Goal: Task Accomplishment & Management: Use online tool/utility

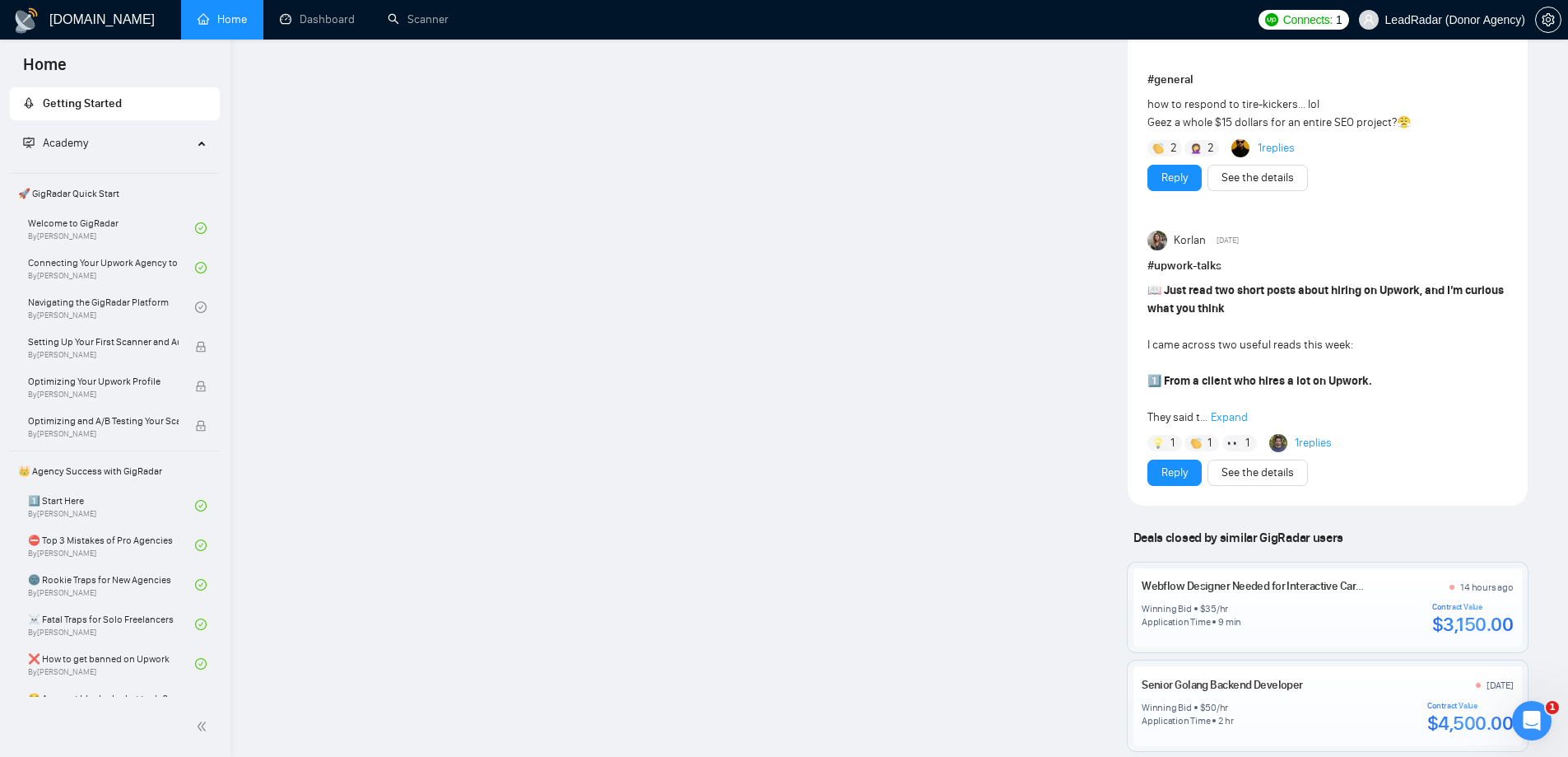
scroll to position [1729, 0]
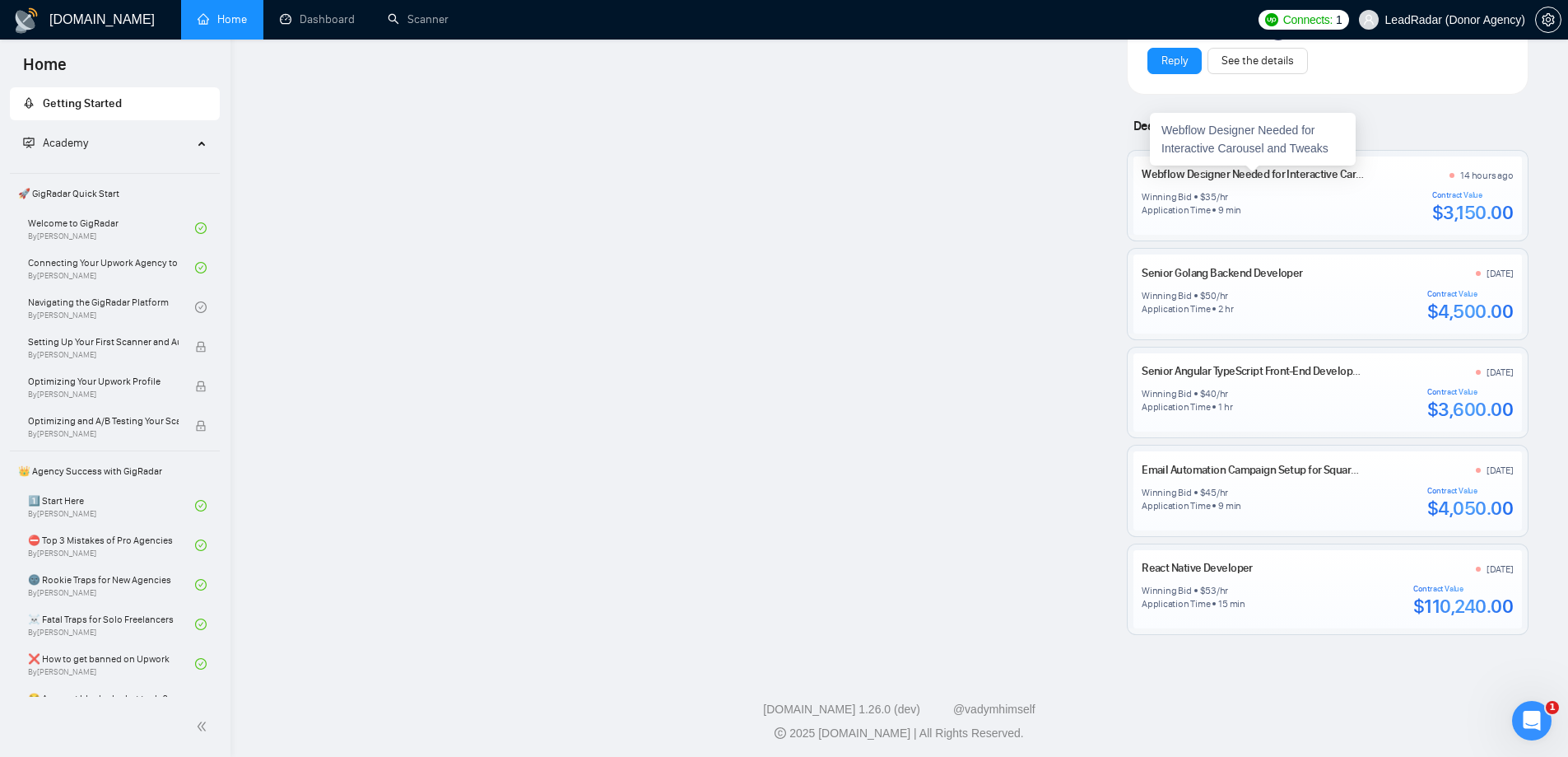
click at [1249, 174] on link "Webflow Designer Needed for Interactive Carousel and Tweaks" at bounding box center [1290, 174] width 297 height 14
click at [413, 17] on link "Scanner" at bounding box center [418, 19] width 61 height 14
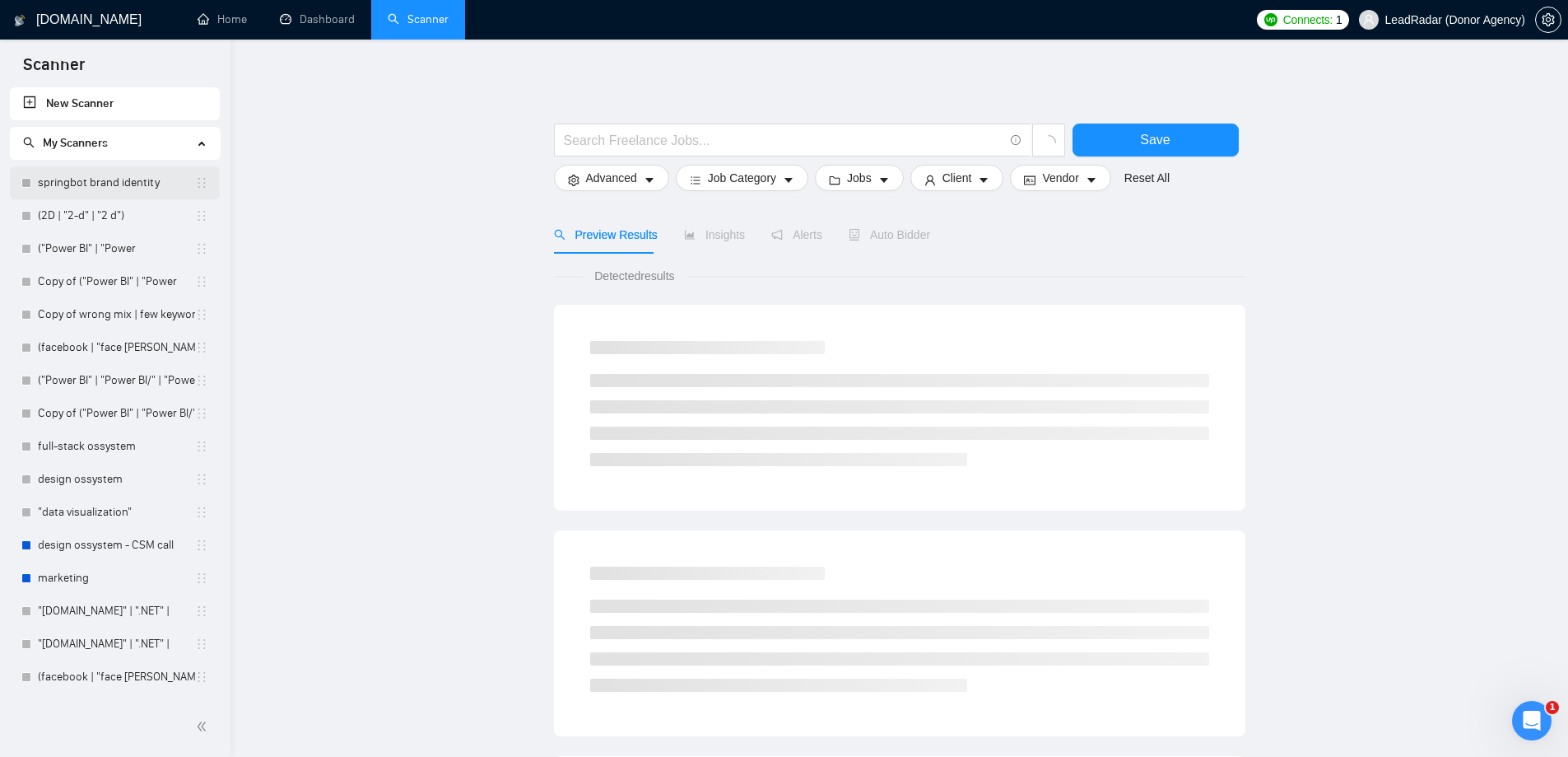
click at [116, 189] on link "springbot brand identity" at bounding box center [116, 183] width 157 height 33
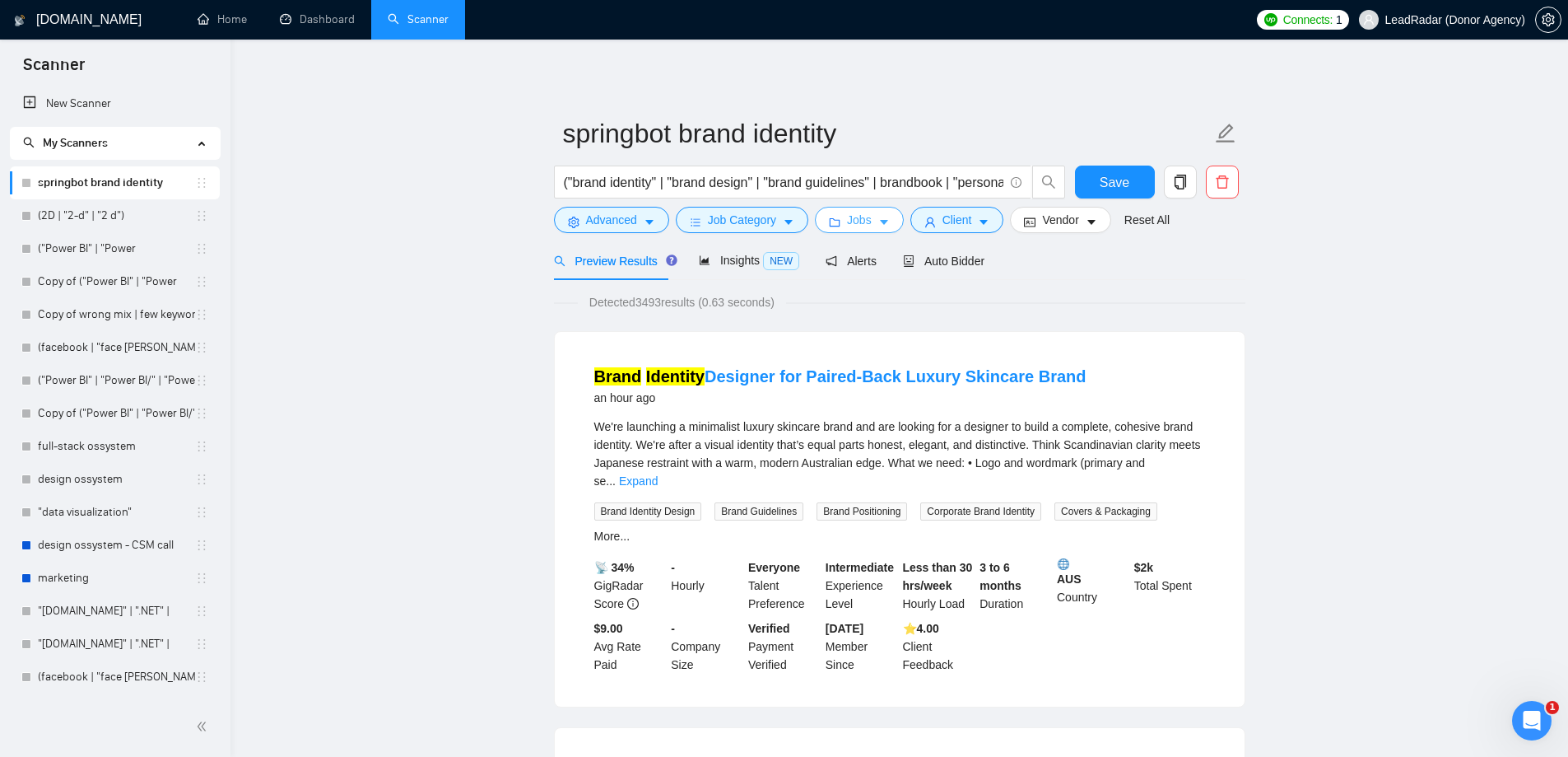
click at [885, 221] on button "Jobs" at bounding box center [859, 220] width 89 height 27
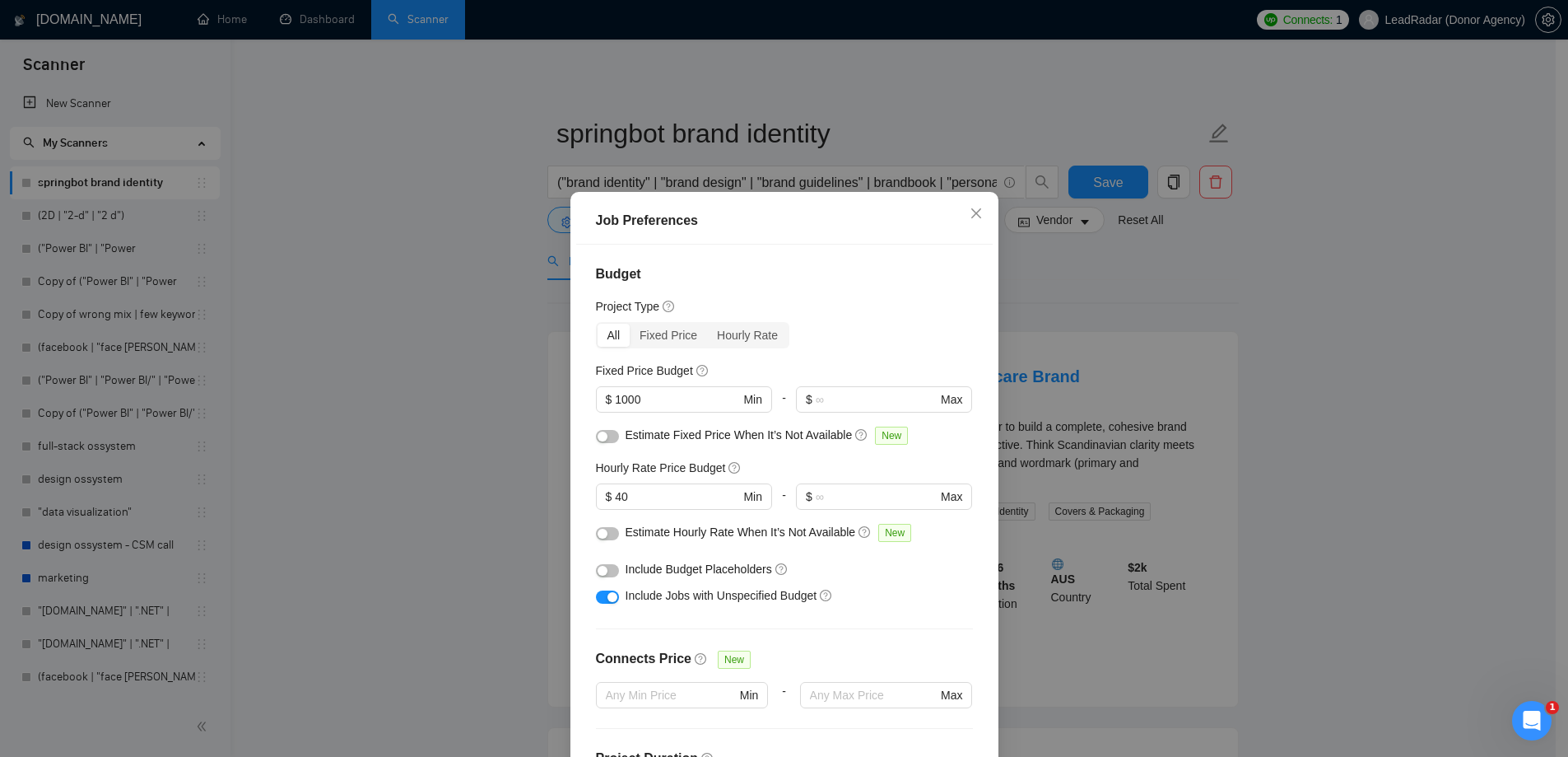
click at [612, 536] on button "button" at bounding box center [607, 533] width 23 height 13
click at [970, 203] on span "Close" at bounding box center [976, 215] width 45 height 45
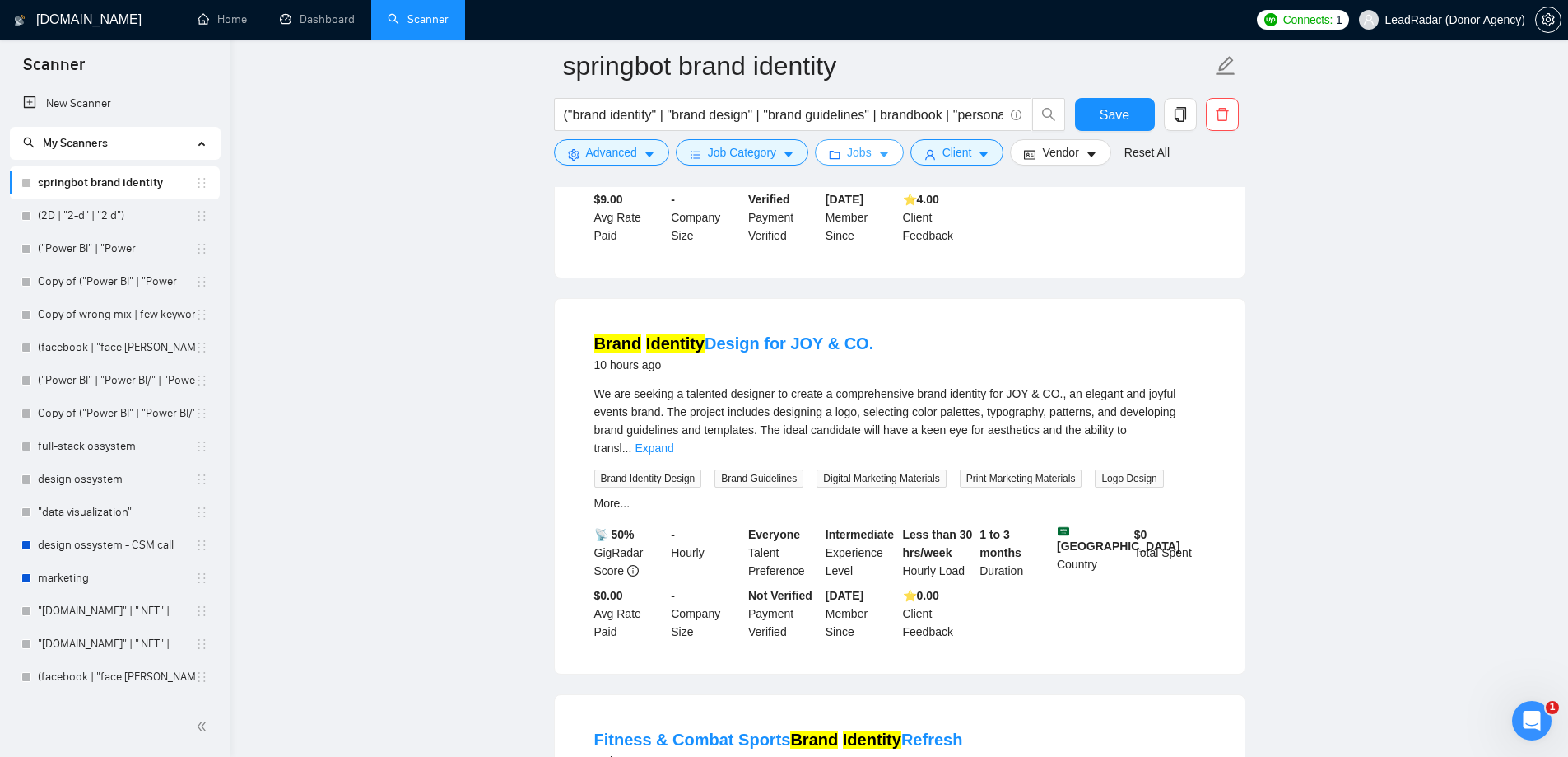
scroll to position [247, 0]
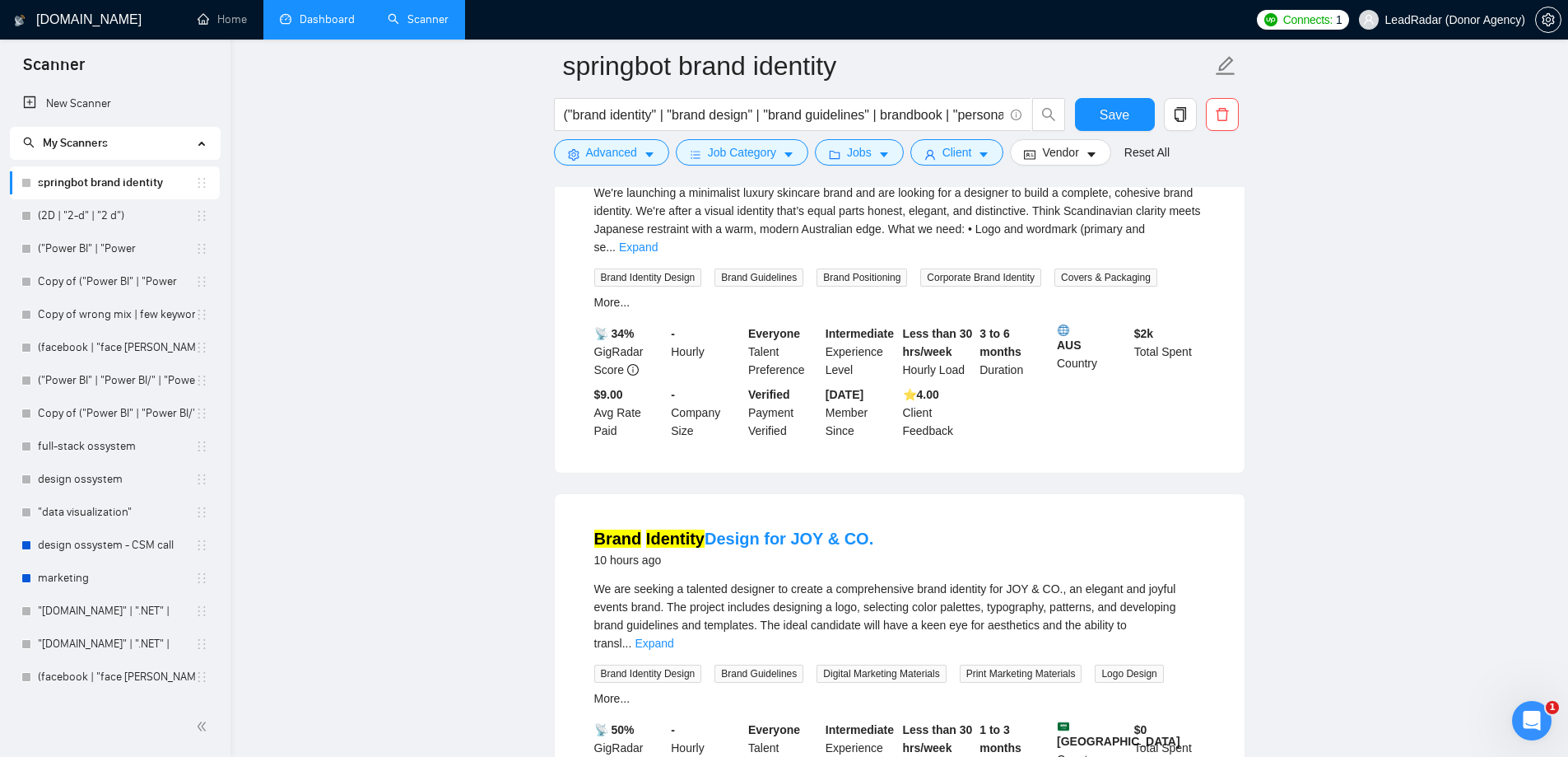
click at [313, 26] on link "Dashboard" at bounding box center [317, 19] width 75 height 14
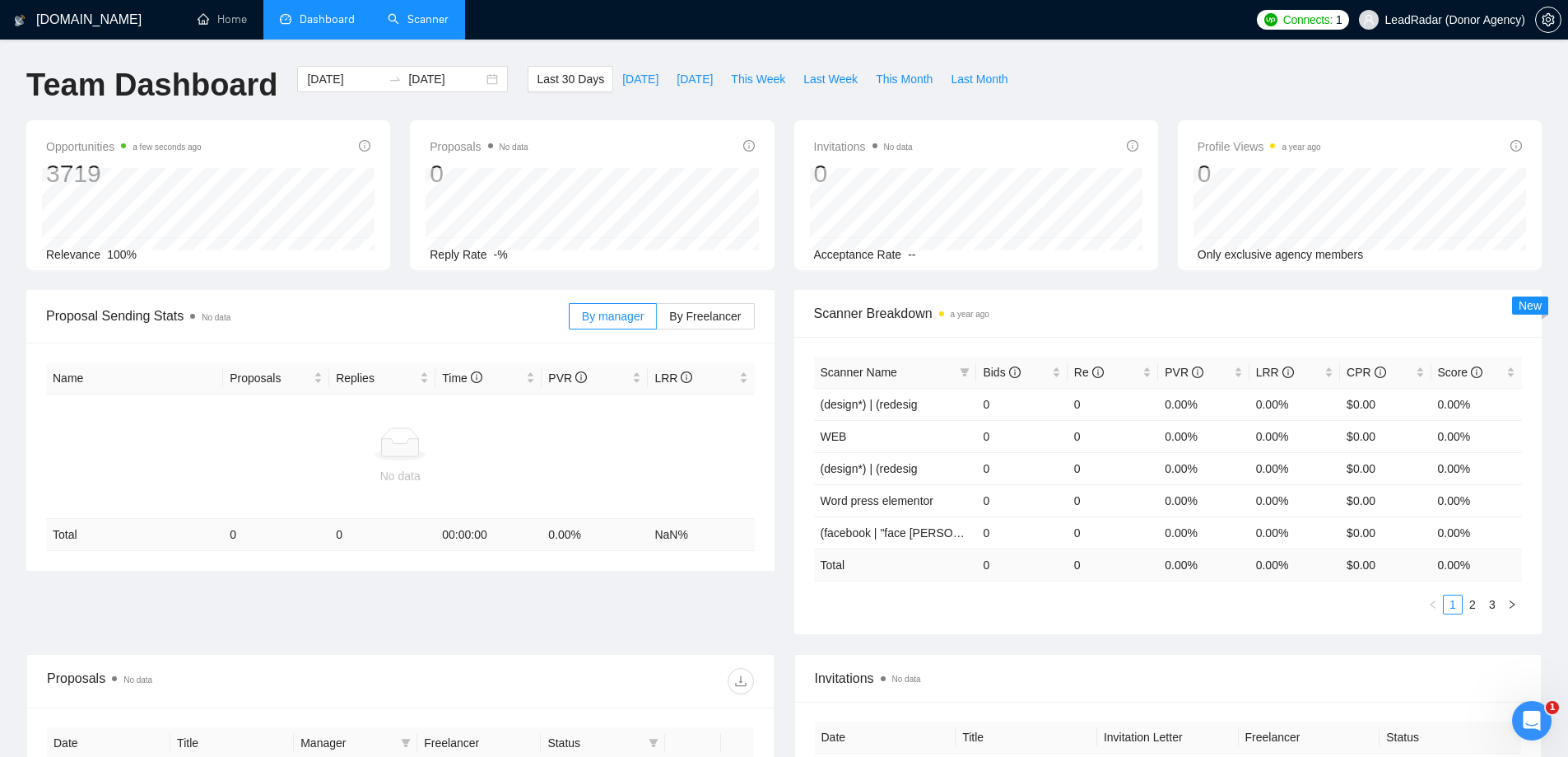
click at [420, 27] on link "Scanner" at bounding box center [418, 19] width 61 height 14
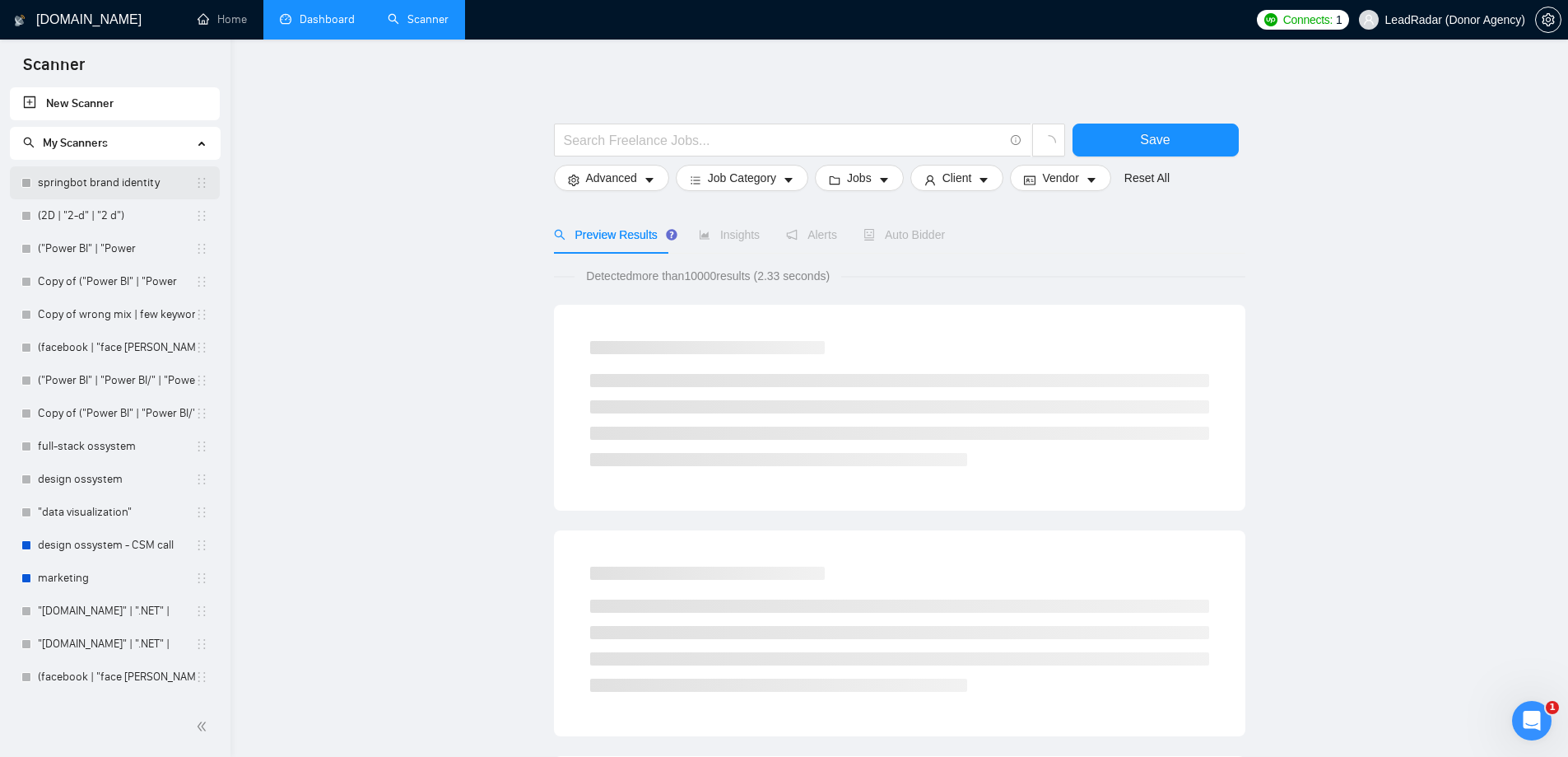
click at [92, 193] on link "springbot brand identity" at bounding box center [116, 183] width 157 height 33
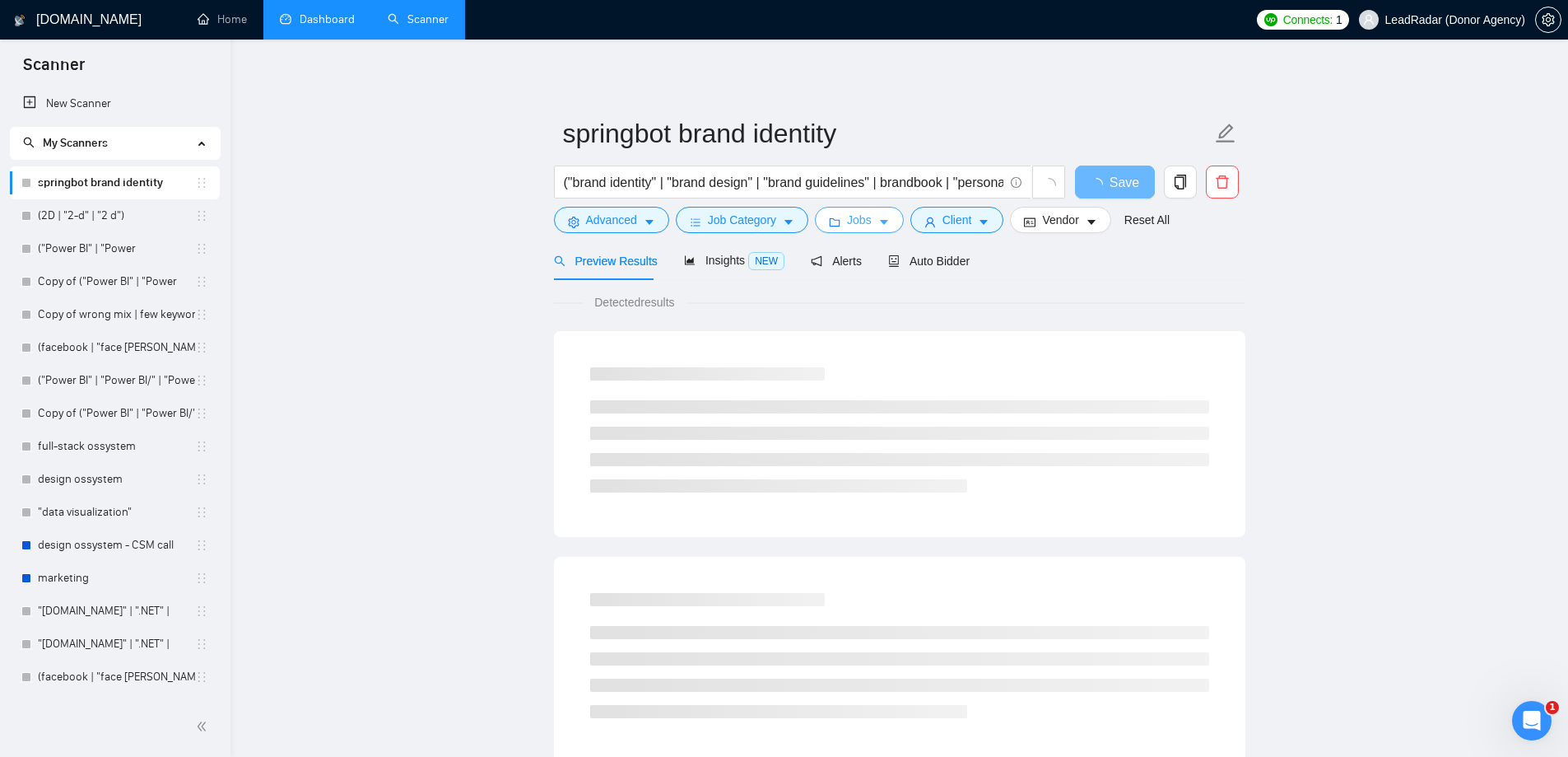
click at [879, 219] on icon "caret-down" at bounding box center [884, 221] width 11 height 11
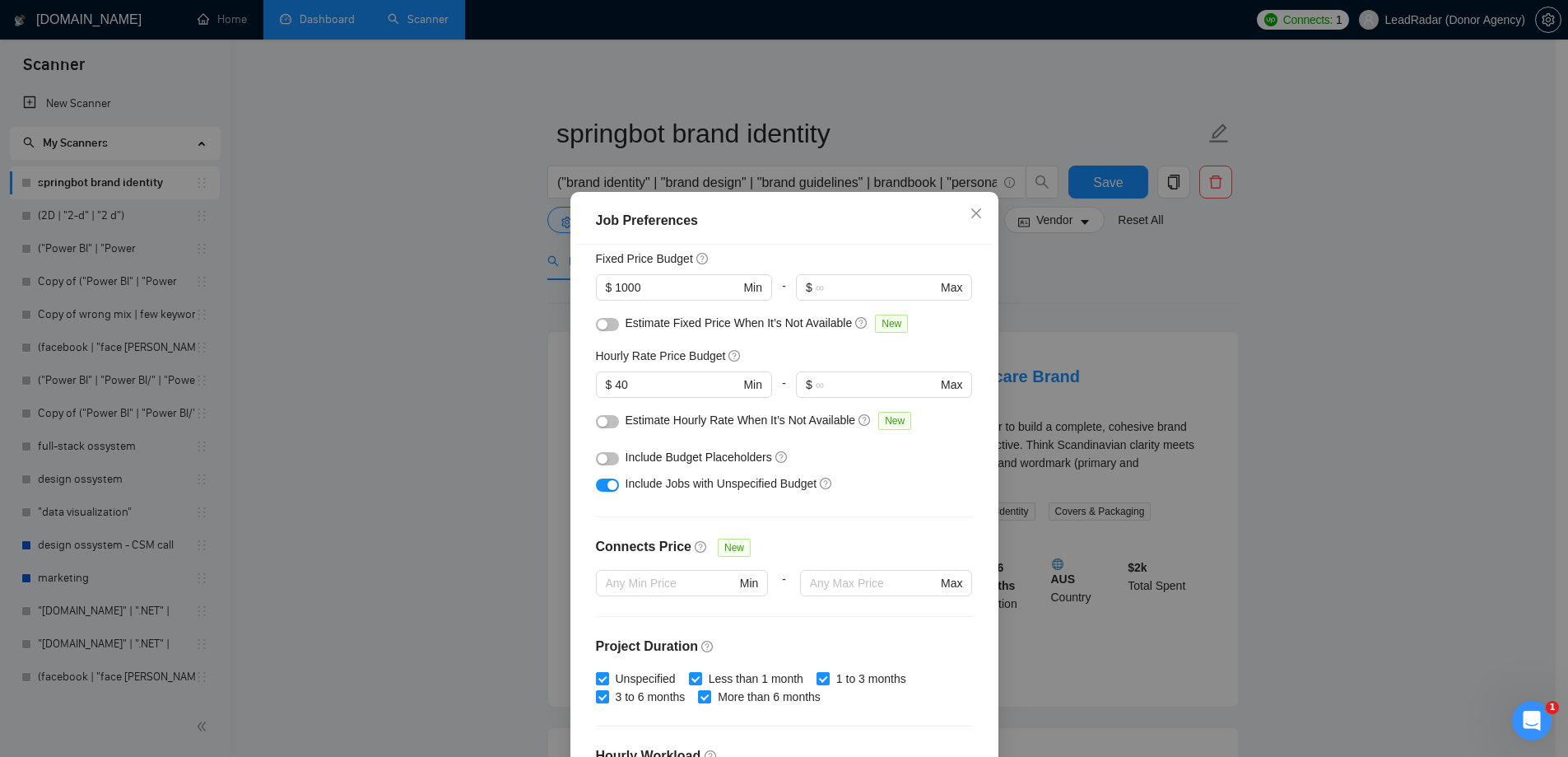
scroll to position [397, 0]
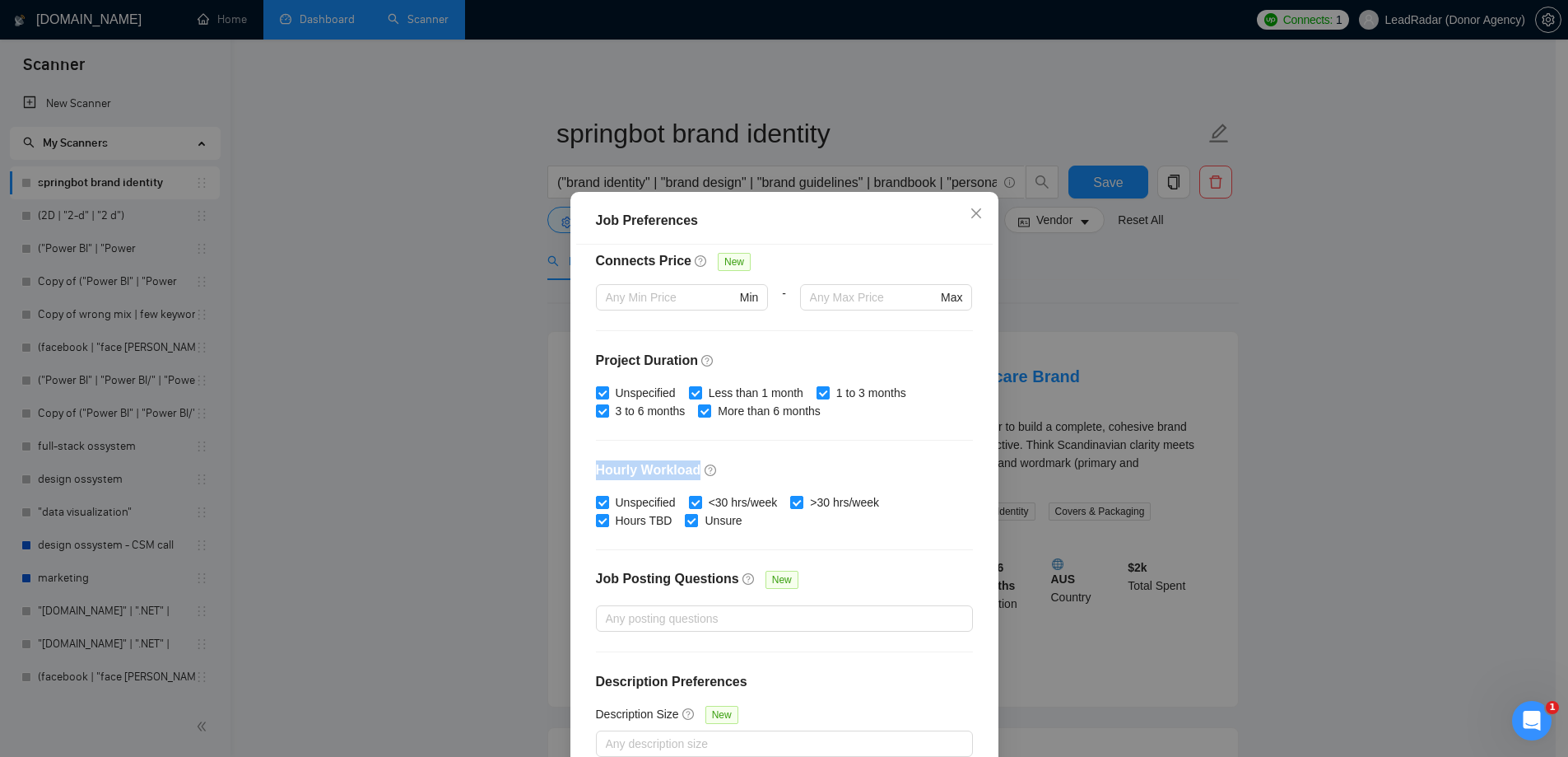
drag, startPoint x: 588, startPoint y: 469, endPoint x: 689, endPoint y: 472, distance: 101.0
click at [689, 472] on div "Budget Project Type All Fixed Price Hourly Rate Fixed Price Budget $ 1000 Min -…" at bounding box center [784, 509] width 416 height 530
copy h4 "Hourly Workload"
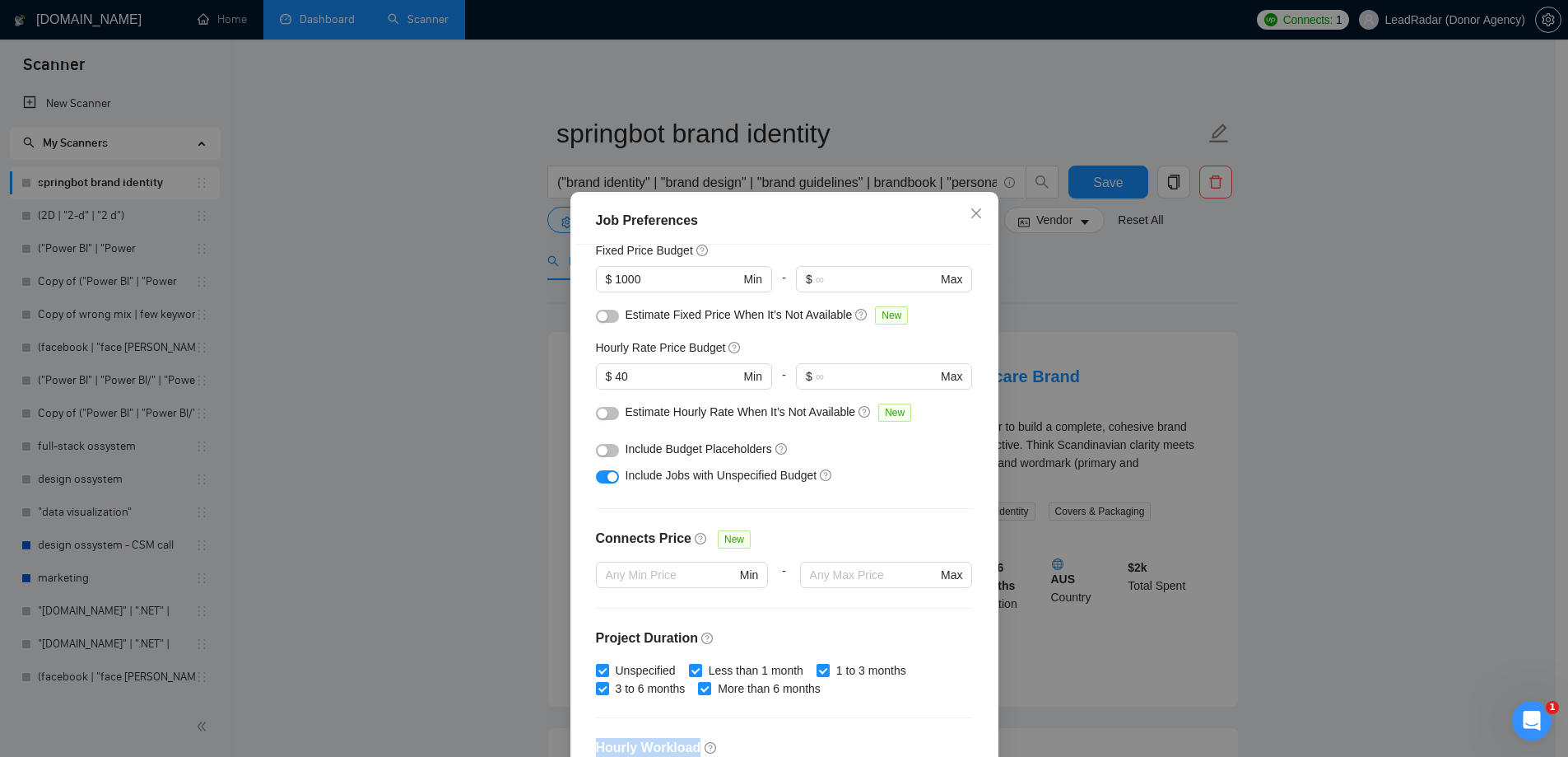
scroll to position [165, 0]
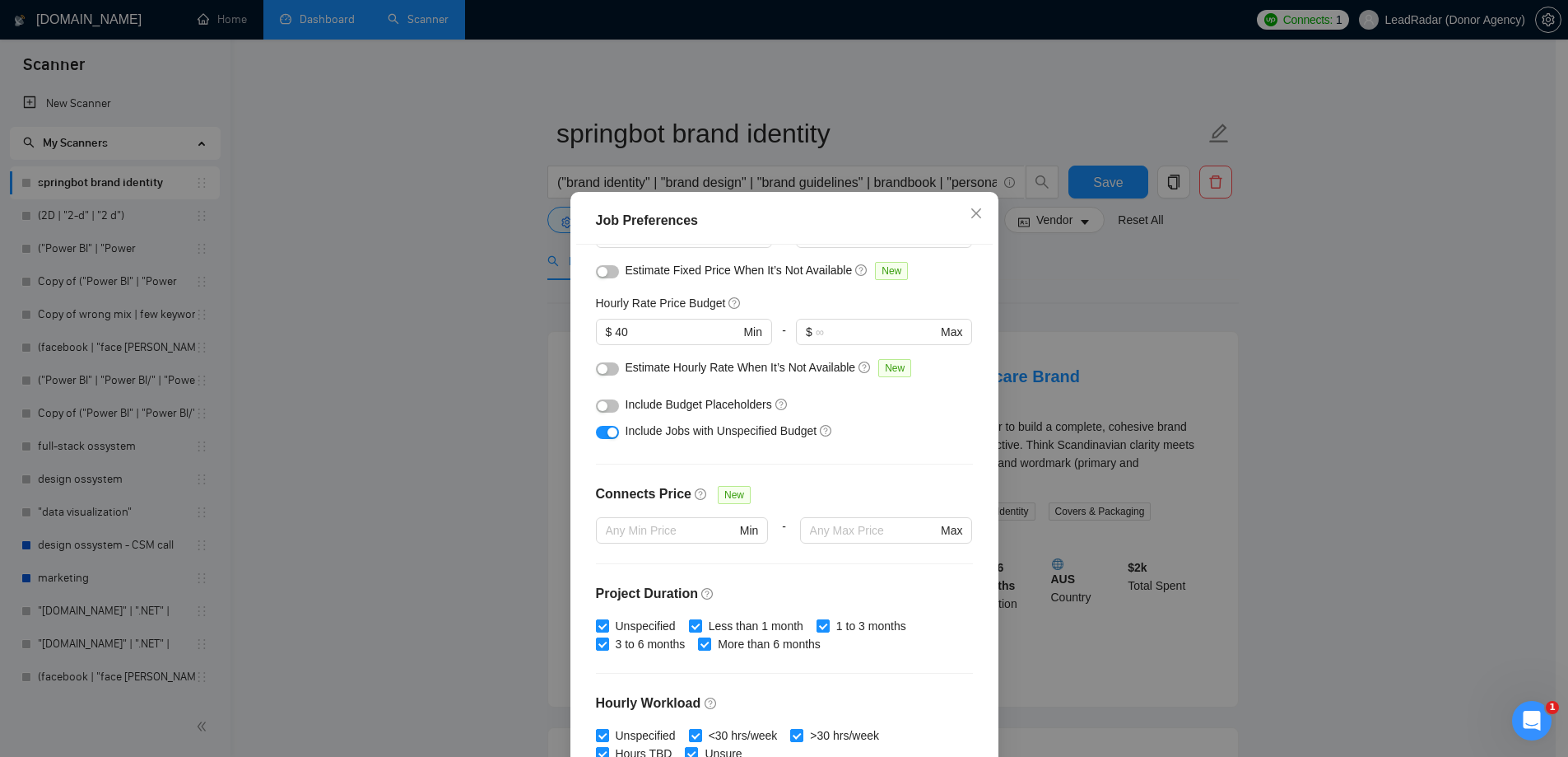
click at [908, 630] on div "Unspecified Less than 1 month 1 to 3 months 3 to 6 months More than 6 months" at bounding box center [784, 635] width 377 height 36
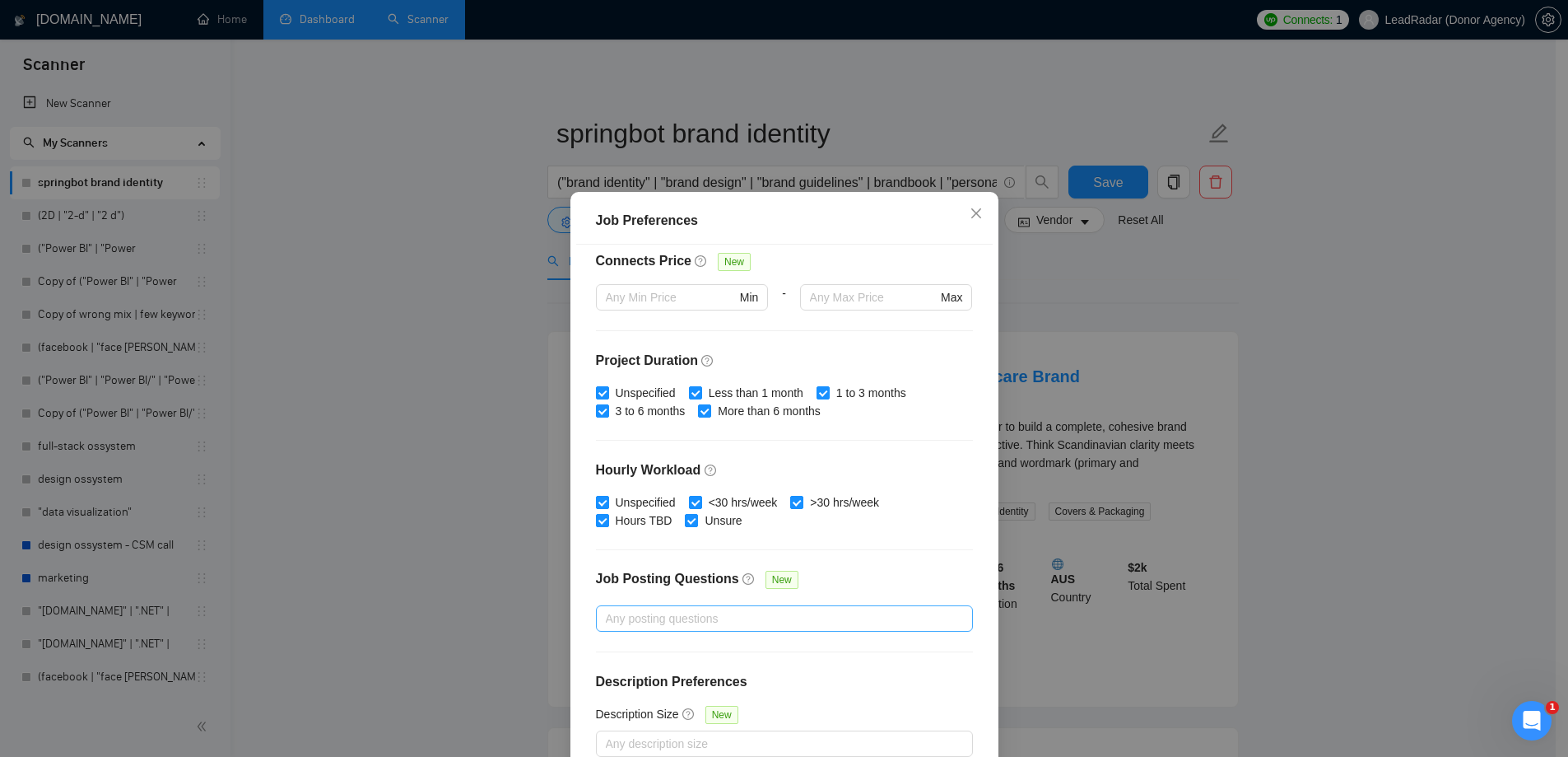
scroll to position [0, 0]
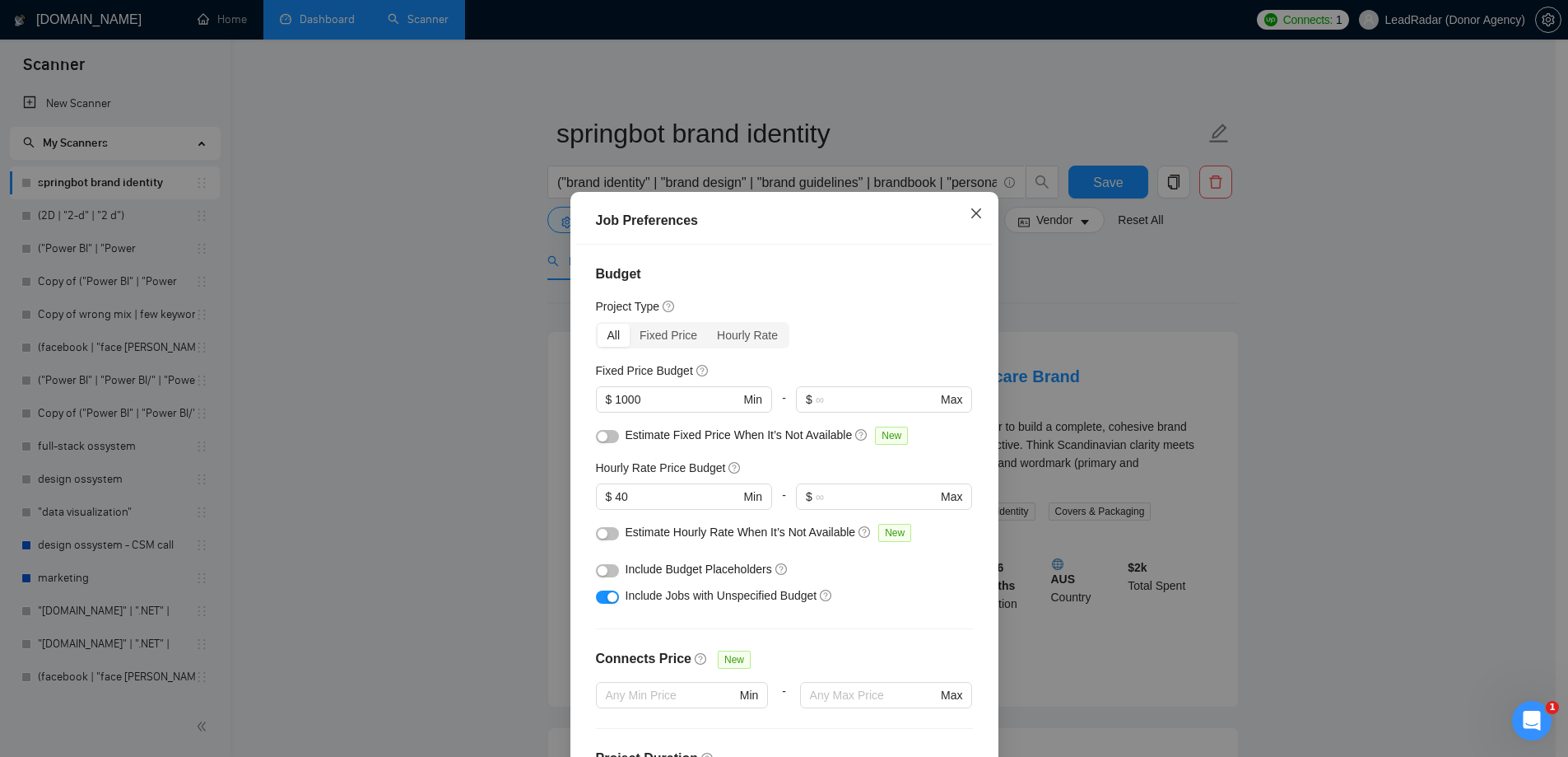
click at [969, 203] on span "Close" at bounding box center [976, 215] width 45 height 45
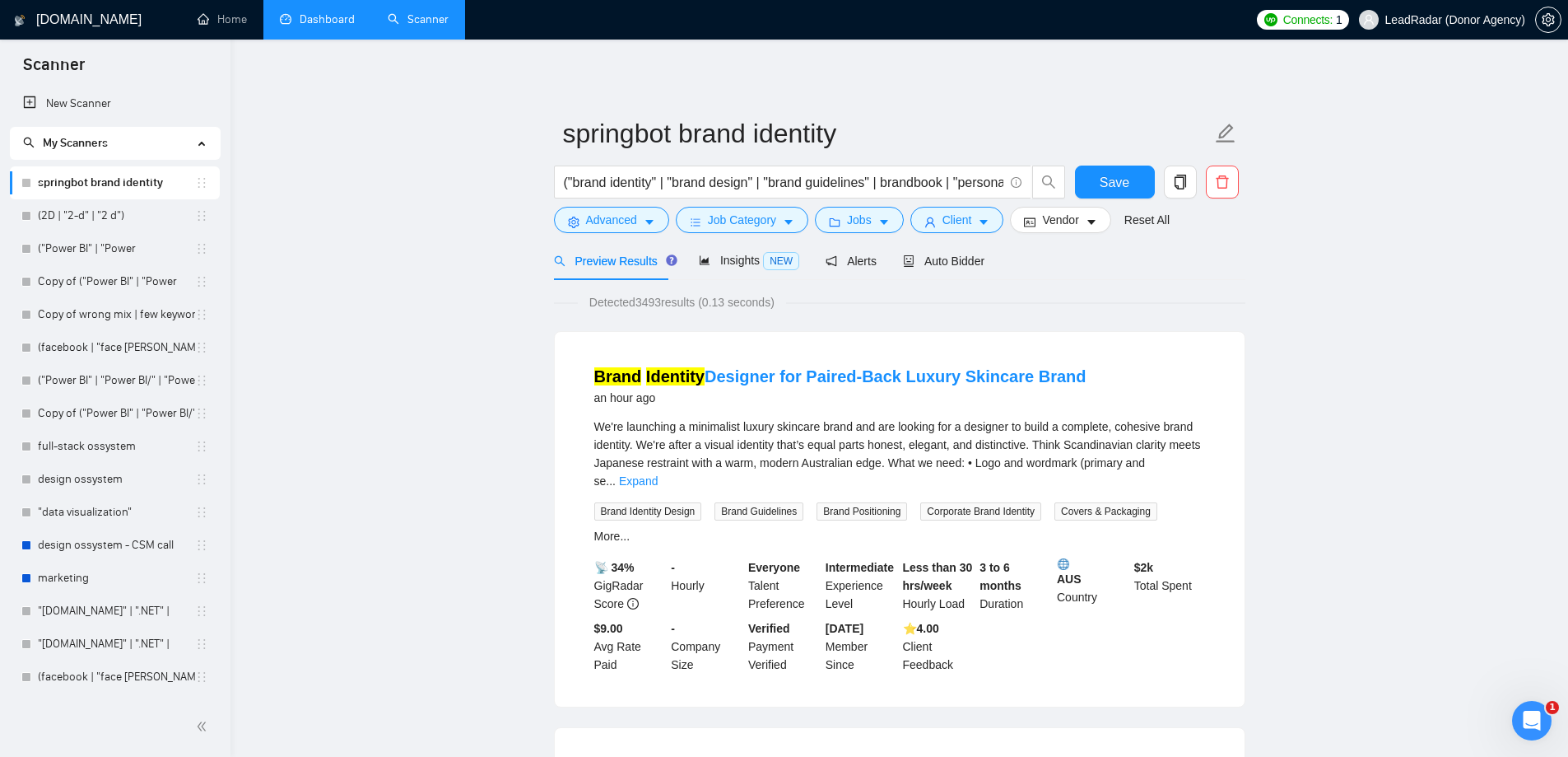
click at [301, 21] on link "Dashboard" at bounding box center [317, 19] width 75 height 14
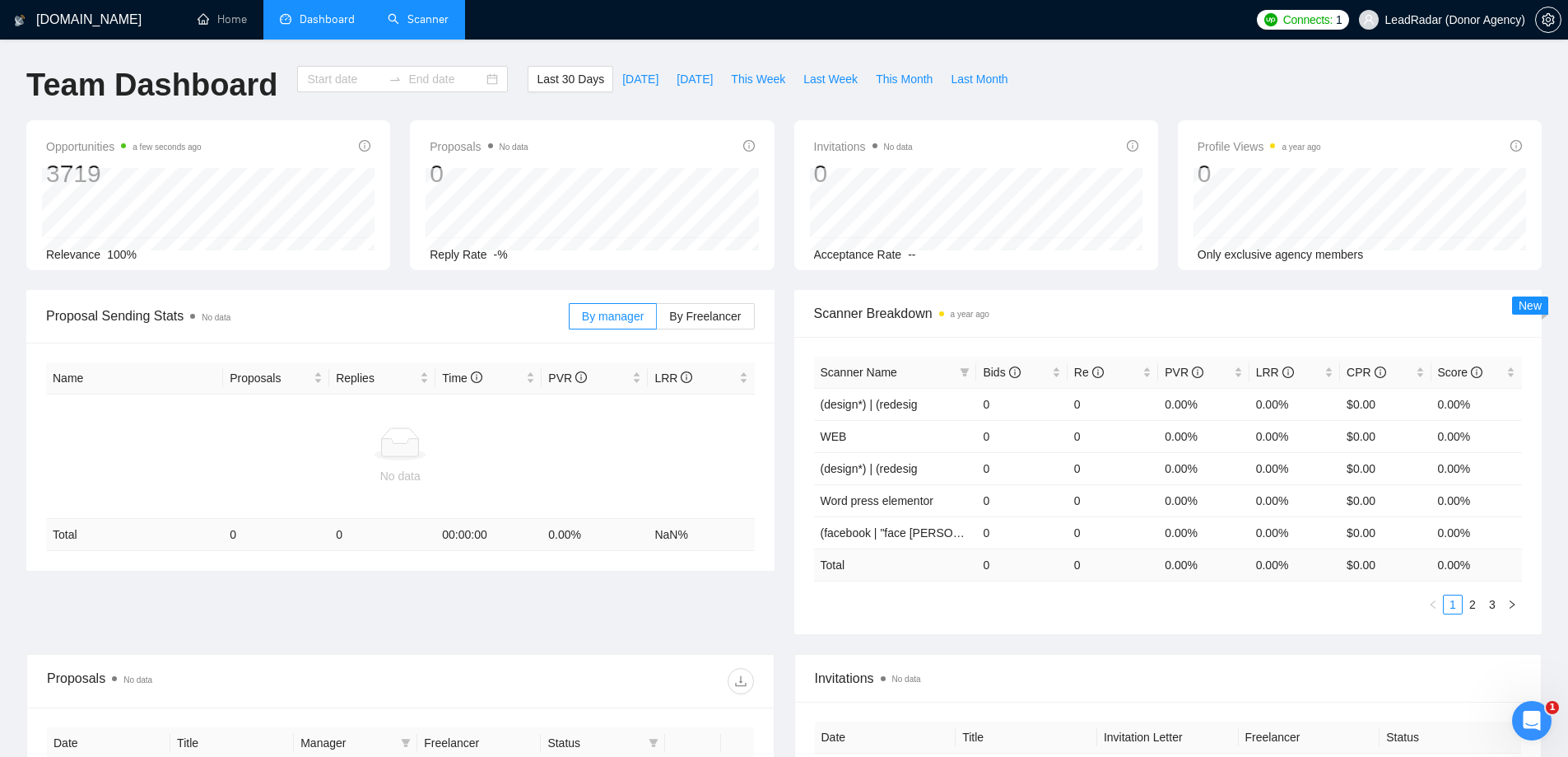
type input "[DATE]"
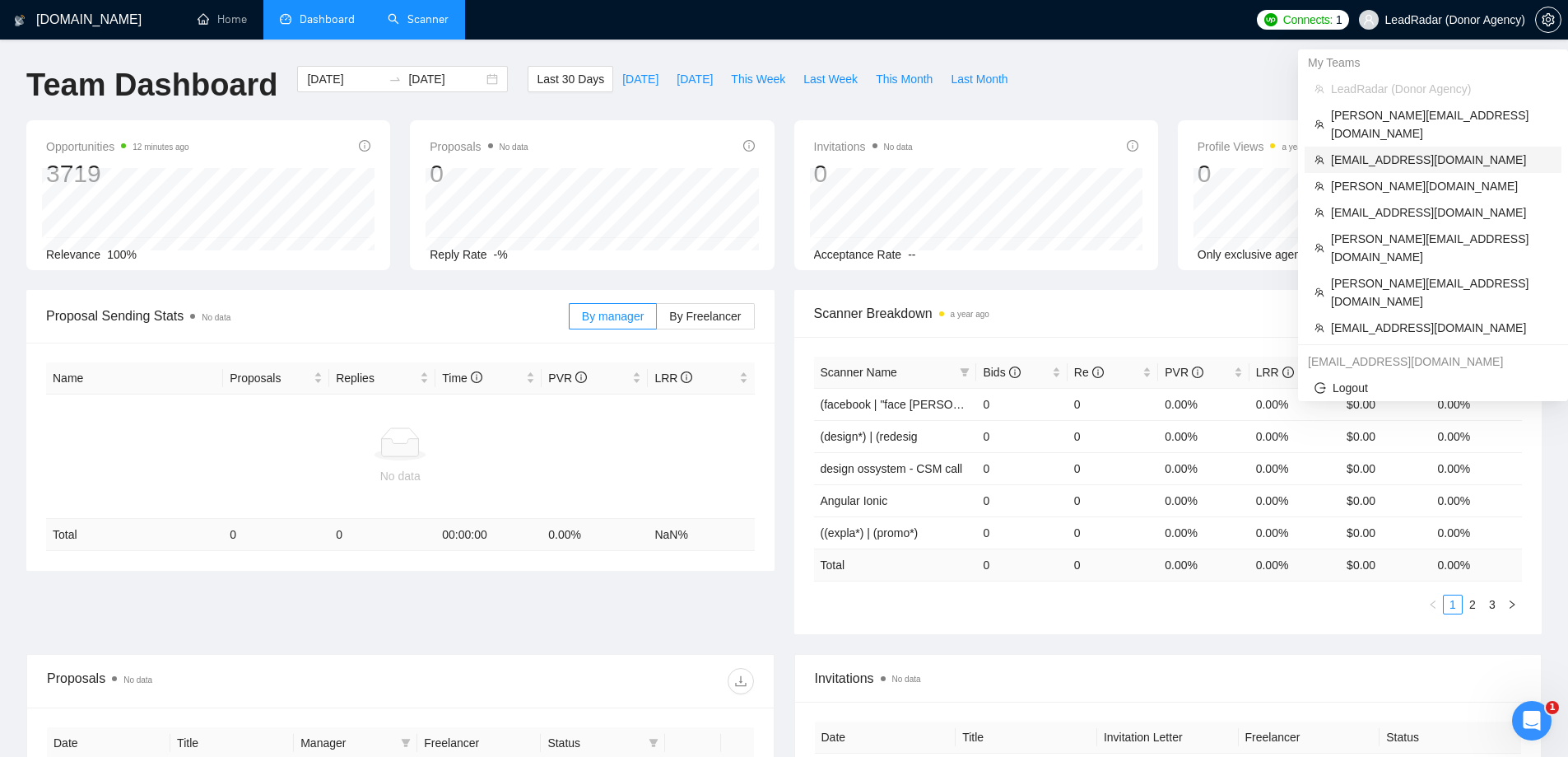
click at [1388, 151] on span "[EMAIL_ADDRESS][DOMAIN_NAME]" at bounding box center [1440, 160] width 220 height 18
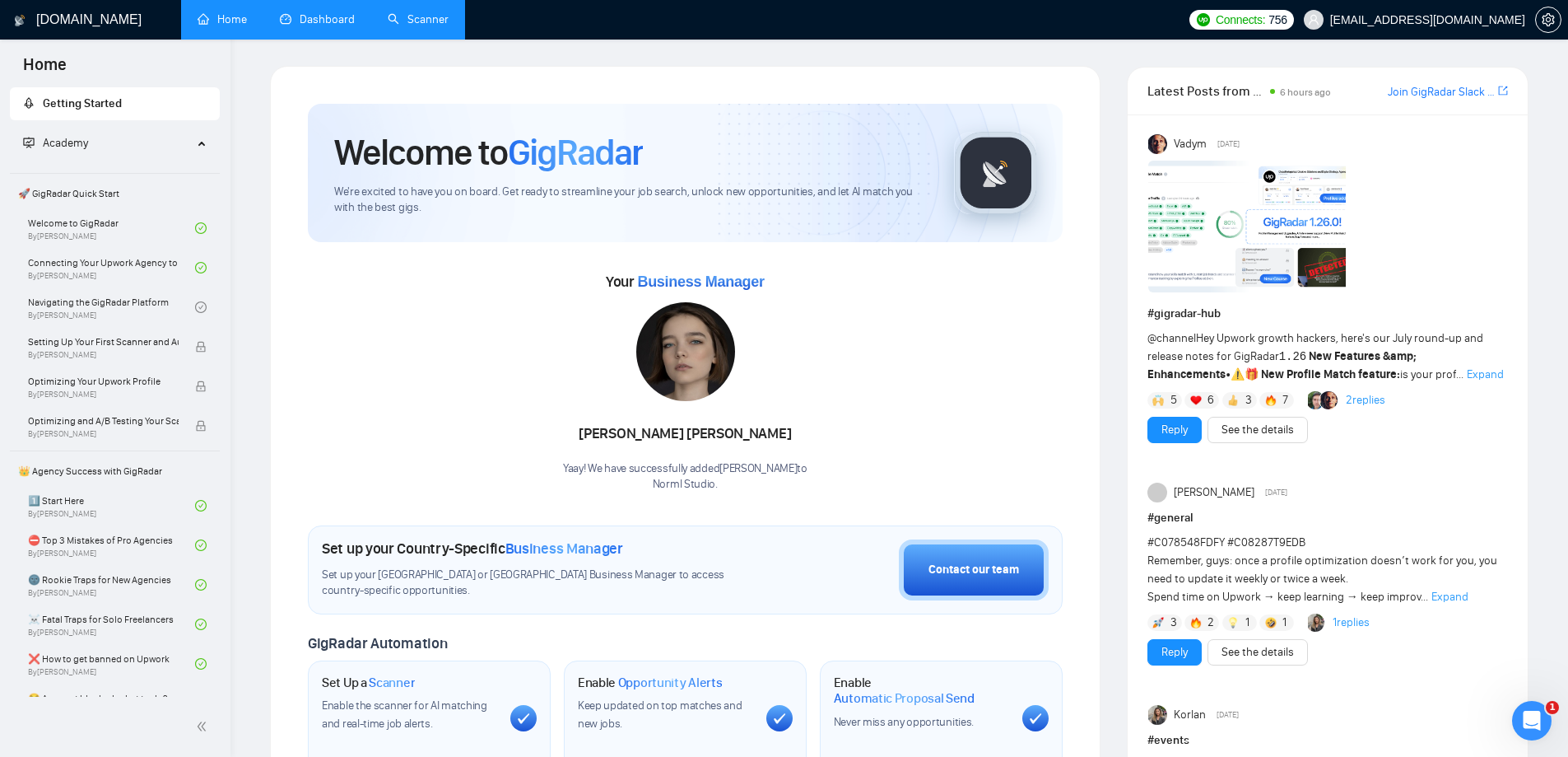
click at [317, 27] on link "Dashboard" at bounding box center [317, 19] width 75 height 14
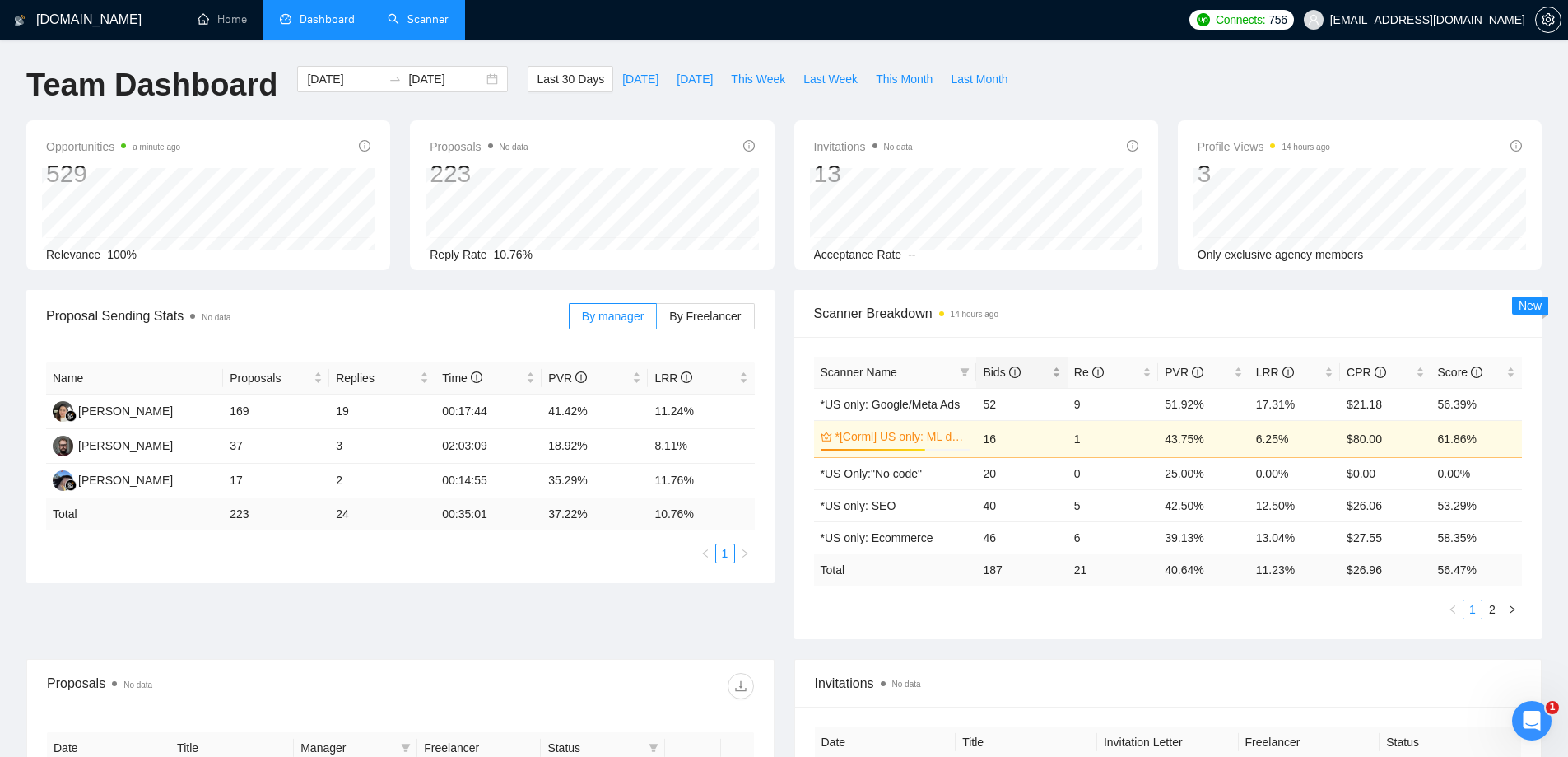
click at [994, 366] on span "Bids" at bounding box center [1001, 372] width 37 height 13
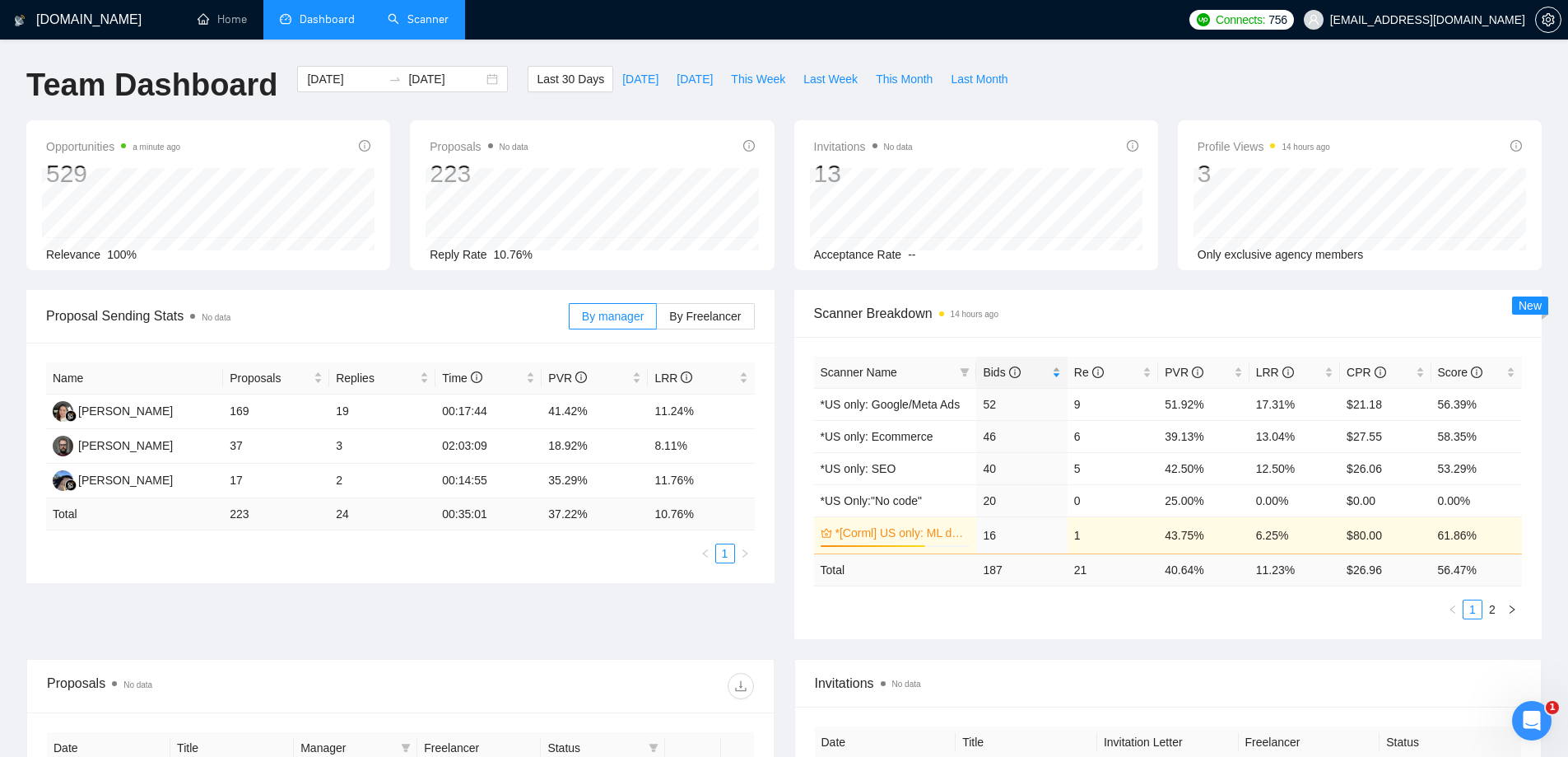
click at [995, 366] on span "Bids" at bounding box center [1001, 372] width 37 height 13
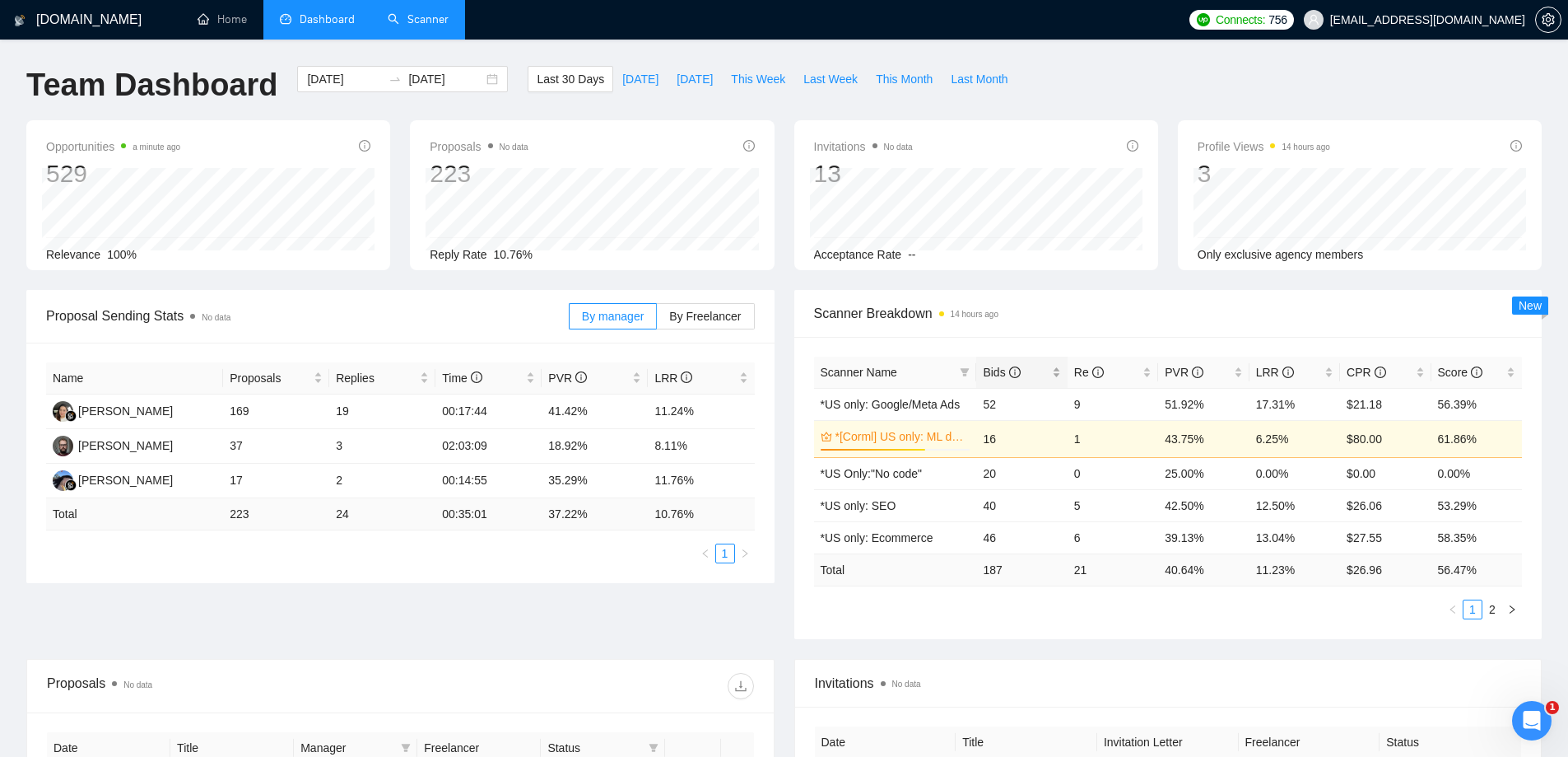
click at [996, 366] on span "Bids" at bounding box center [1001, 372] width 37 height 13
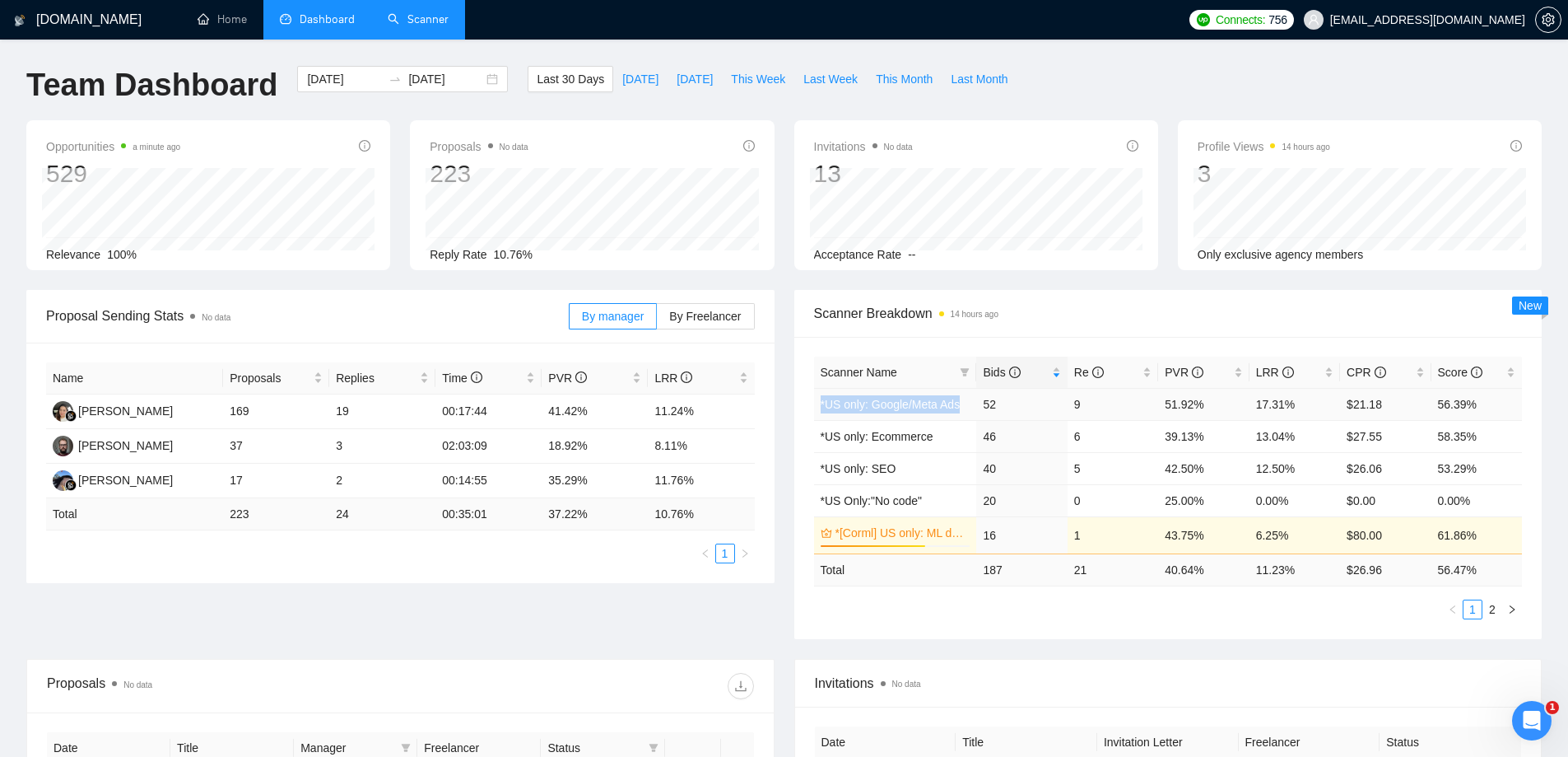
drag, startPoint x: 818, startPoint y: 403, endPoint x: 957, endPoint y: 402, distance: 139.0
click at [957, 402] on td "*US only: Google/Meta Ads" at bounding box center [896, 403] width 163 height 32
copy link "*US only: Google/Meta Ads"
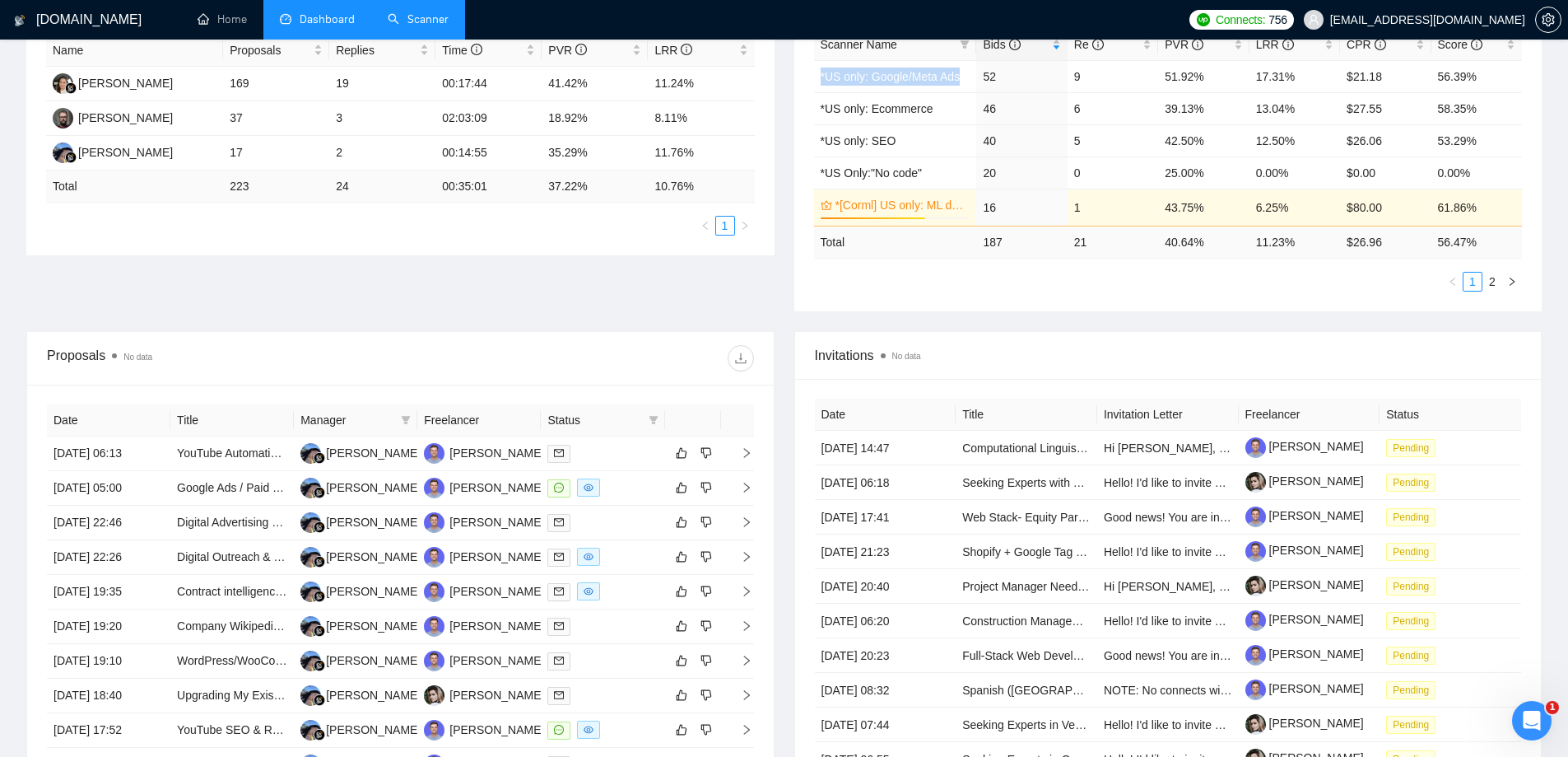
scroll to position [330, 0]
click at [476, 450] on div "[PERSON_NAME]" at bounding box center [497, 451] width 94 height 18
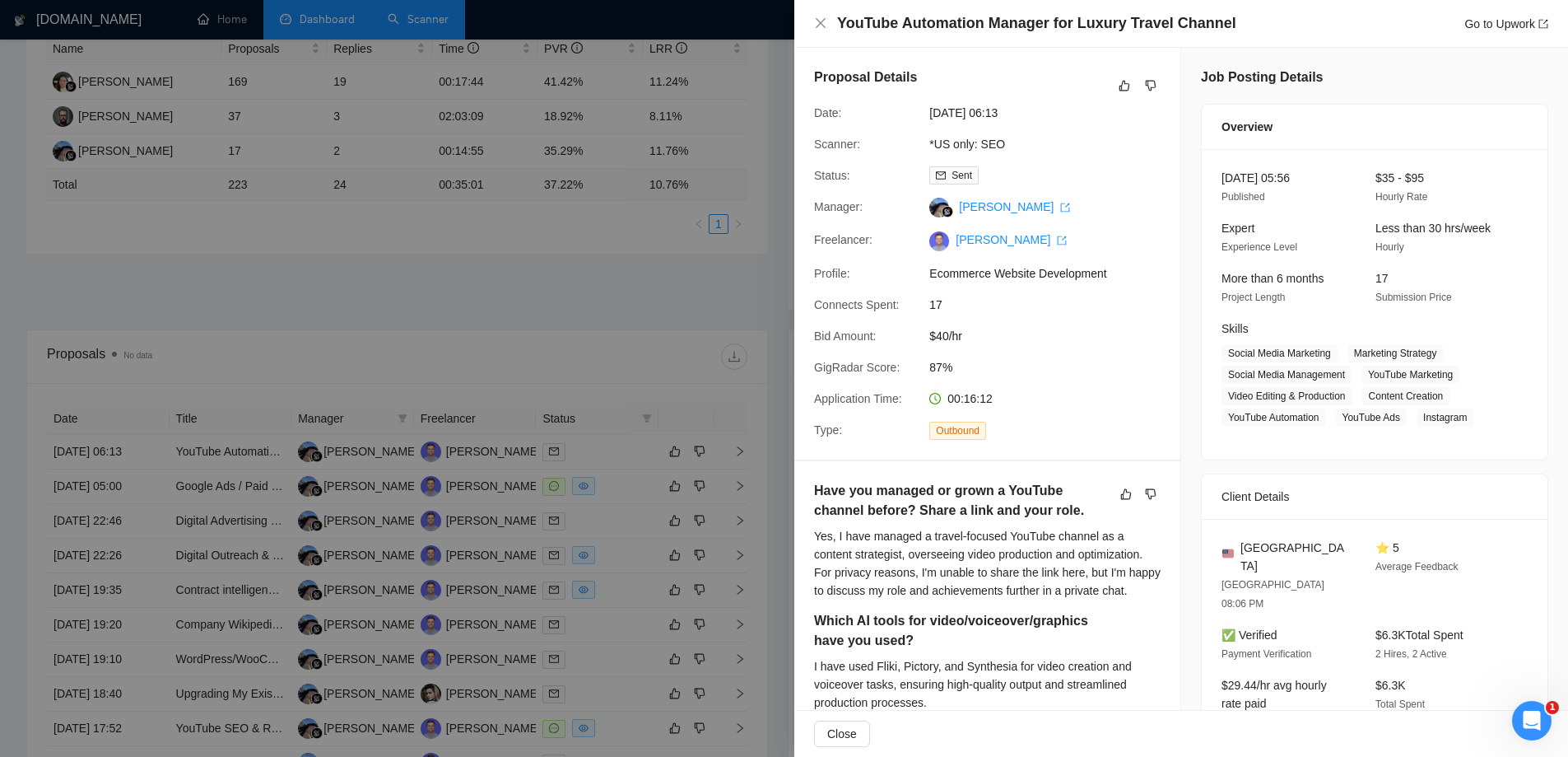
click at [656, 270] on div at bounding box center [784, 378] width 1568 height 757
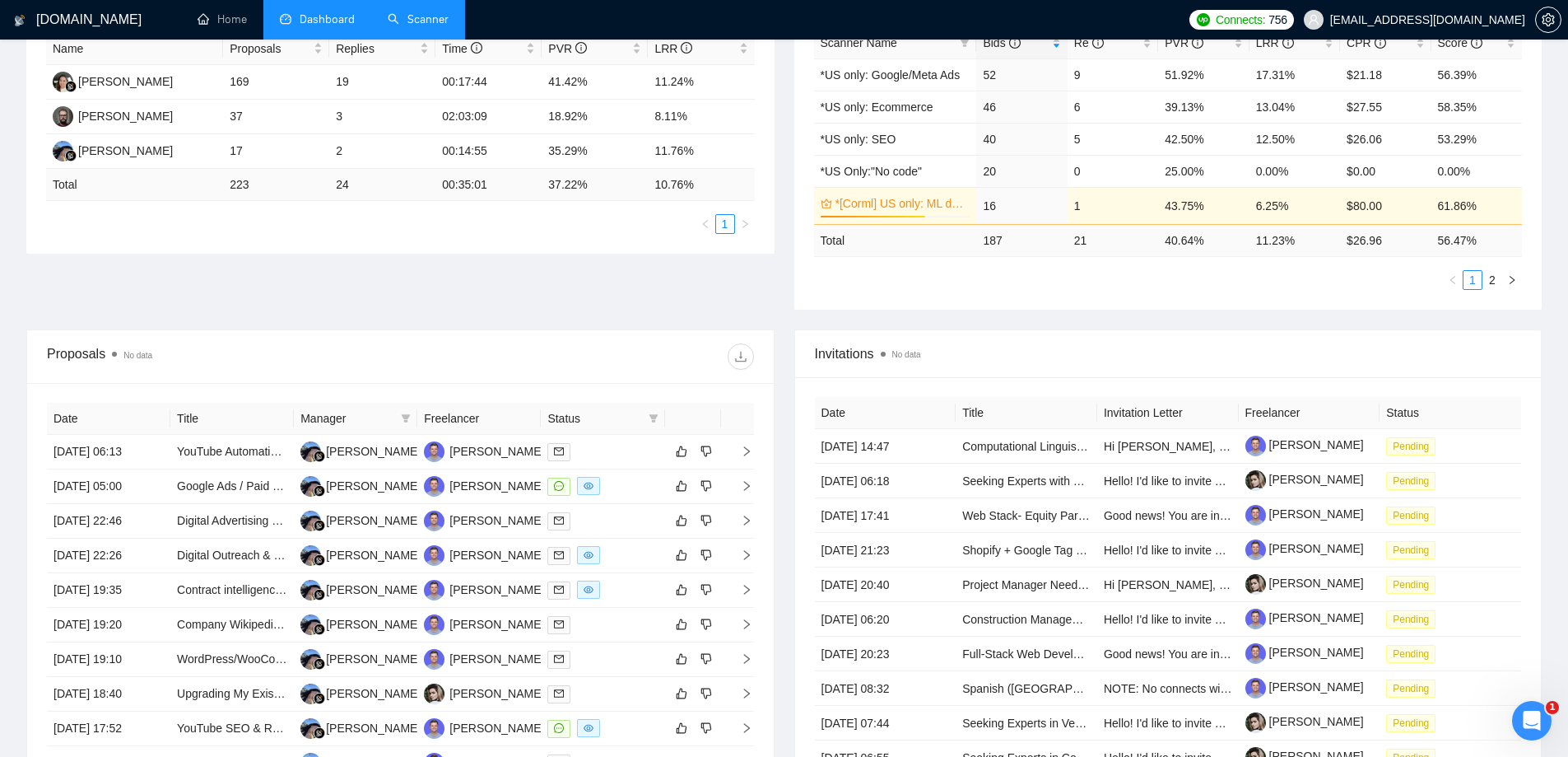
scroll to position [82, 0]
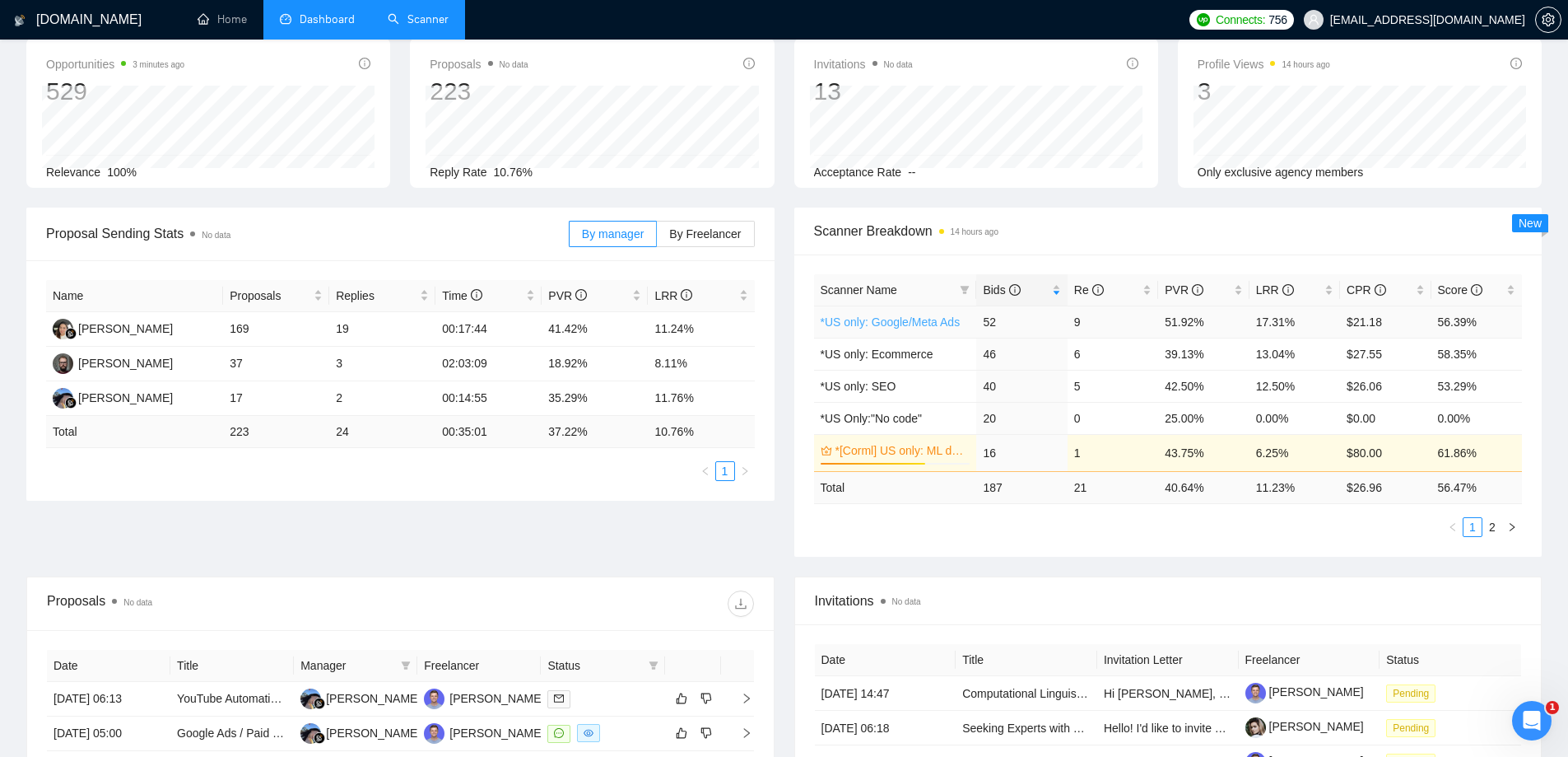
click at [868, 316] on link "*US only: Google/Meta Ads" at bounding box center [890, 321] width 140 height 13
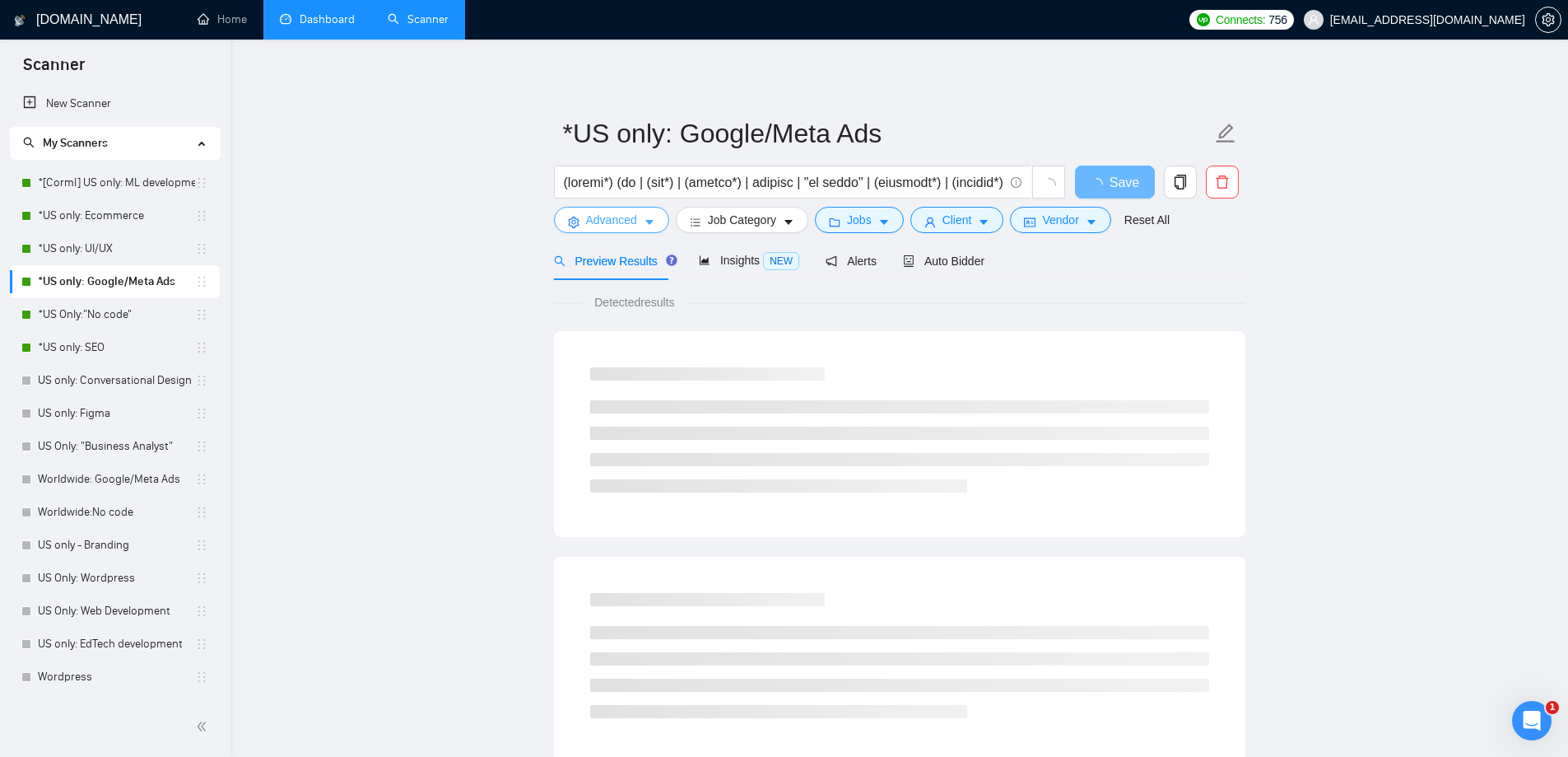
click at [636, 219] on button "Advanced" at bounding box center [612, 220] width 115 height 27
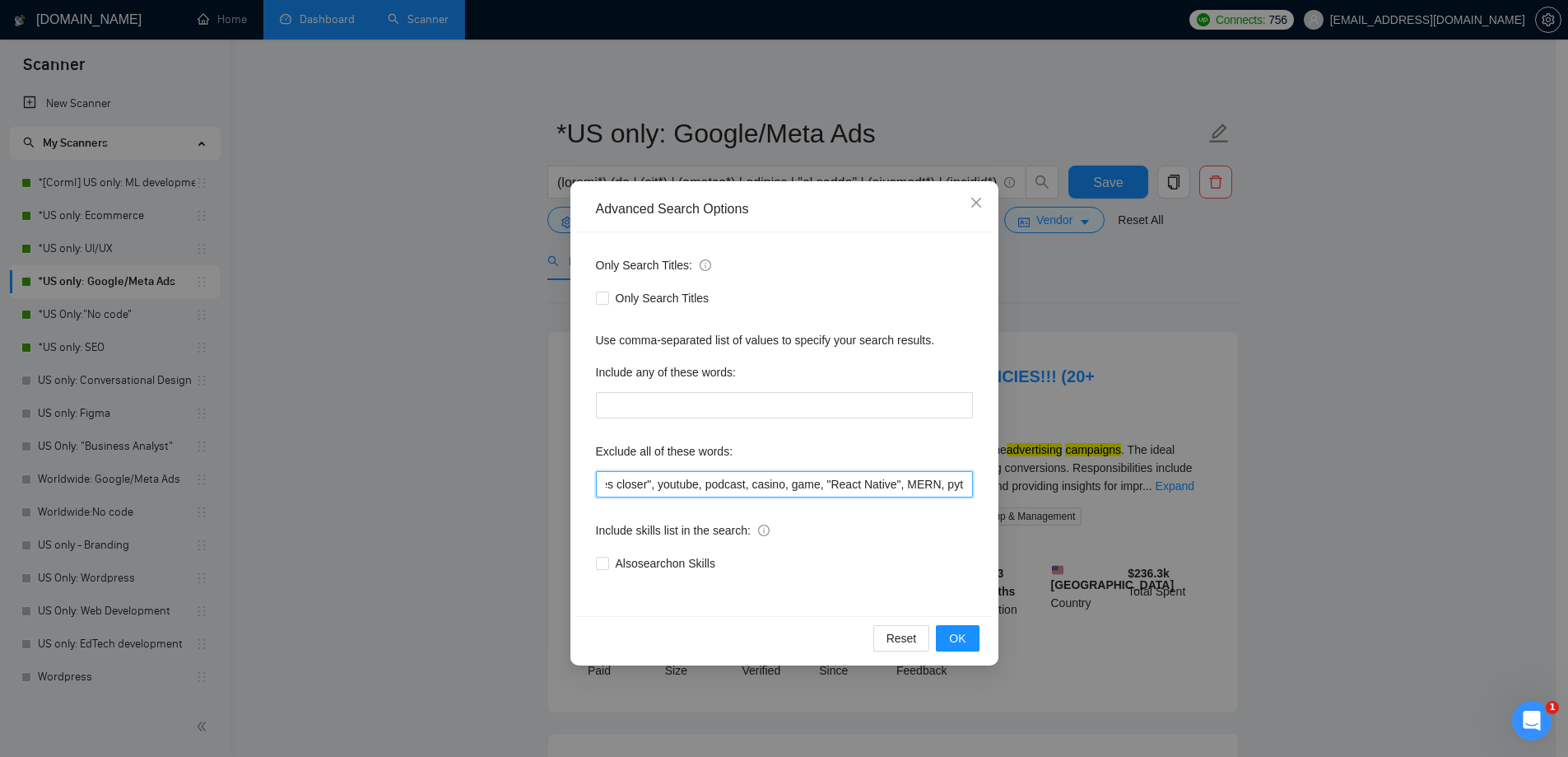
scroll to position [0, 3496]
drag, startPoint x: 834, startPoint y: 494, endPoint x: 1402, endPoint y: 512, distance: 568.3
click at [1402, 512] on div "Advanced Search Options Only Search Titles: Only Search Titles Use comma-separa…" at bounding box center [784, 378] width 1568 height 757
click at [925, 481] on input "Salesperson , "Calling Specialist", "YouTube setup", "Appointment Setter", "Dig…" at bounding box center [784, 484] width 377 height 27
click at [974, 212] on span "Close" at bounding box center [976, 203] width 45 height 45
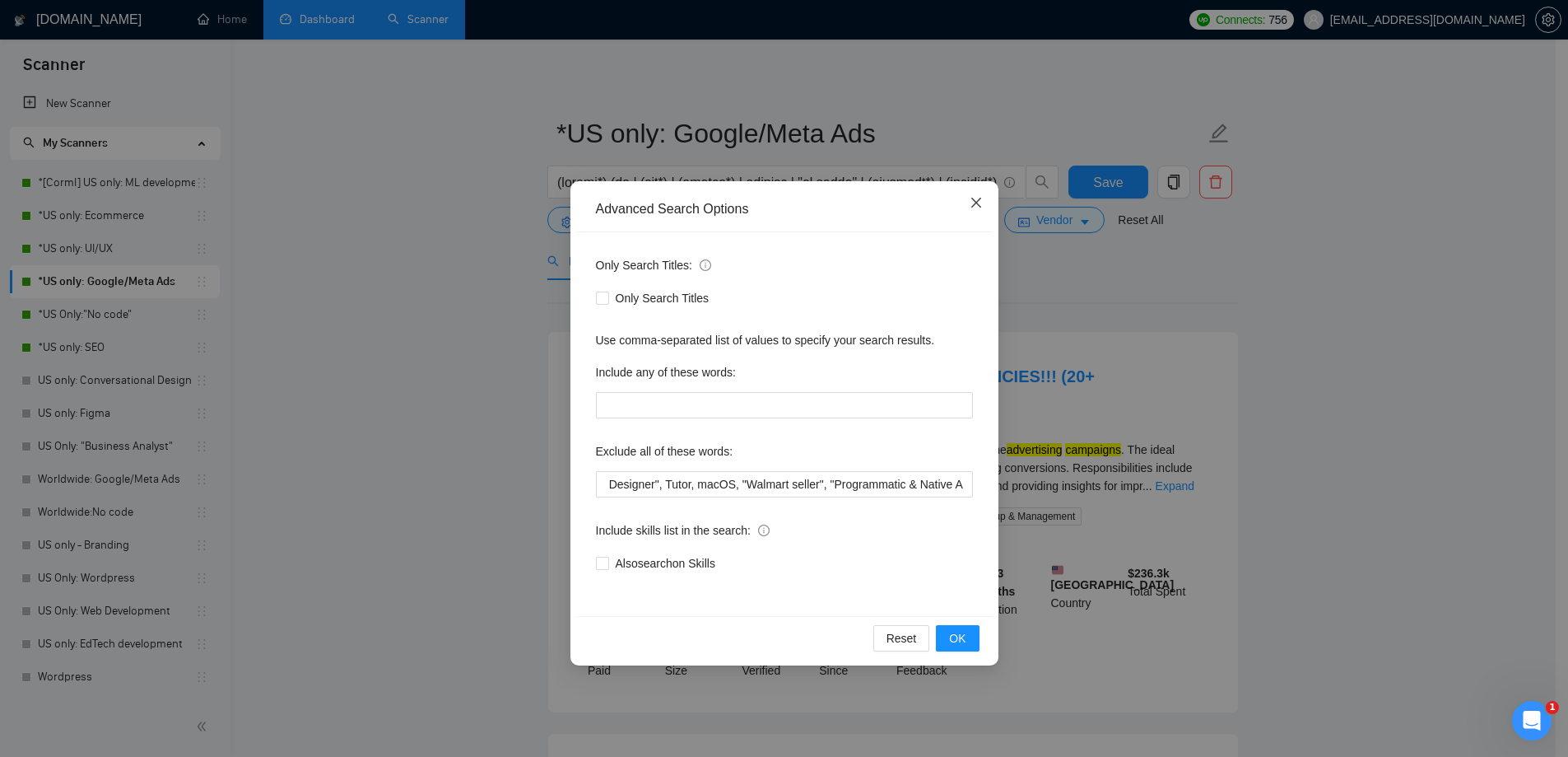
scroll to position [0, 0]
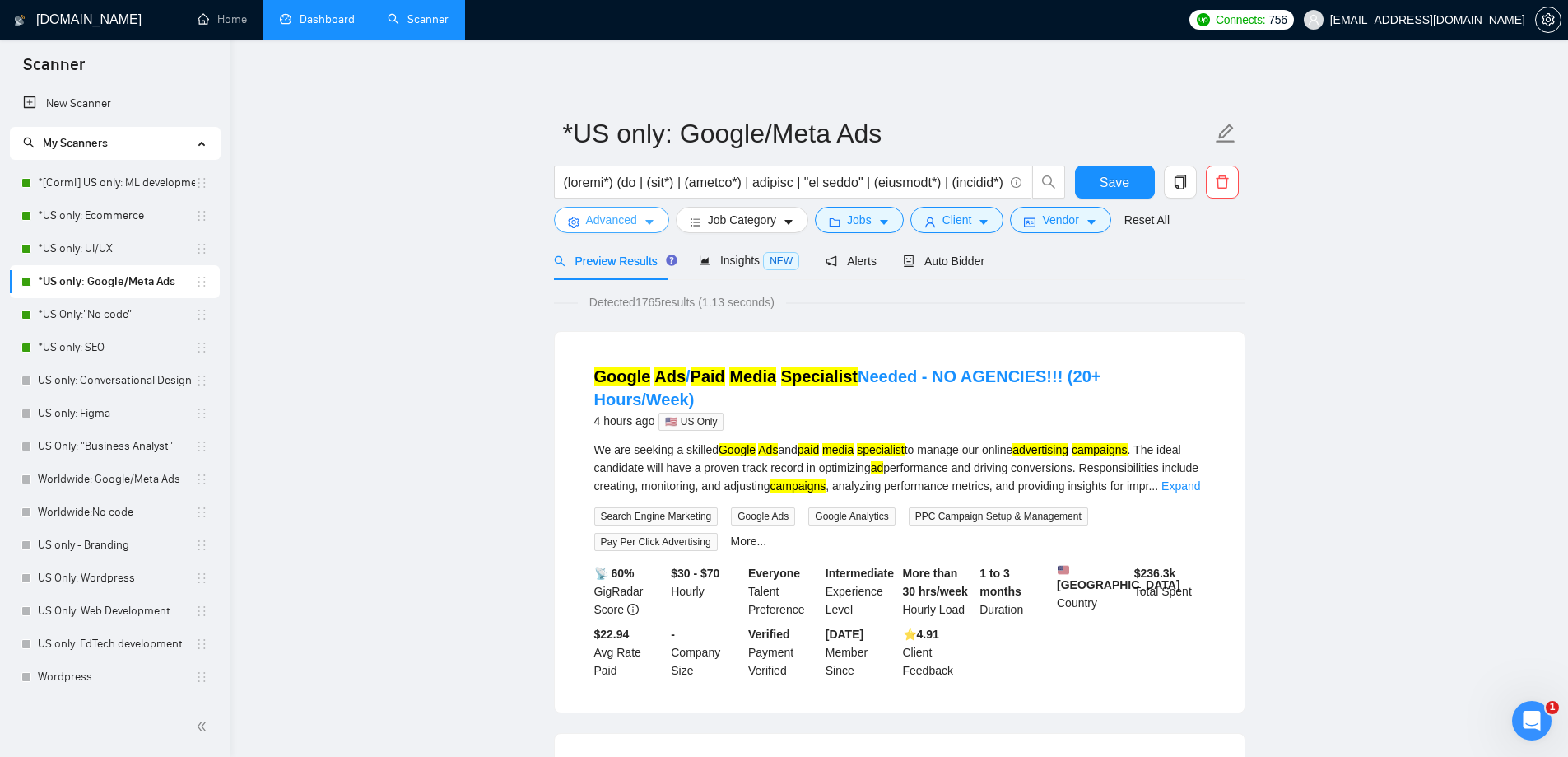
click at [641, 216] on button "Advanced" at bounding box center [612, 220] width 115 height 27
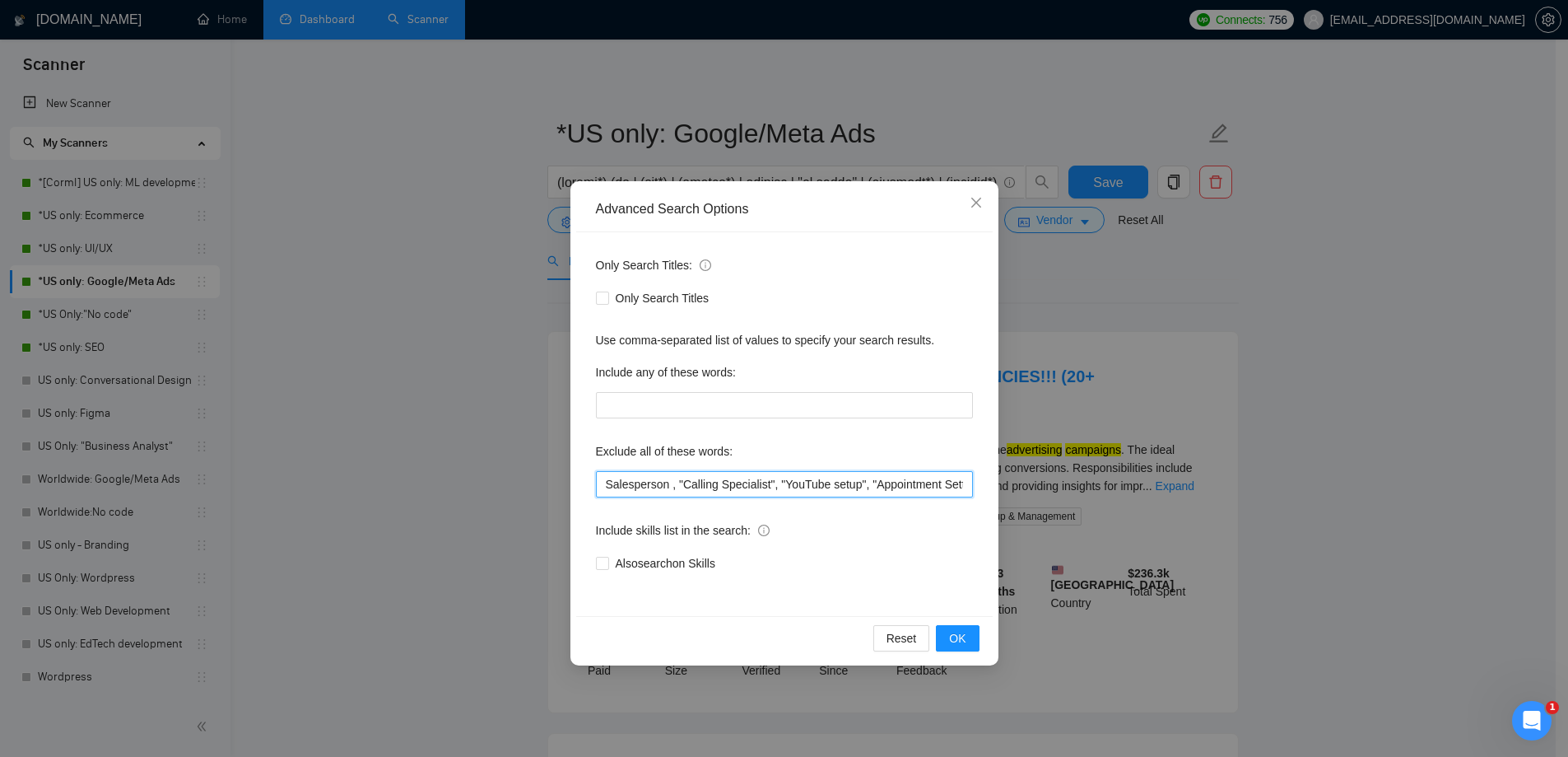
click at [803, 481] on input "Salesperson , "Calling Specialist", "YouTube setup", "Appointment Setter", "Dig…" at bounding box center [784, 484] width 377 height 27
paste input "Loremipsumd, "Sitamet Consectetu", "AdiPisc elits", "Doeiusmodte Incidi", "Utla…"
type input "Loremipsumd, "Sitamet Consectetu", "AdiPisc elits", "Doeiusmodte Incidi", "Utla…"
click at [964, 634] on span "OK" at bounding box center [956, 638] width 16 height 18
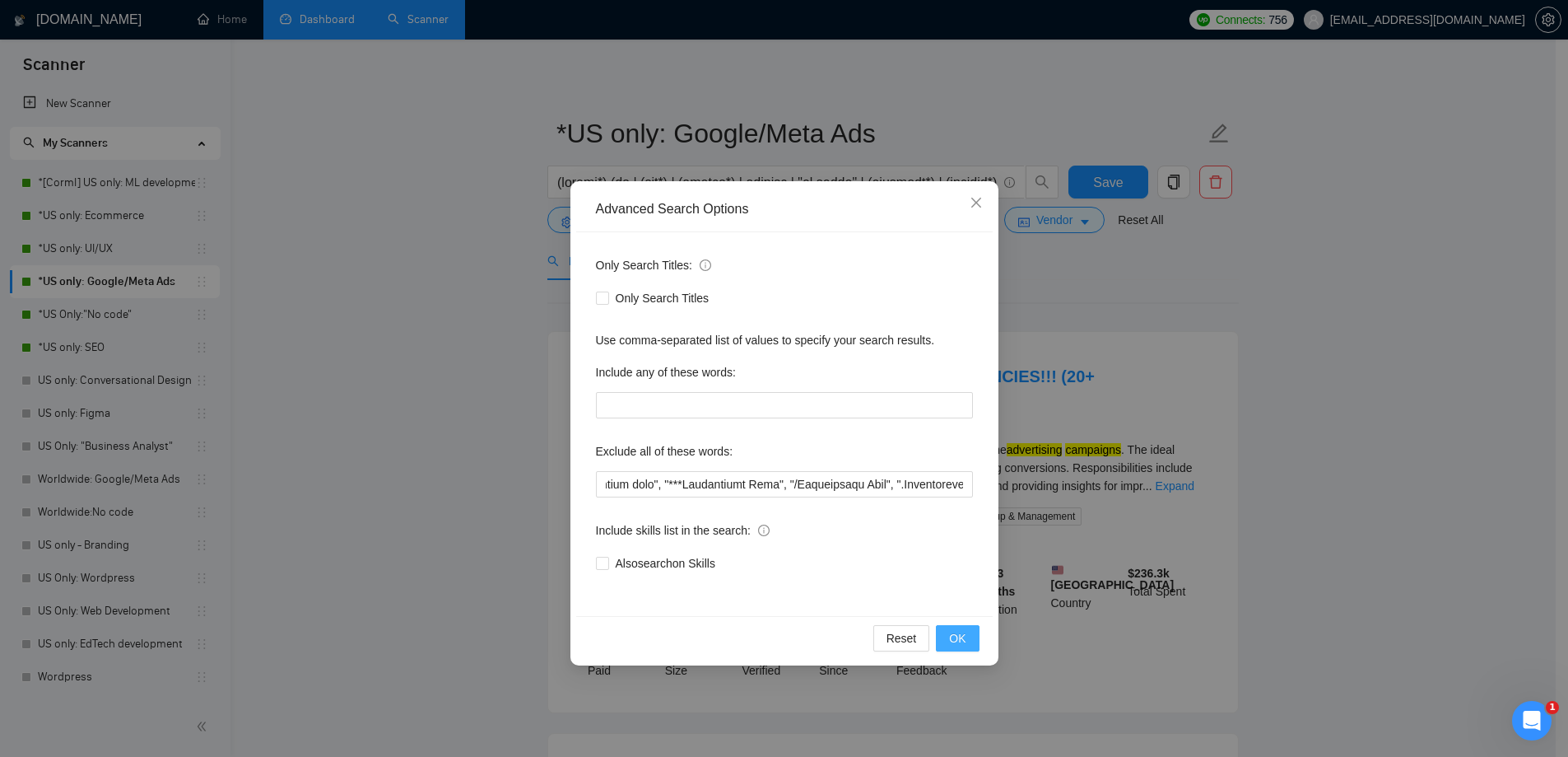
scroll to position [0, 0]
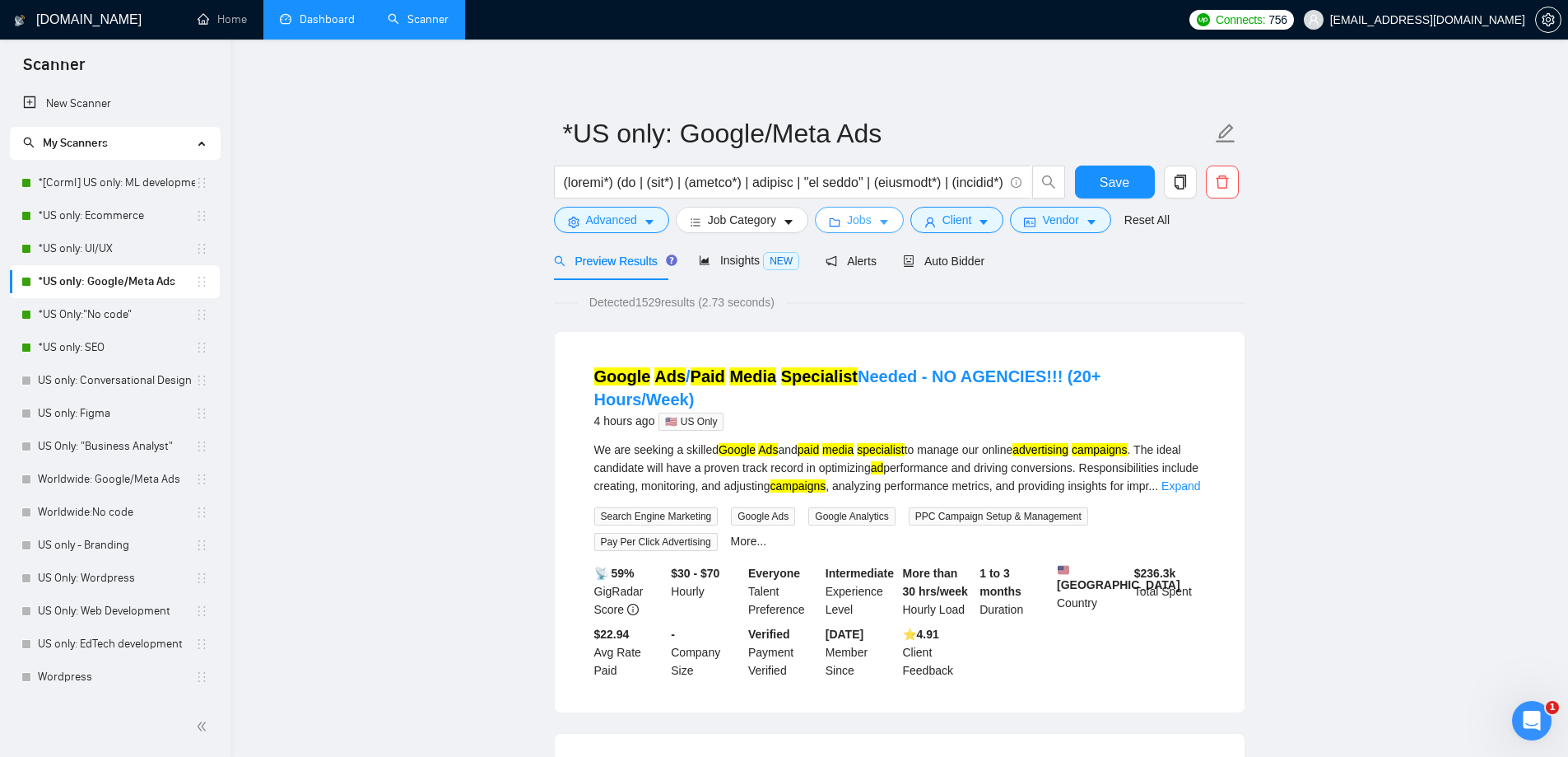
click at [867, 219] on button "Jobs" at bounding box center [859, 220] width 89 height 27
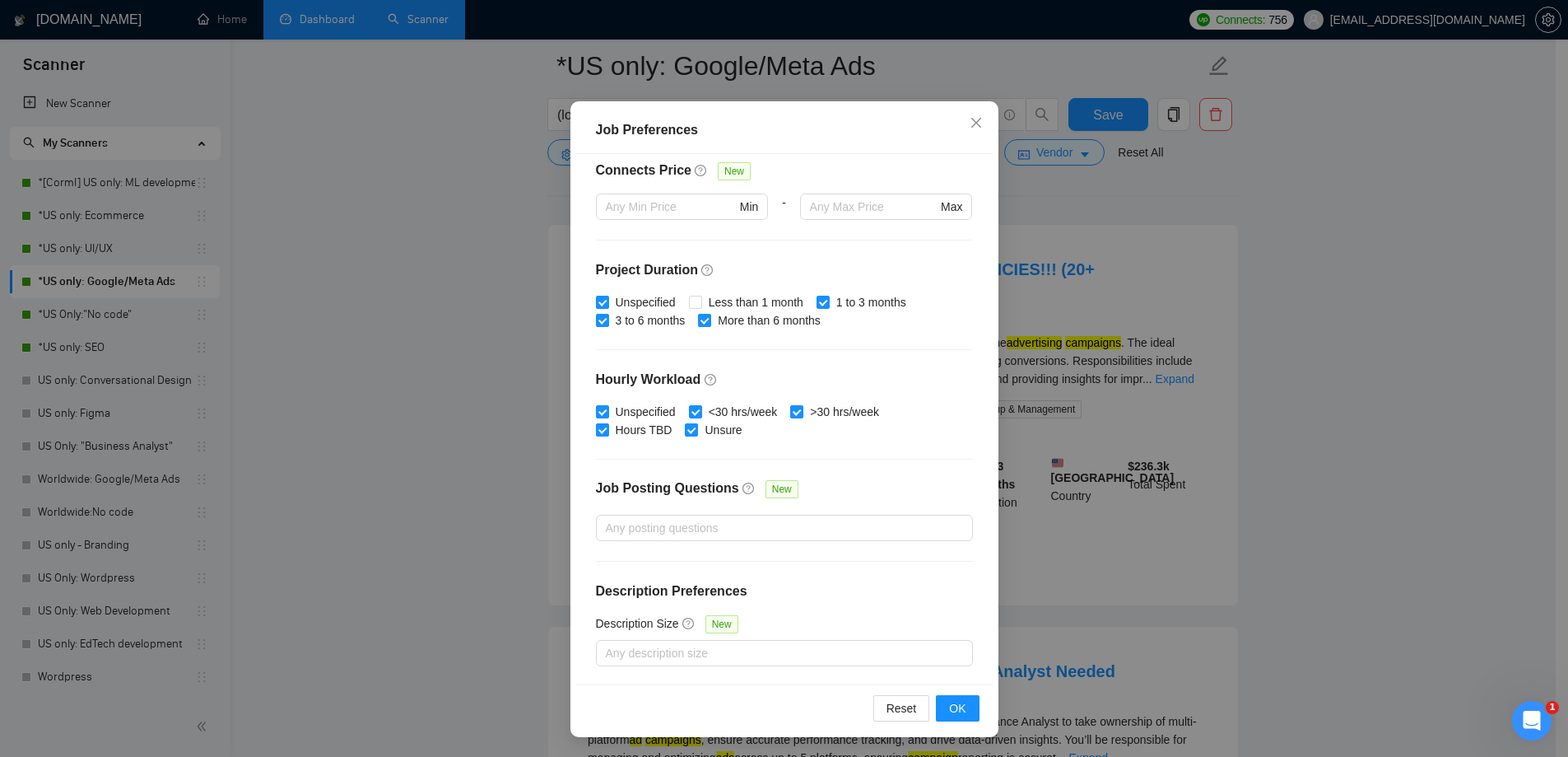
scroll to position [247, 0]
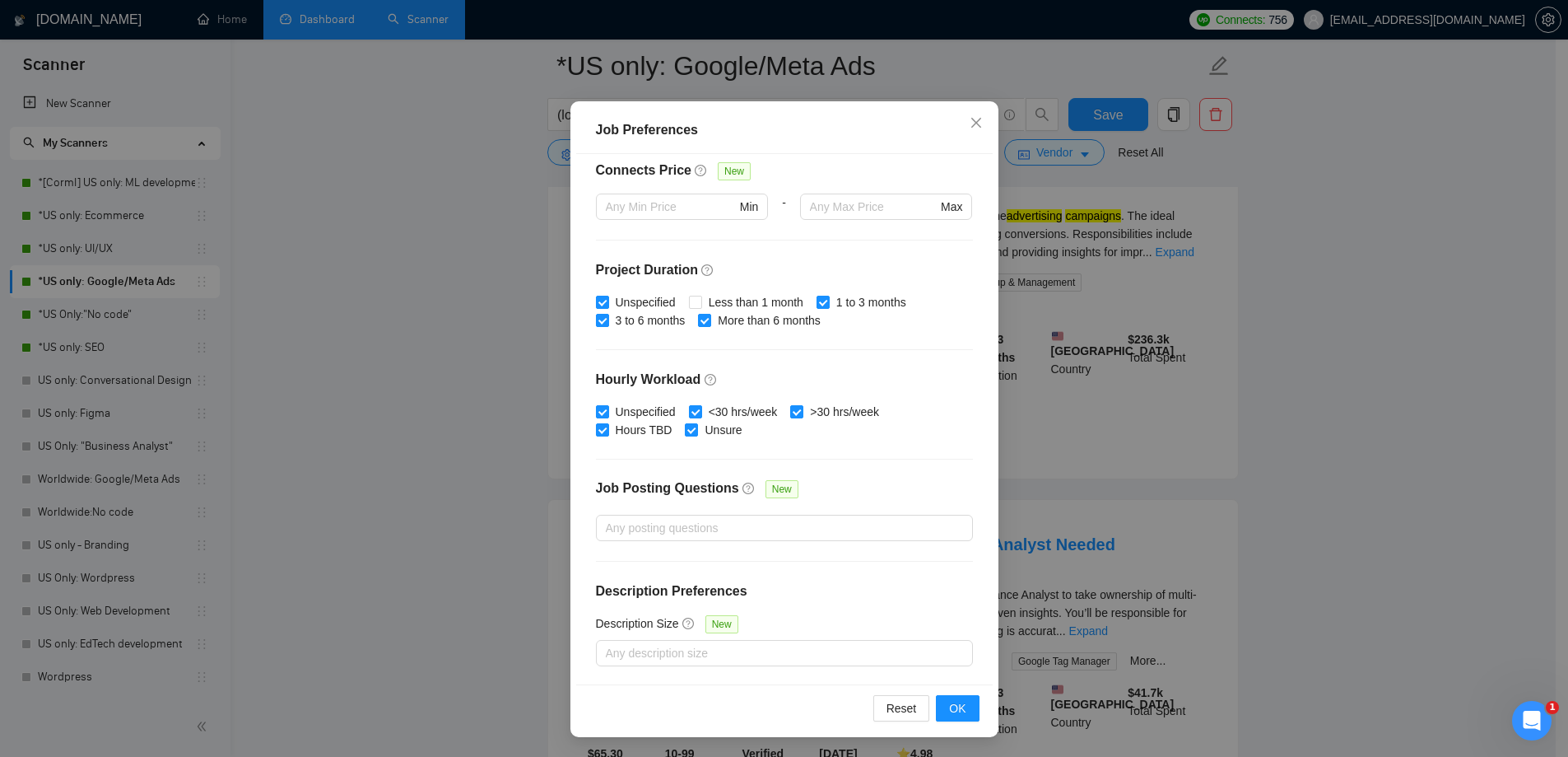
click at [1469, 392] on div "Job Preferences Budget Project Type All Fixed Price Hourly Rate Fixed Price Bud…" at bounding box center [784, 378] width 1568 height 757
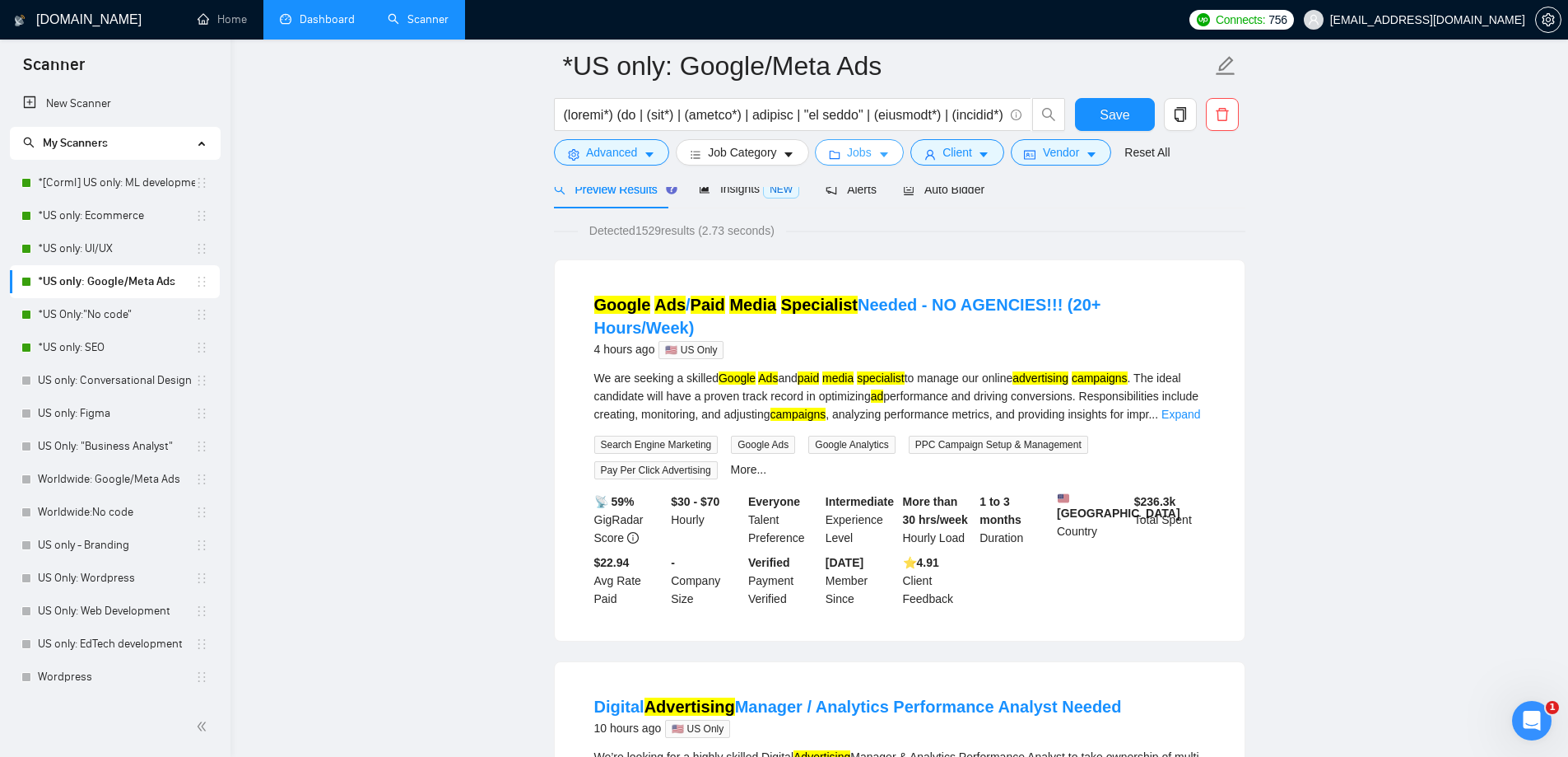
scroll to position [0, 0]
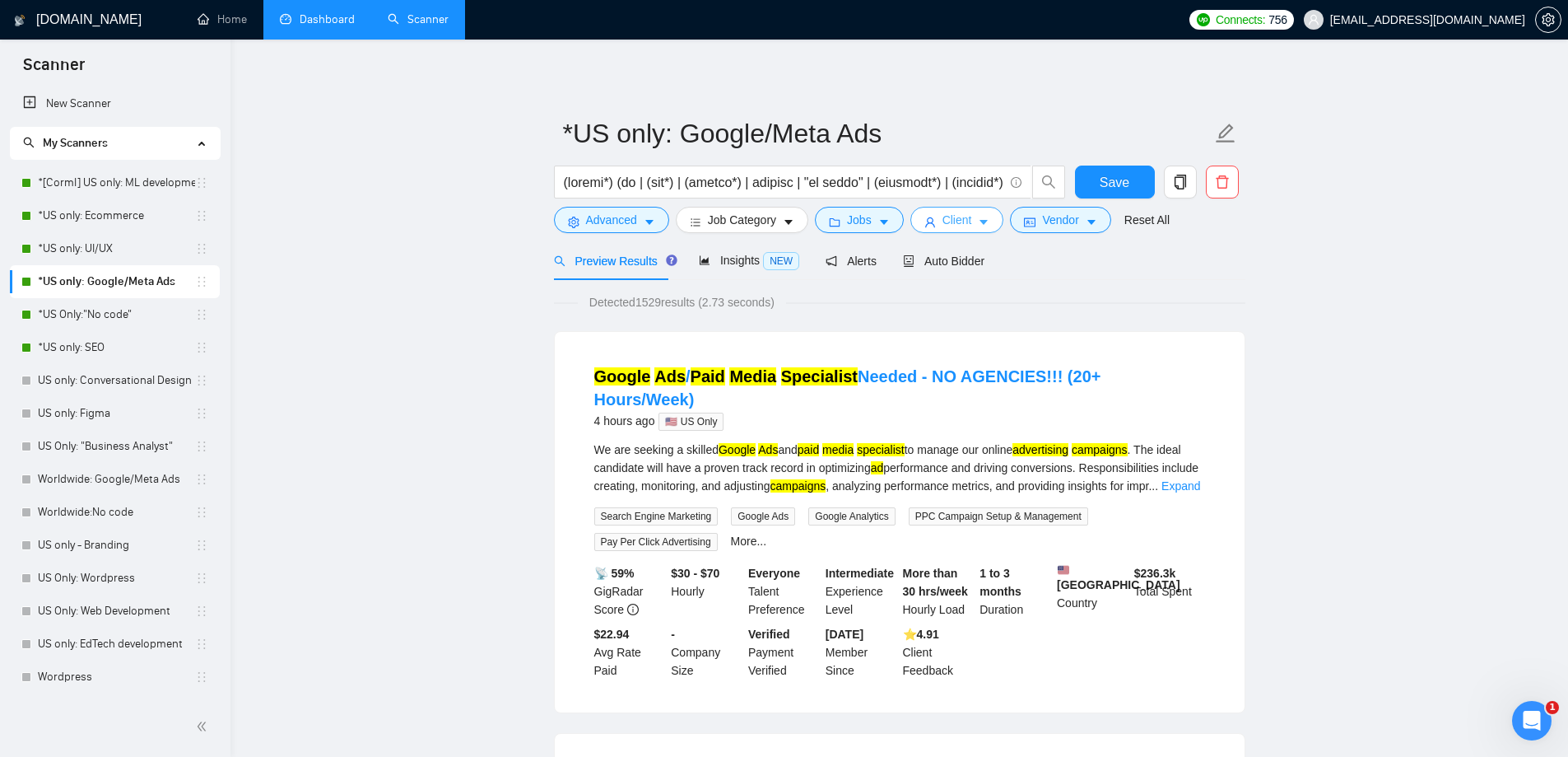
click at [958, 212] on span "Client" at bounding box center [957, 220] width 30 height 18
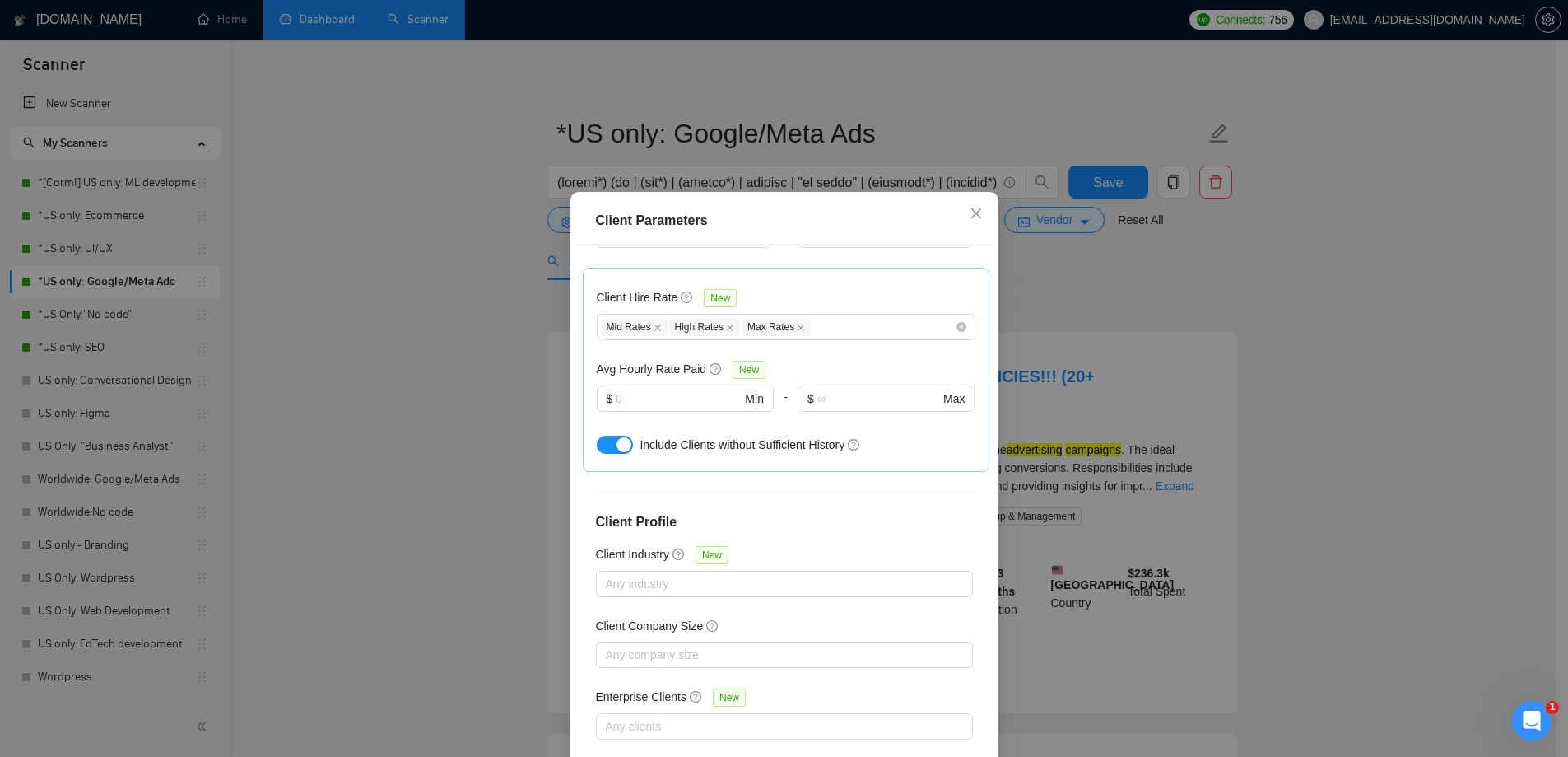
scroll to position [495, 0]
click at [1340, 400] on div "Client Parameters Client Location Include Client Countries Select Exclude Clien…" at bounding box center [784, 378] width 1568 height 757
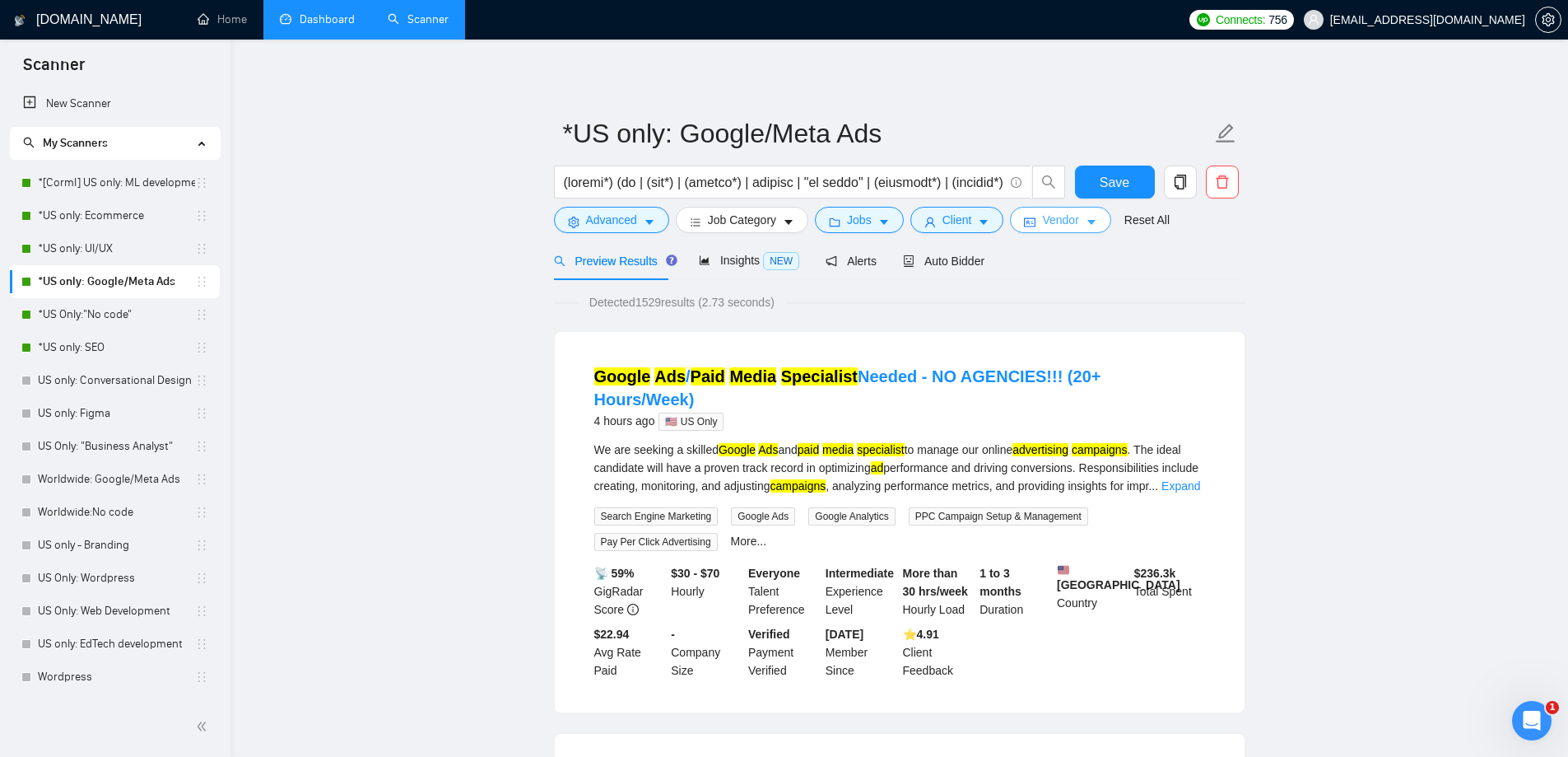
click at [1042, 228] on span "Vendor" at bounding box center [1060, 220] width 36 height 18
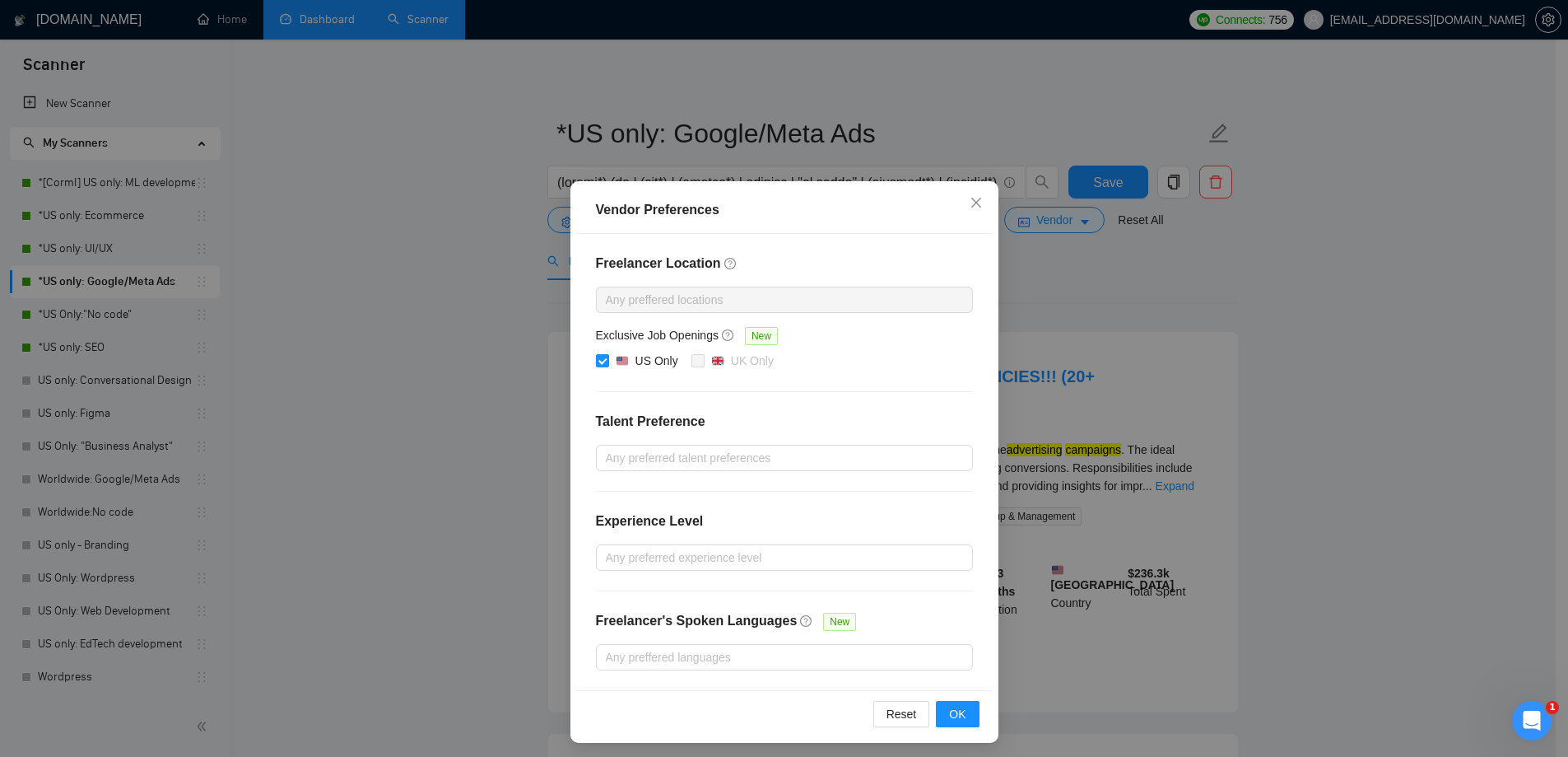
click at [1339, 401] on div "Vendor Preferences Freelancer Location Any preffered locations Exclusive Job Op…" at bounding box center [784, 378] width 1568 height 757
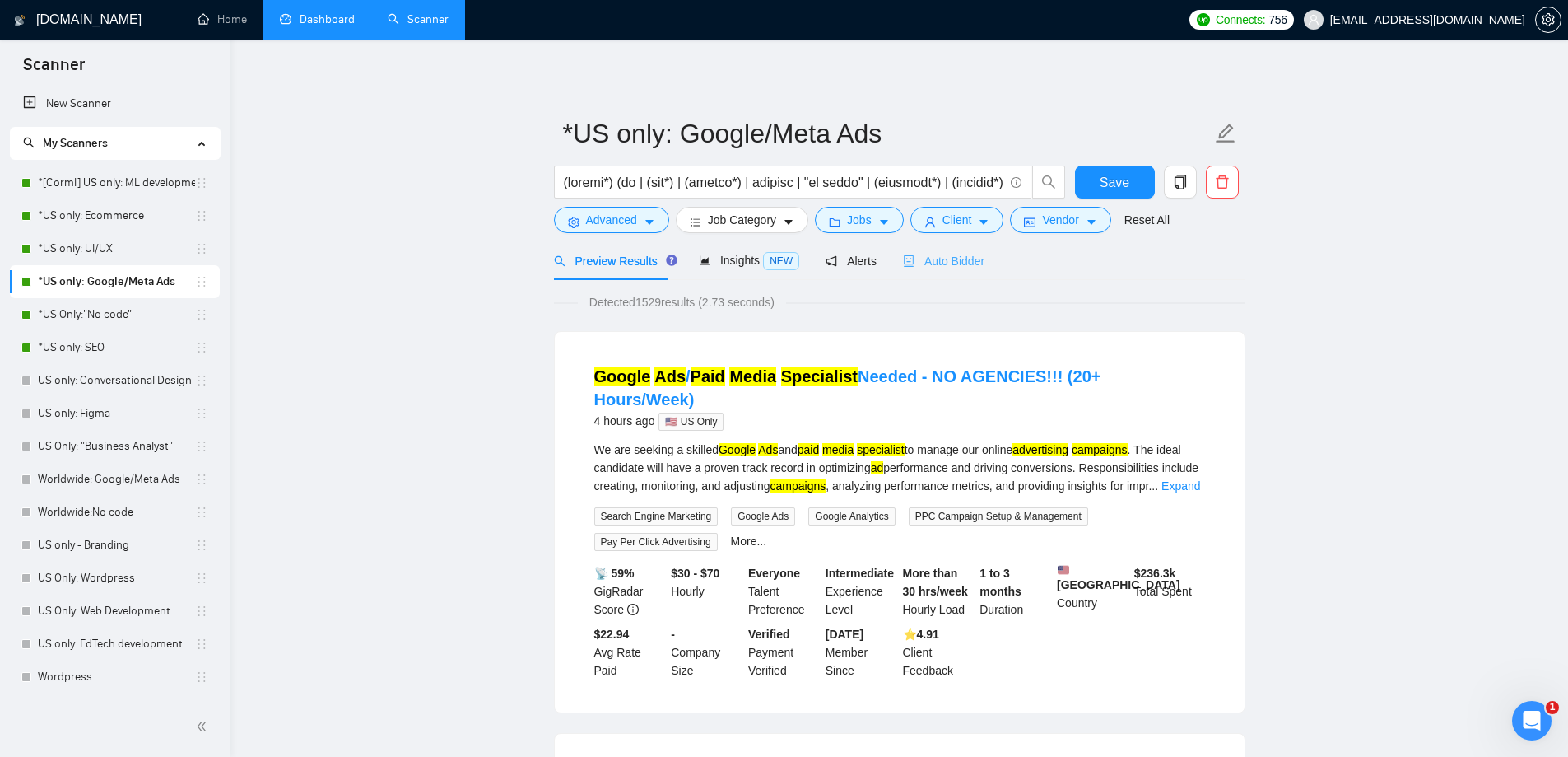
click at [938, 274] on div "Auto Bidder" at bounding box center [944, 260] width 81 height 39
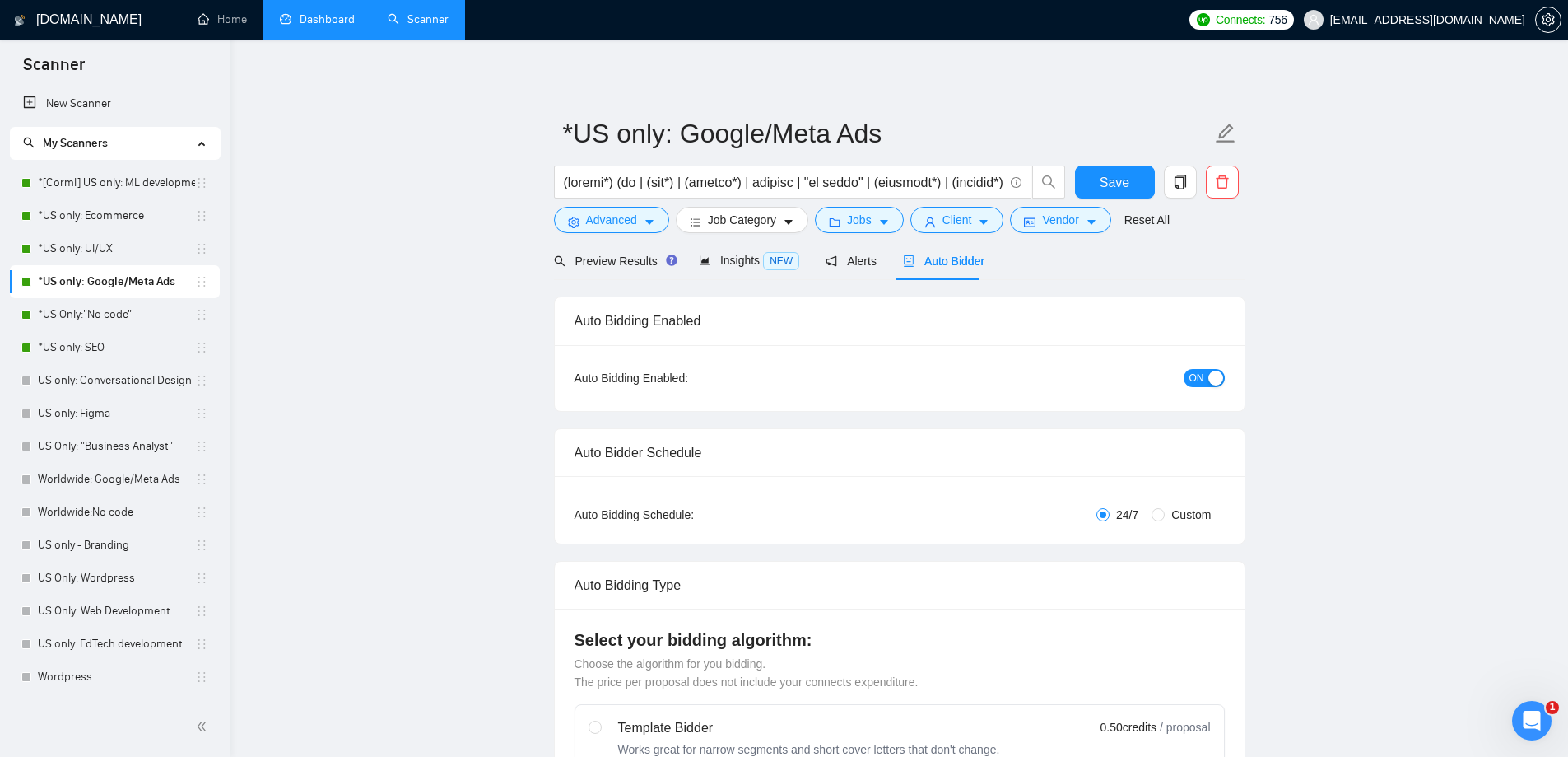
checkbox input "true"
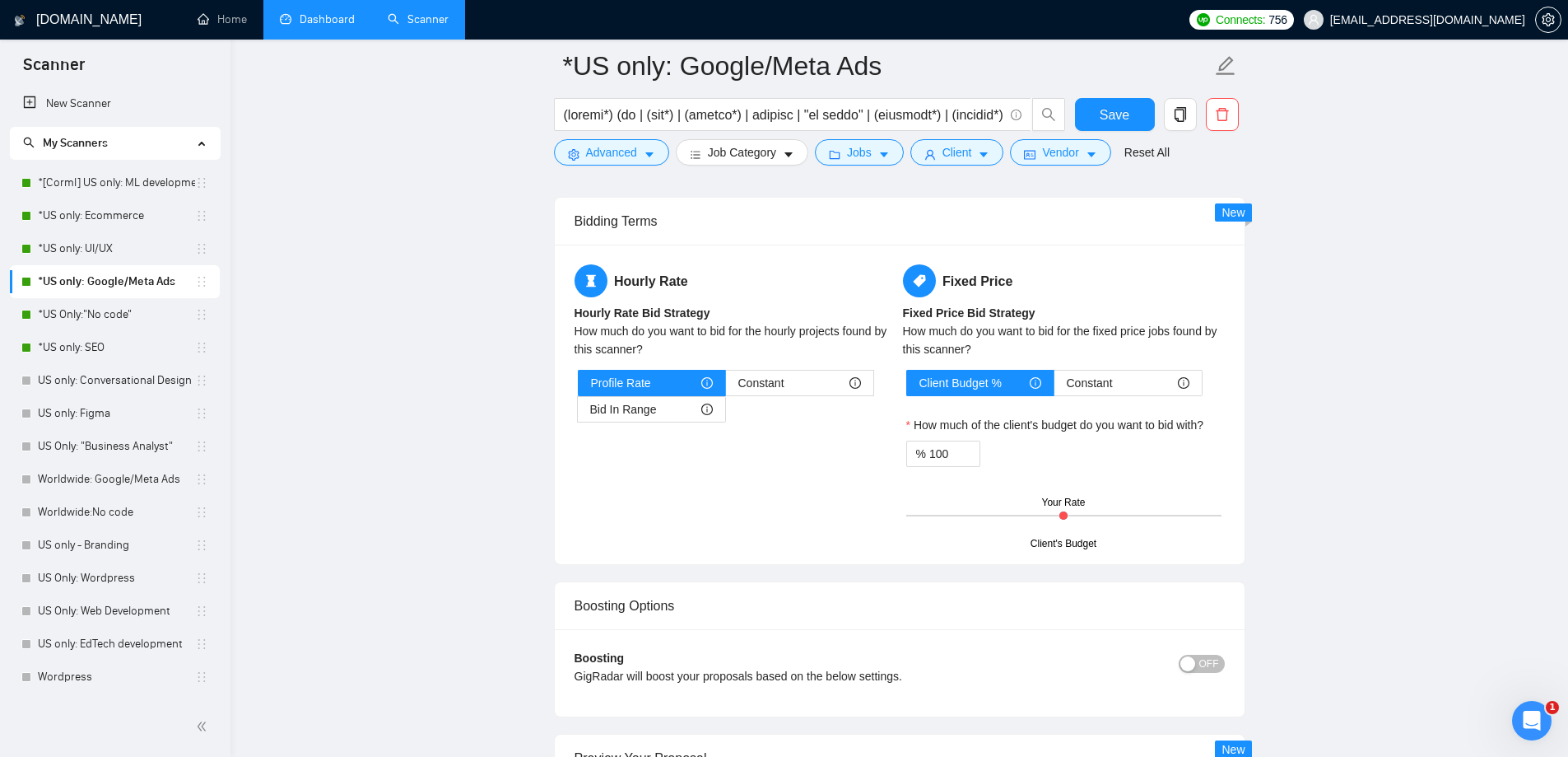
scroll to position [2306, 0]
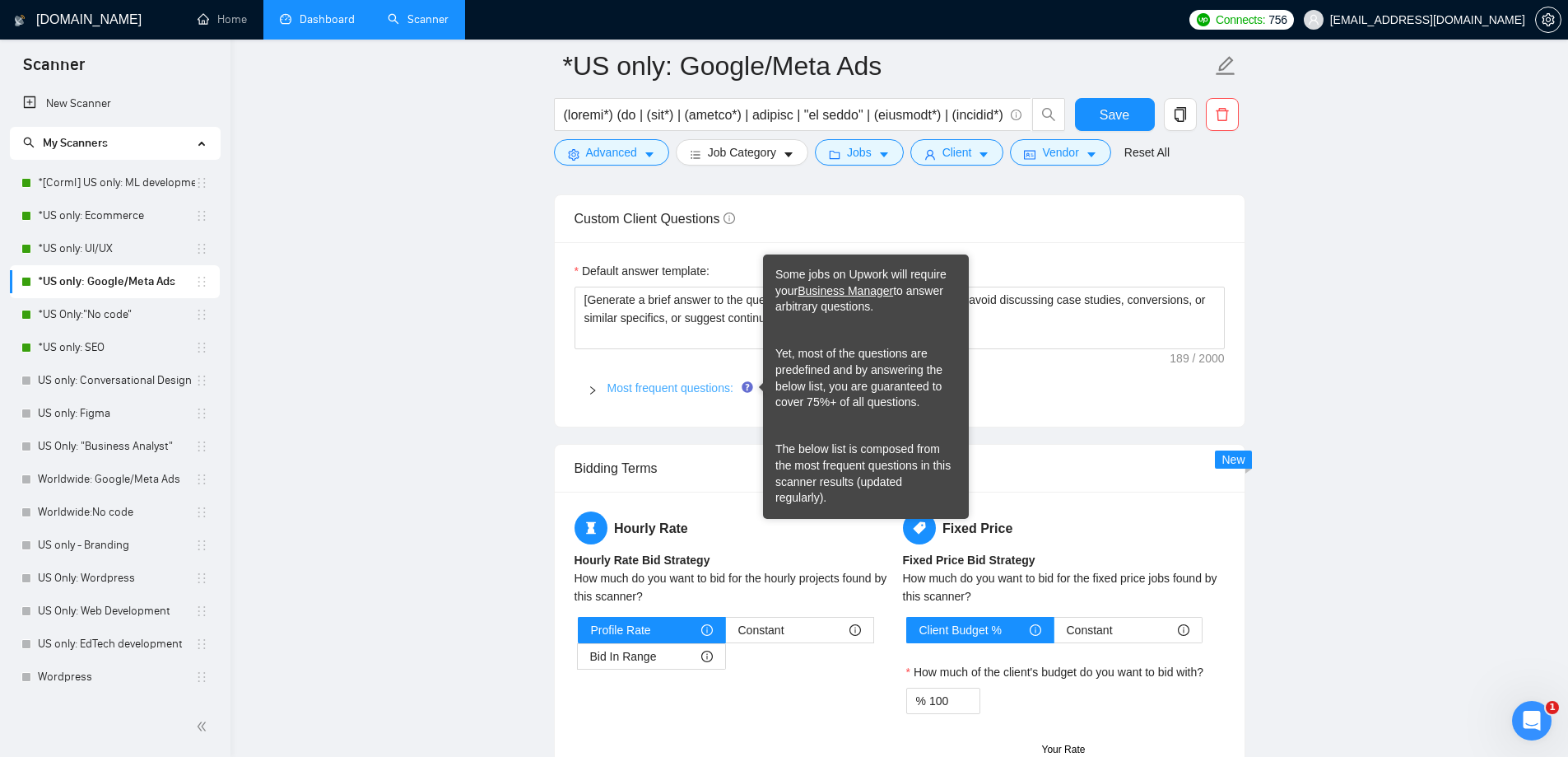
click at [716, 391] on link "Most frequent questions:" at bounding box center [670, 387] width 126 height 13
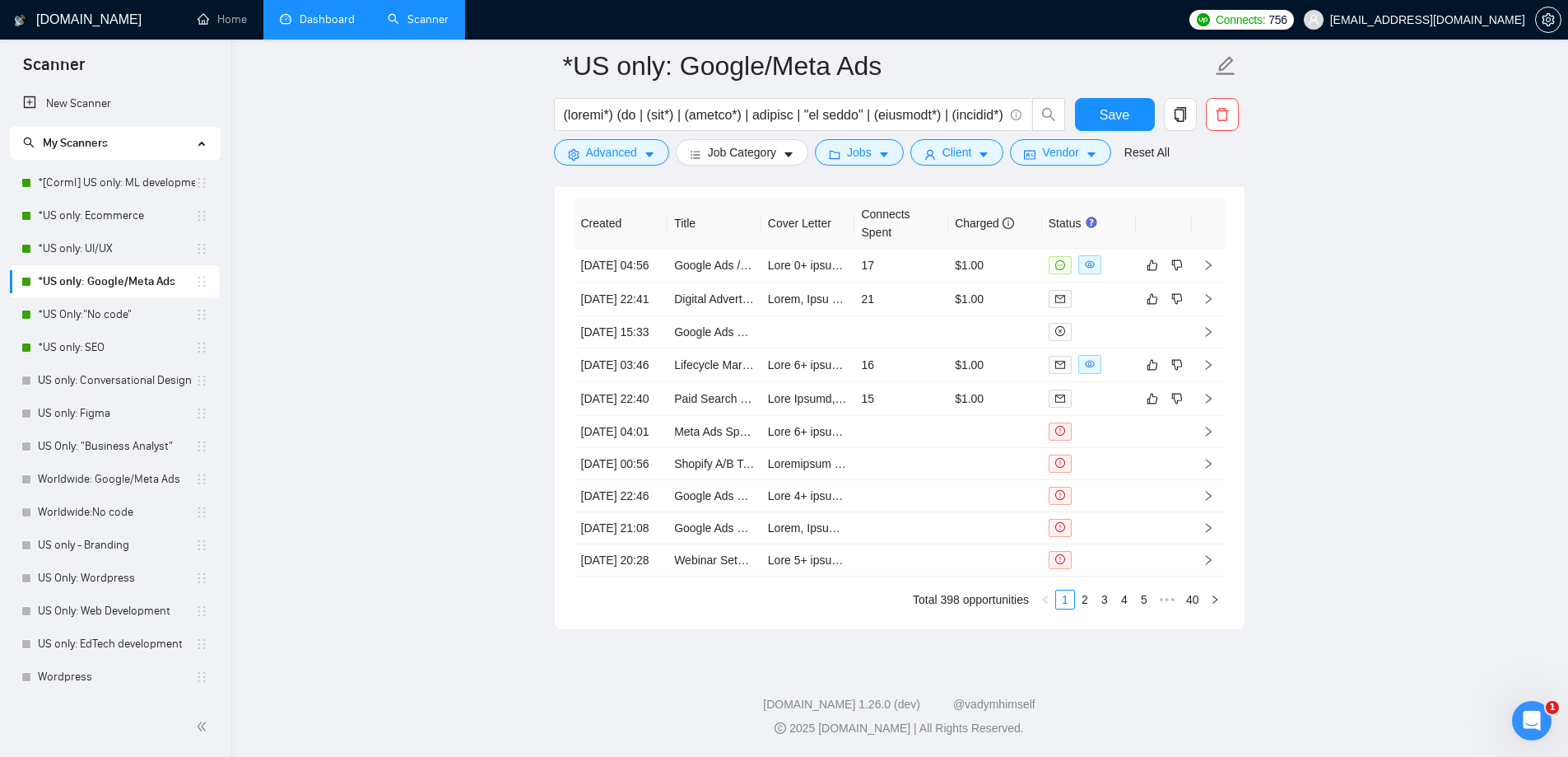
scroll to position [5929, 0]
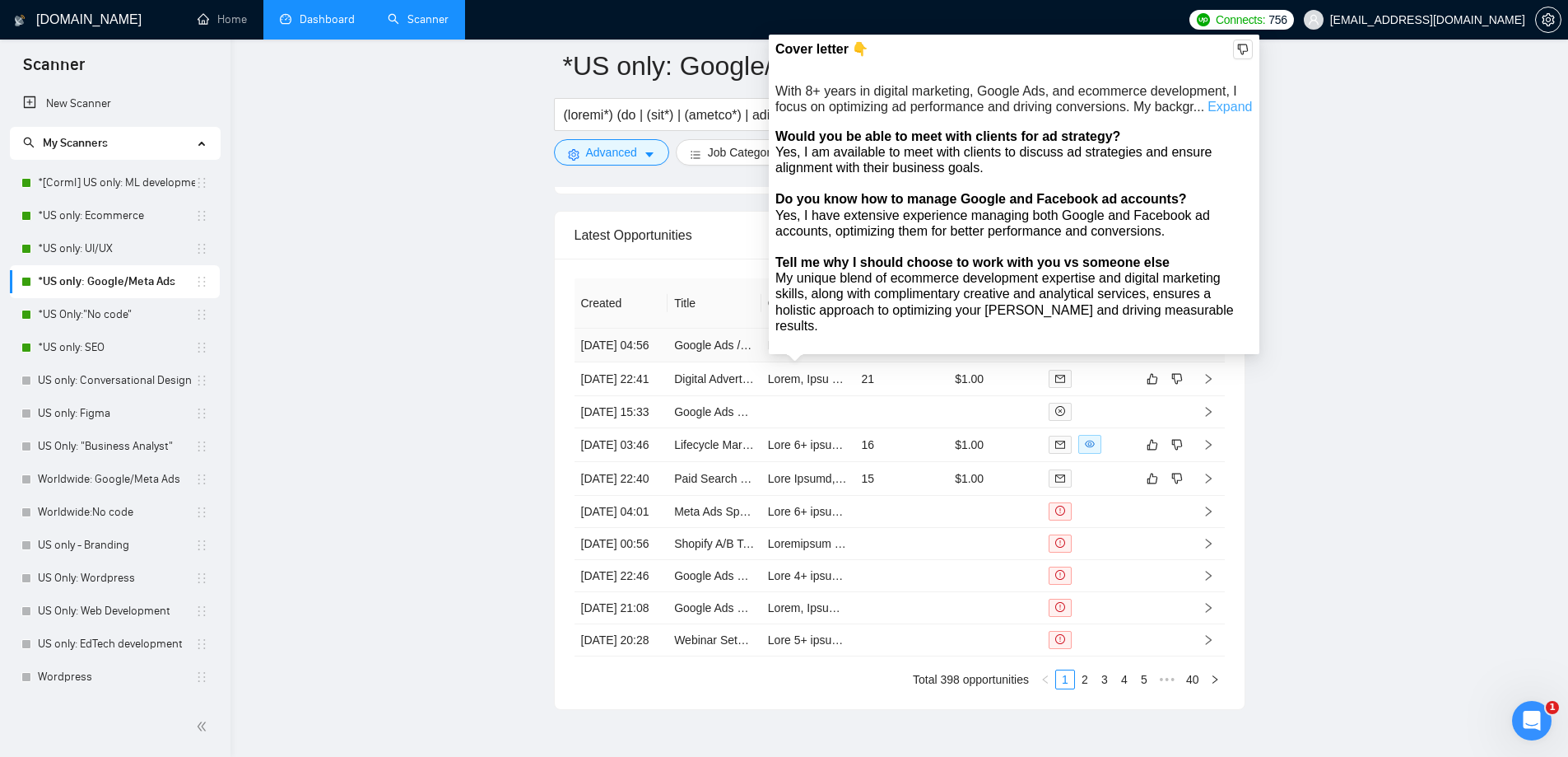
click at [1223, 102] on link "Expand" at bounding box center [1230, 106] width 45 height 14
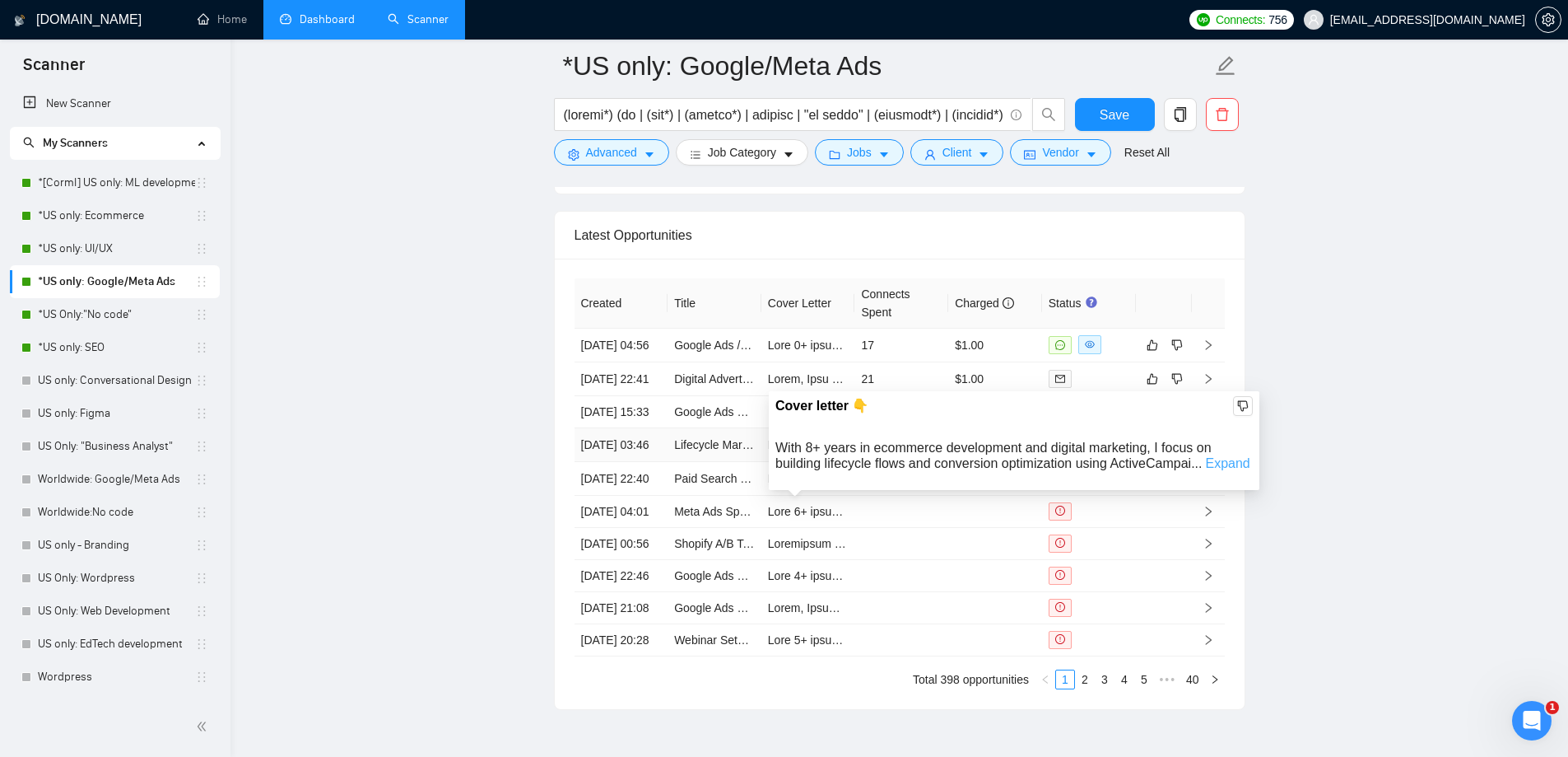
click at [1232, 468] on link "Expand" at bounding box center [1228, 463] width 45 height 14
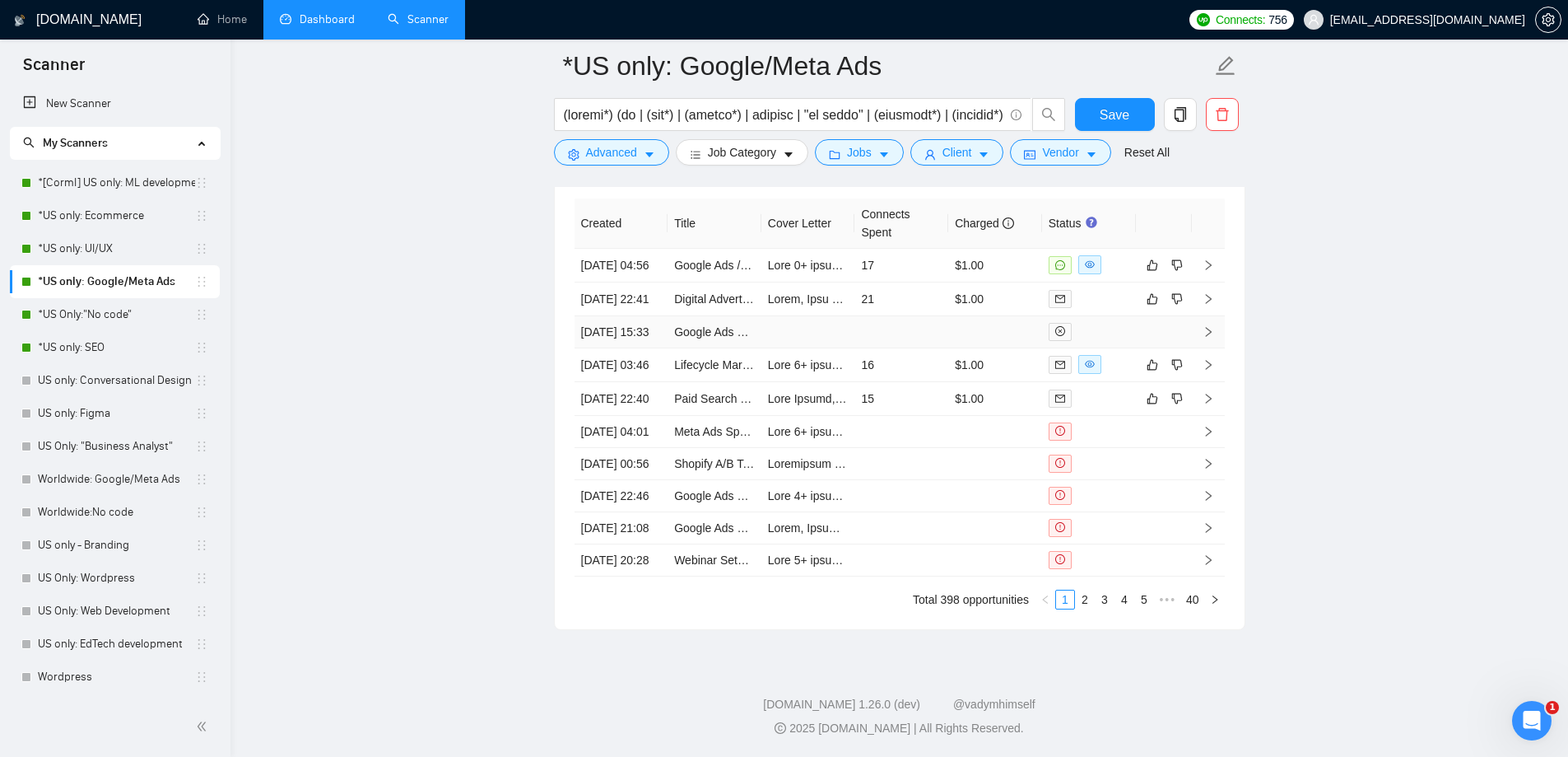
scroll to position [6176, 0]
click at [355, 27] on link "Dashboard" at bounding box center [317, 19] width 75 height 14
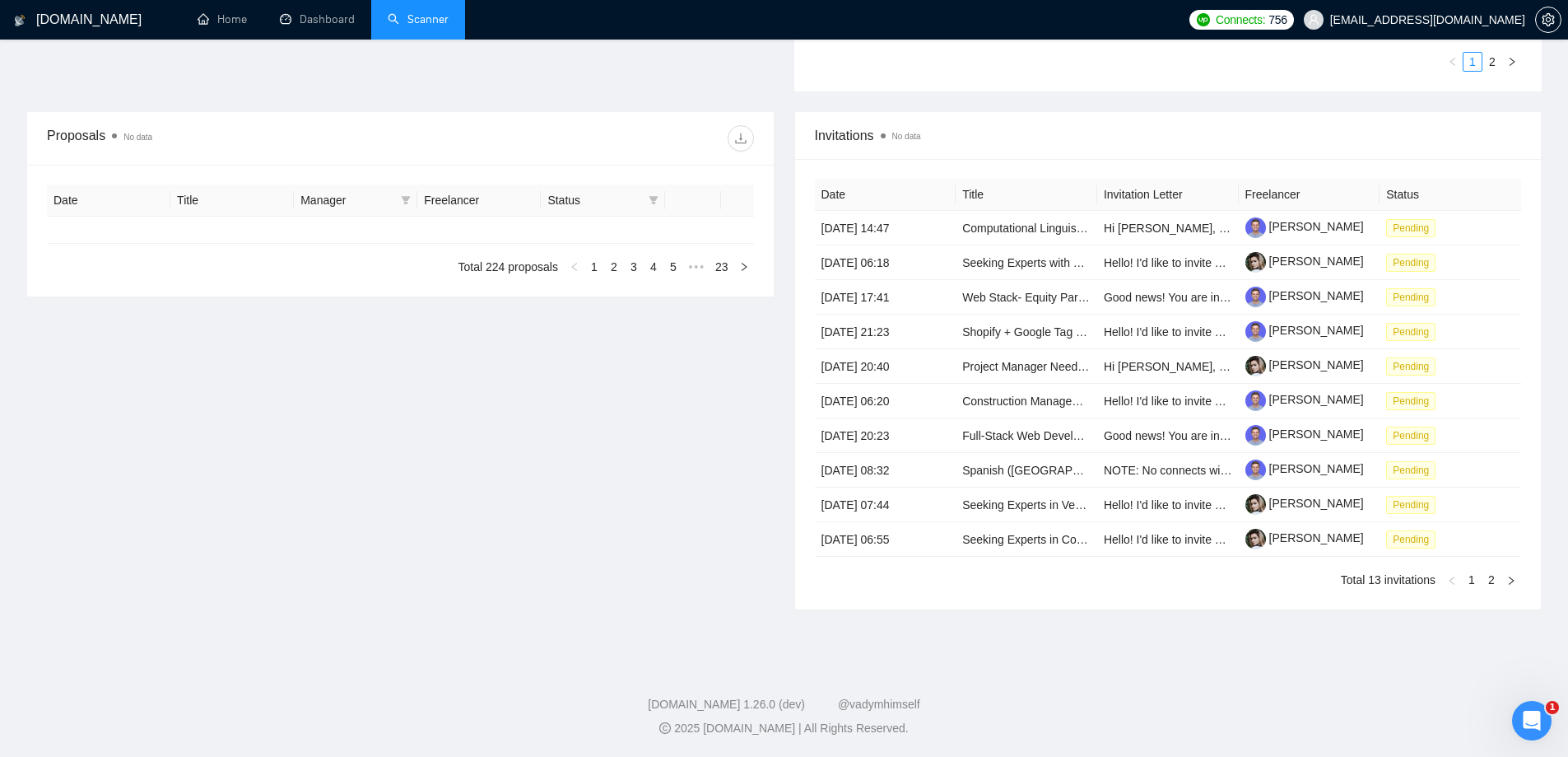
type input "[DATE]"
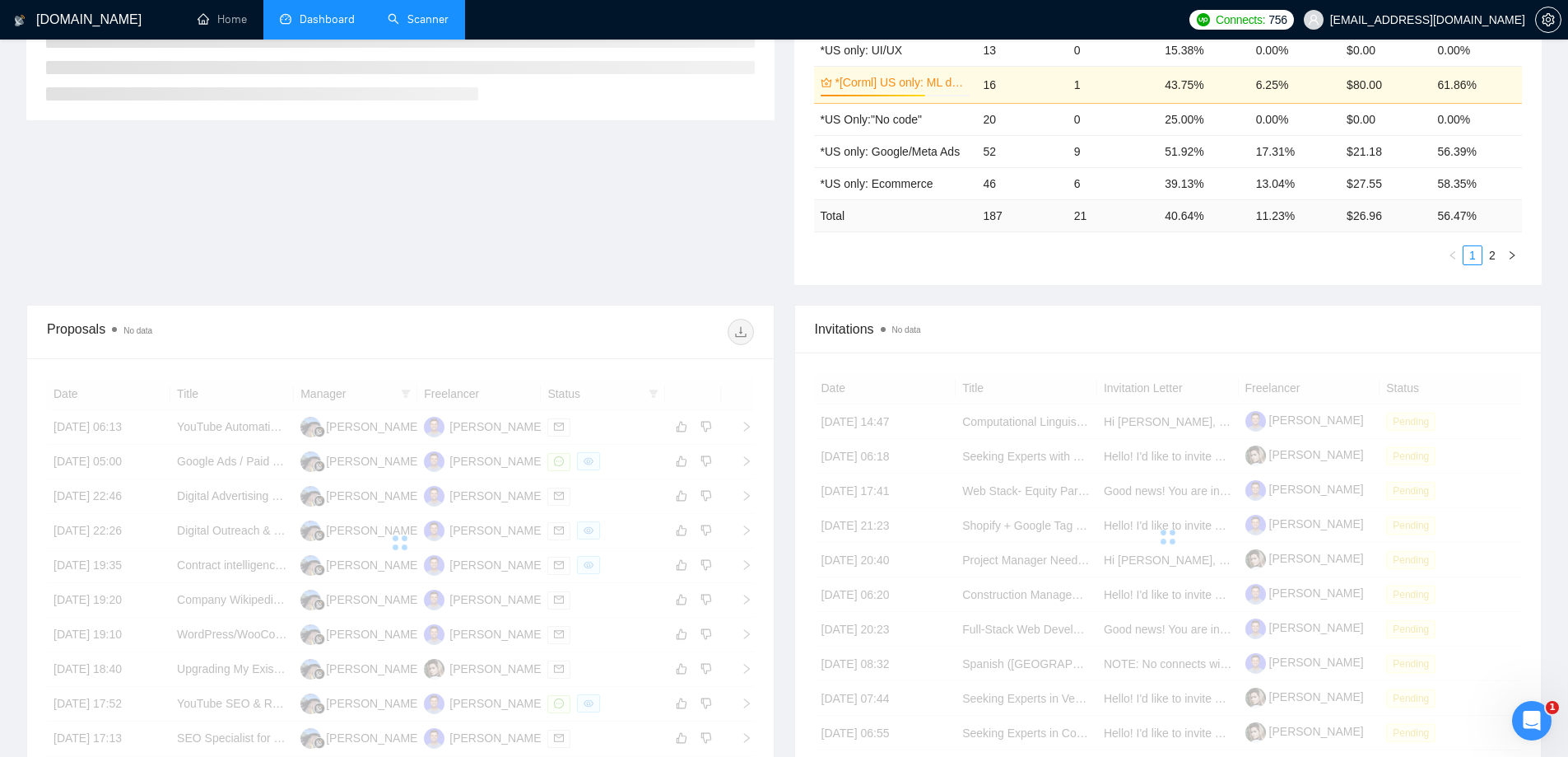
scroll to position [548, 0]
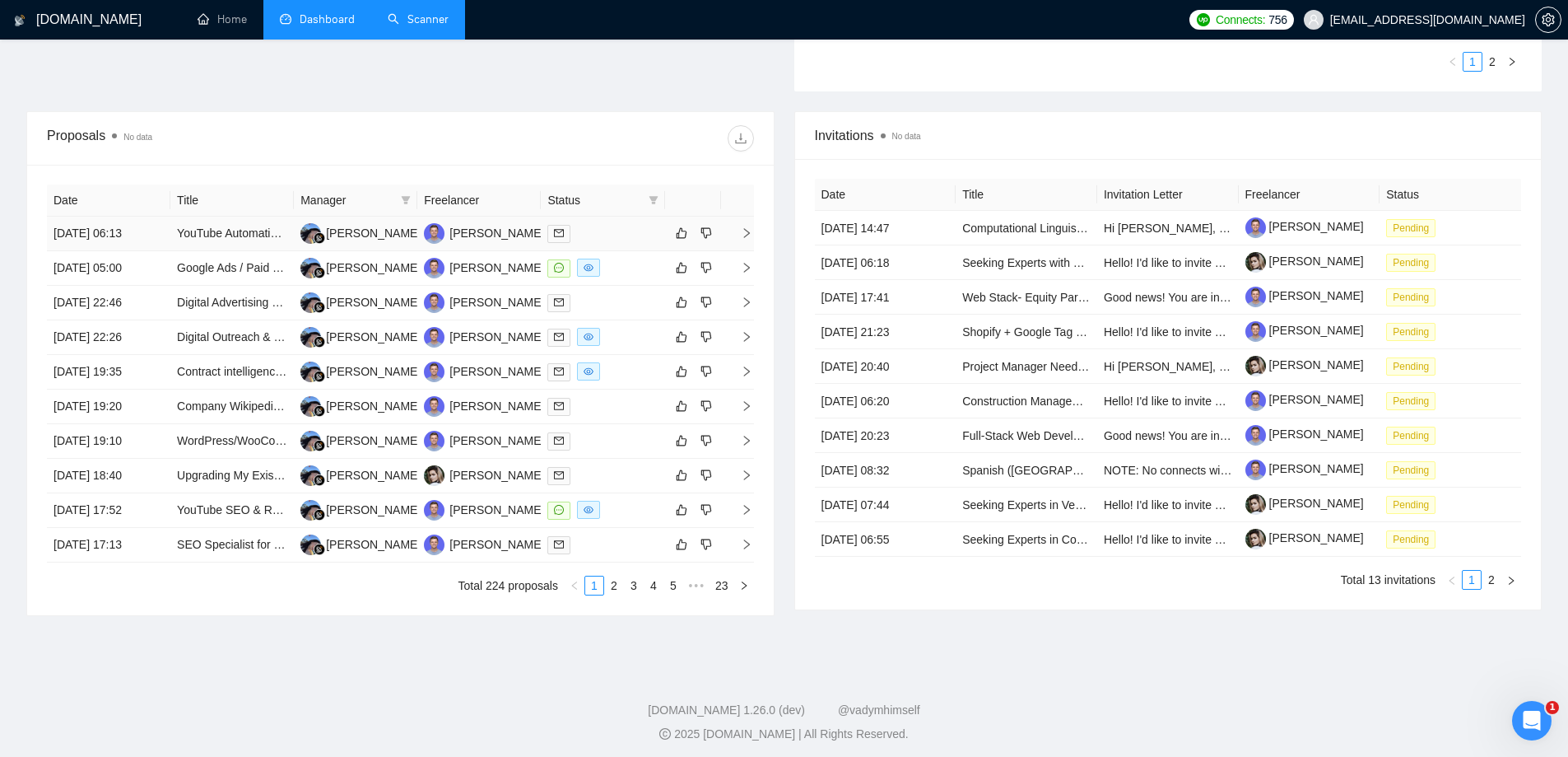
click at [104, 238] on td "[DATE] 06:13" at bounding box center [109, 233] width 124 height 34
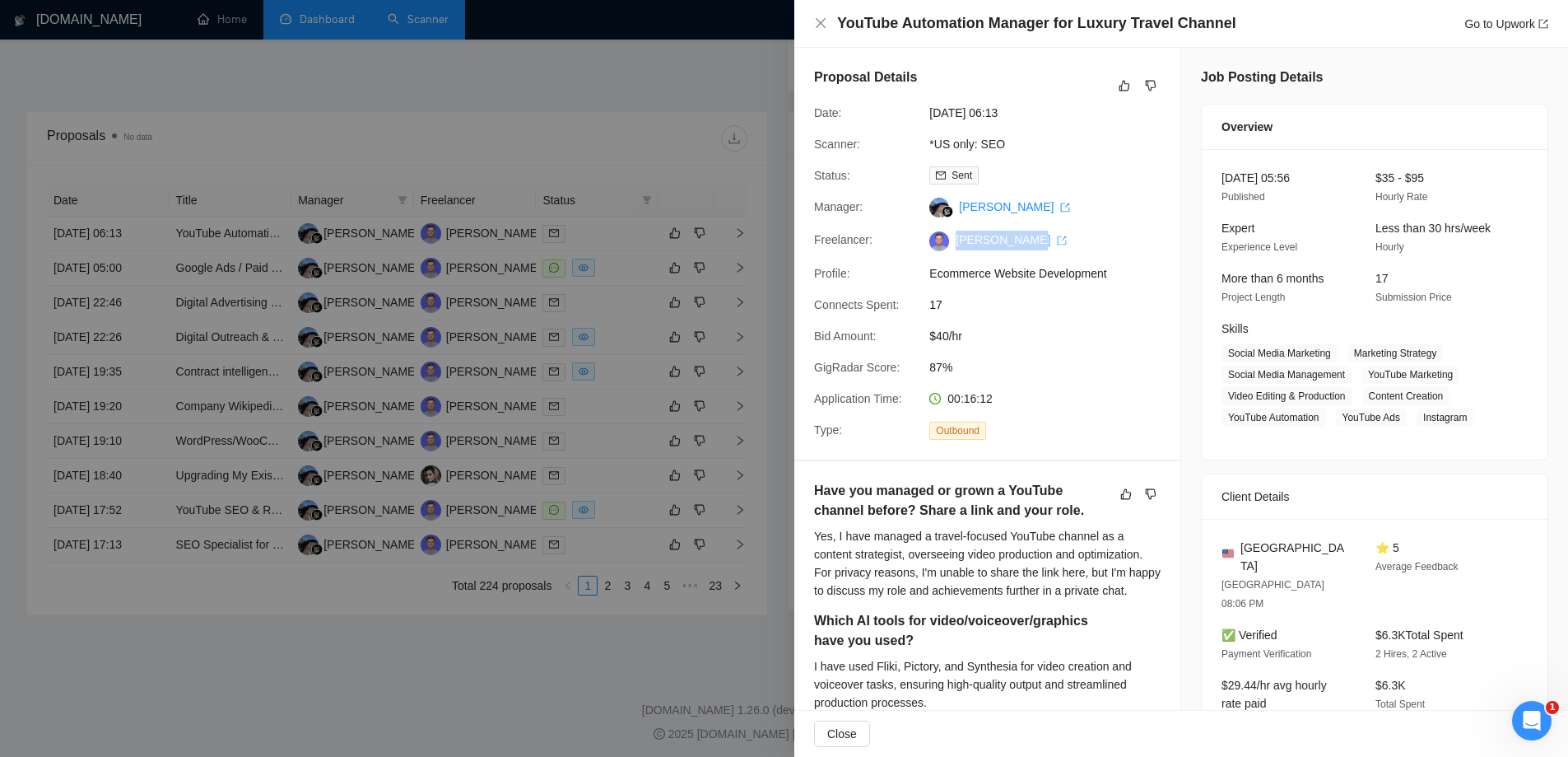
drag, startPoint x: 950, startPoint y: 238, endPoint x: 1026, endPoint y: 246, distance: 76.4
click at [1026, 246] on span "[PERSON_NAME]" at bounding box center [1007, 239] width 118 height 13
copy link "[PERSON_NAME]"
click at [993, 245] on link "[PERSON_NAME]" at bounding box center [1011, 239] width 112 height 13
click at [479, 165] on div at bounding box center [784, 378] width 1568 height 757
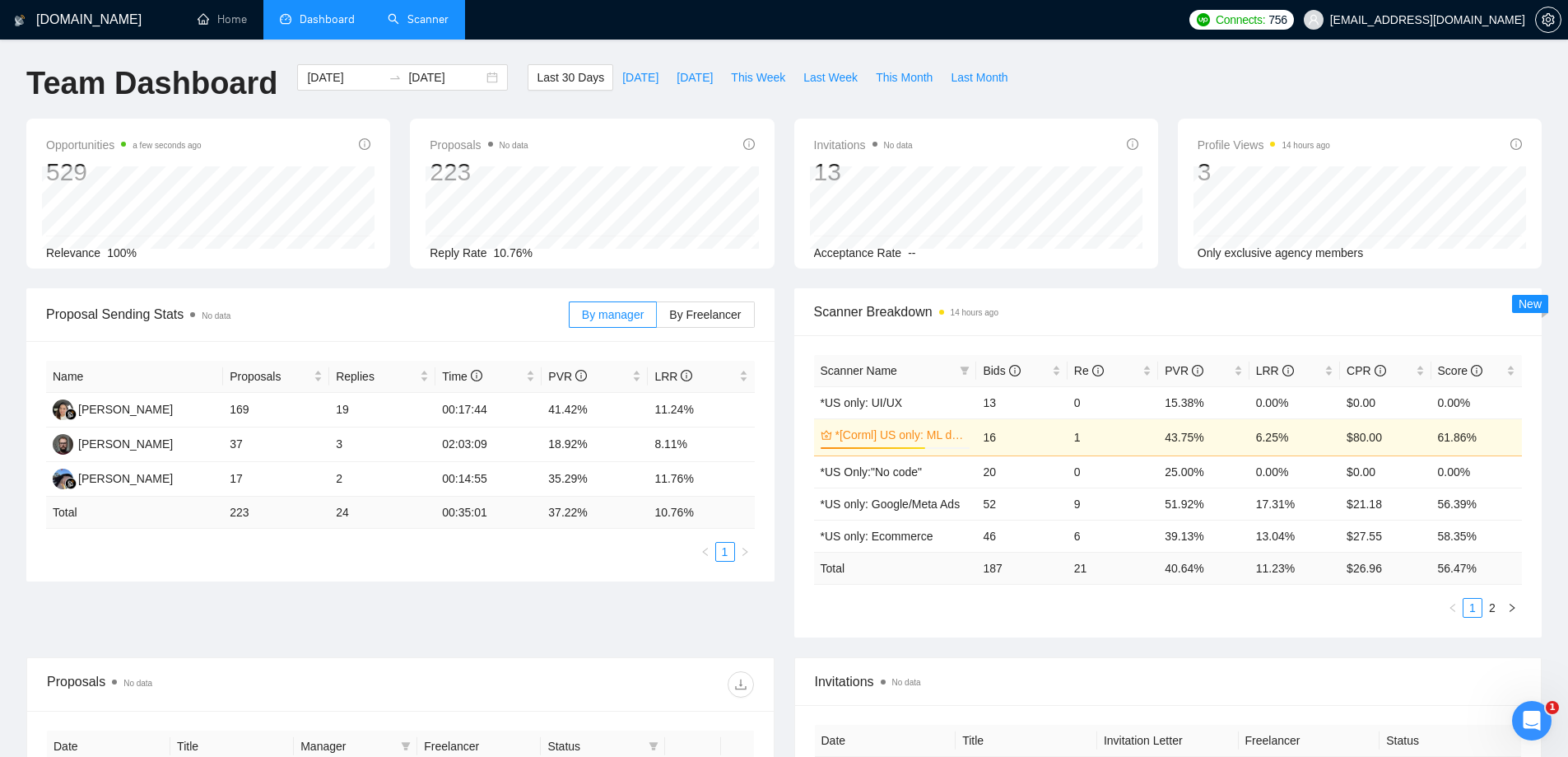
scroll to position [0, 0]
click at [984, 366] on span "Bids" at bounding box center [1001, 372] width 37 height 13
click at [988, 368] on span "Bids" at bounding box center [1001, 372] width 37 height 13
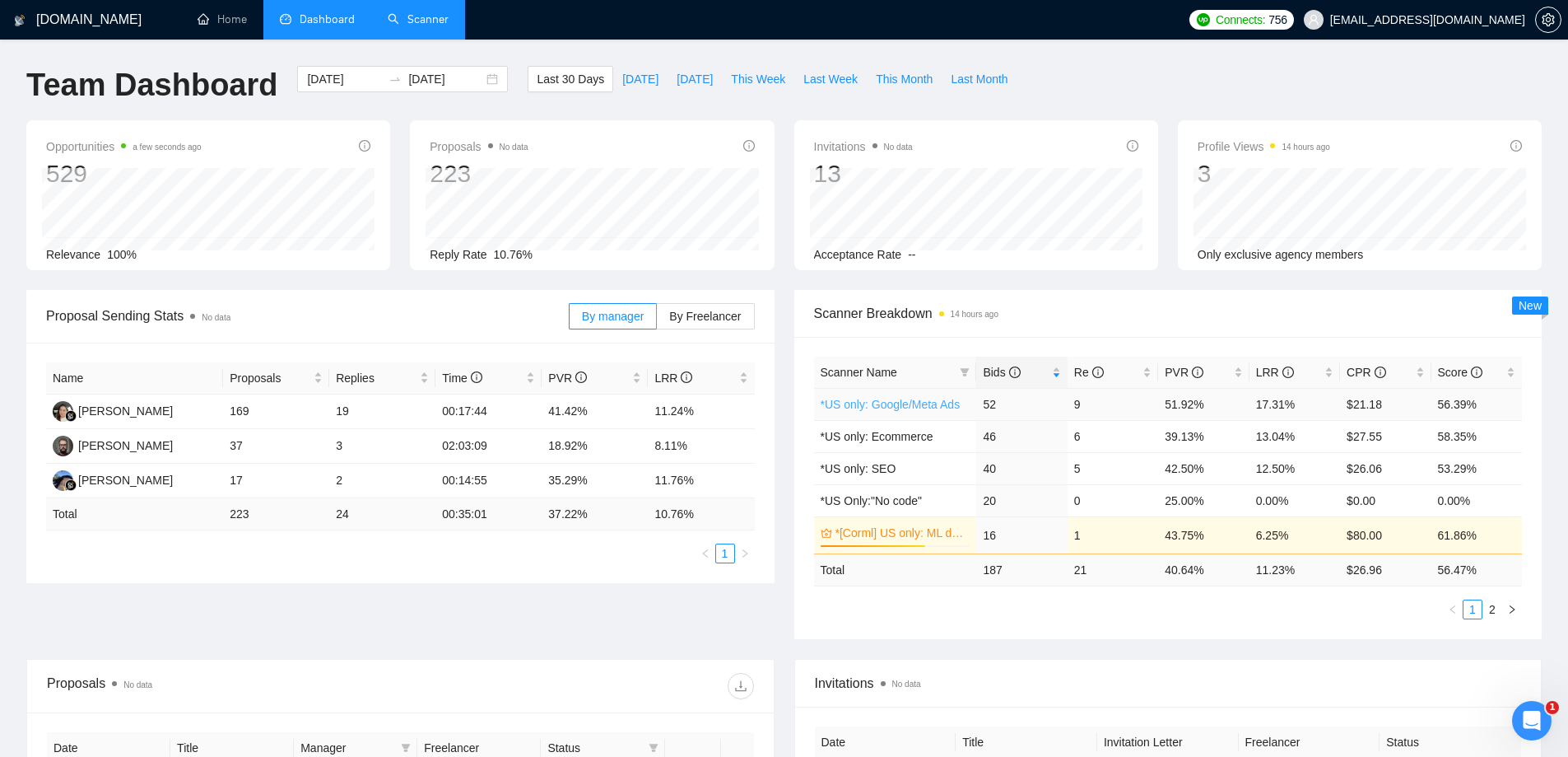
click at [893, 408] on link "*US only: Google/Meta Ads" at bounding box center [890, 403] width 140 height 13
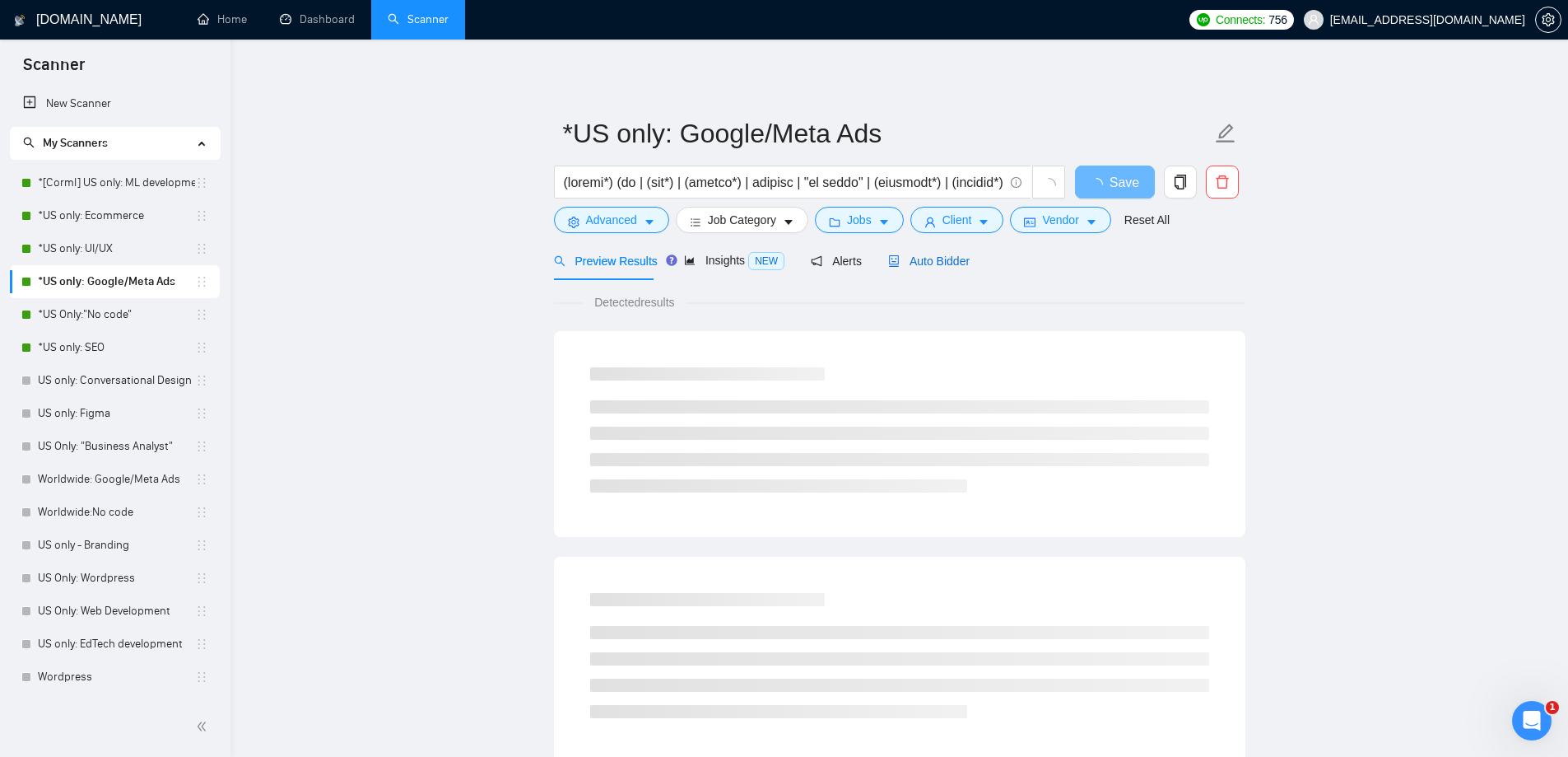
click at [945, 254] on span "Auto Bidder" at bounding box center [928, 260] width 81 height 13
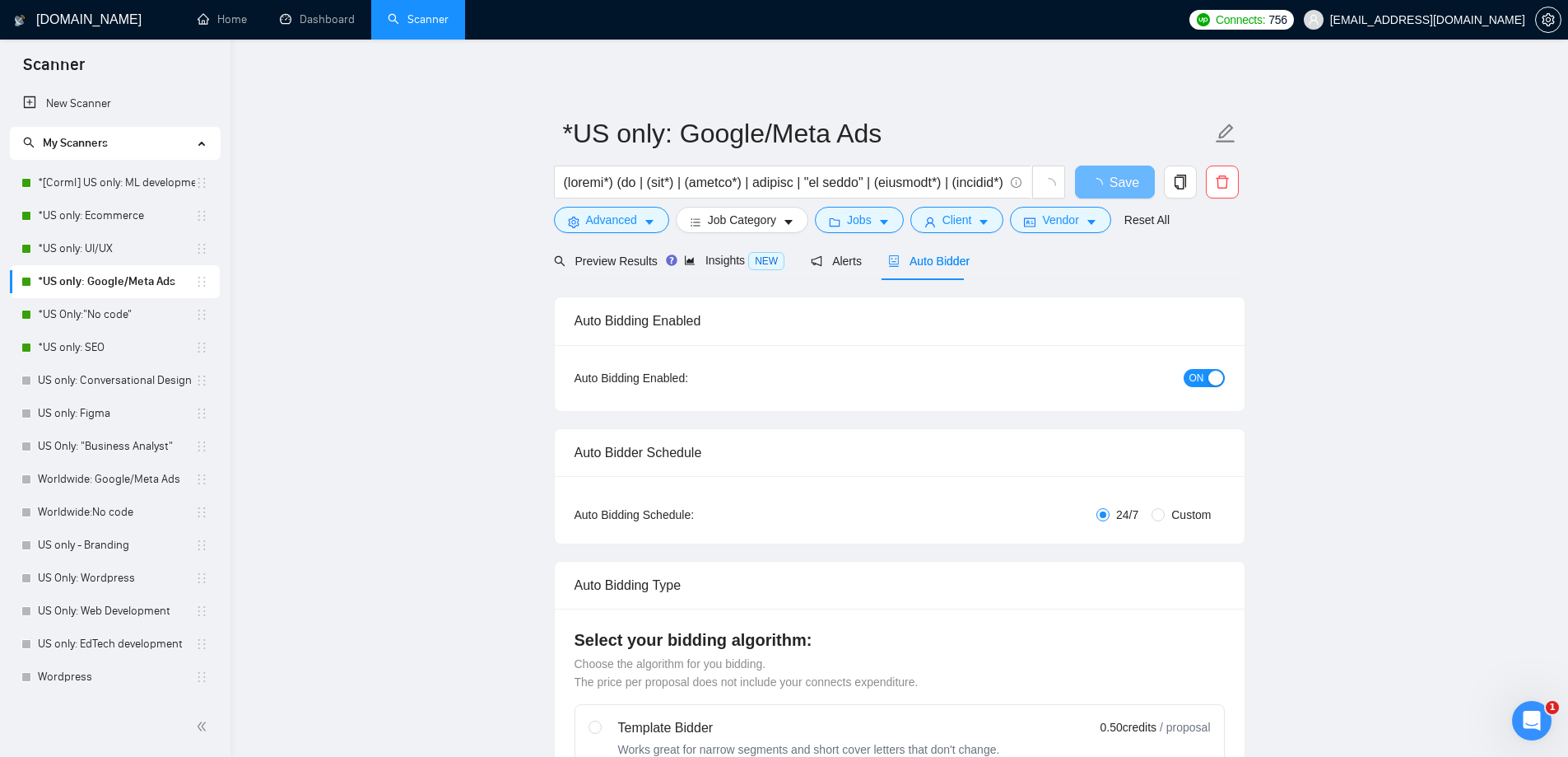
checkbox input "true"
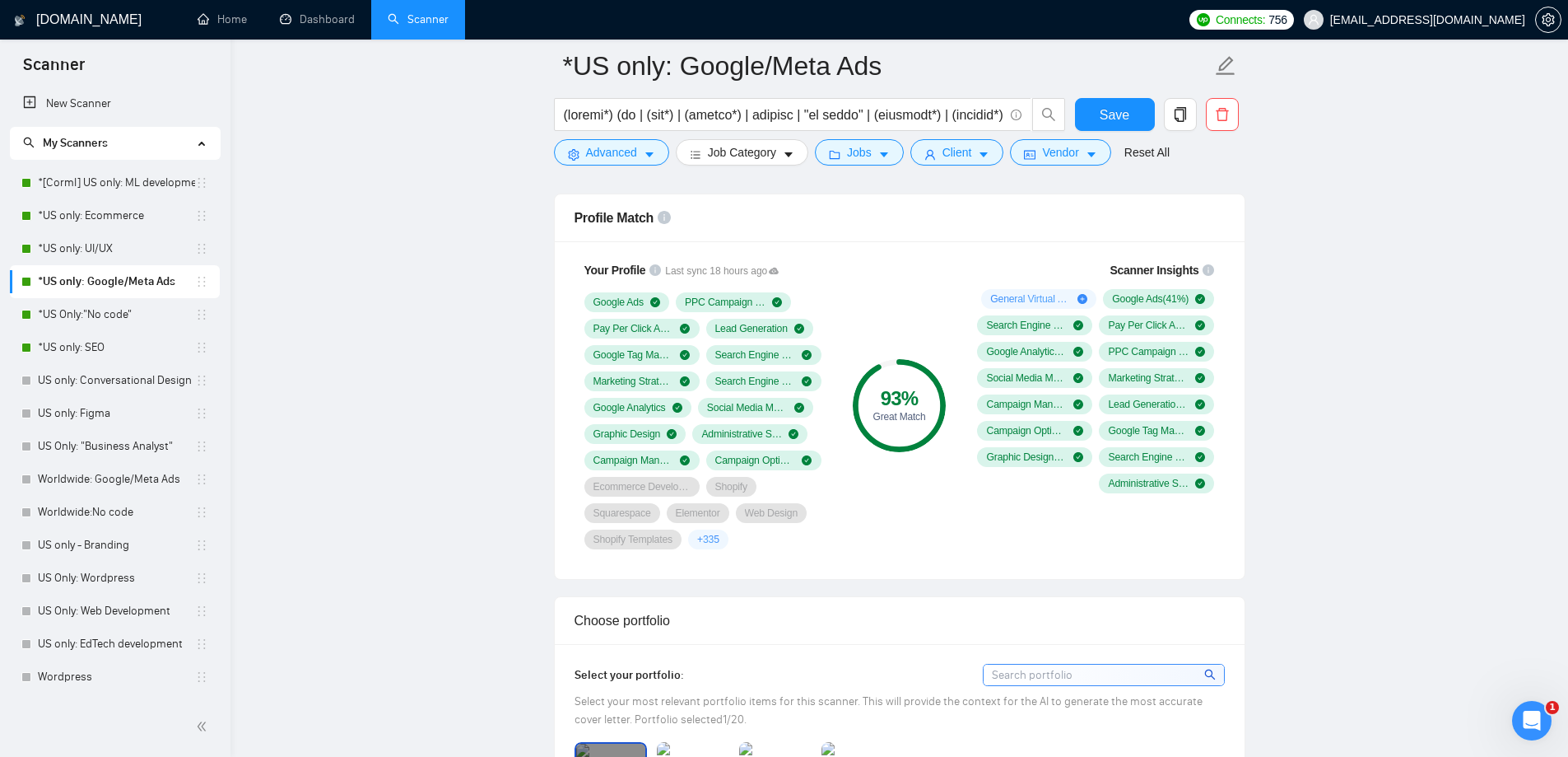
scroll to position [1070, 0]
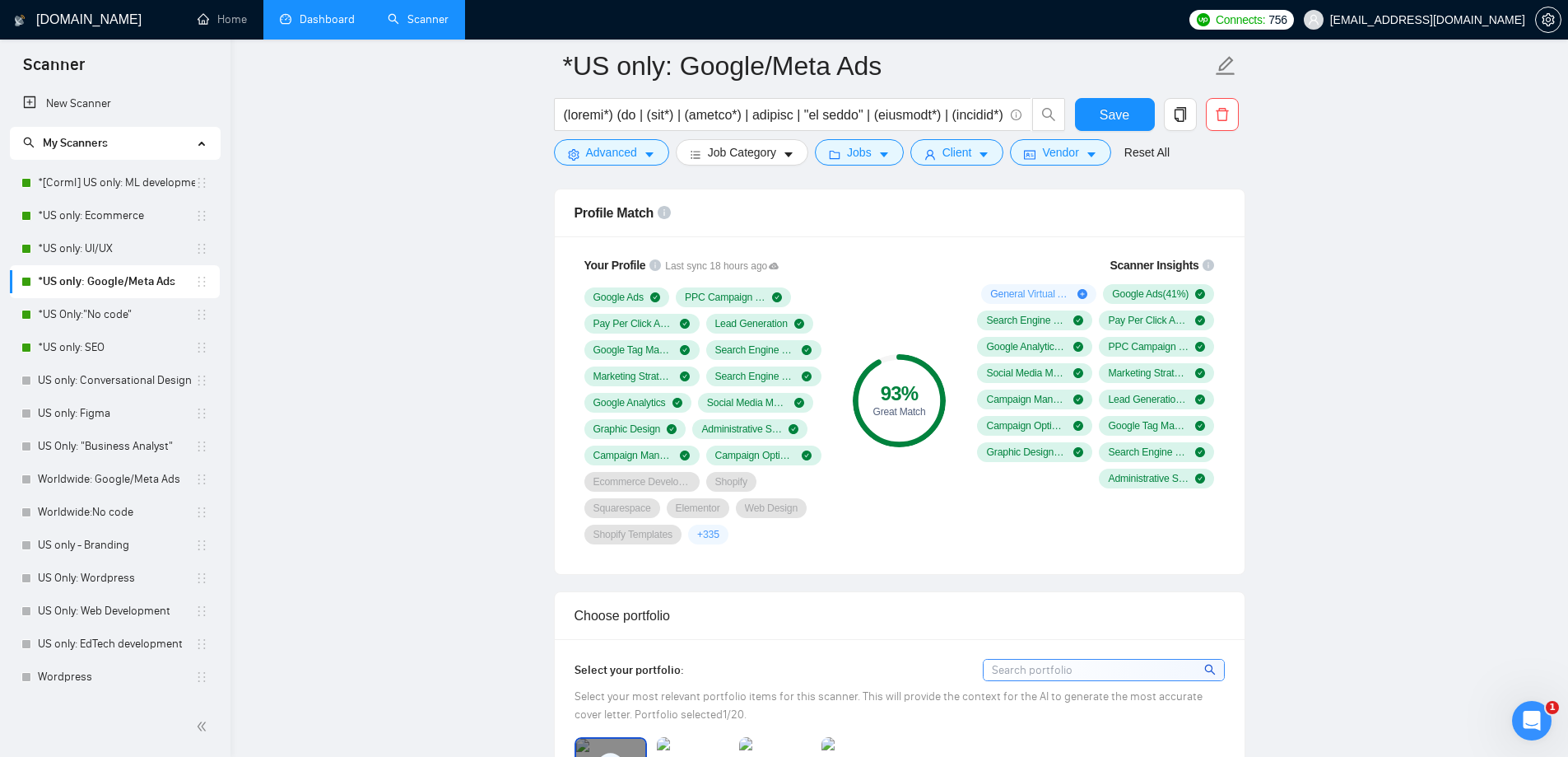
click at [327, 19] on link "Dashboard" at bounding box center [317, 19] width 75 height 14
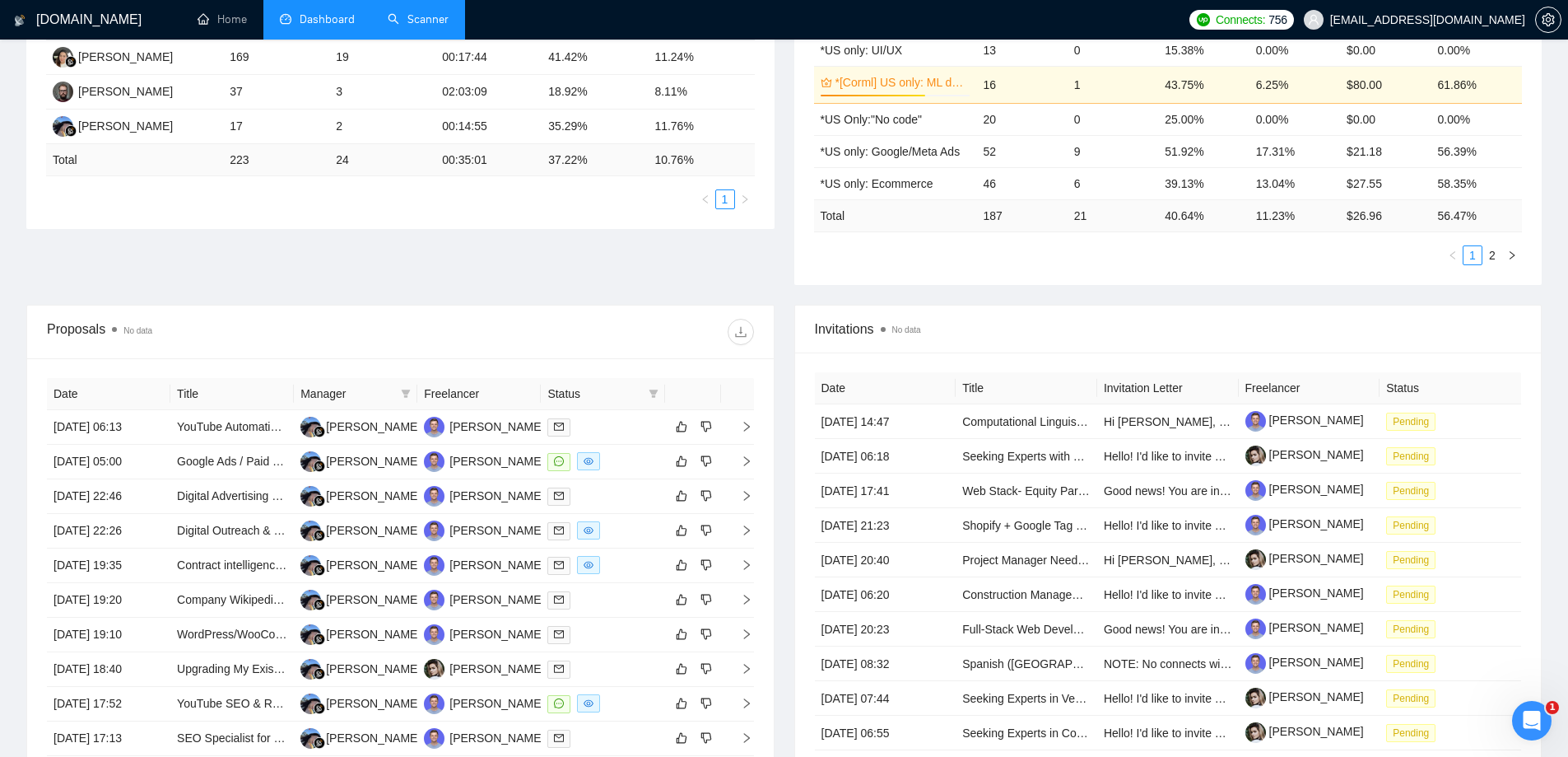
scroll to position [548, 0]
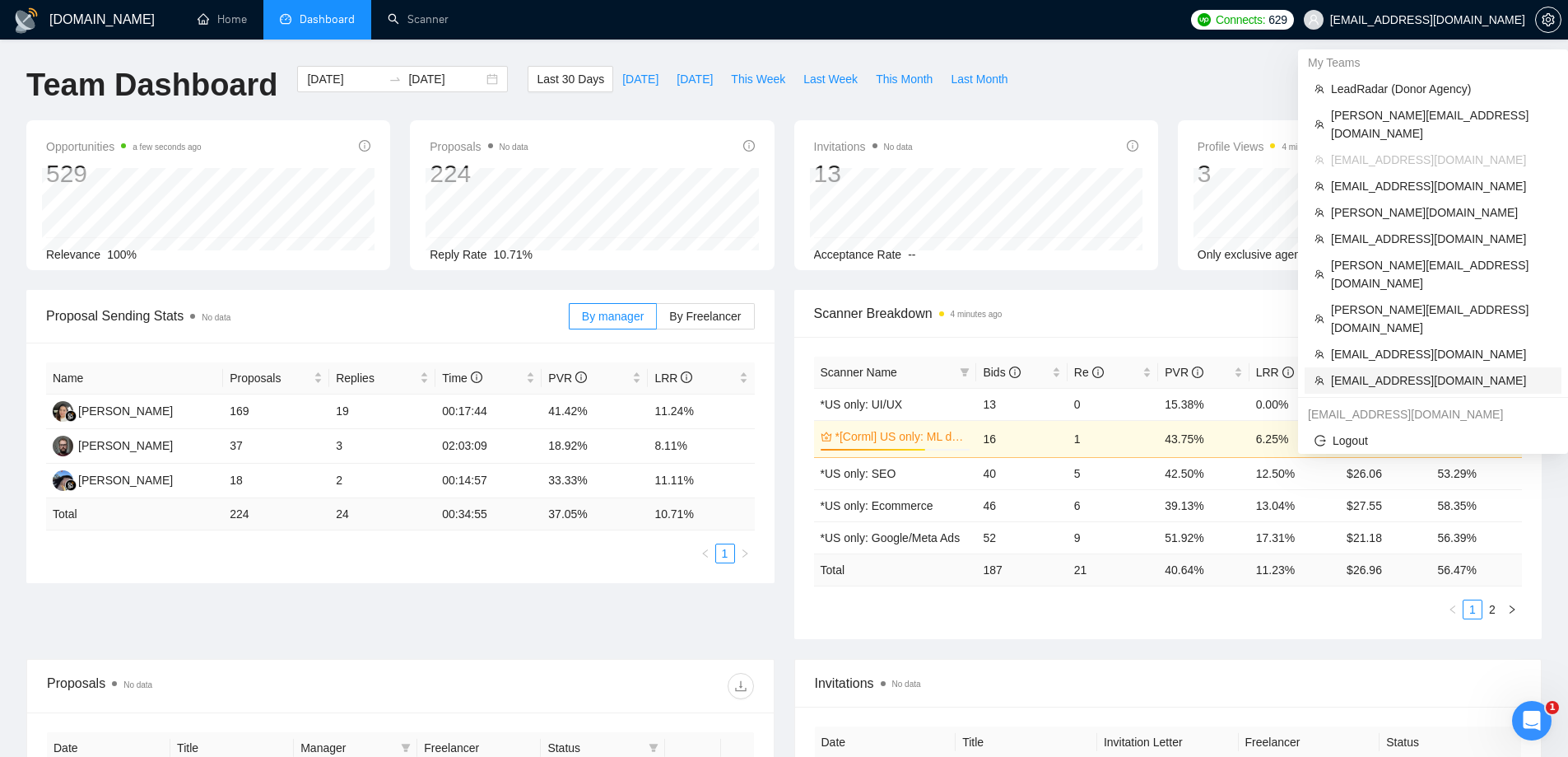
click at [1368, 372] on span "odhiambobp@gmail.com" at bounding box center [1440, 380] width 220 height 18
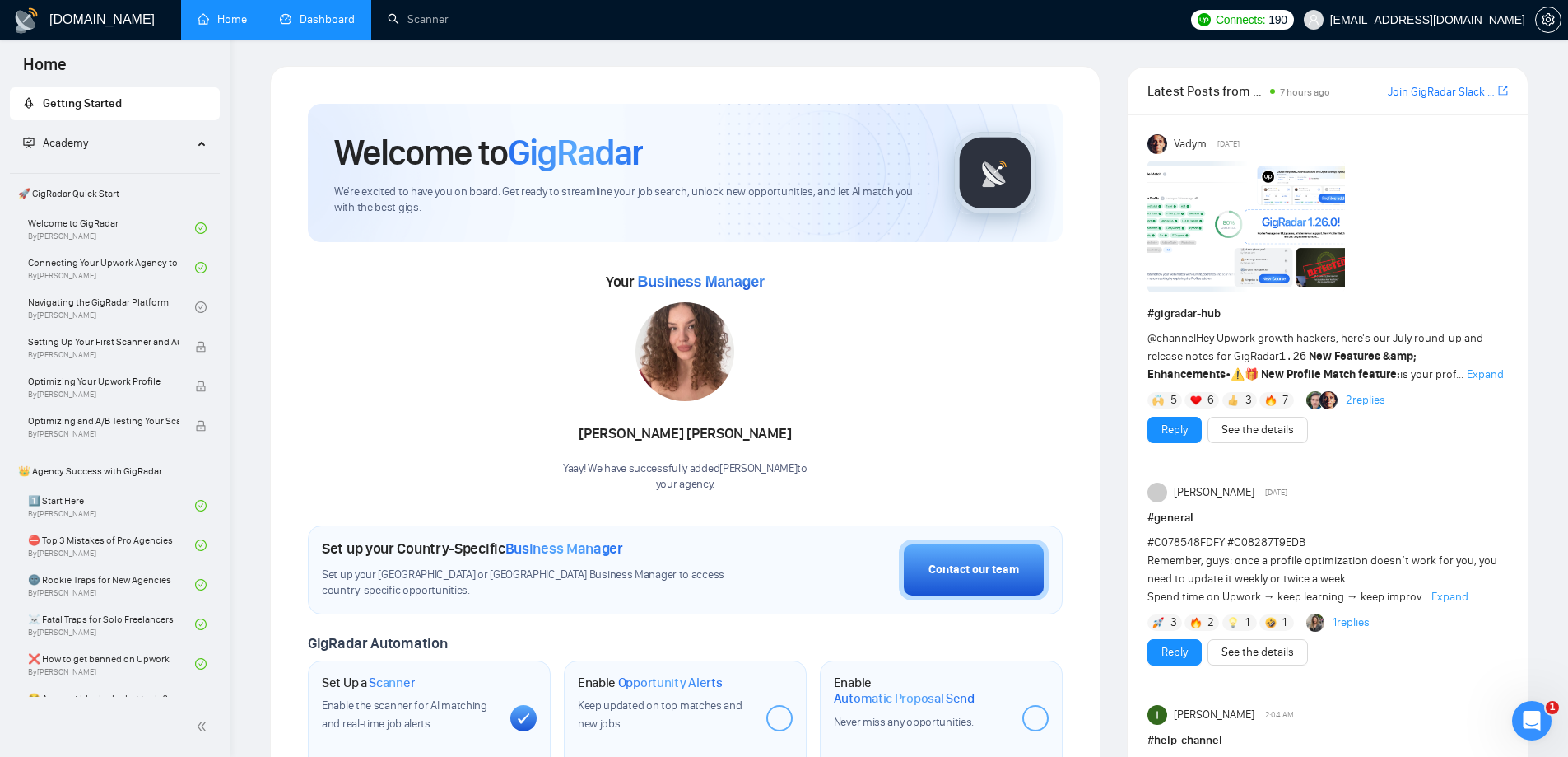
click at [335, 27] on link "Dashboard" at bounding box center [317, 19] width 75 height 14
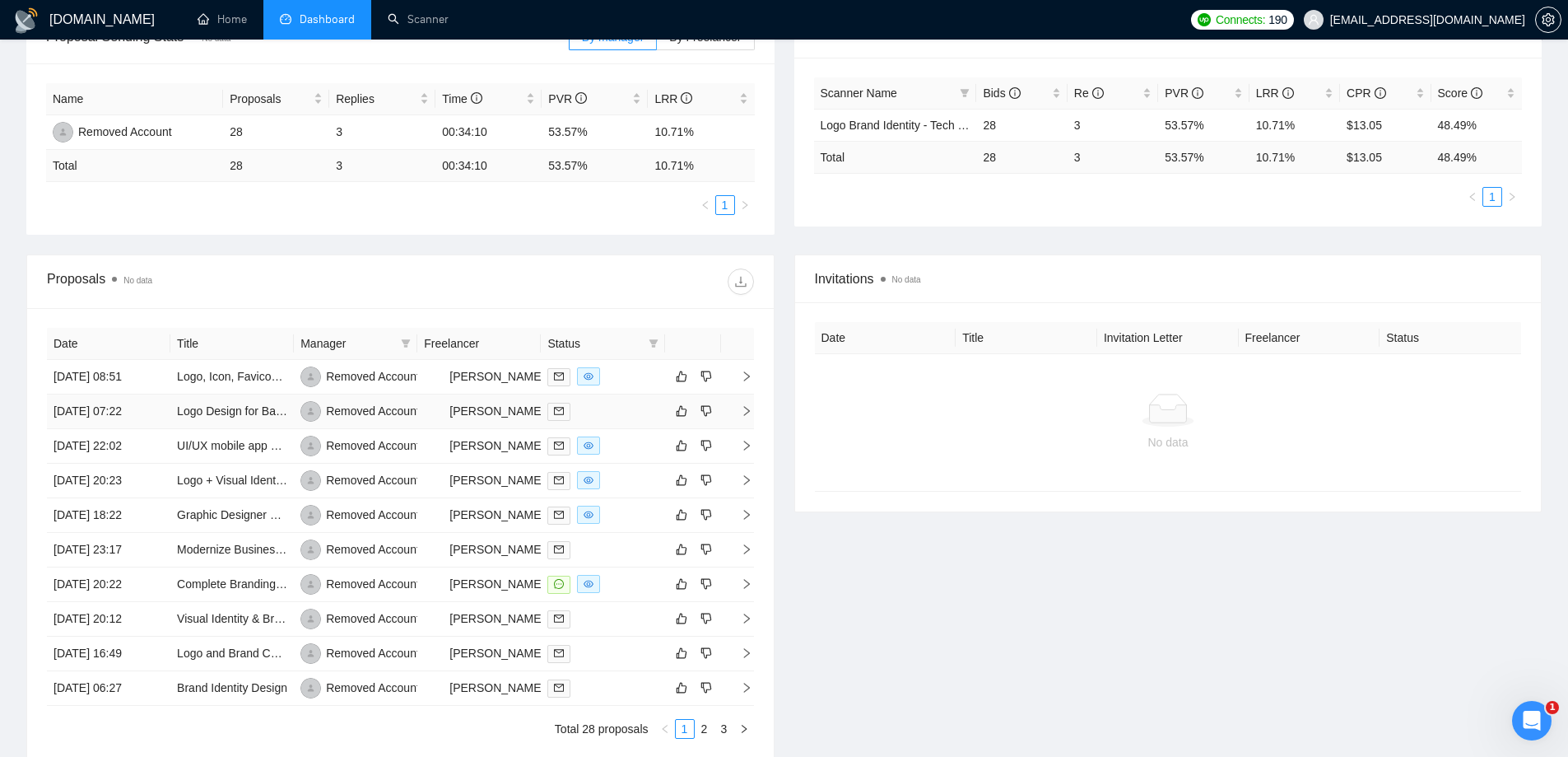
scroll to position [412, 0]
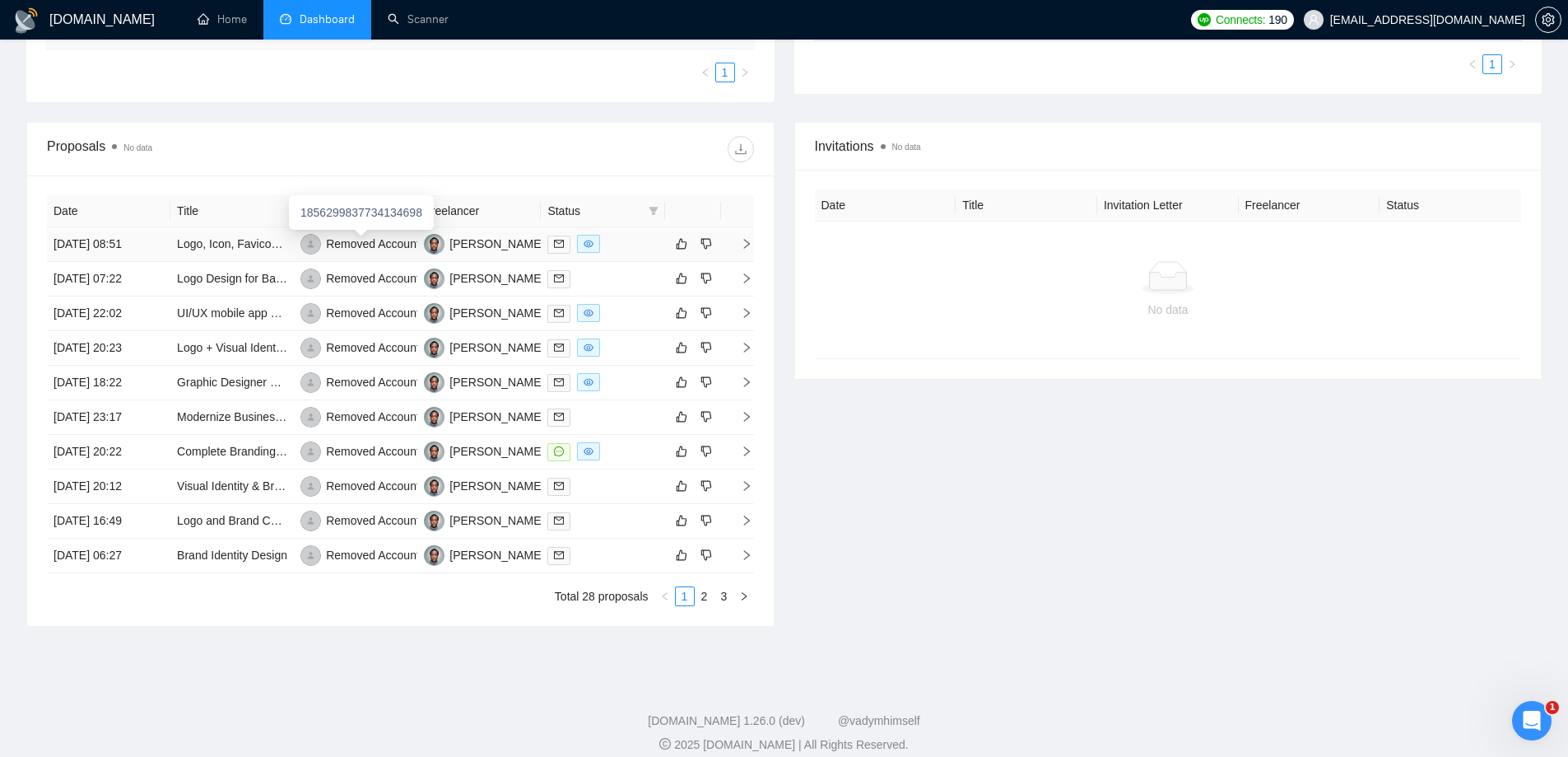
click at [377, 241] on div "Removed Account" at bounding box center [372, 243] width 93 height 18
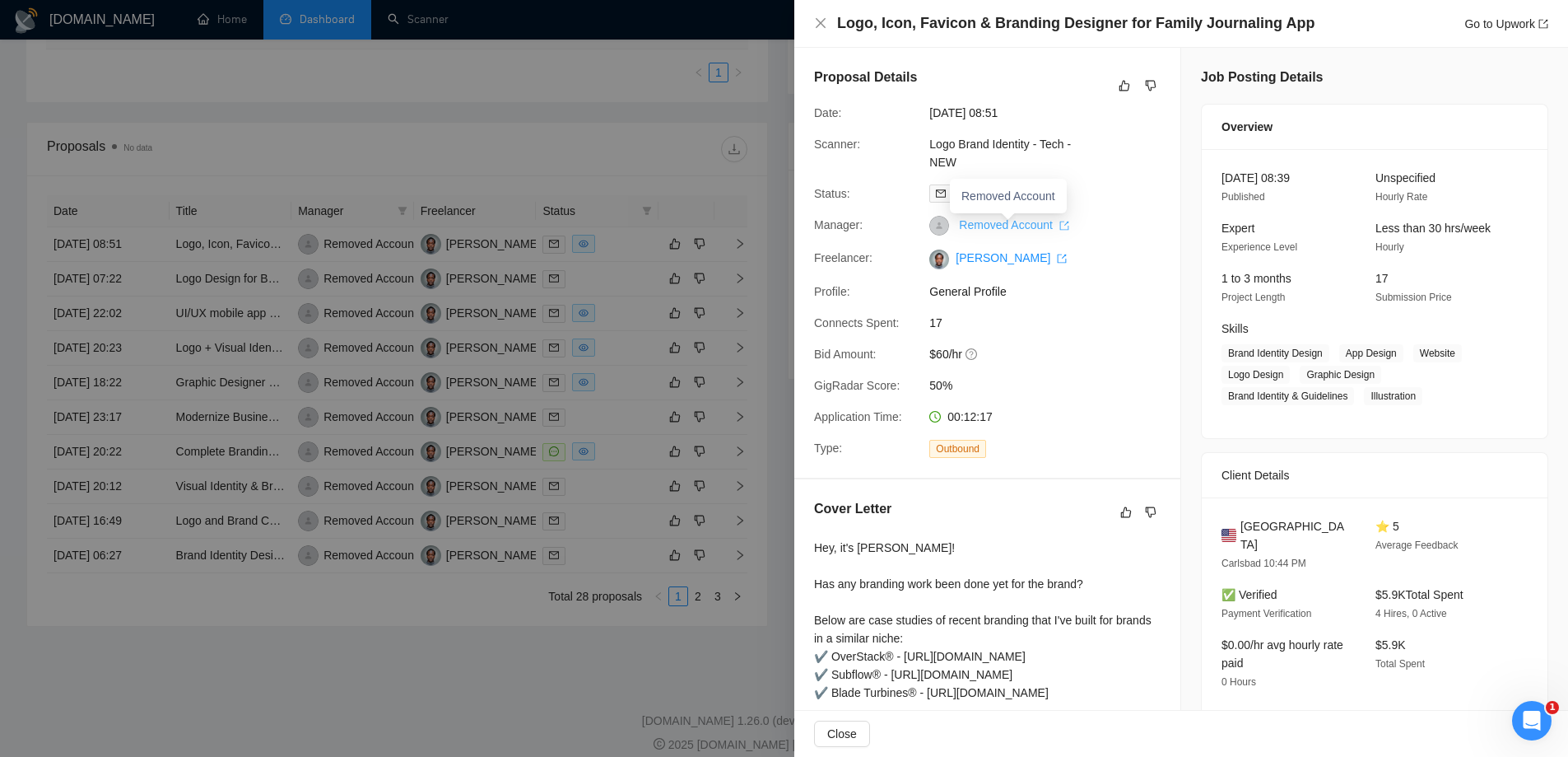
click at [1018, 226] on link "Removed Account" at bounding box center [1014, 224] width 111 height 13
click at [614, 107] on div at bounding box center [784, 378] width 1568 height 757
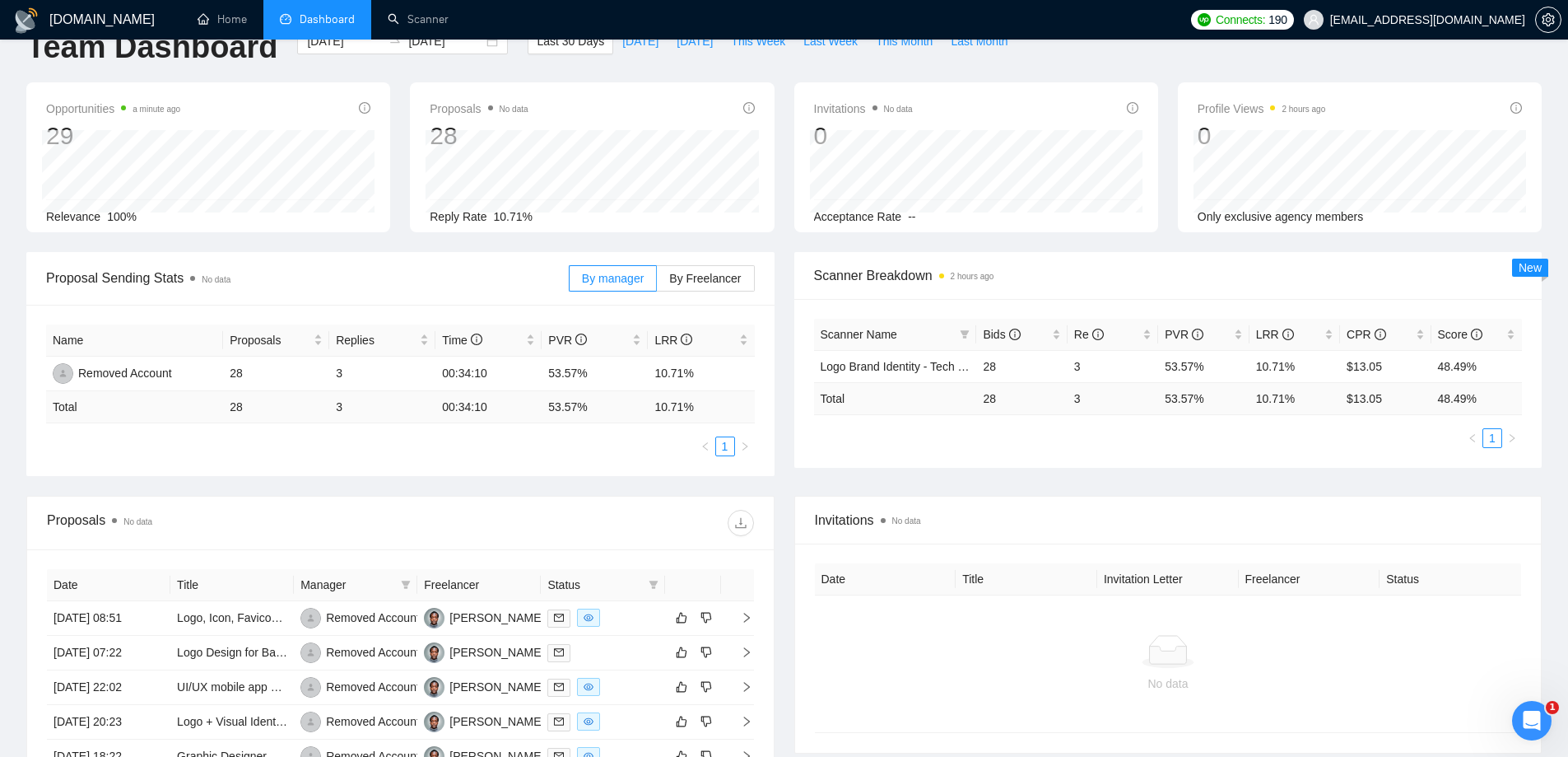
scroll to position [0, 0]
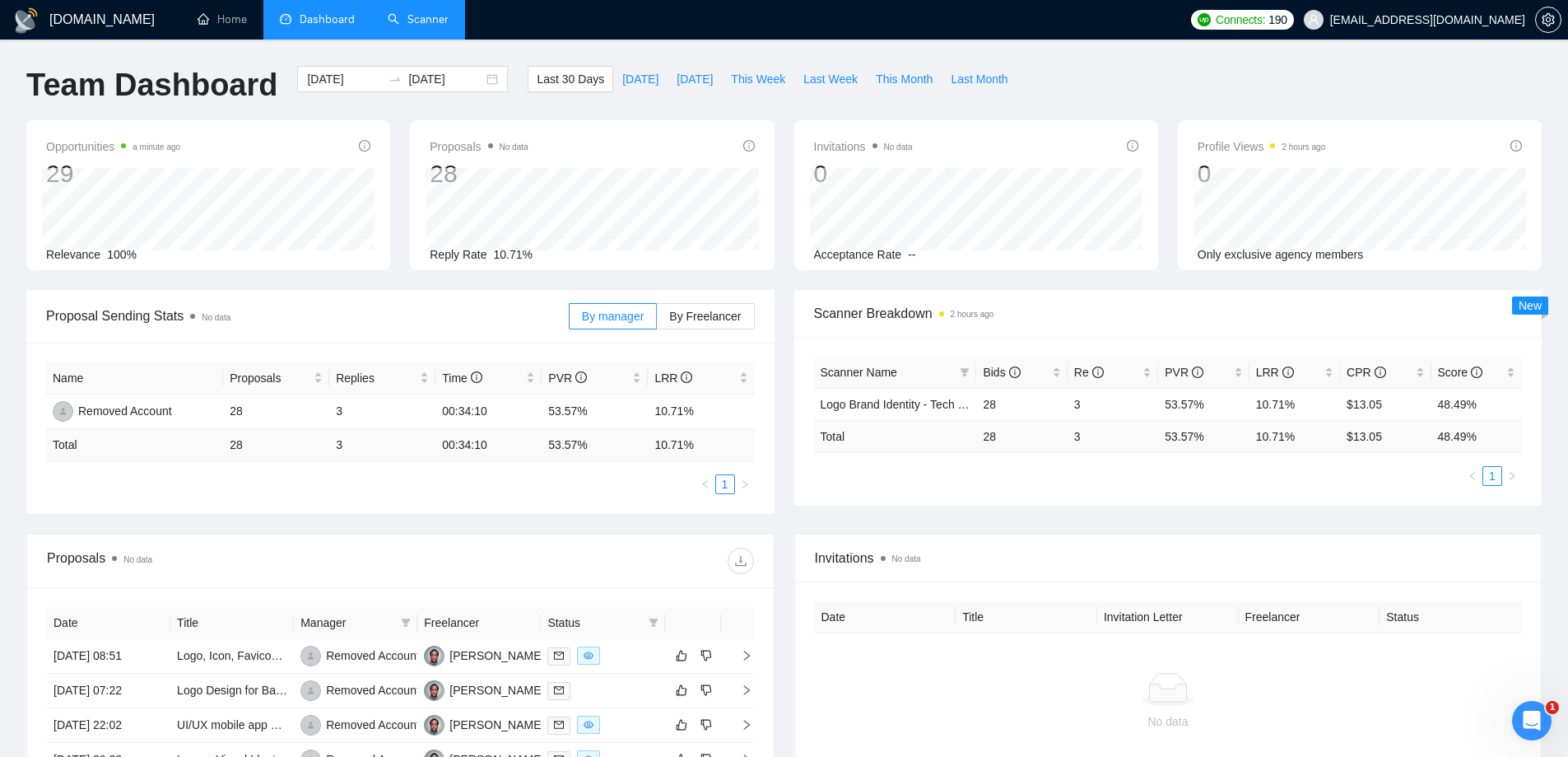
click at [435, 20] on link "Scanner" at bounding box center [418, 19] width 61 height 14
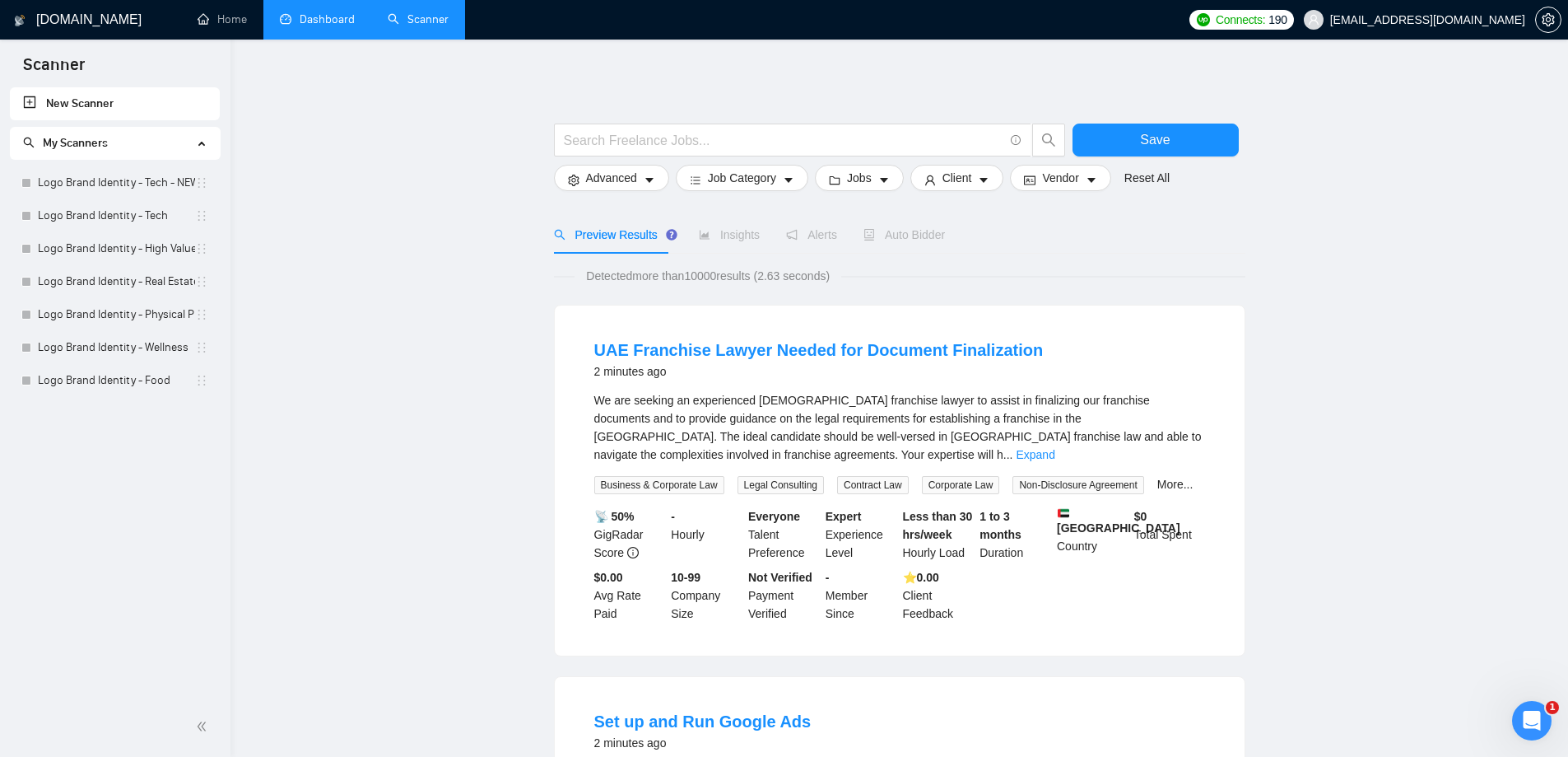
click at [323, 23] on link "Dashboard" at bounding box center [317, 19] width 75 height 14
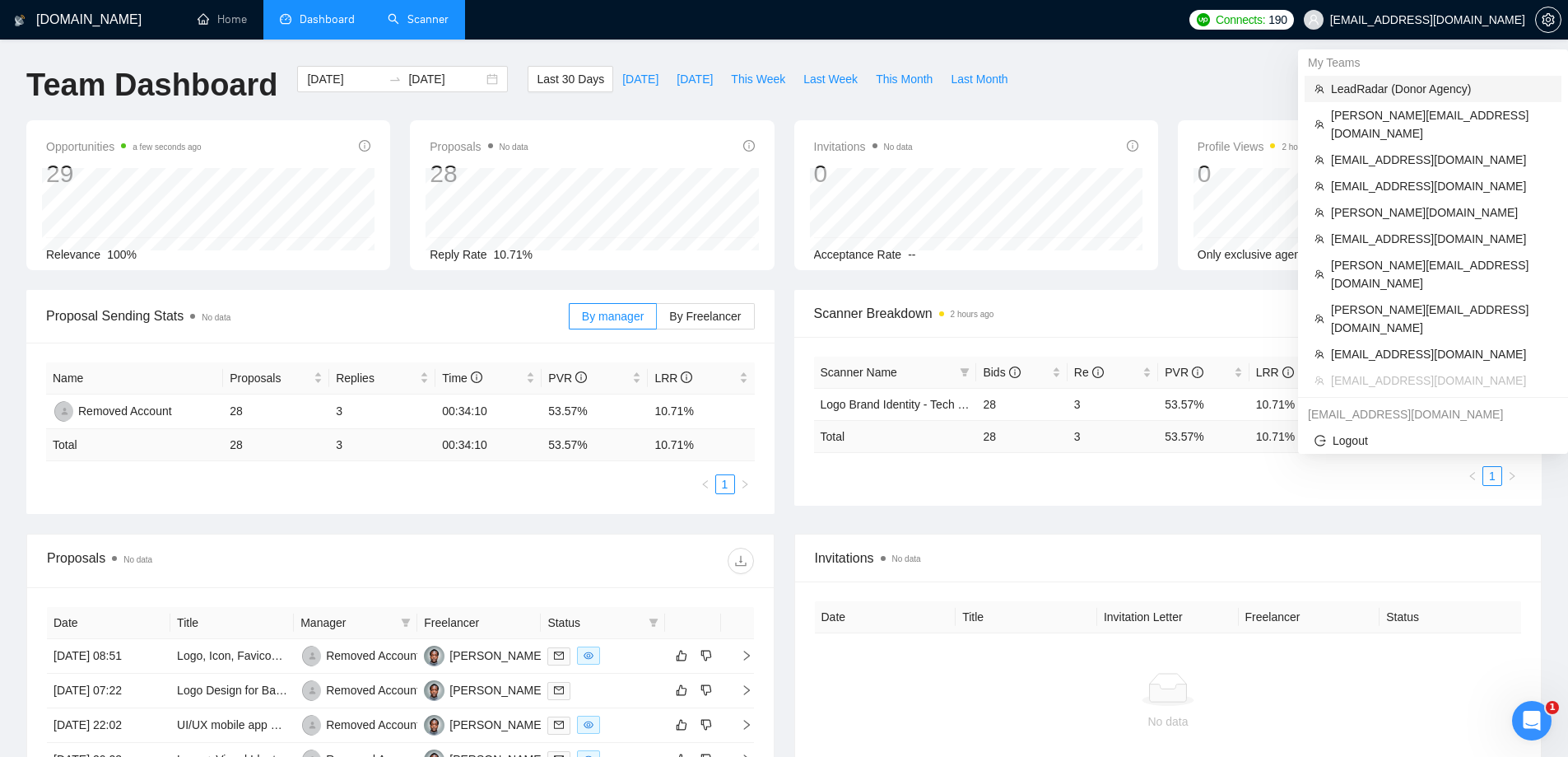
click at [1387, 88] on span "LeadRadar (Donor Agency)" at bounding box center [1440, 88] width 220 height 18
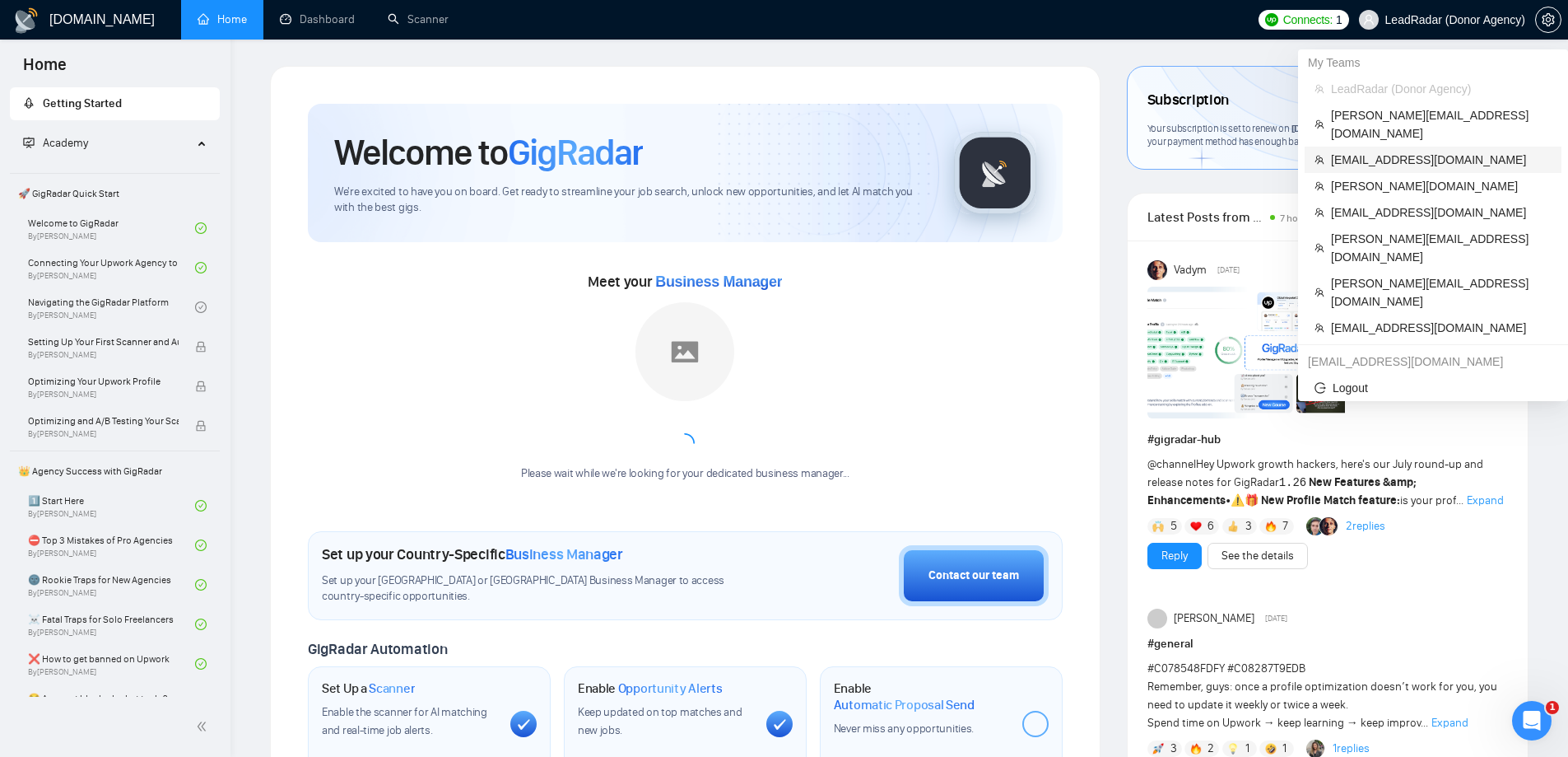
click at [1391, 151] on span "[EMAIL_ADDRESS][DOMAIN_NAME]" at bounding box center [1440, 160] width 220 height 18
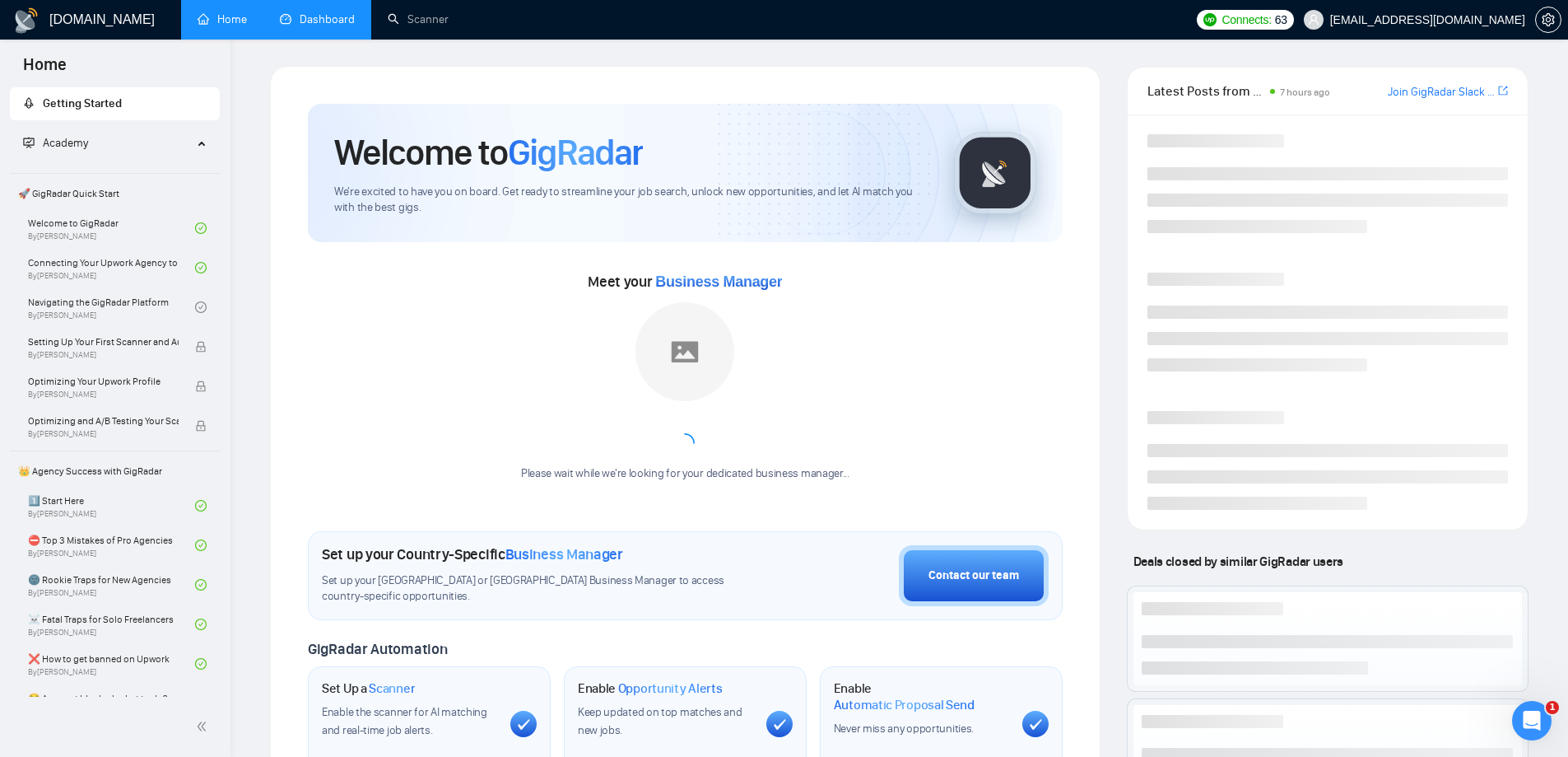
click at [325, 12] on link "Dashboard" at bounding box center [317, 19] width 75 height 14
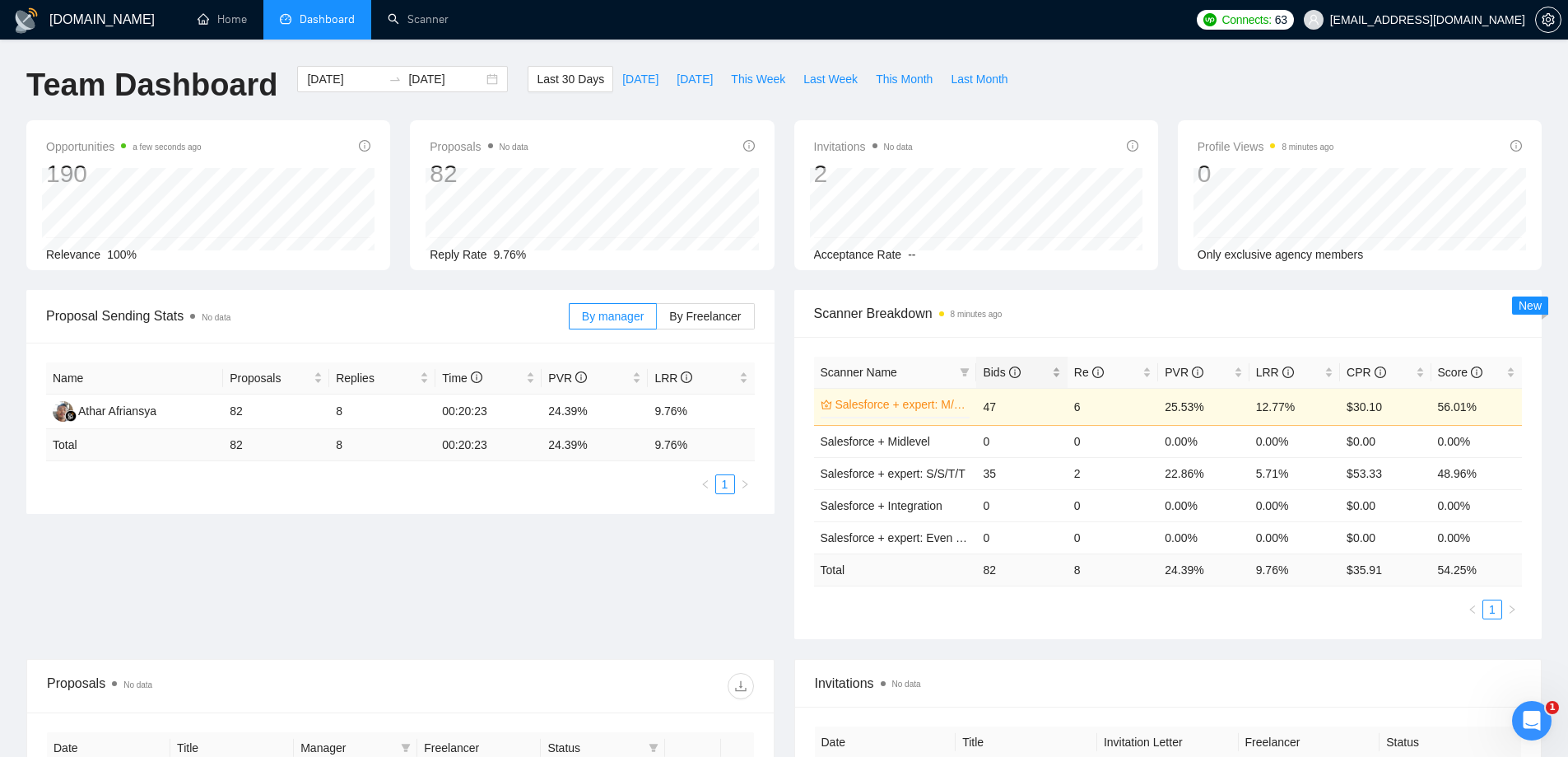
click at [984, 366] on span "Bids" at bounding box center [1001, 372] width 37 height 13
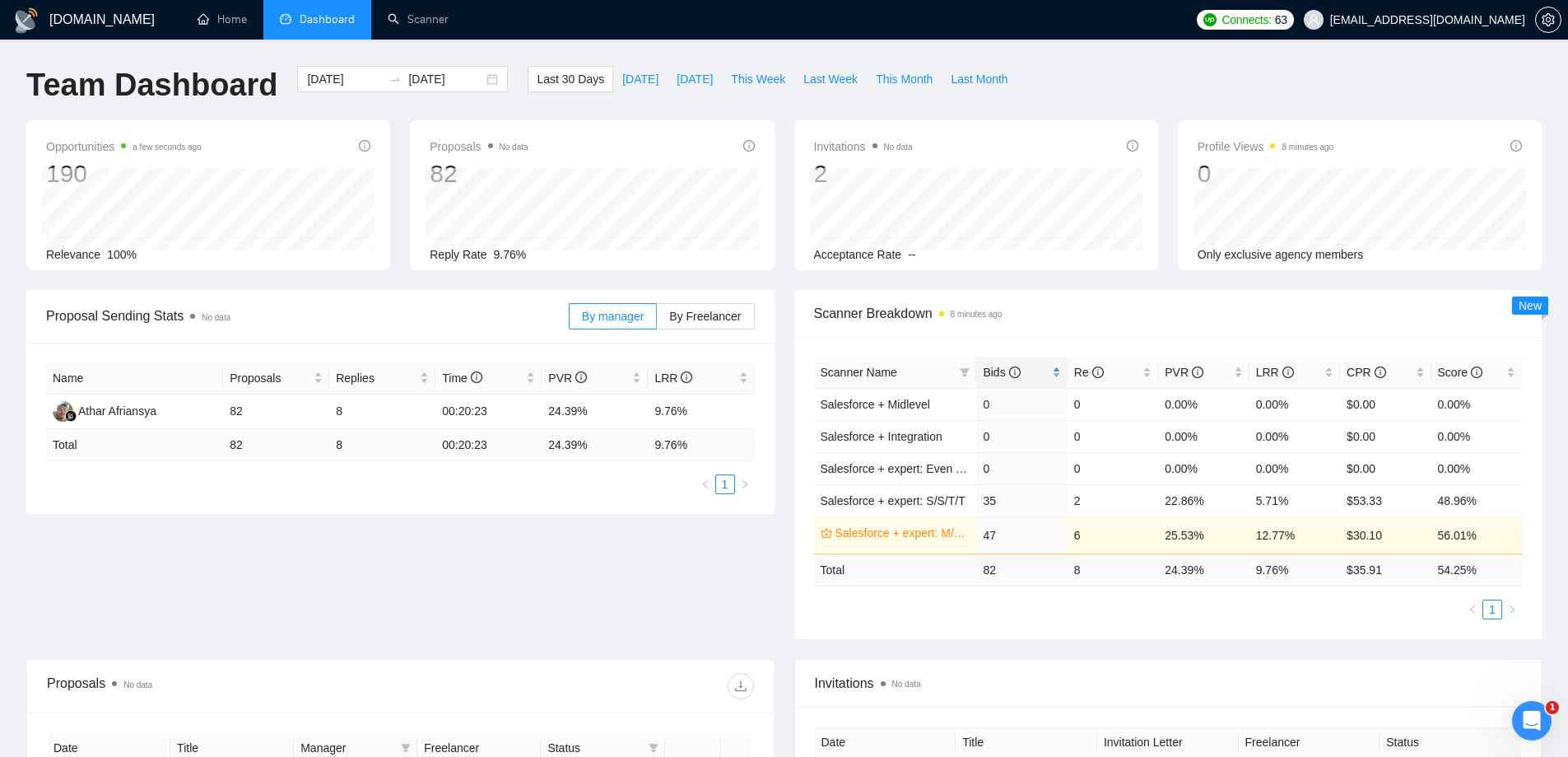
click at [988, 367] on span "Bids" at bounding box center [1001, 372] width 37 height 13
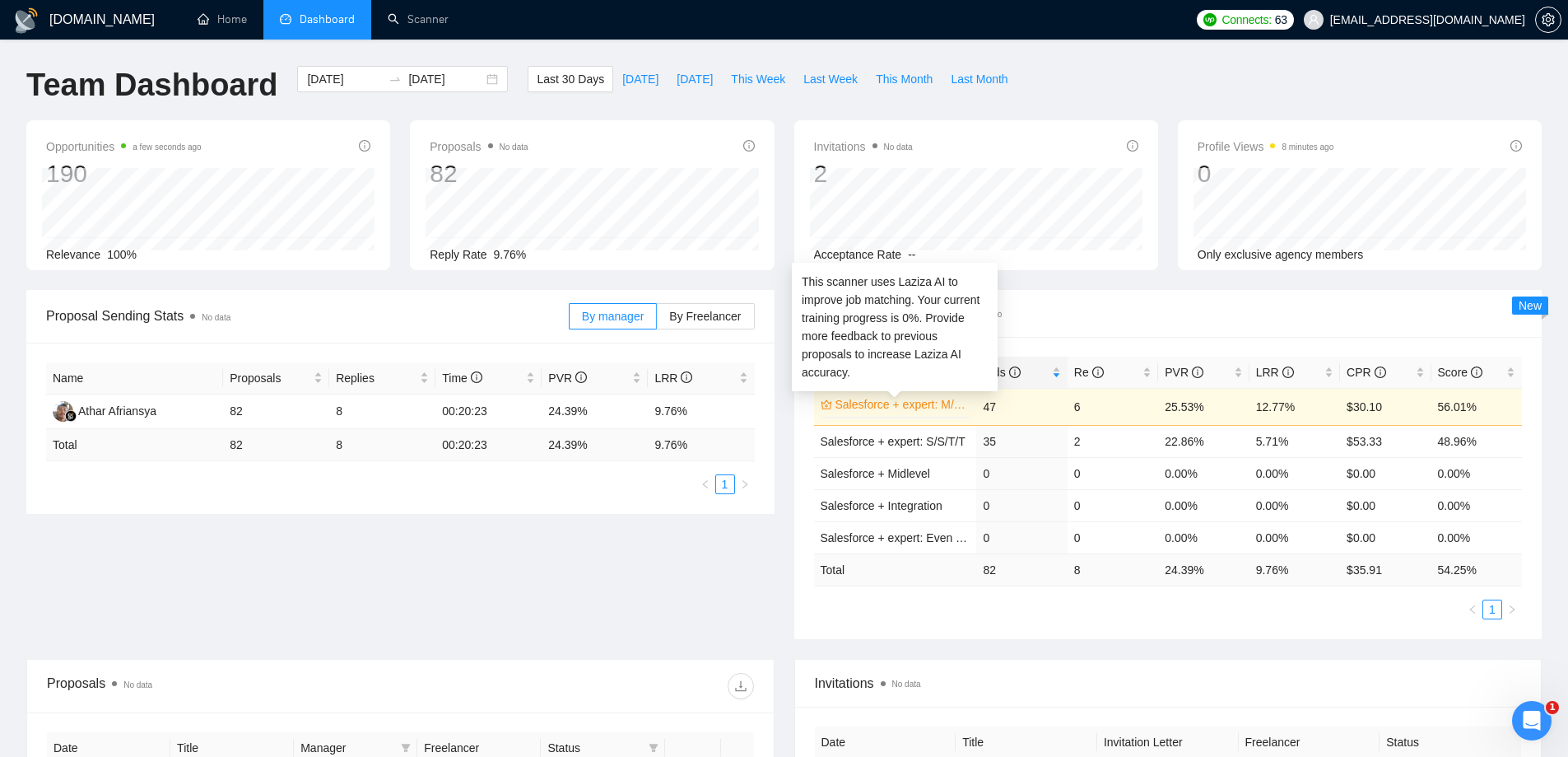
click at [875, 404] on link "Salesforce + expert: M/W/F/S" at bounding box center [902, 404] width 132 height 18
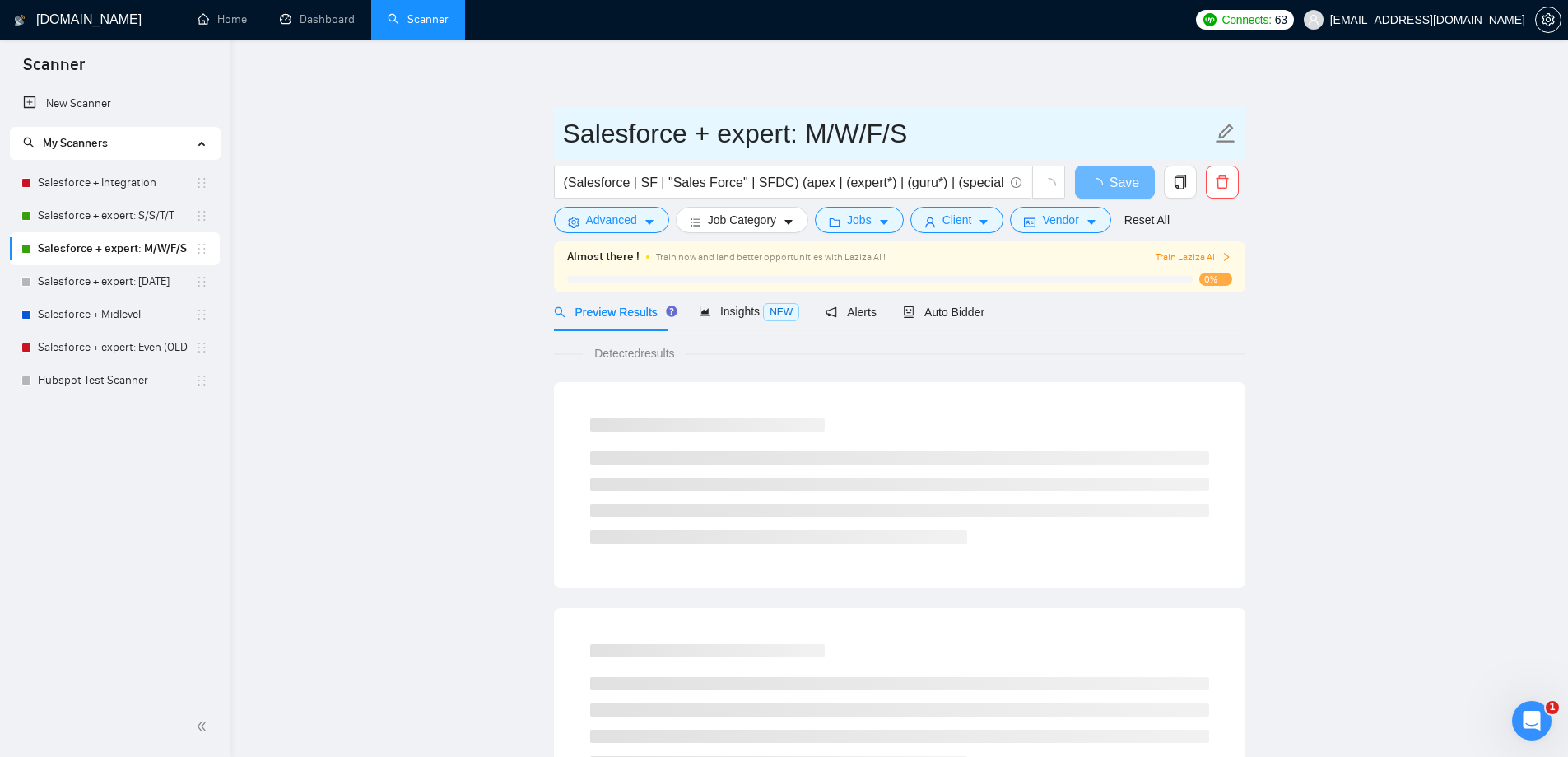
drag, startPoint x: 922, startPoint y: 133, endPoint x: 576, endPoint y: 130, distance: 346.0
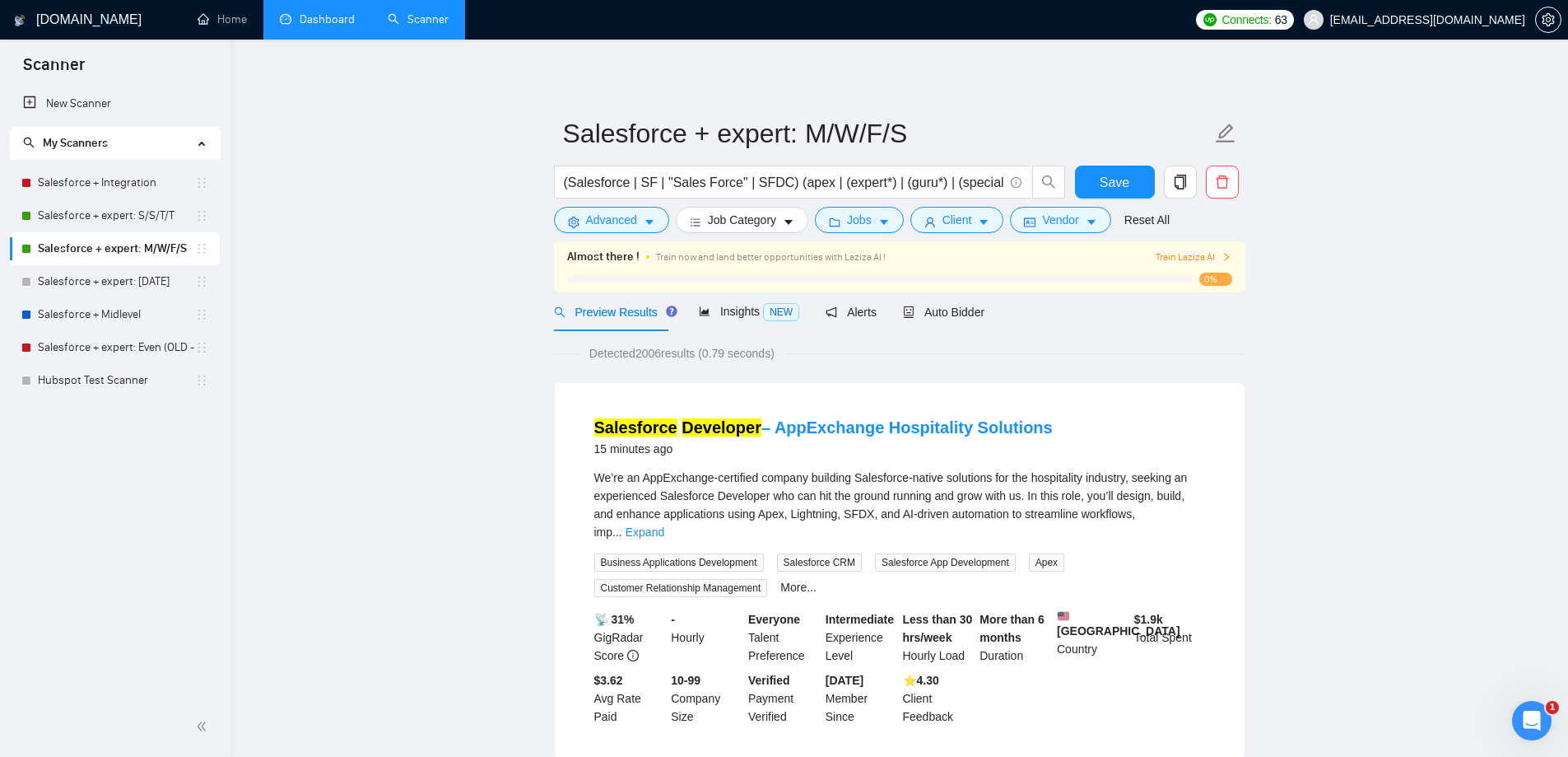
click at [327, 27] on link "Dashboard" at bounding box center [317, 19] width 75 height 14
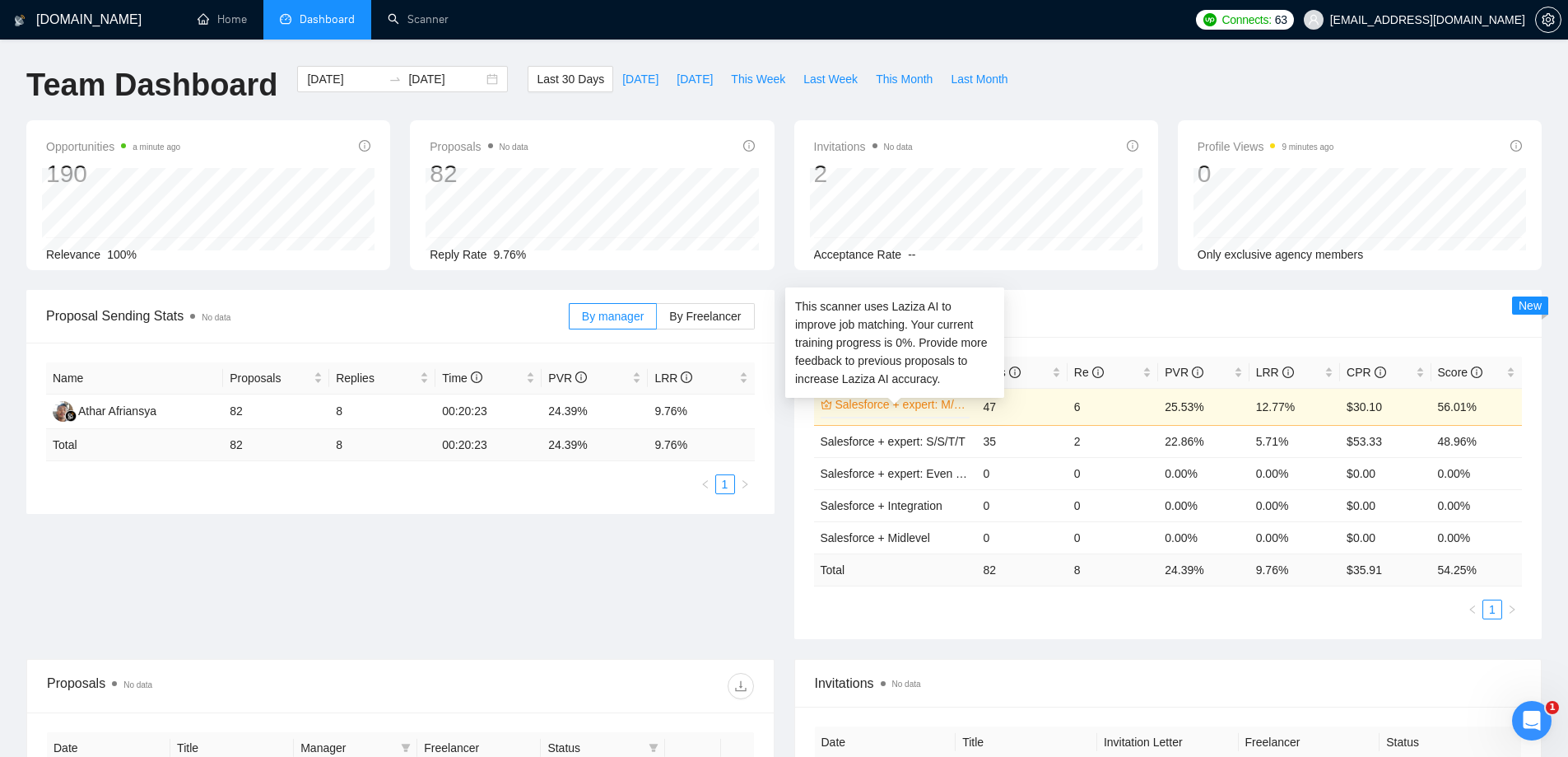
click at [900, 406] on link "Salesforce + expert: M/W/F/S" at bounding box center [902, 404] width 132 height 18
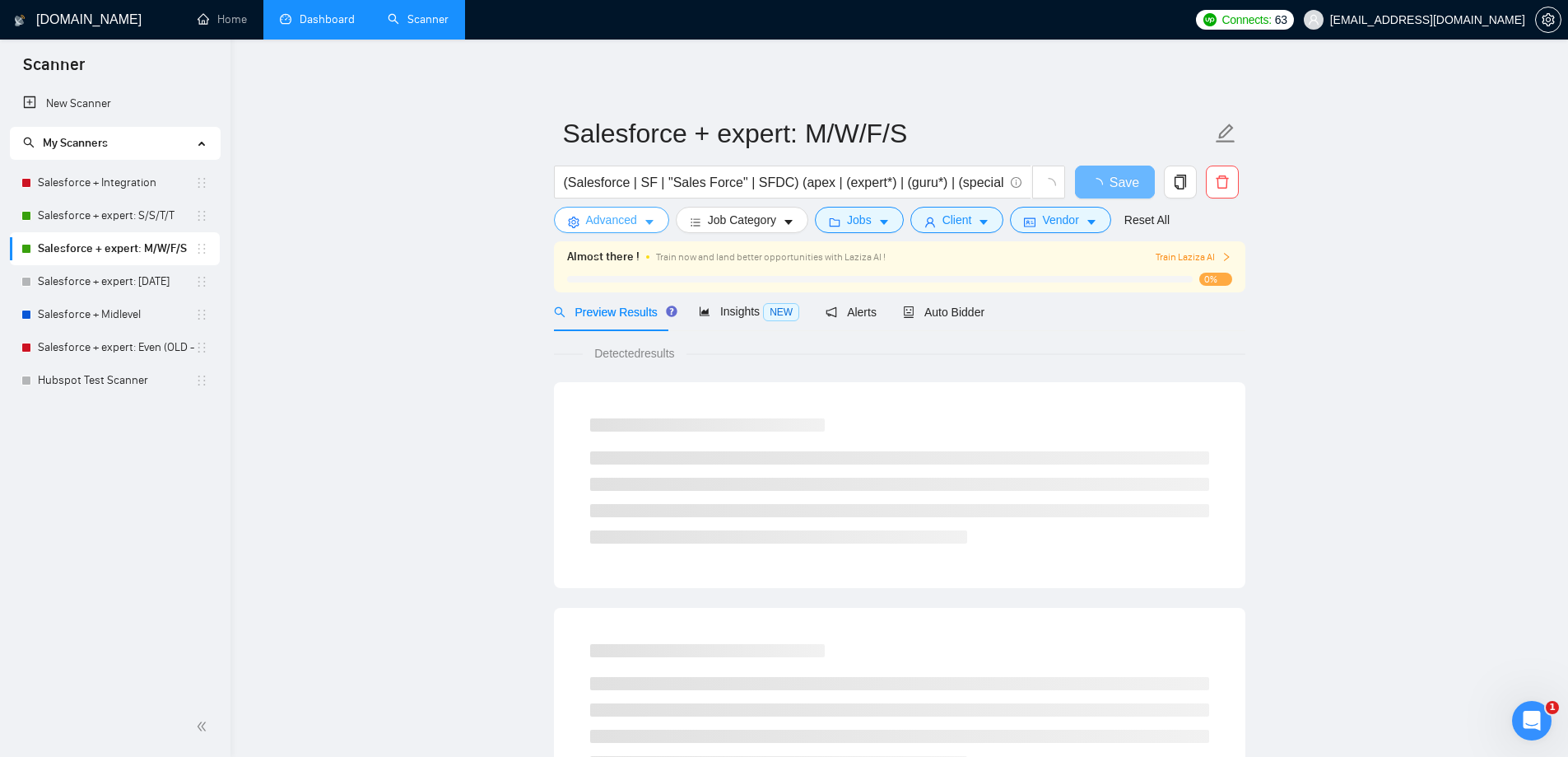
click at [652, 224] on icon "caret-down" at bounding box center [648, 221] width 11 height 11
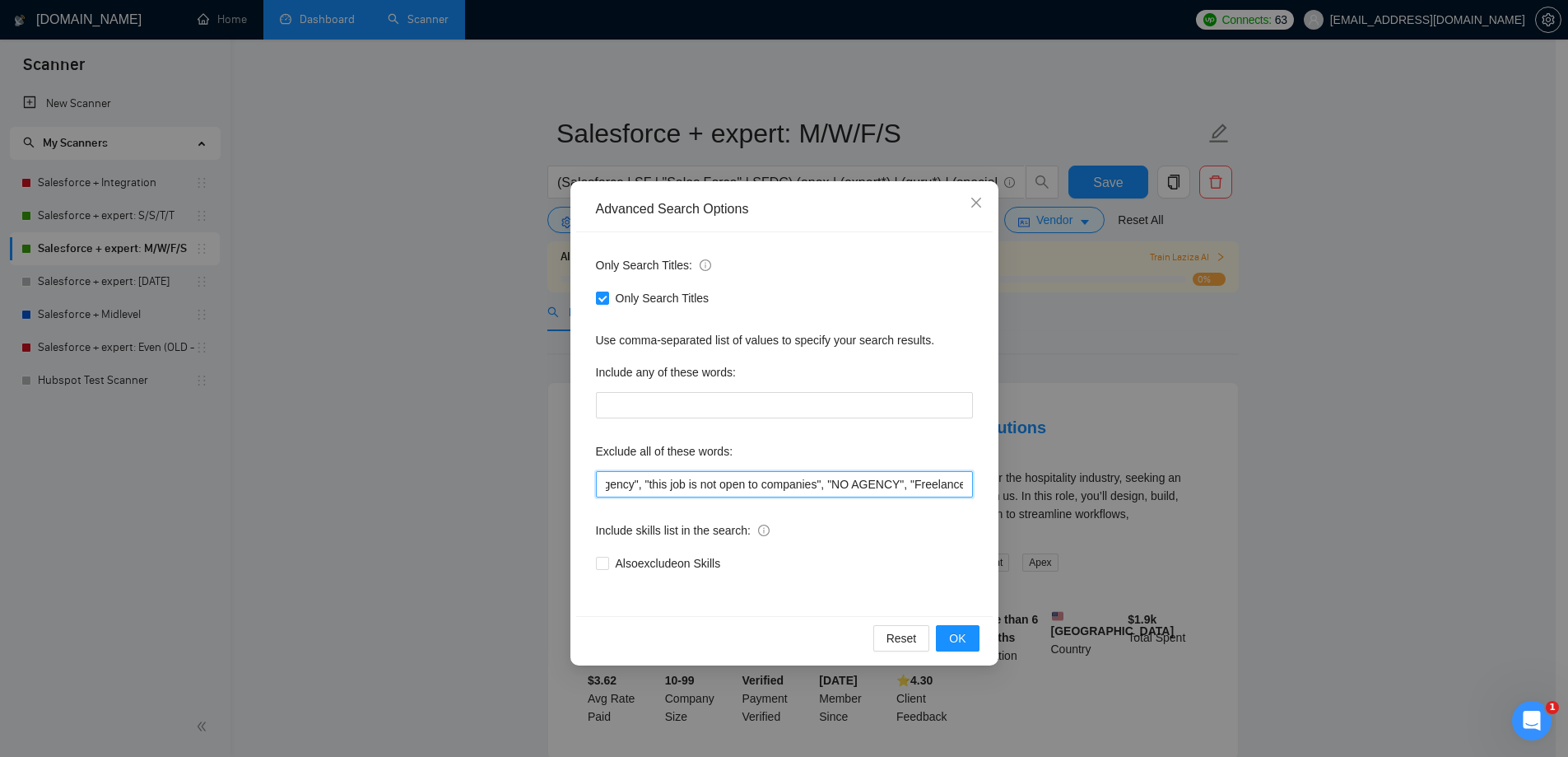
scroll to position [0, 3677]
drag, startPoint x: 840, startPoint y: 483, endPoint x: 1240, endPoint y: 524, distance: 402.1
click at [1240, 524] on div "Advanced Search Options Only Search Titles: Only Search Titles Use comma-separa…" at bounding box center [784, 378] width 1568 height 757
click at [898, 478] on input "zoho, sharepoint, powerpoint, "share point", "power point", "partnership opport…" at bounding box center [784, 484] width 377 height 27
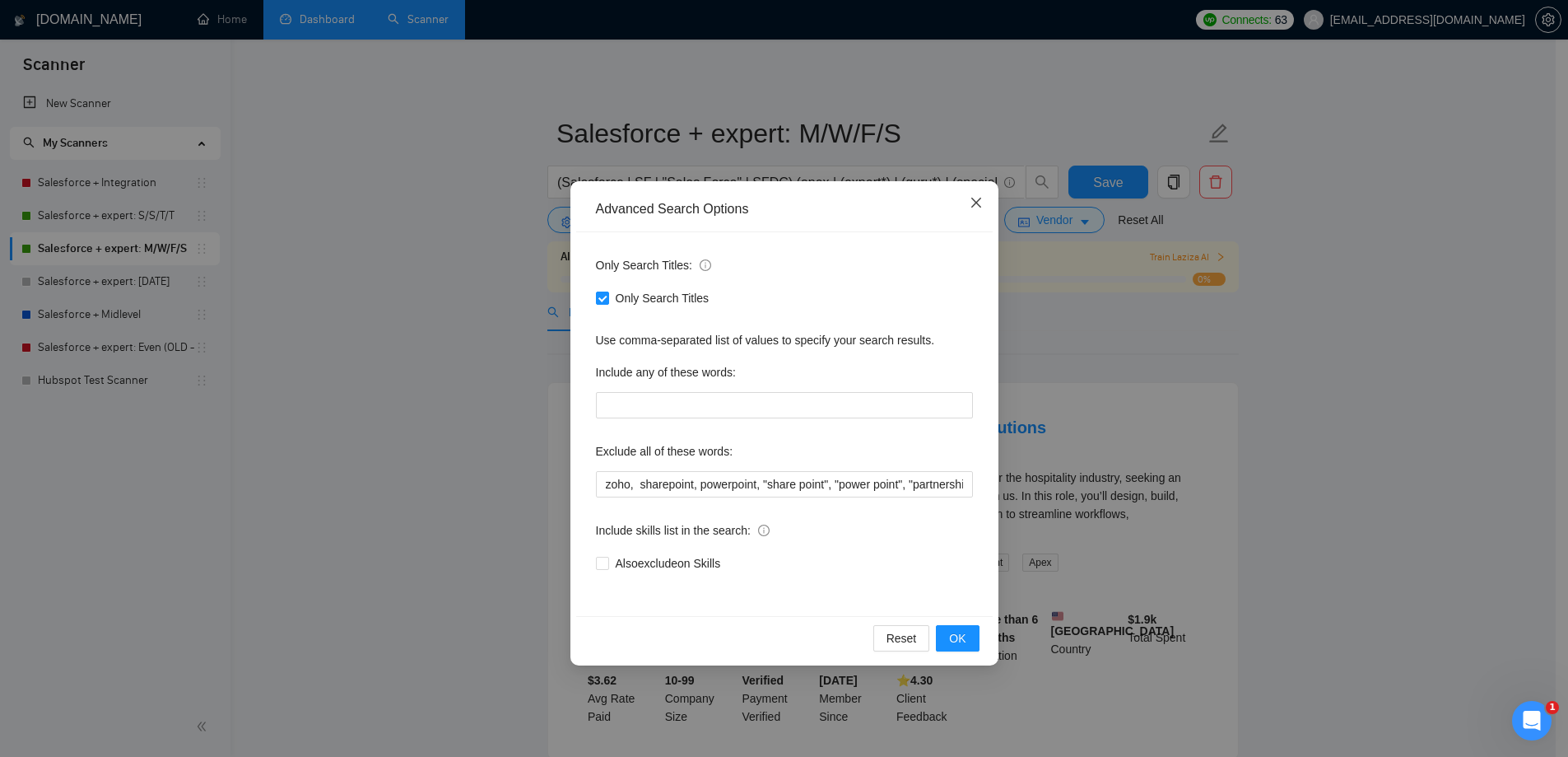
click at [969, 204] on icon "close" at bounding box center [975, 202] width 13 height 13
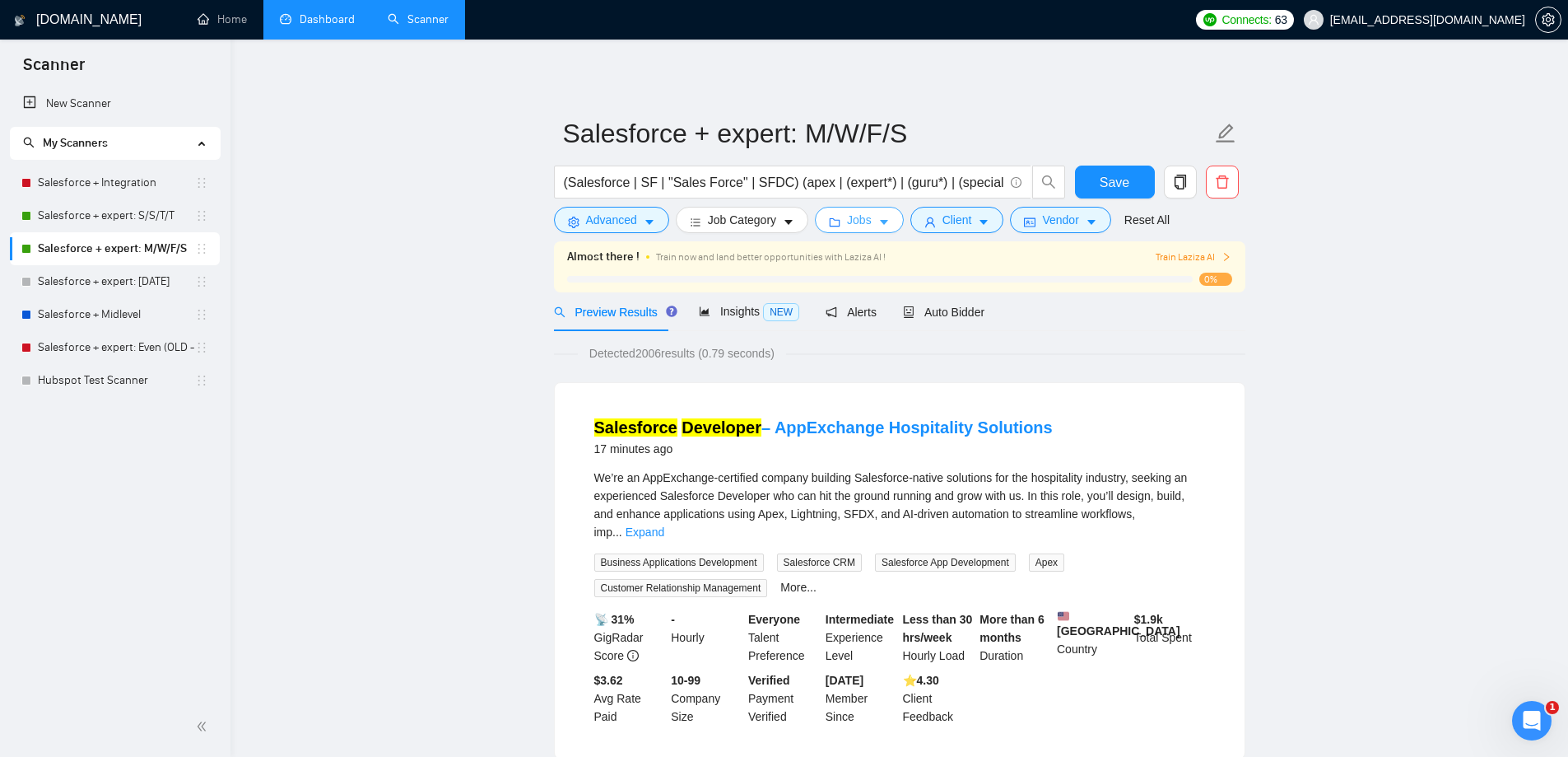
drag, startPoint x: 833, startPoint y: 219, endPoint x: 847, endPoint y: 221, distance: 14.1
click at [834, 219] on icon "folder" at bounding box center [834, 221] width 11 height 11
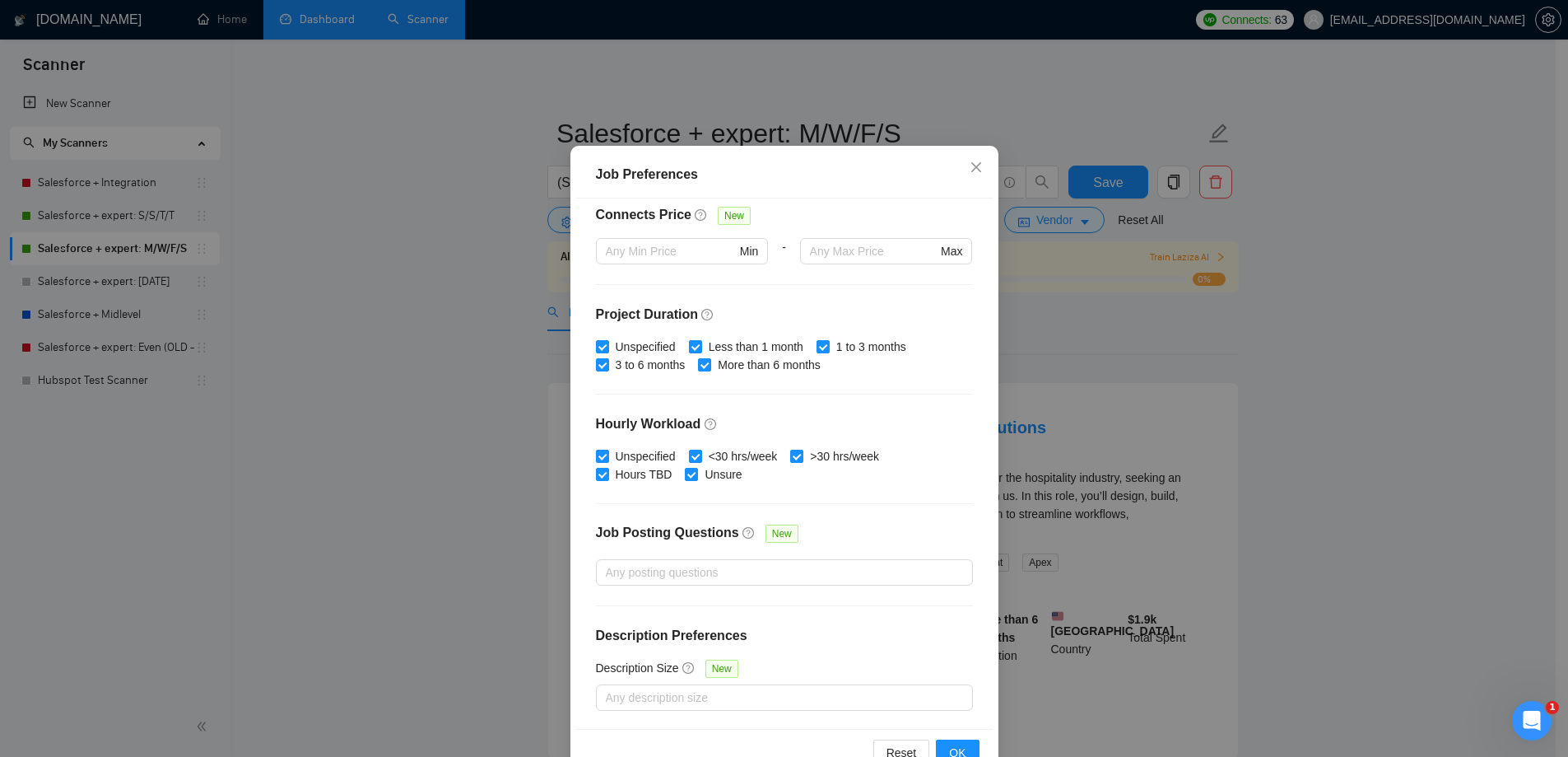
scroll to position [91, 0]
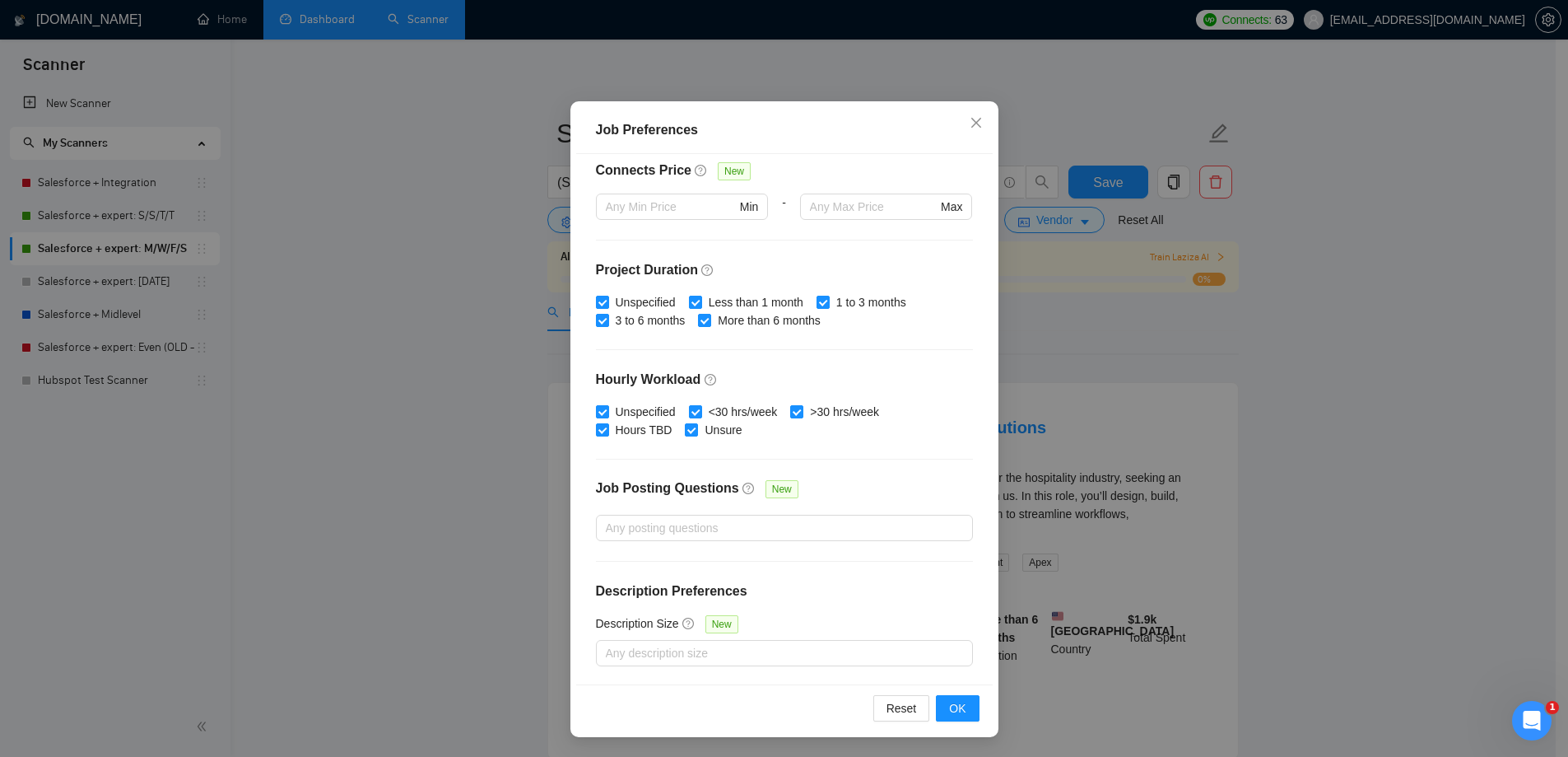
click at [1281, 370] on div "Job Preferences Budget Project Type All Fixed Price Hourly Rate Fixed Price Bud…" at bounding box center [784, 378] width 1568 height 757
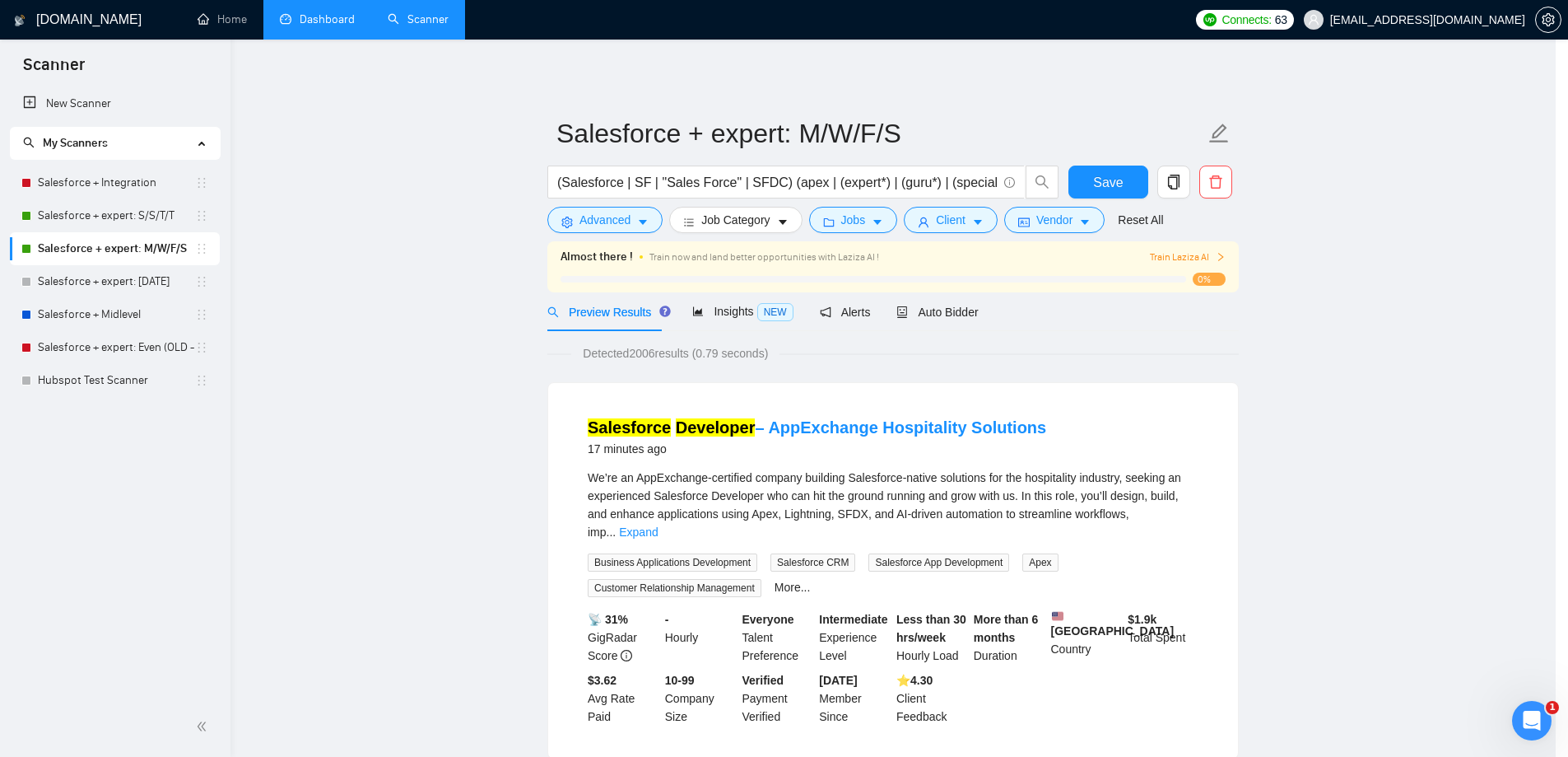
scroll to position [0, 0]
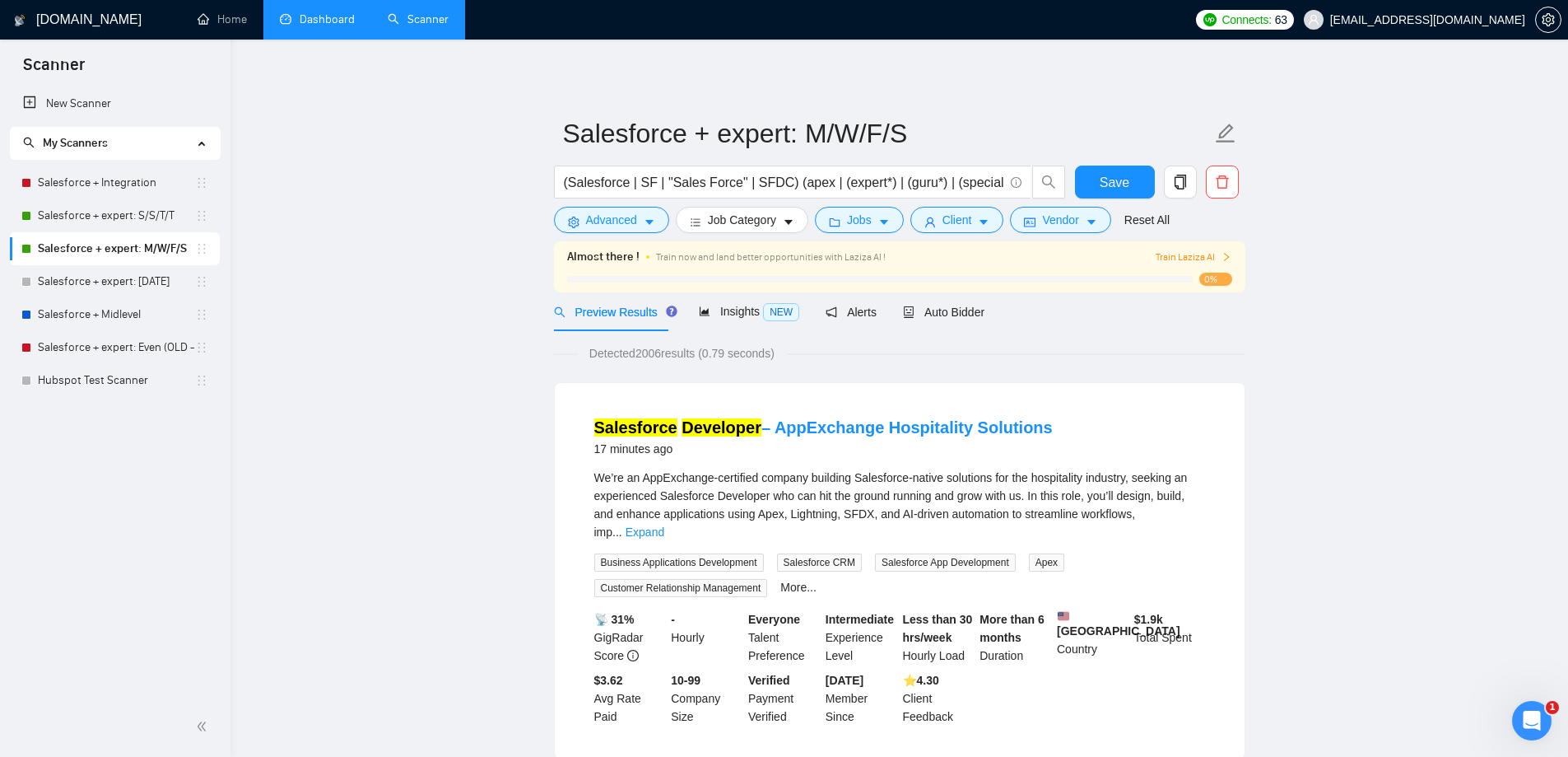
click at [928, 202] on div "(Salesforce | SF | "Sales Force" | SFDC) (apex | (expert*) | (guru*) | (special…" at bounding box center [810, 186] width 518 height 41
click at [943, 215] on span "Client" at bounding box center [957, 220] width 30 height 18
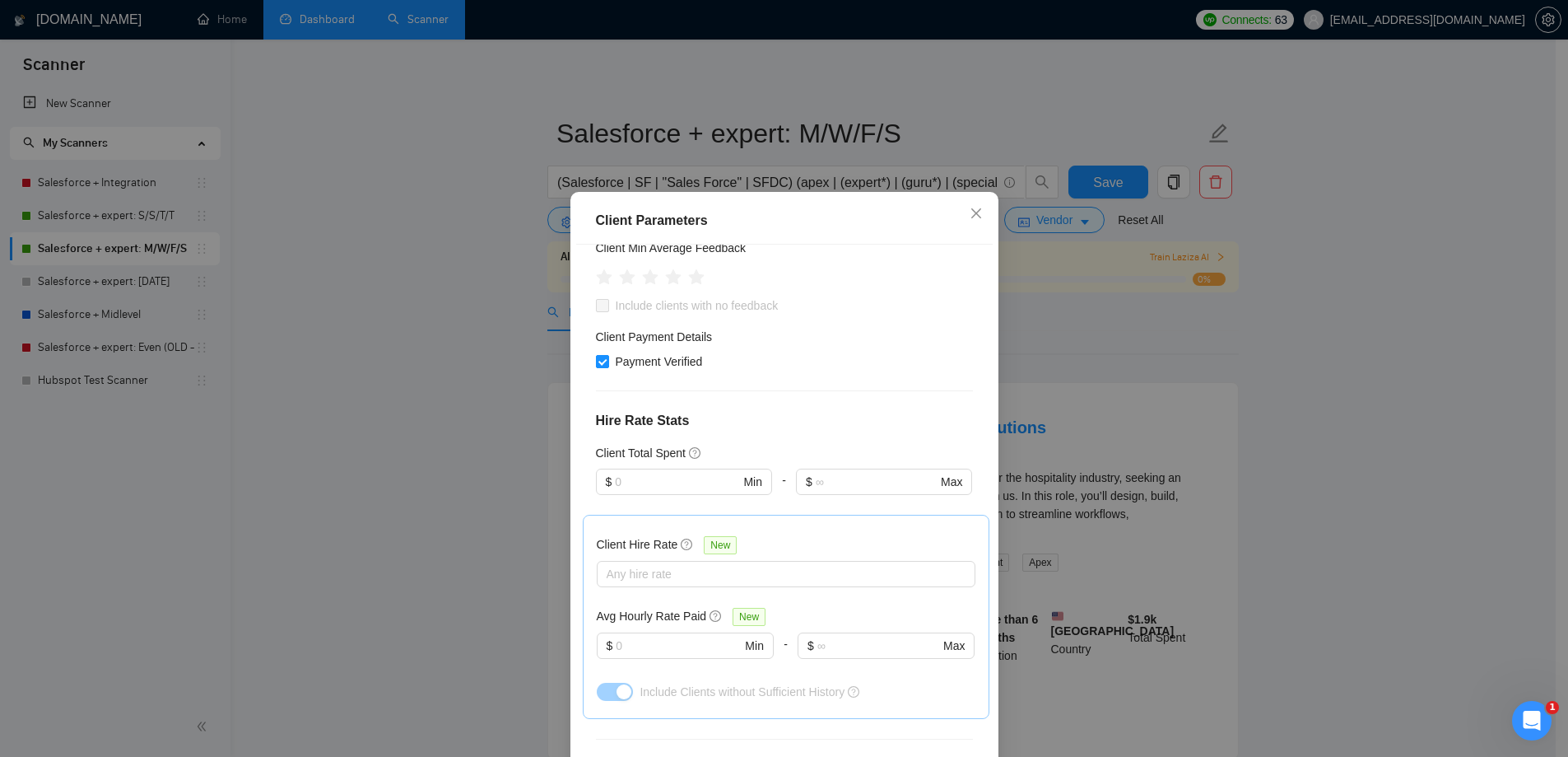
scroll to position [82, 0]
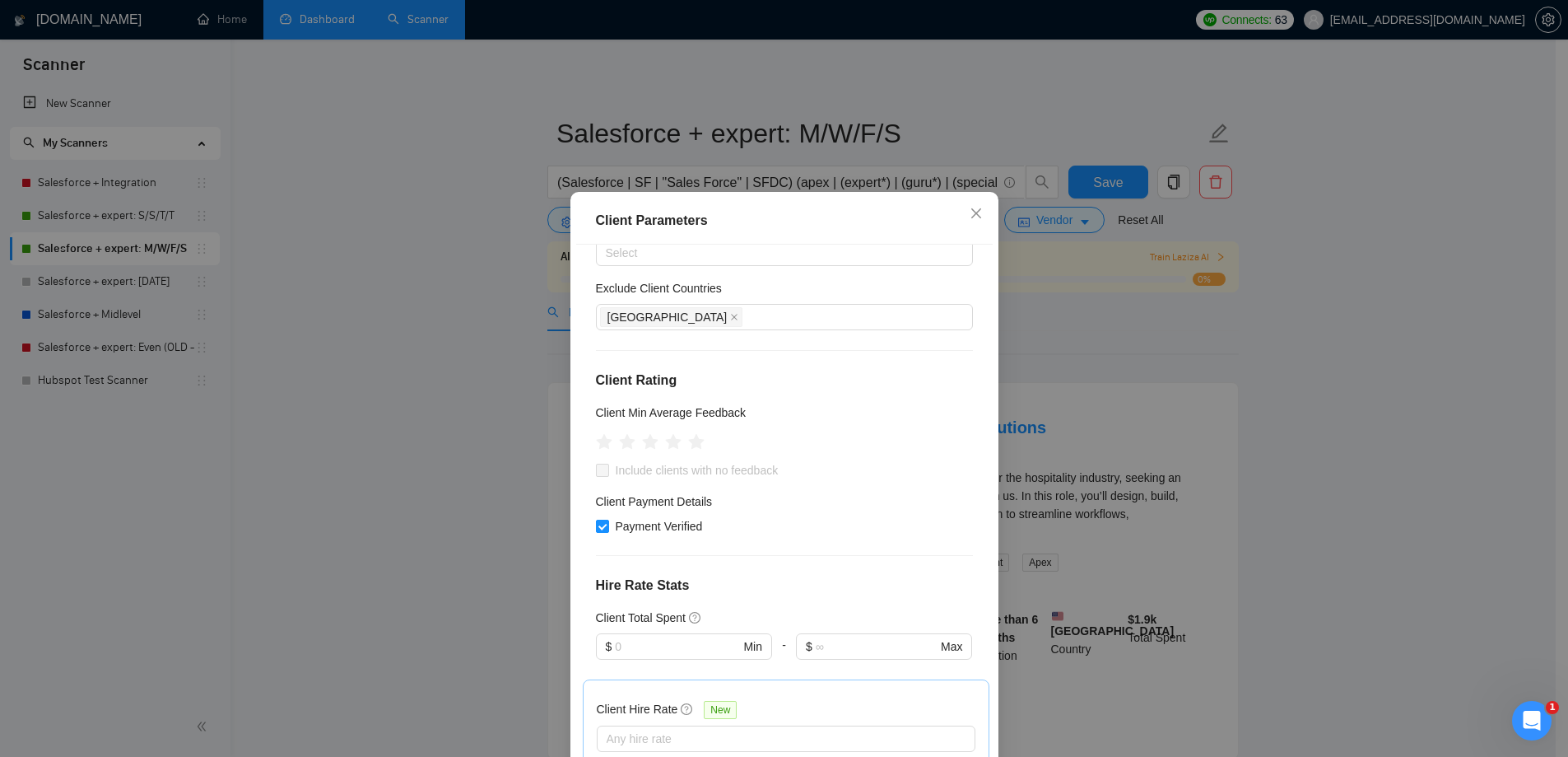
click at [298, 19] on div "Client Parameters Client Location Include Client Countries Select Exclude Clien…" at bounding box center [784, 378] width 1568 height 757
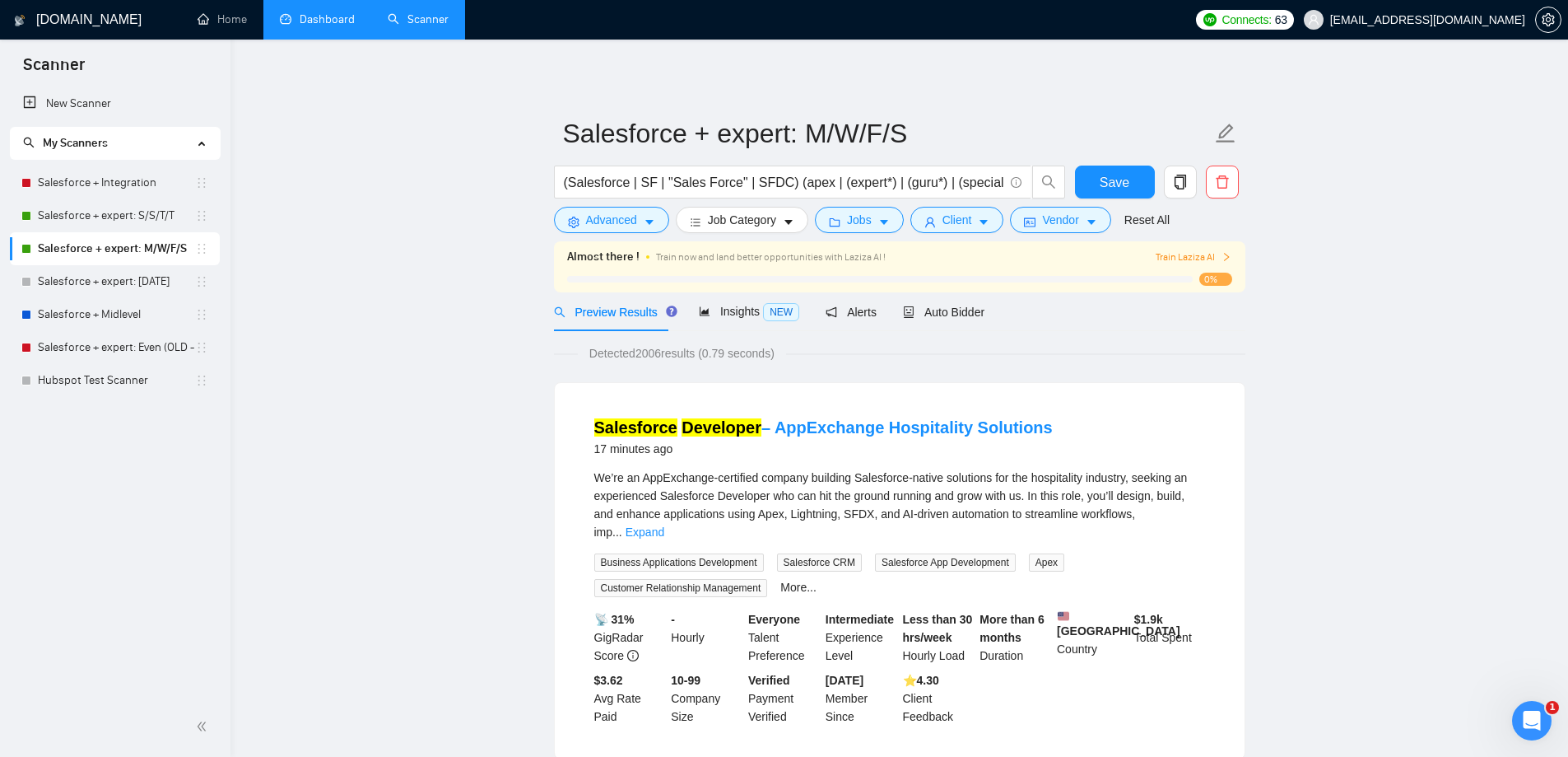
click at [305, 20] on link "Dashboard" at bounding box center [317, 19] width 75 height 14
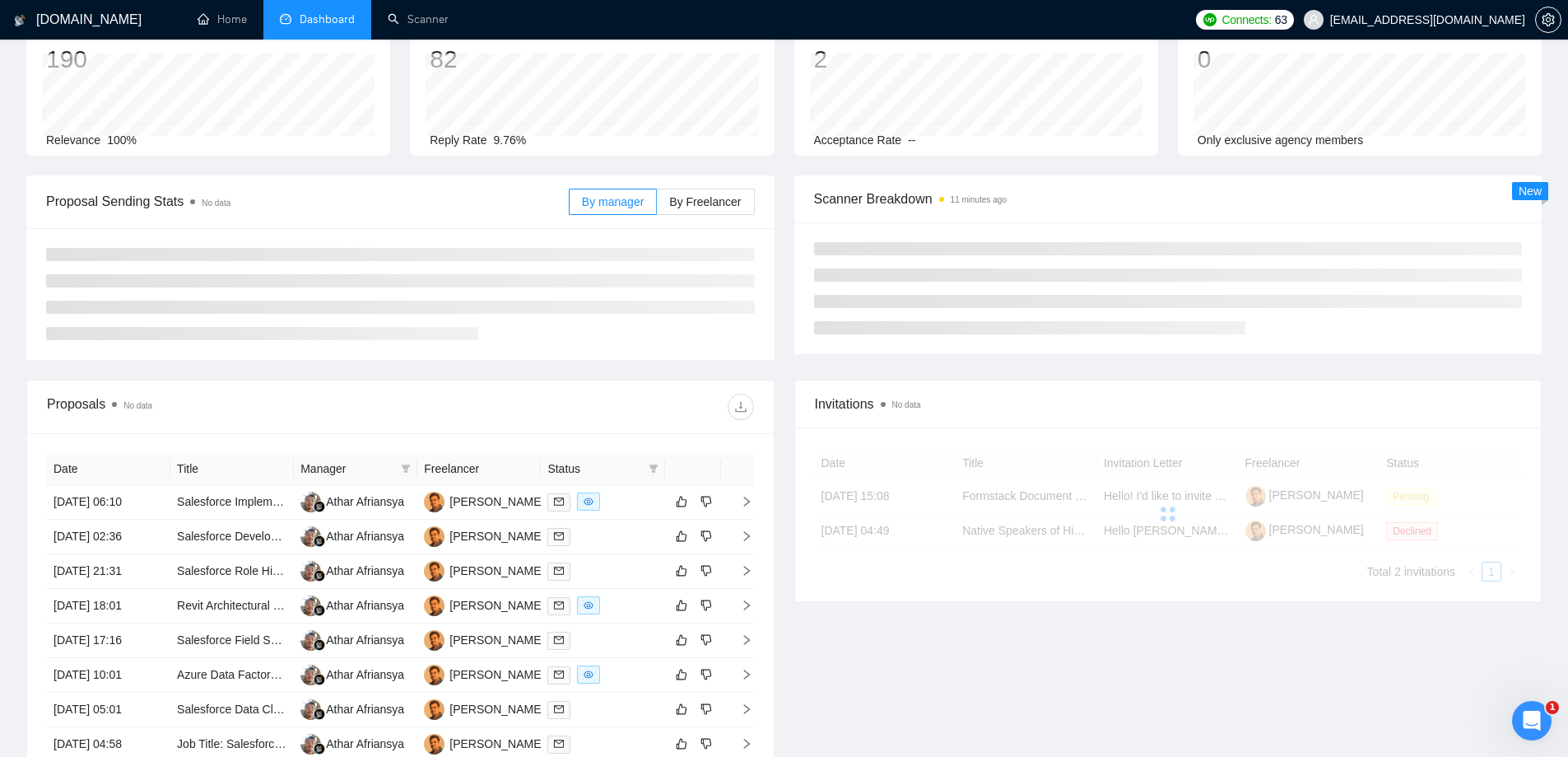
scroll to position [165, 0]
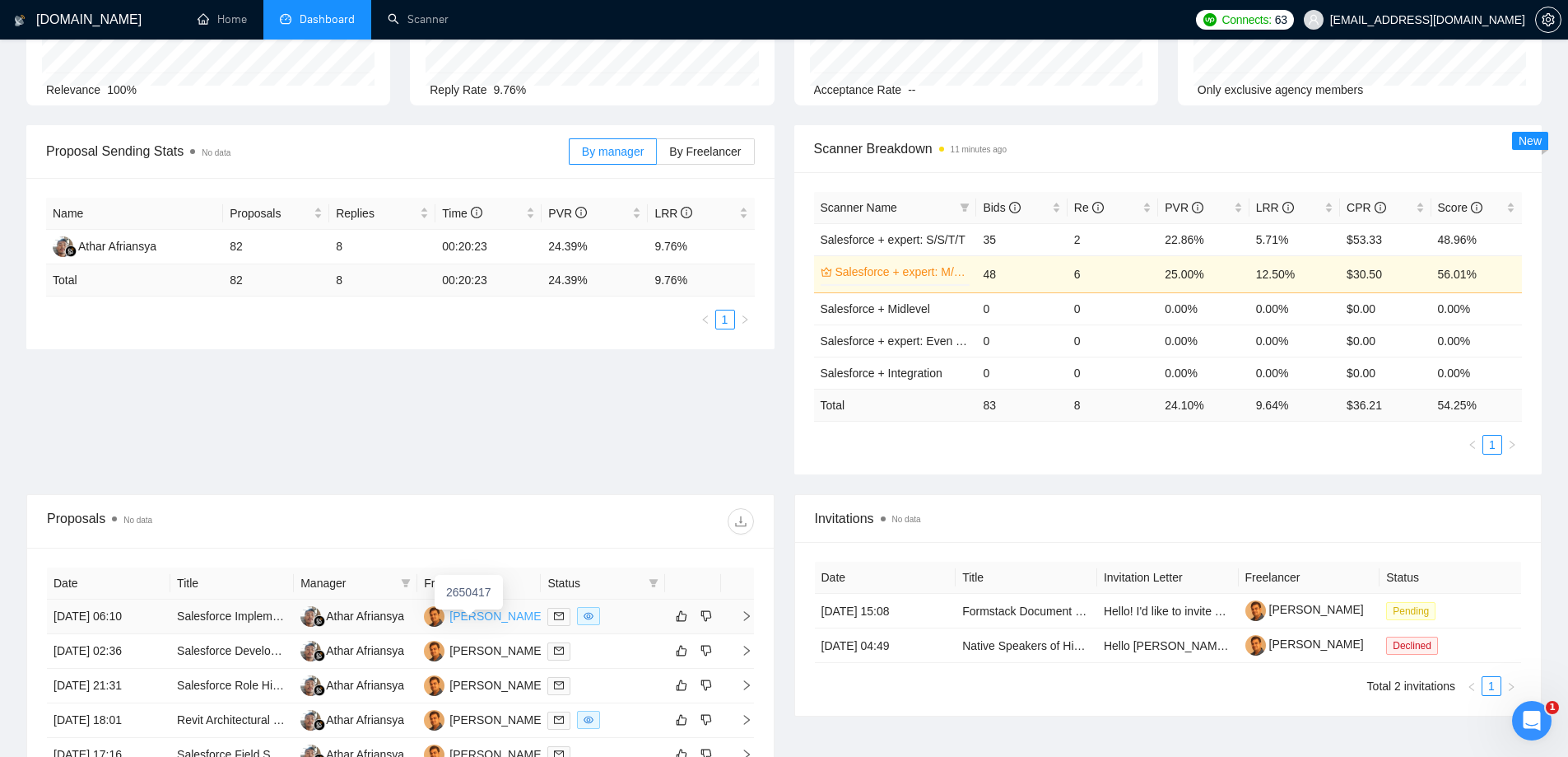
click at [470, 616] on div "Rajesh Shah" at bounding box center [497, 615] width 94 height 18
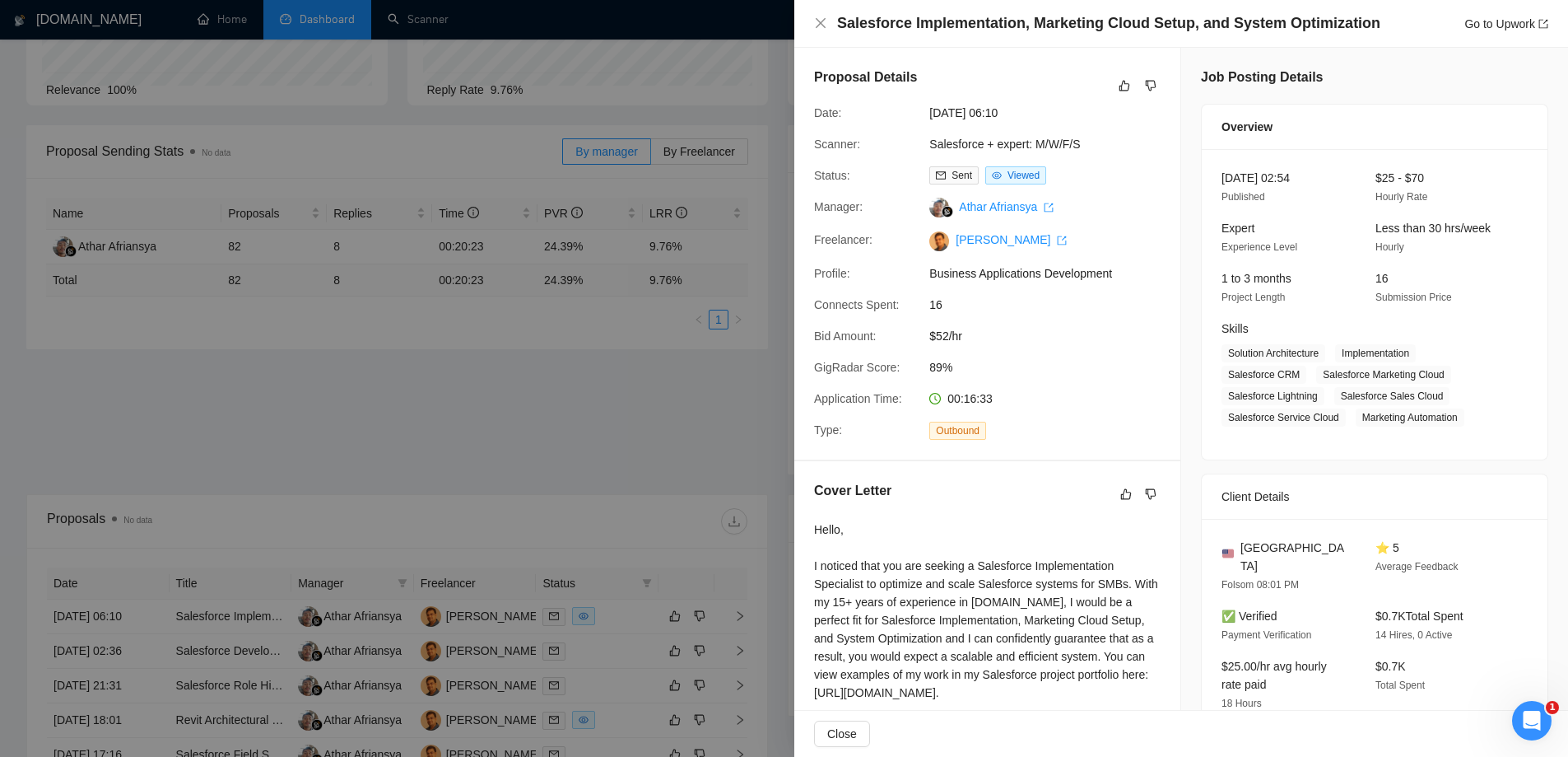
click at [722, 413] on div at bounding box center [784, 378] width 1568 height 757
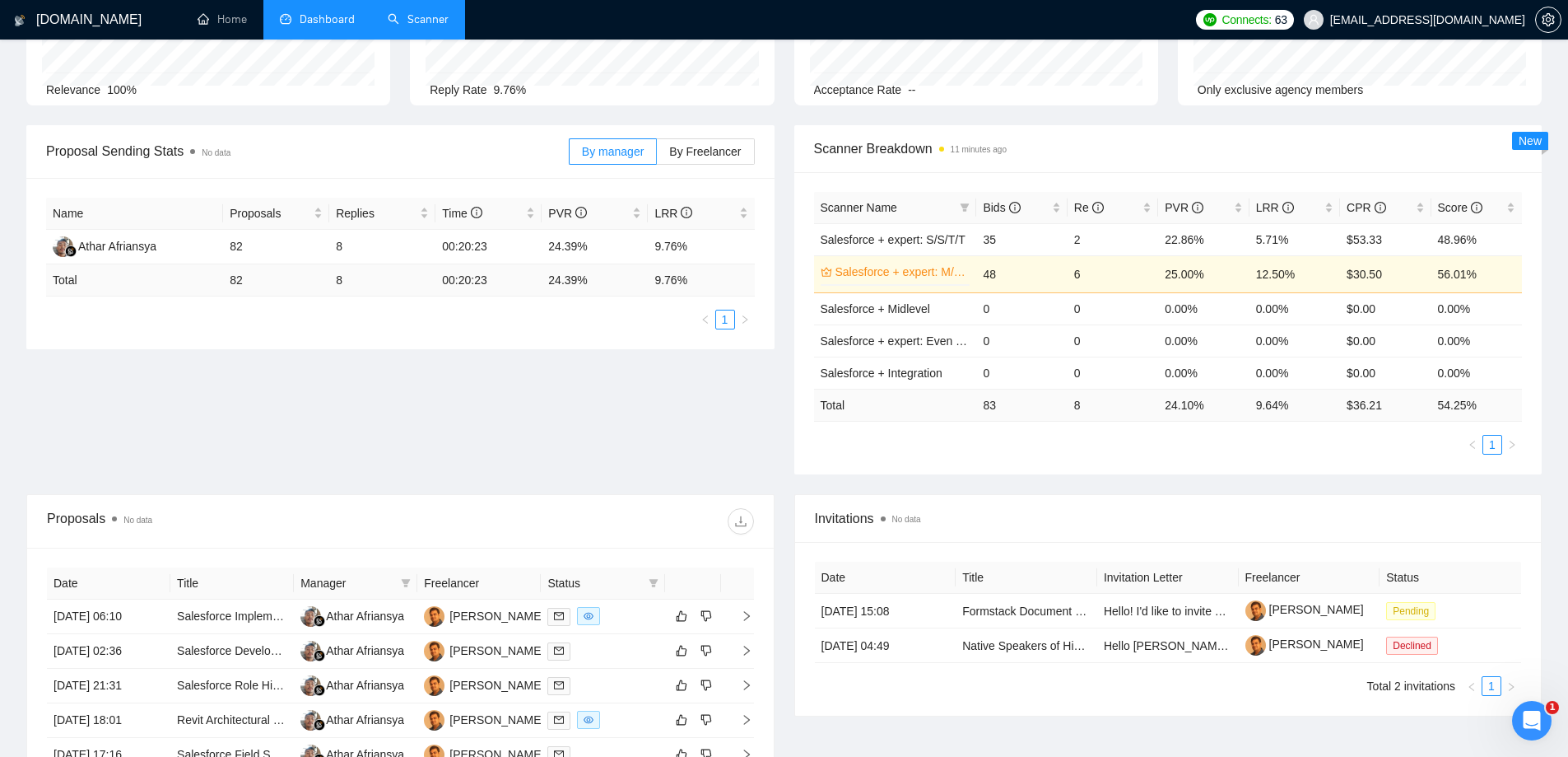
click at [432, 13] on link "Scanner" at bounding box center [418, 19] width 61 height 14
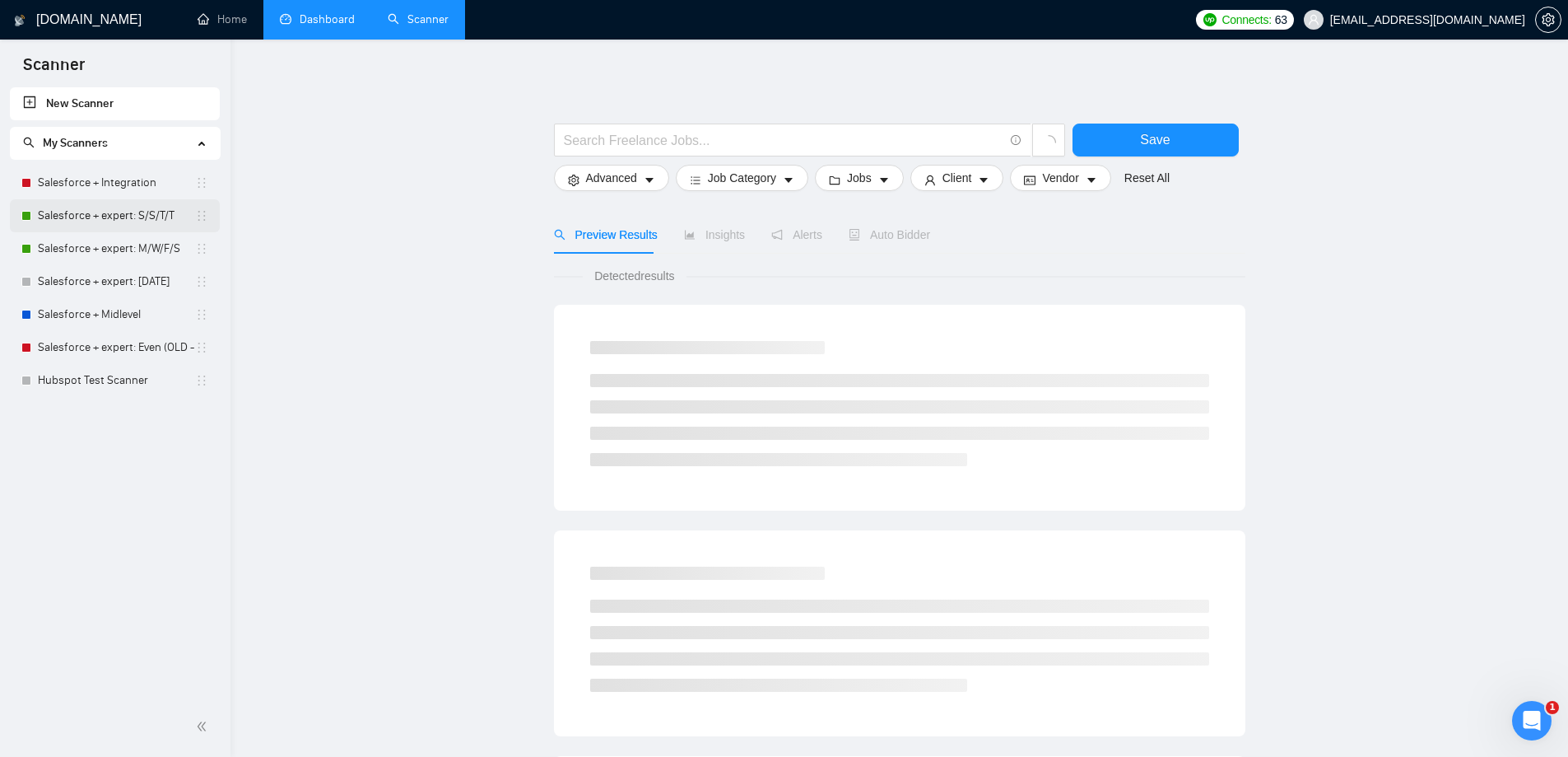
click at [70, 221] on link "Salesforce + expert: S/S/T/T" at bounding box center [116, 215] width 157 height 33
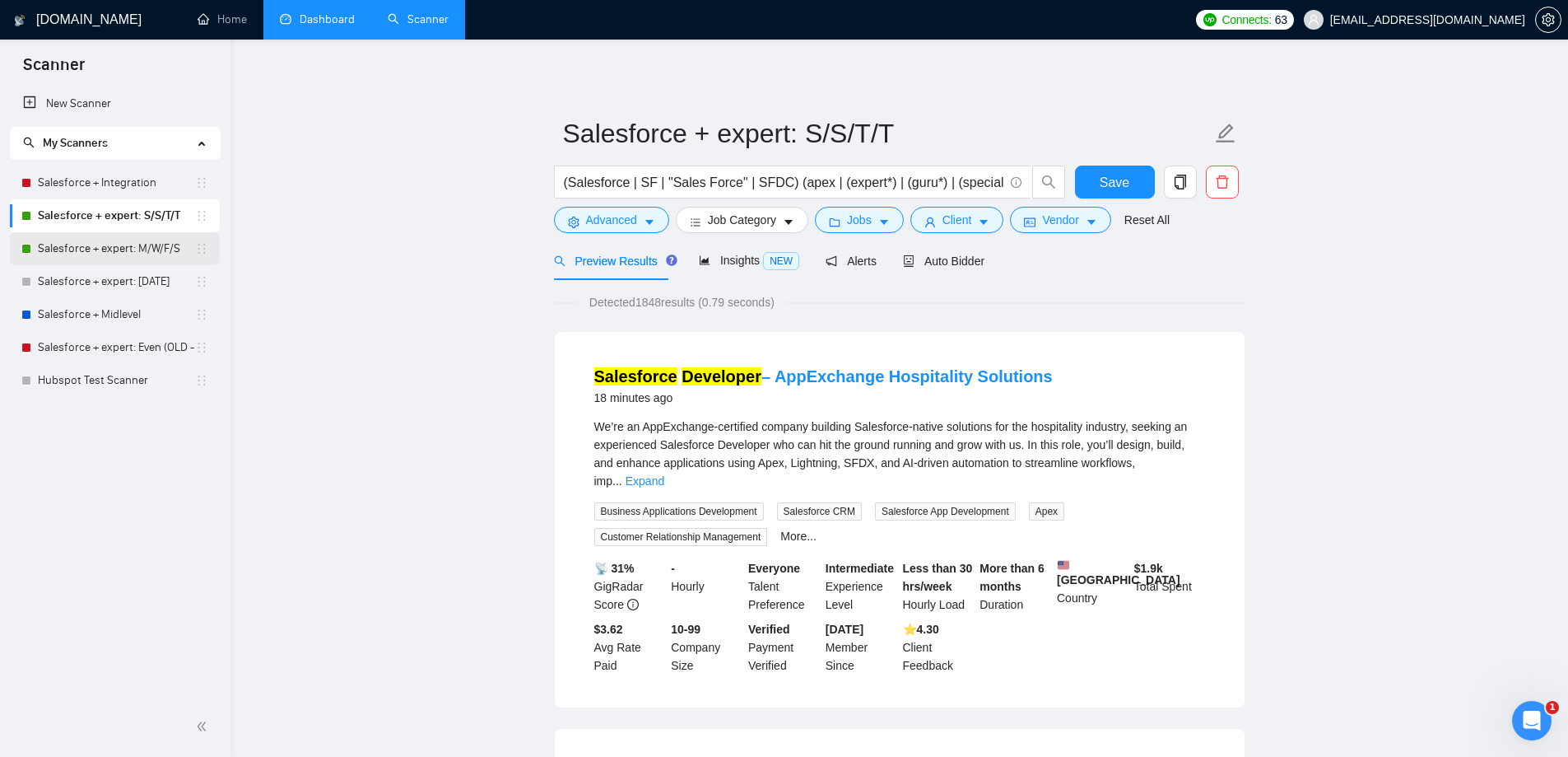
click at [96, 252] on link "Salesforce + expert: M/W/F/S" at bounding box center [116, 249] width 157 height 33
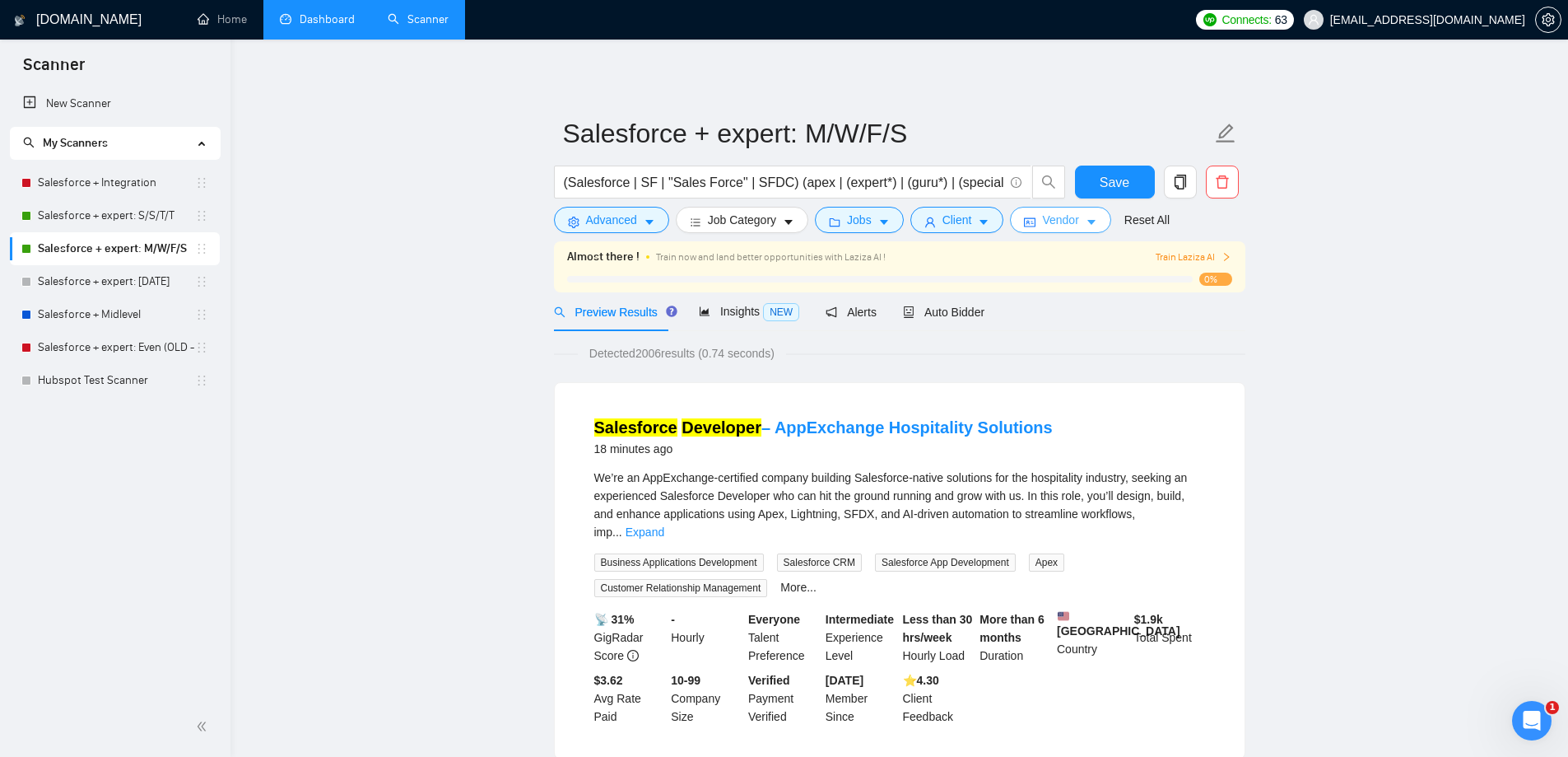
click at [1066, 218] on span "Vendor" at bounding box center [1060, 220] width 36 height 18
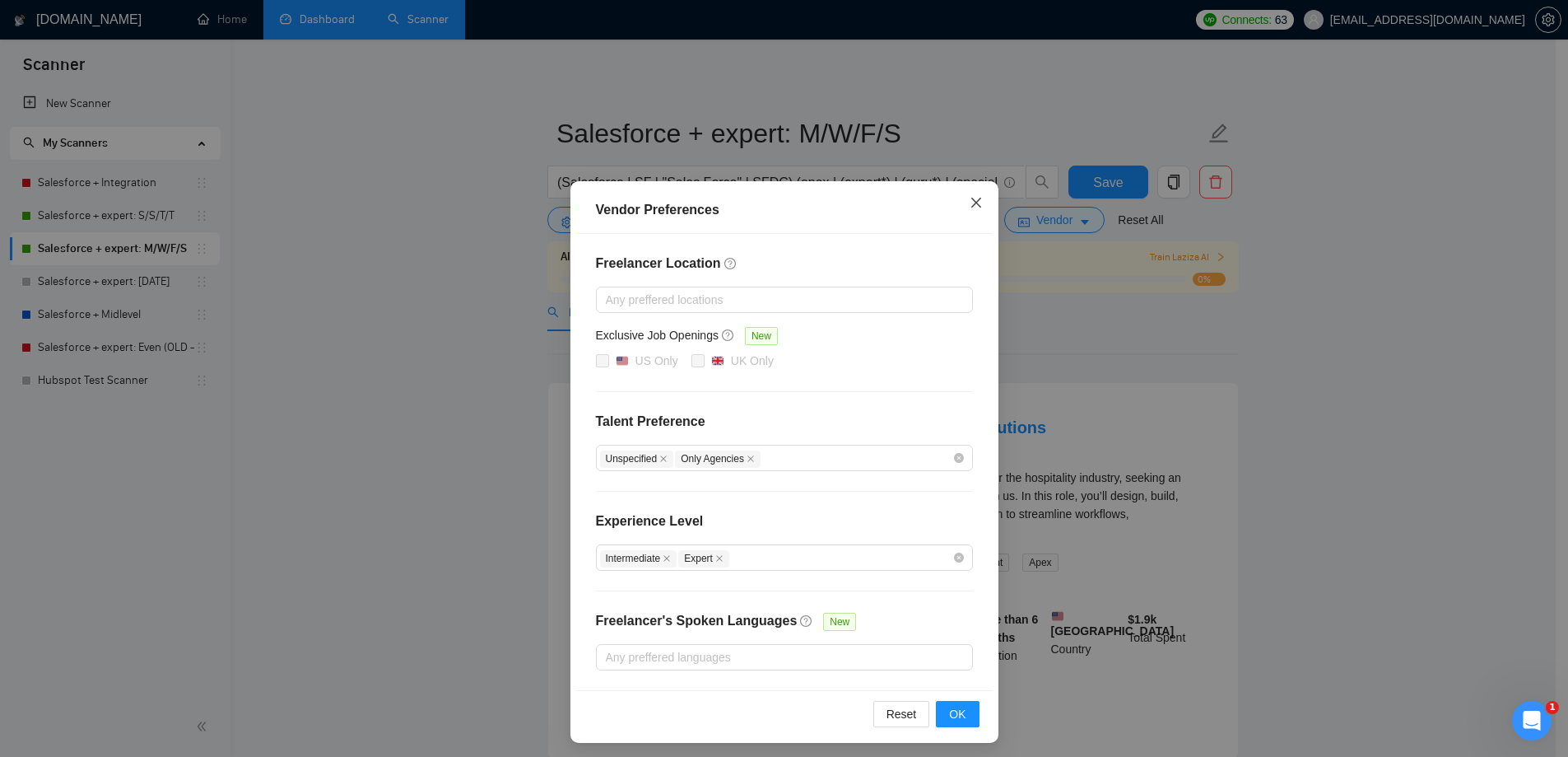
click at [970, 203] on icon "close" at bounding box center [975, 203] width 10 height 10
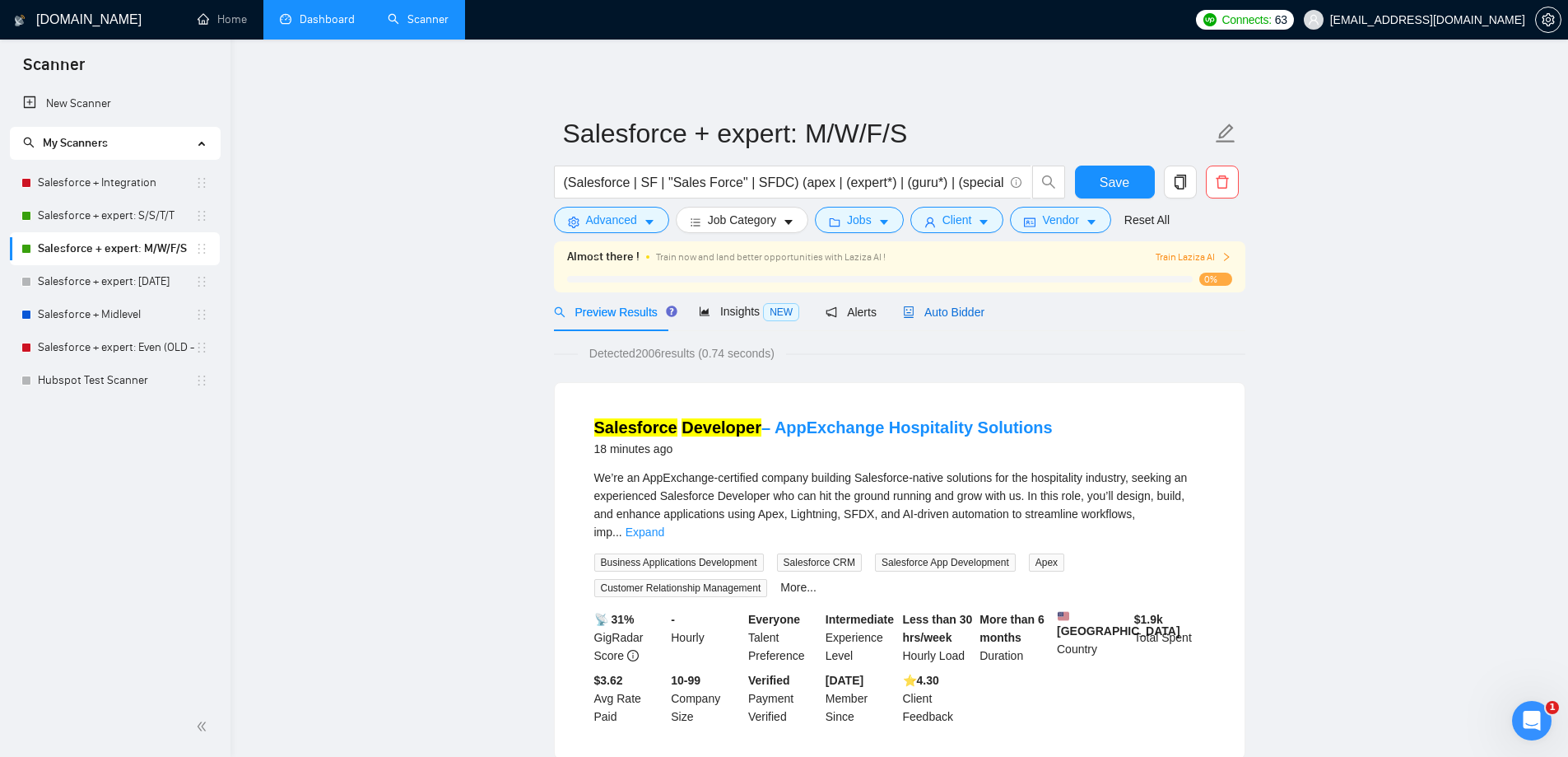
click at [953, 312] on span "Auto Bidder" at bounding box center [944, 312] width 81 height 13
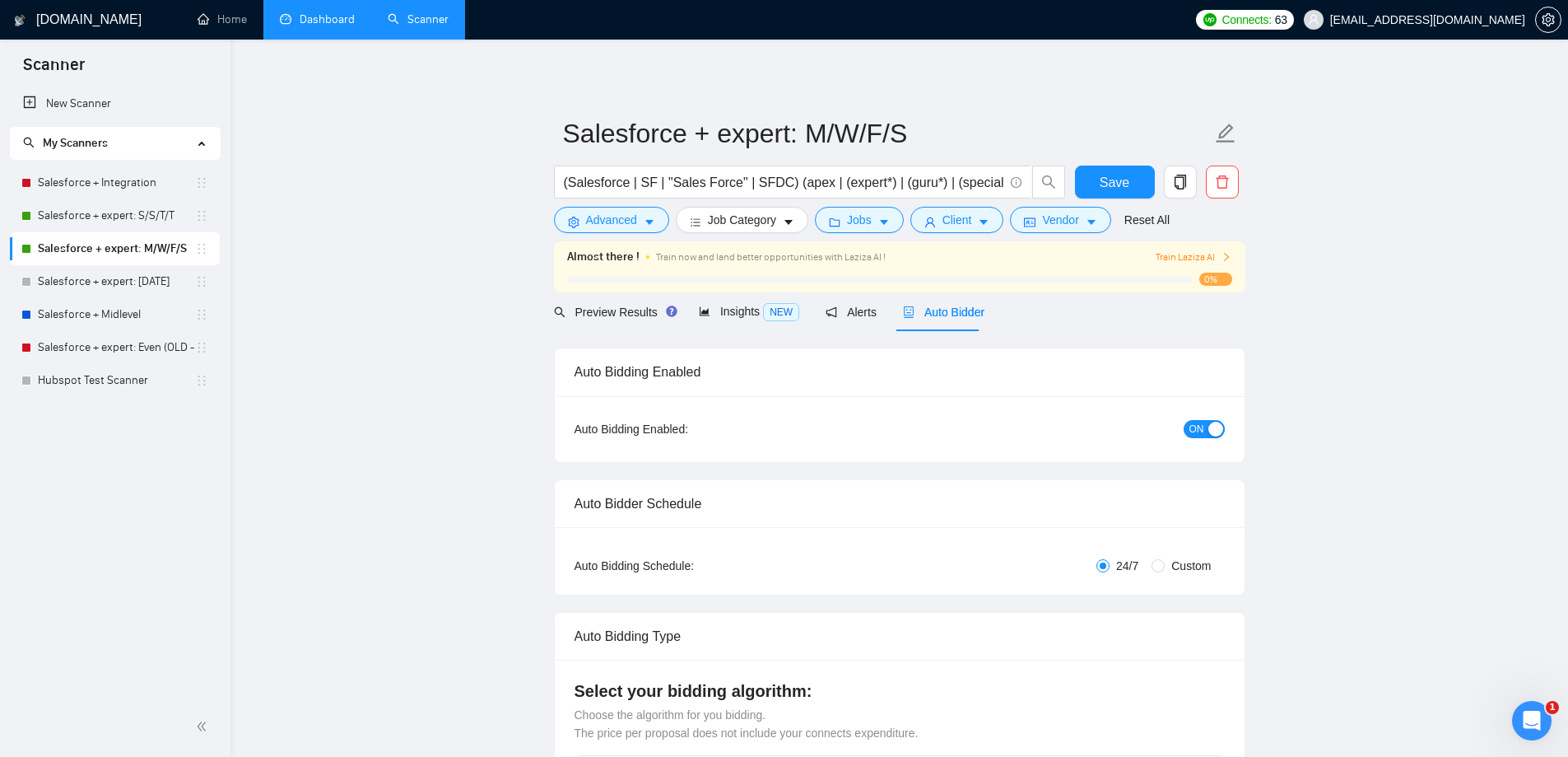
radio input "false"
radio input "true"
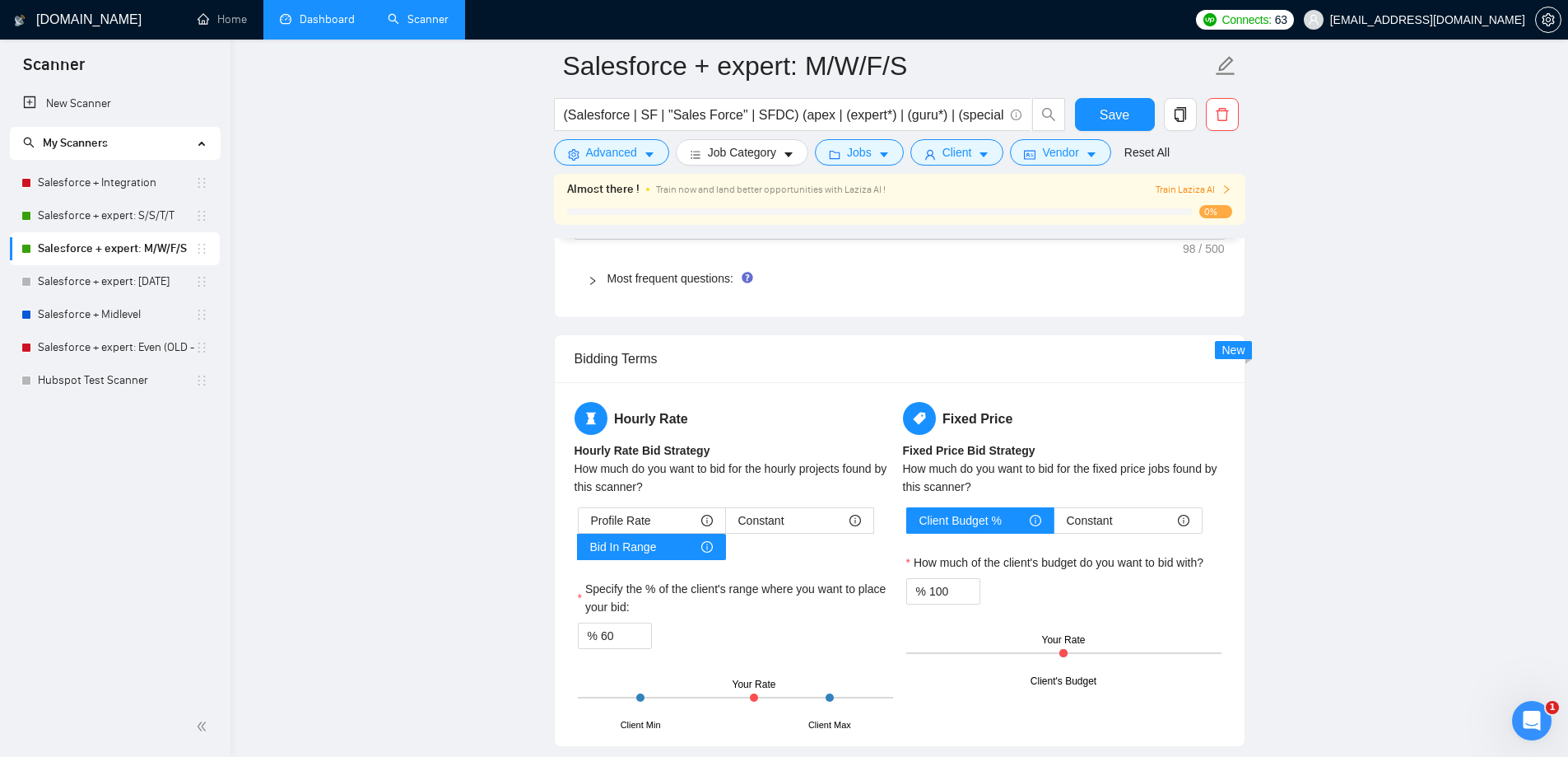
scroll to position [2553, 0]
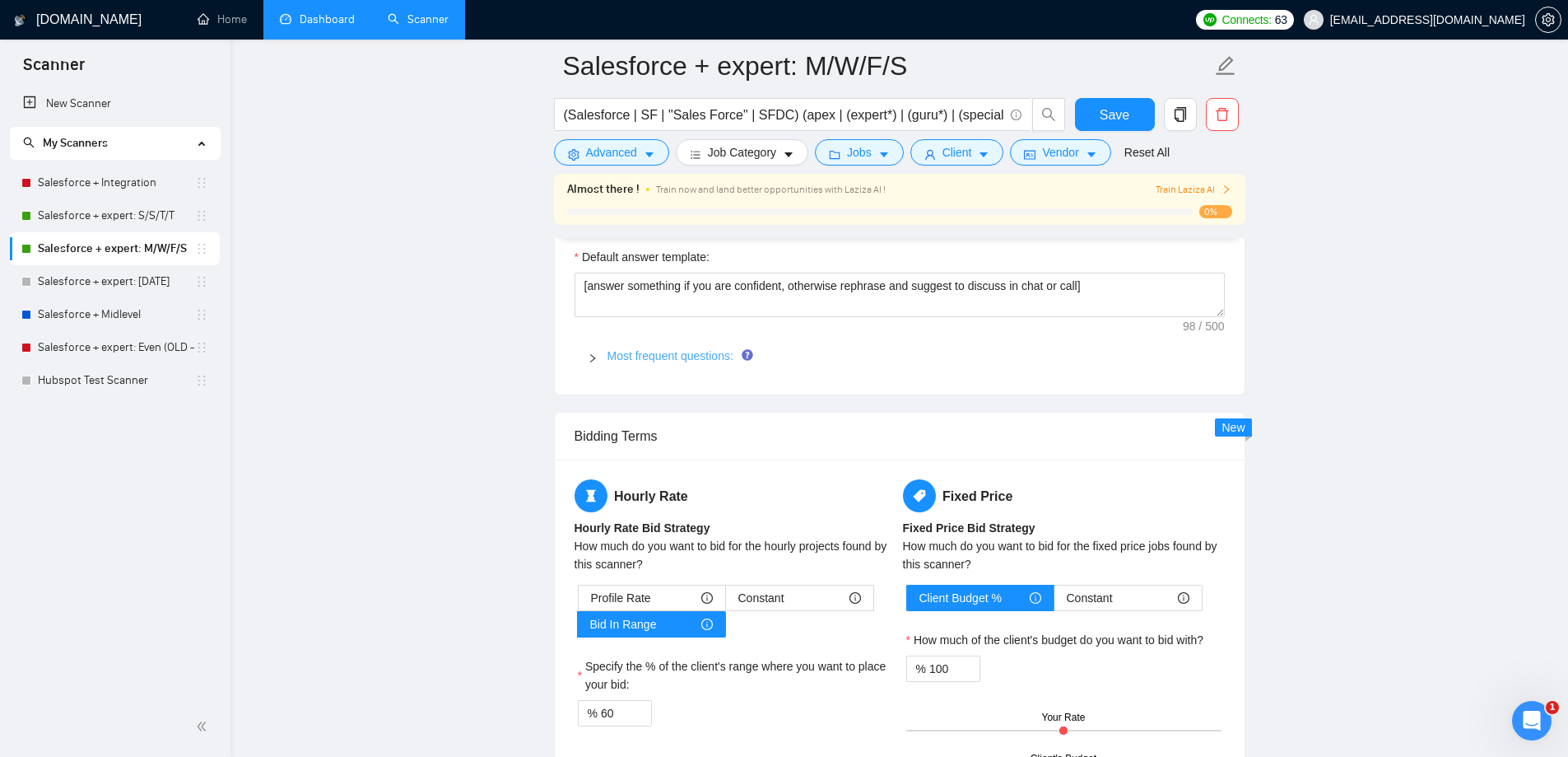
click at [680, 360] on link "Most frequent questions:" at bounding box center [670, 355] width 126 height 13
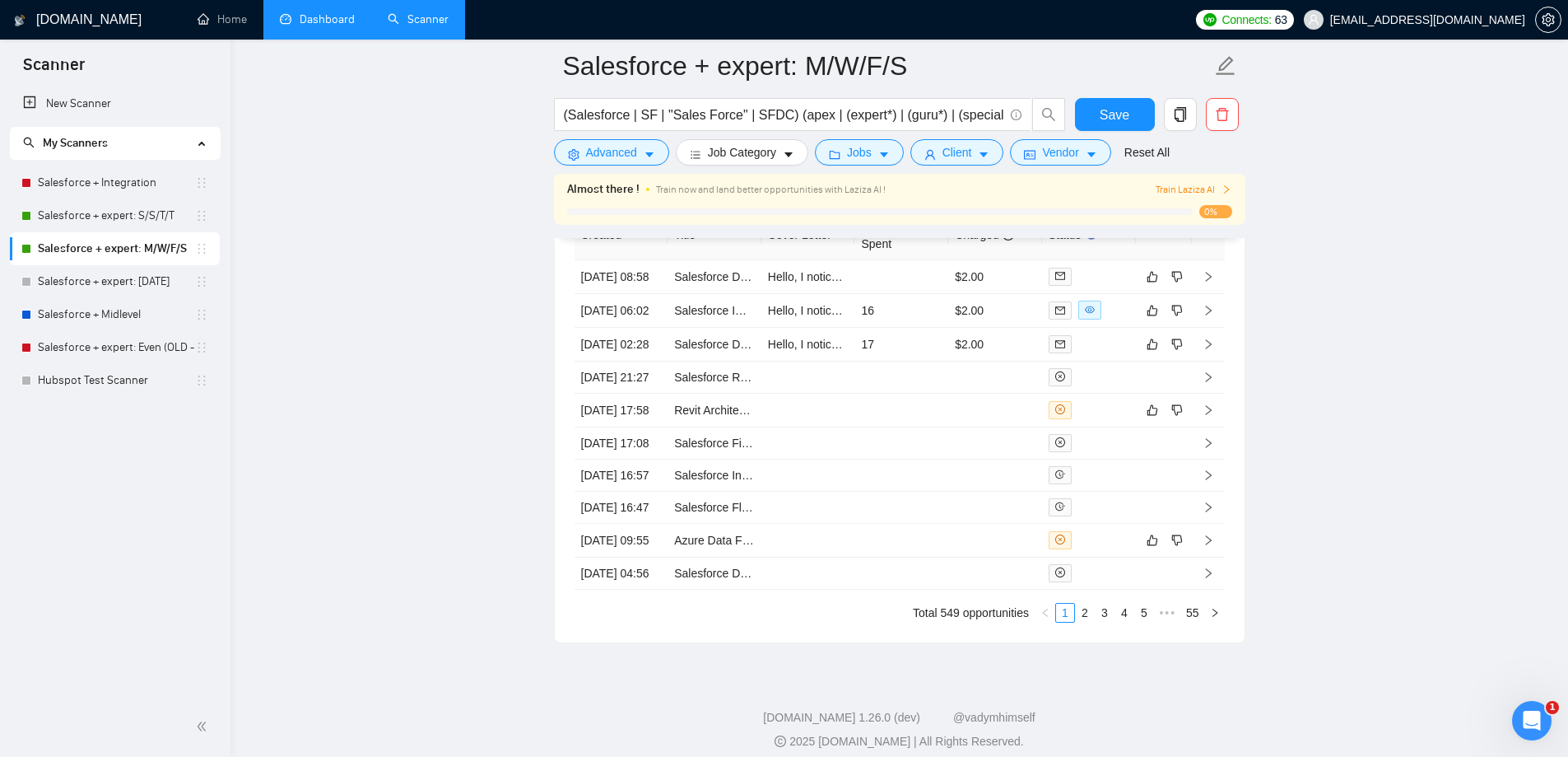
scroll to position [5353, 0]
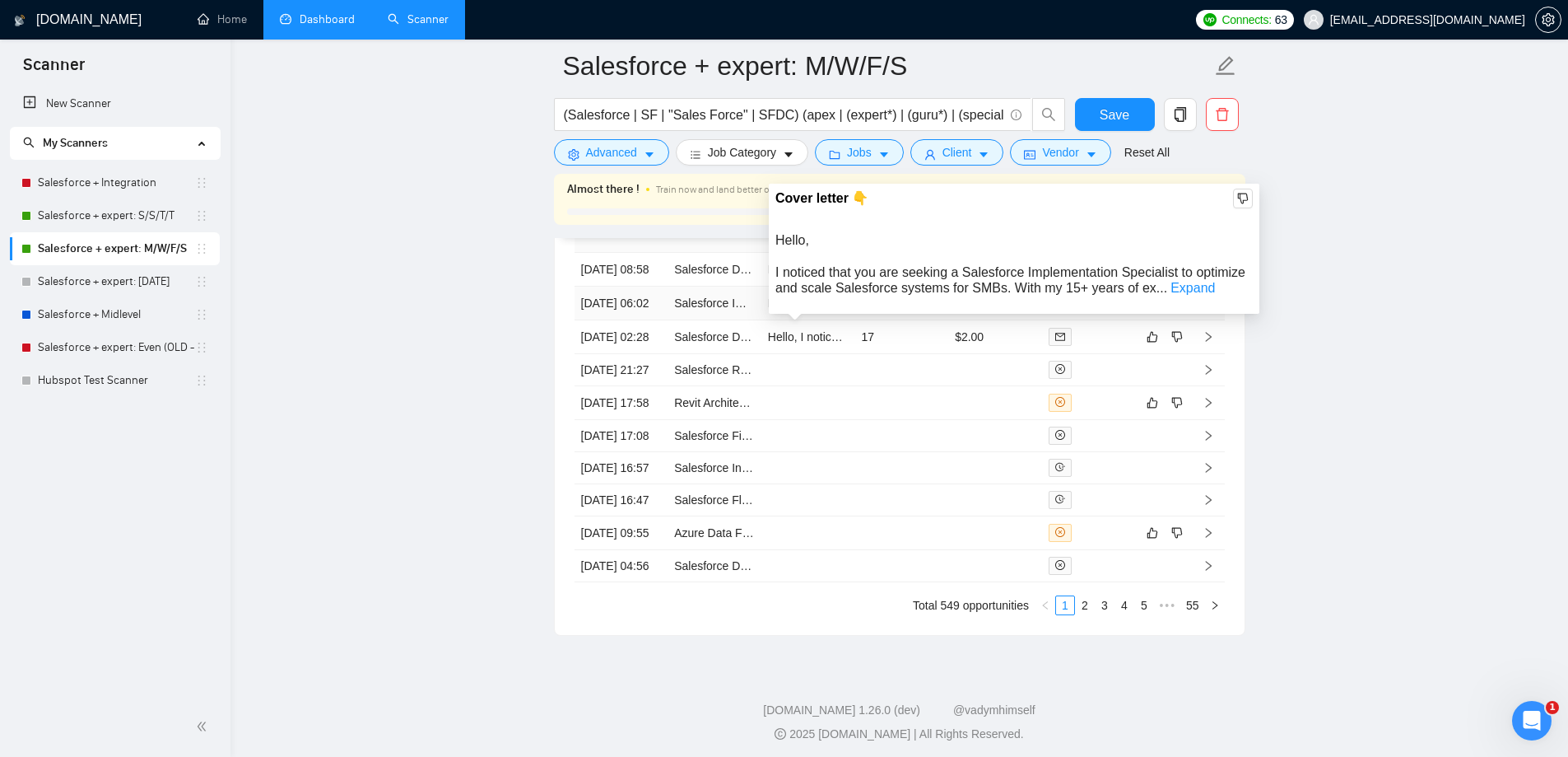
click at [1192, 283] on link "Expand" at bounding box center [1192, 288] width 45 height 14
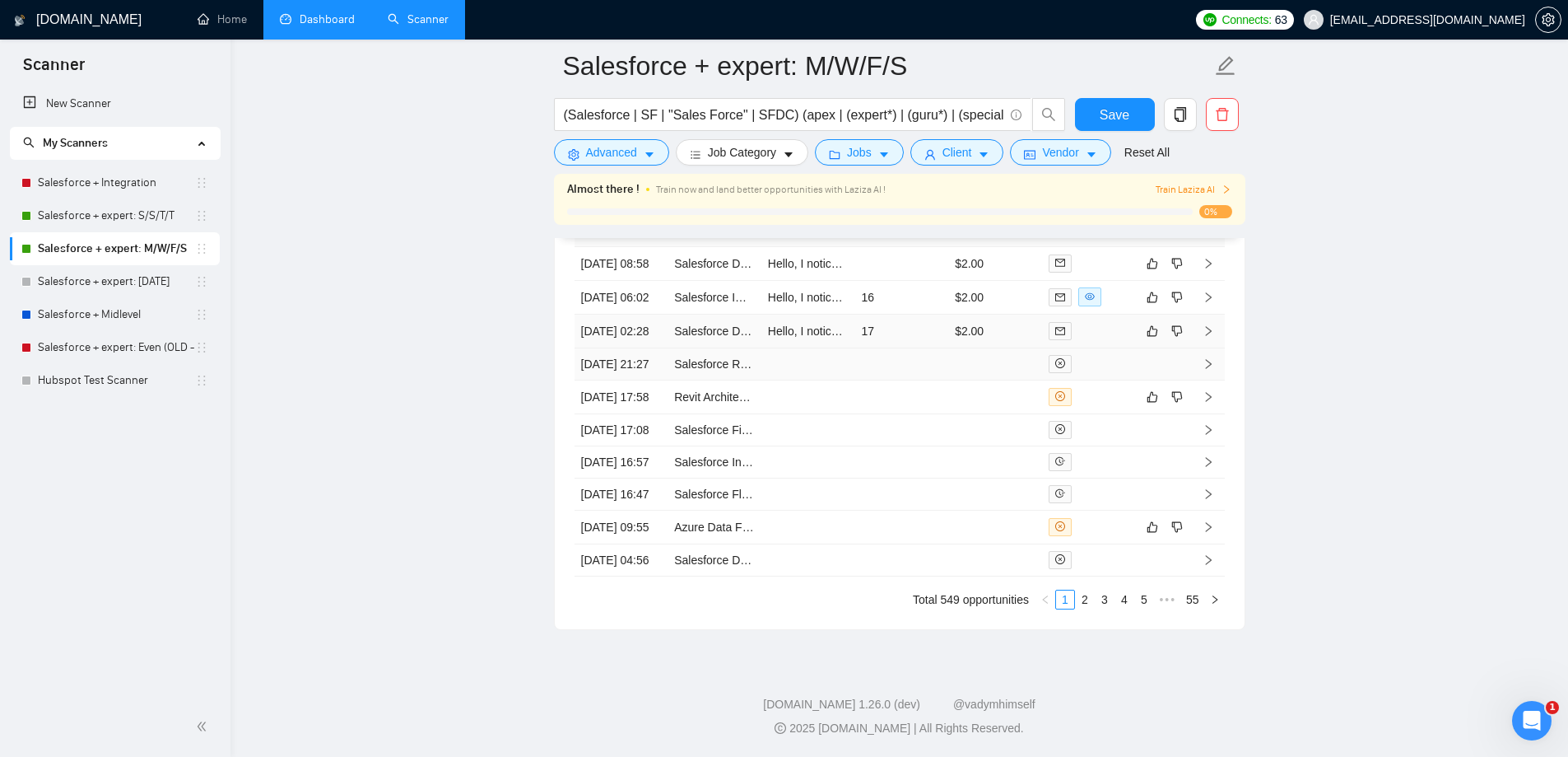
scroll to position [5271, 0]
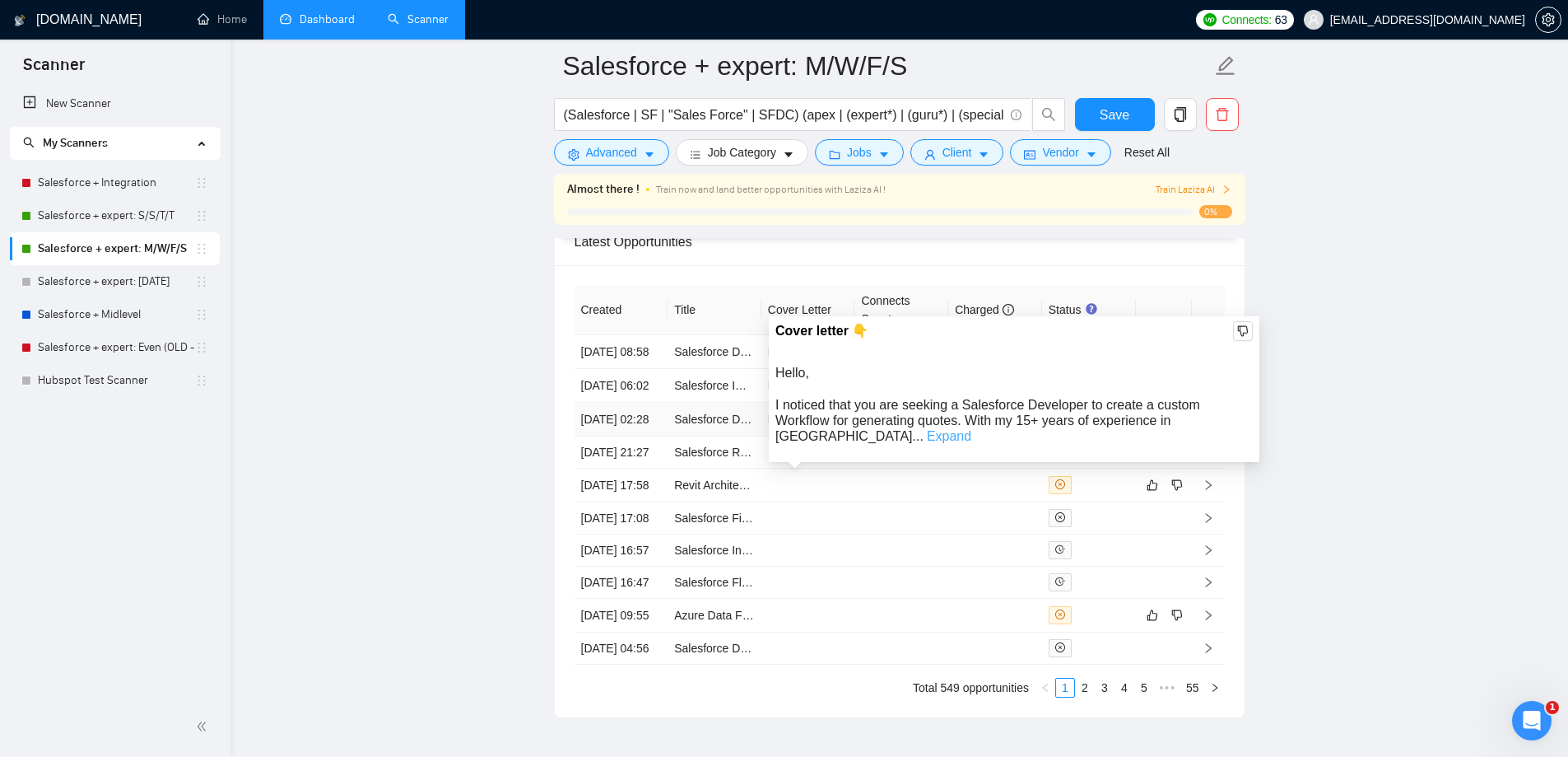
click at [971, 429] on link "Expand" at bounding box center [949, 436] width 45 height 14
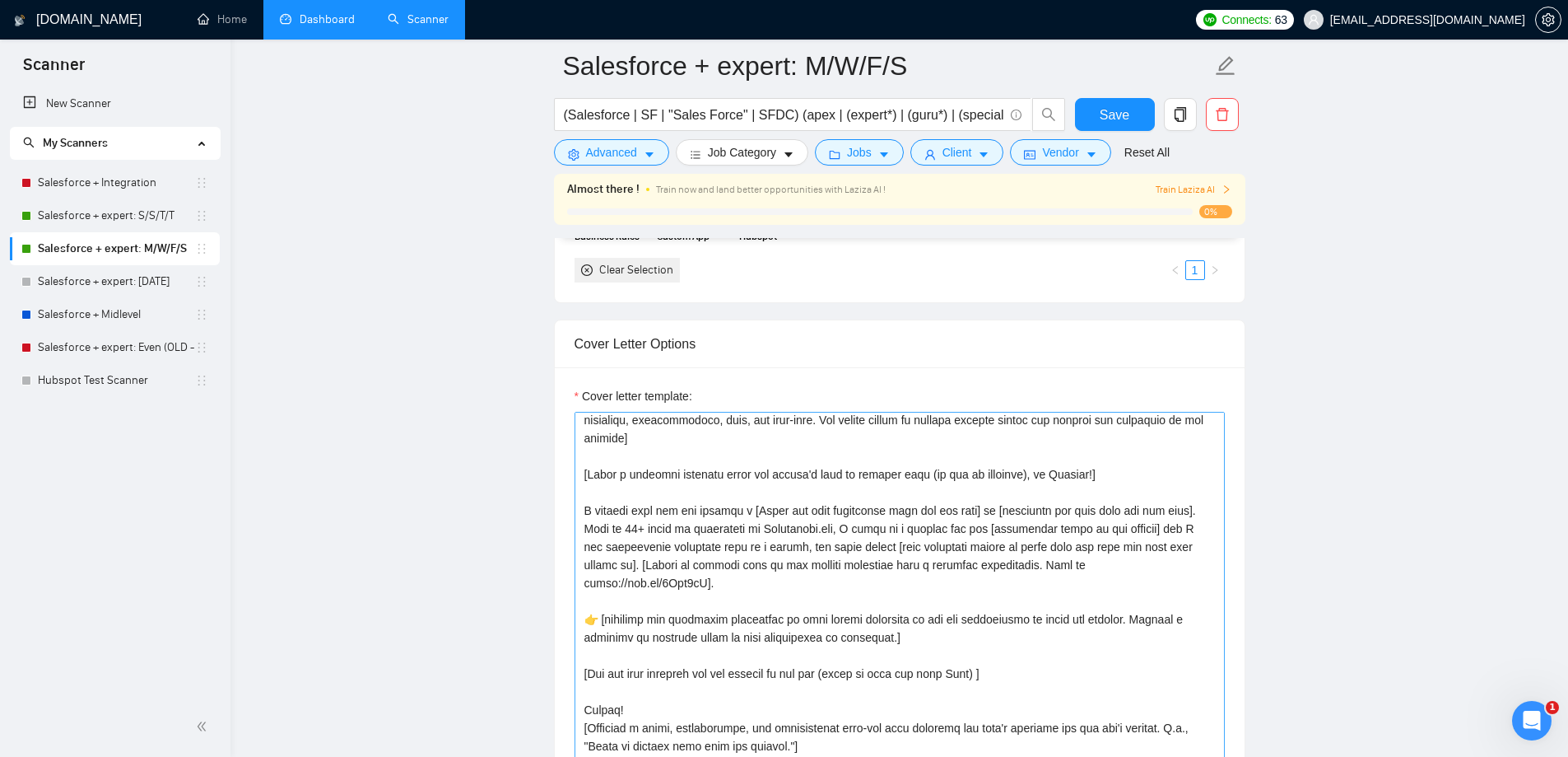
scroll to position [36, 0]
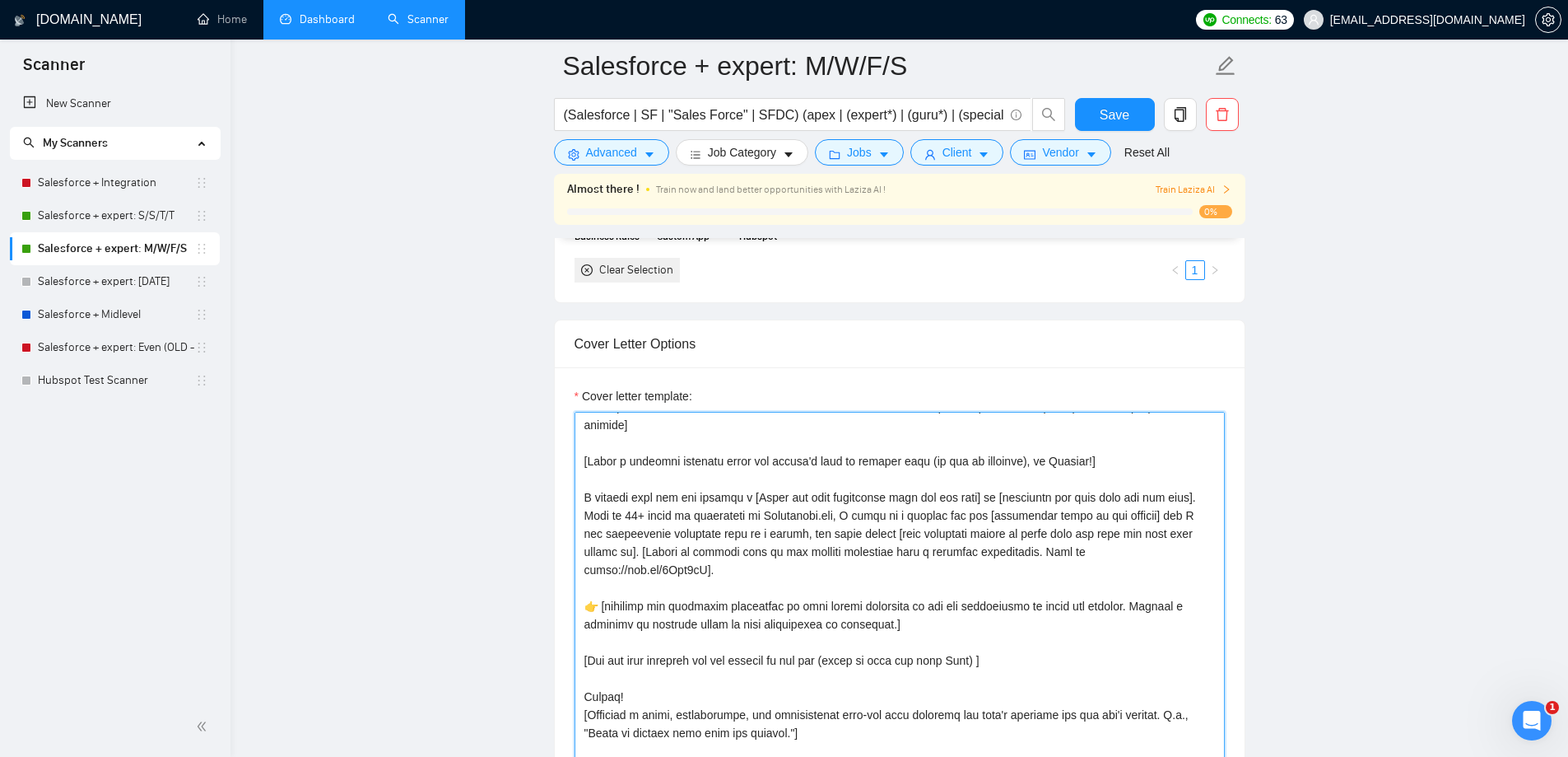
click at [1118, 461] on textarea "Cover letter template:" at bounding box center [900, 597] width 650 height 371
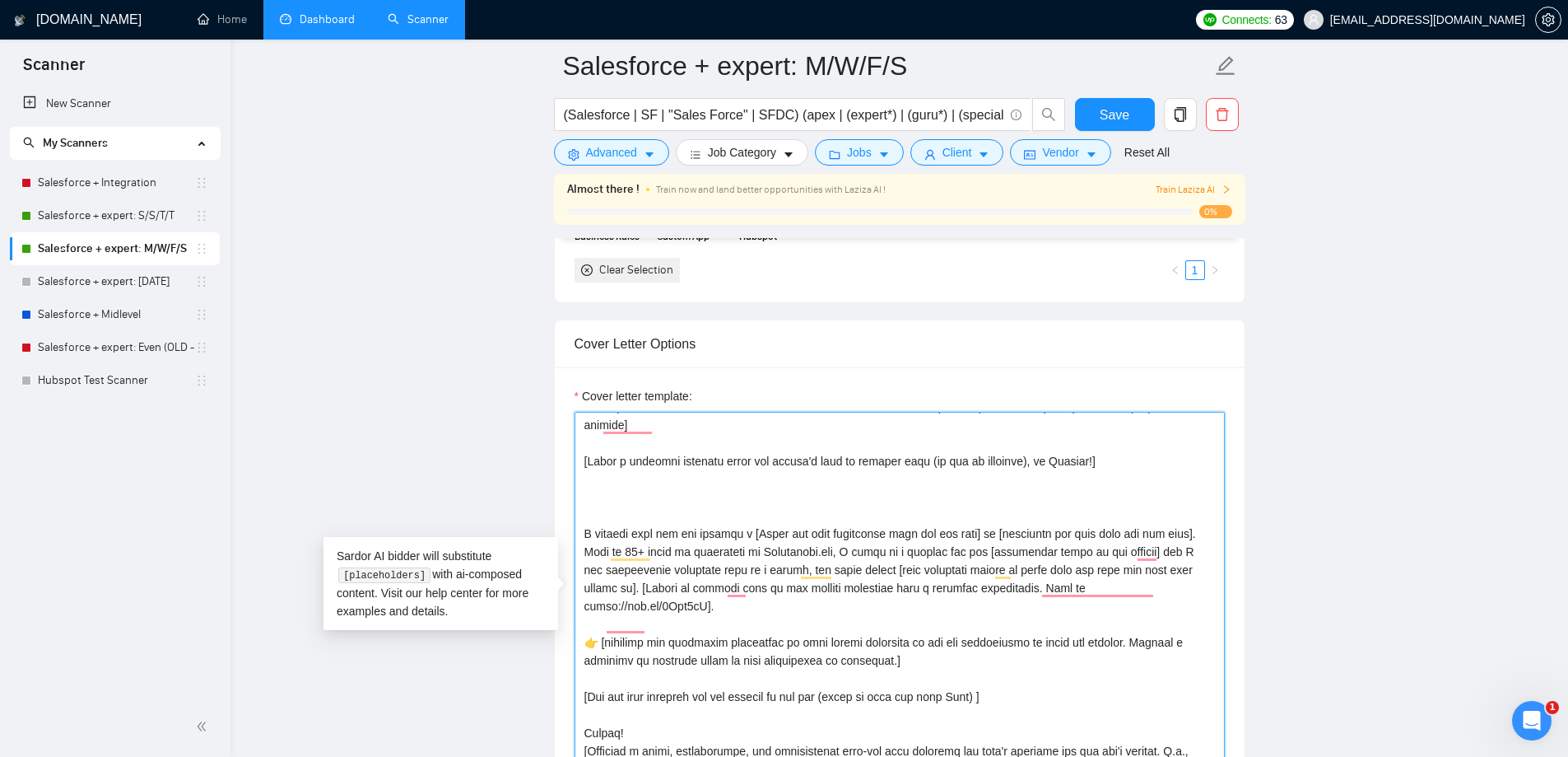
paste textarea "Creating [delivered result from job post and add real catchy % of possible achi…"
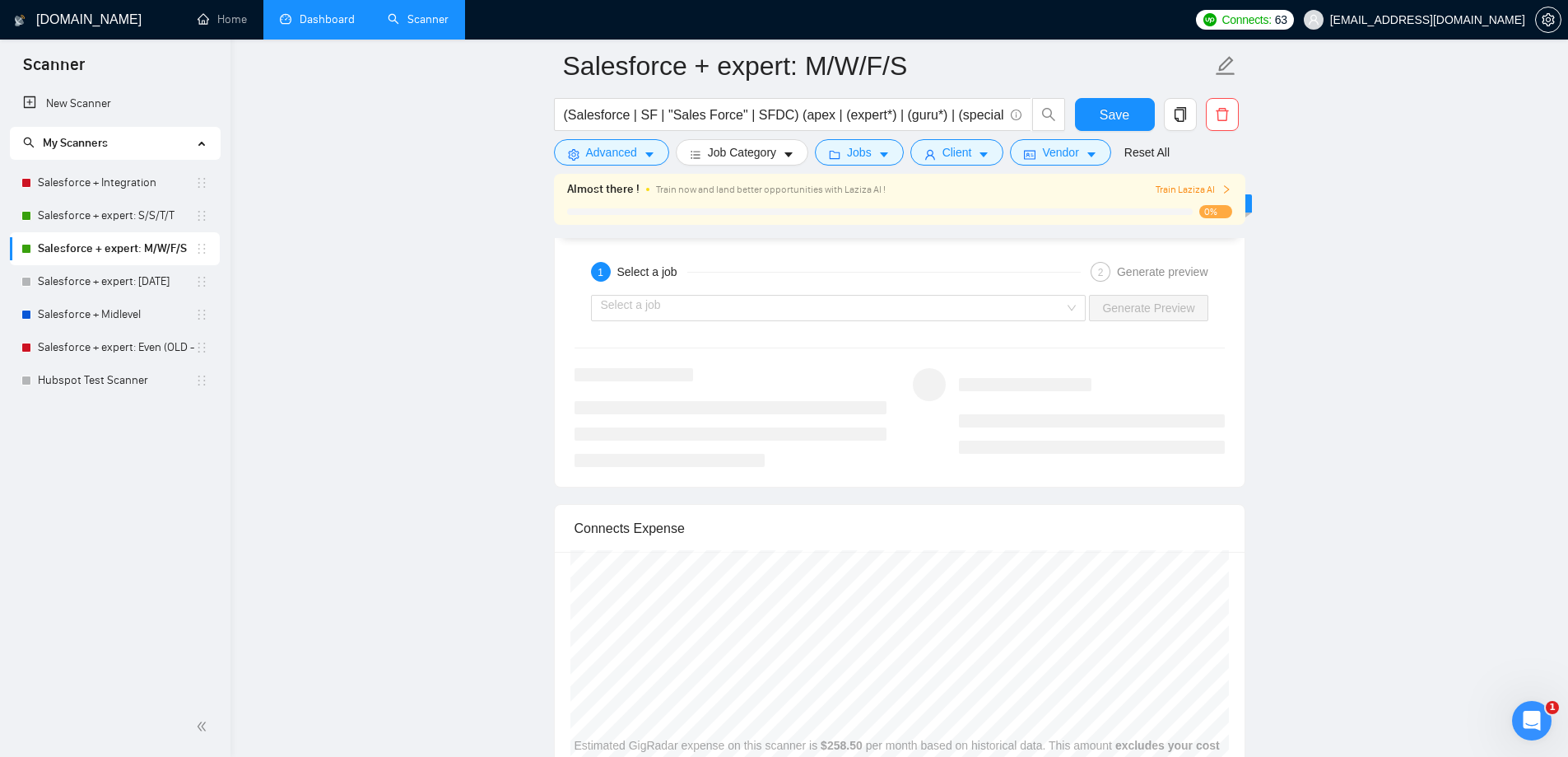
scroll to position [4364, 0]
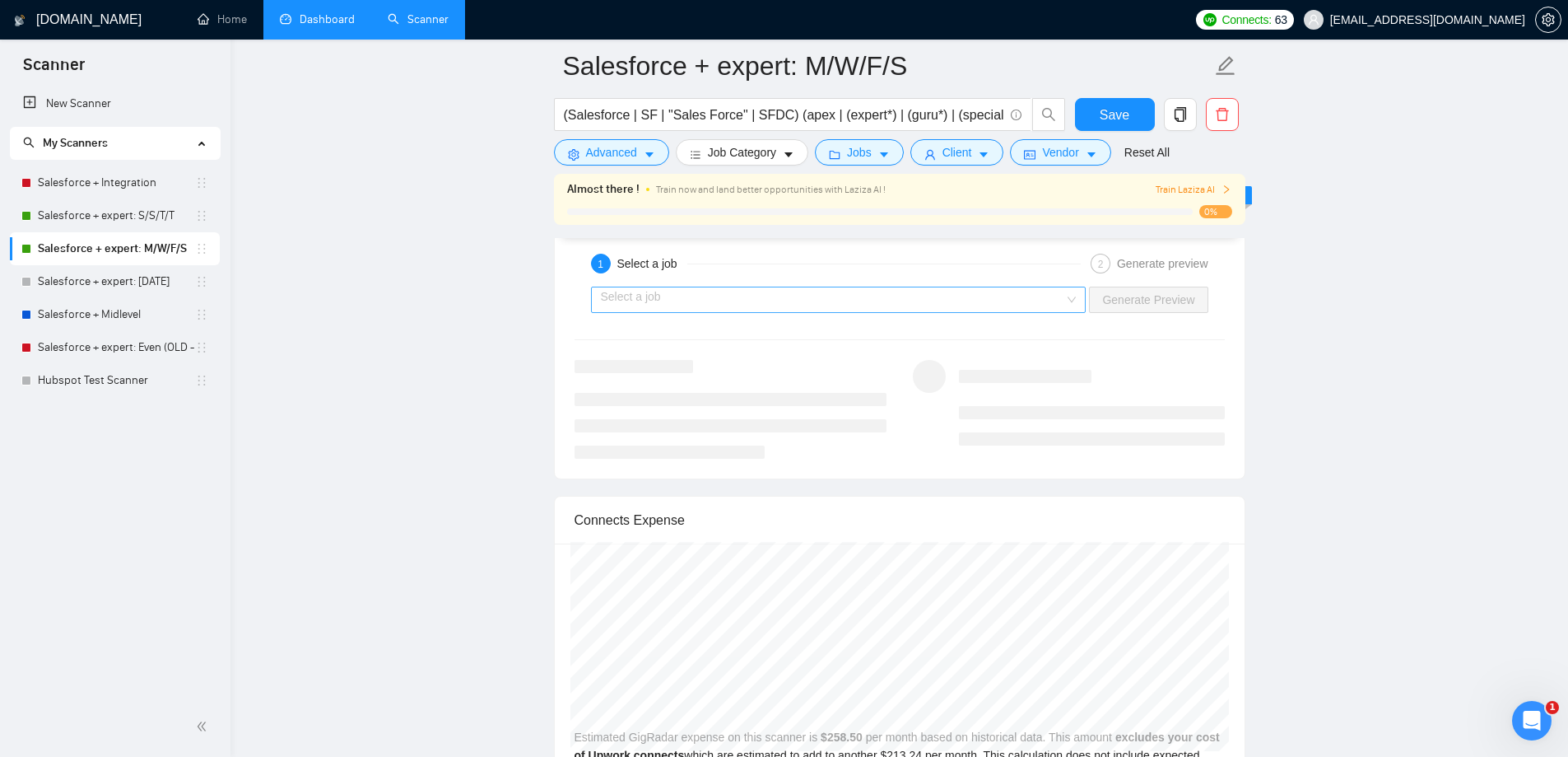
type textarea "[Ensure the entire generated cover letter, inclusive of all the prompts' output…"
click at [908, 297] on input "search" at bounding box center [832, 300] width 464 height 25
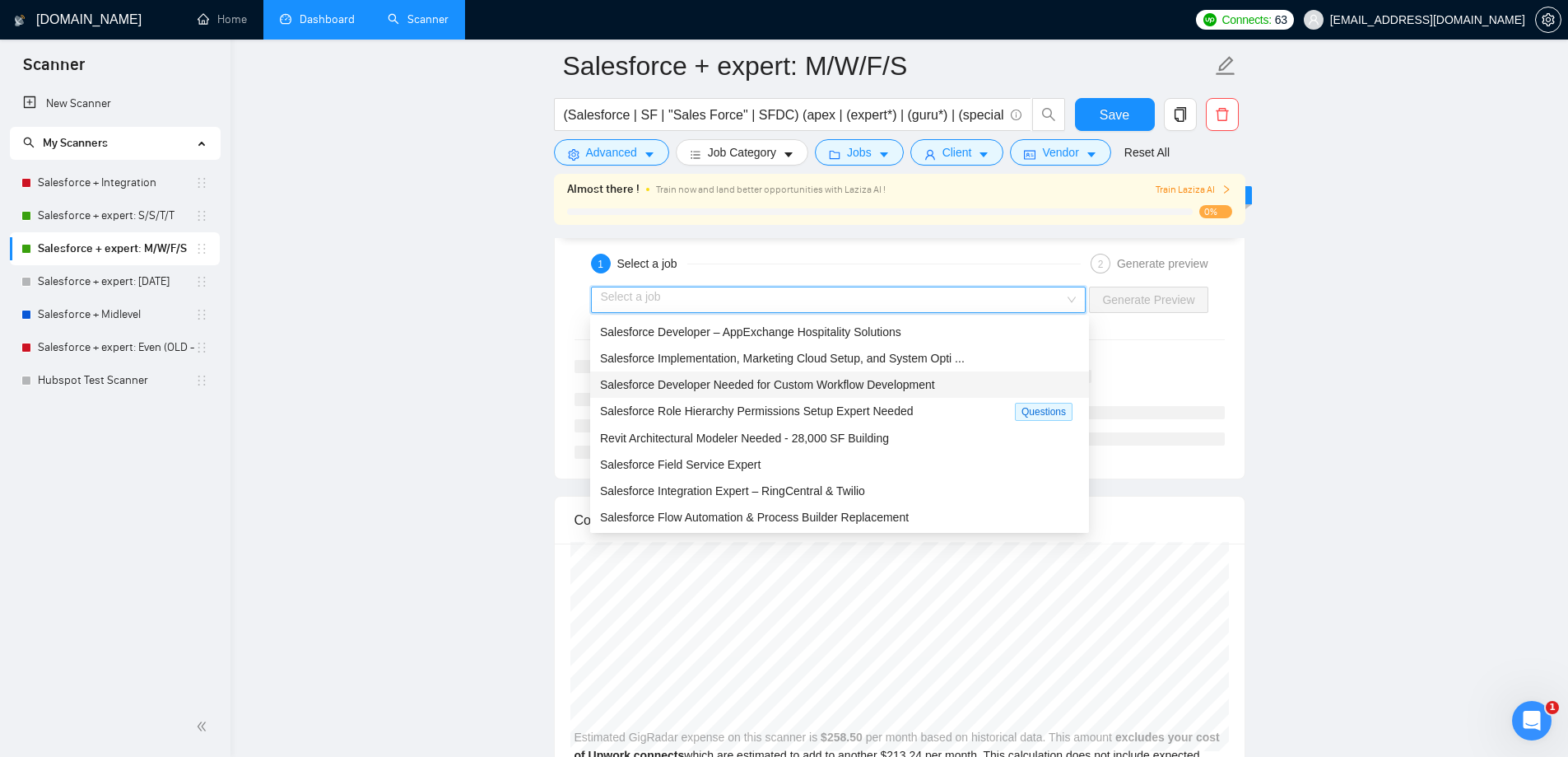
click at [851, 381] on span "Salesforce Developer Needed for Custom Workflow Development" at bounding box center [767, 384] width 335 height 13
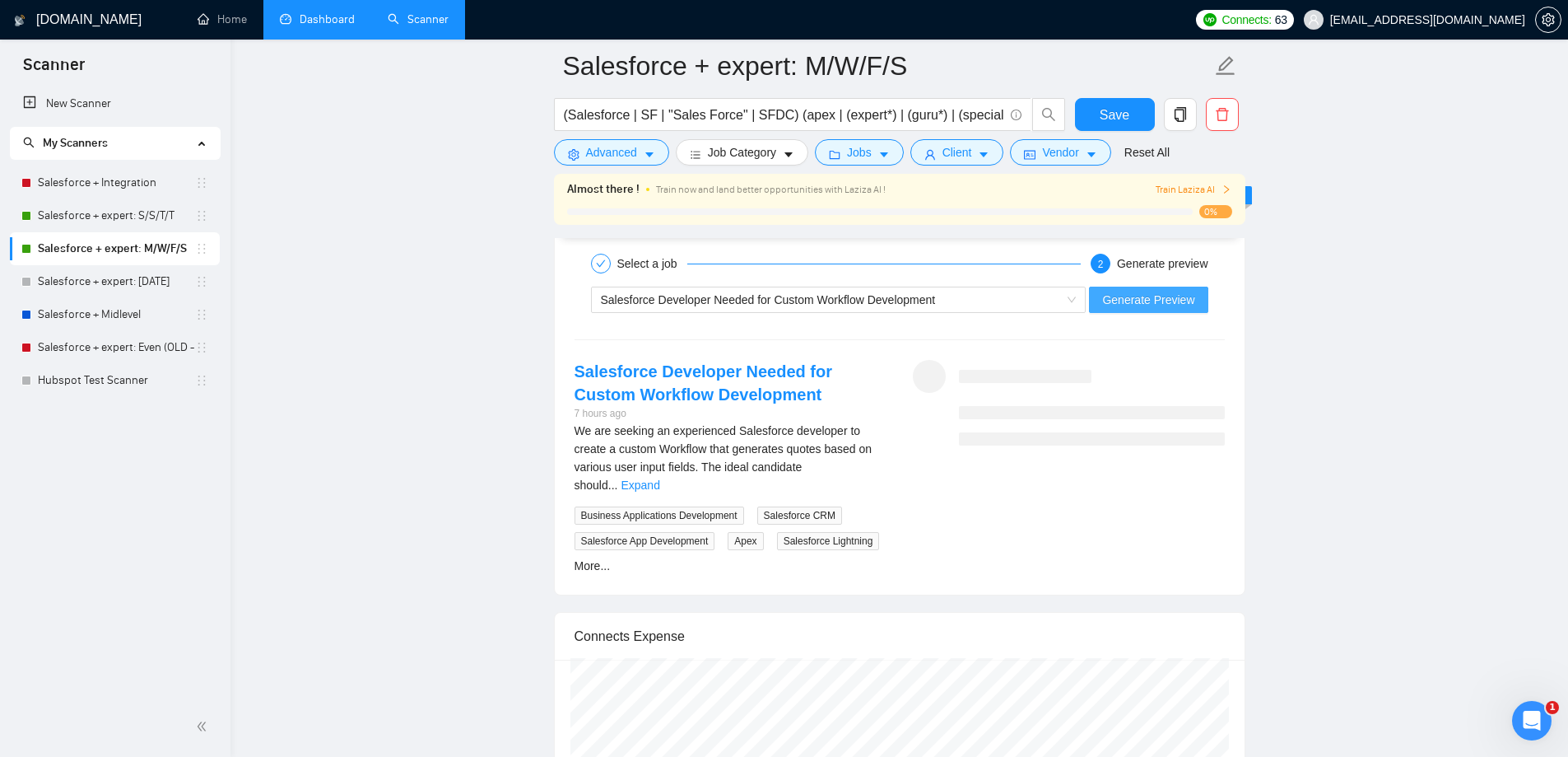
click at [1141, 302] on span "Generate Preview" at bounding box center [1148, 300] width 92 height 18
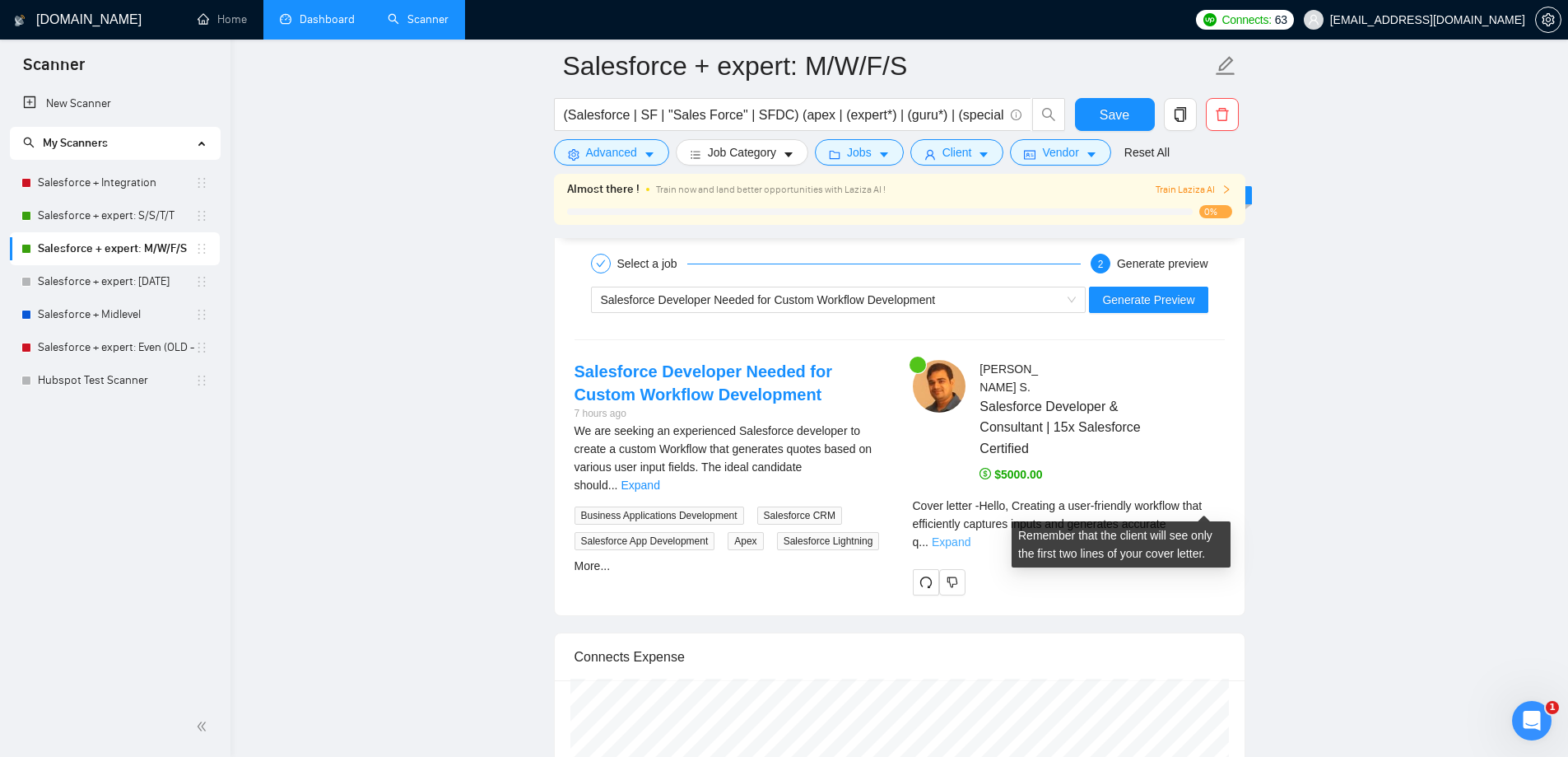
click at [970, 536] on link "Expand" at bounding box center [950, 542] width 39 height 13
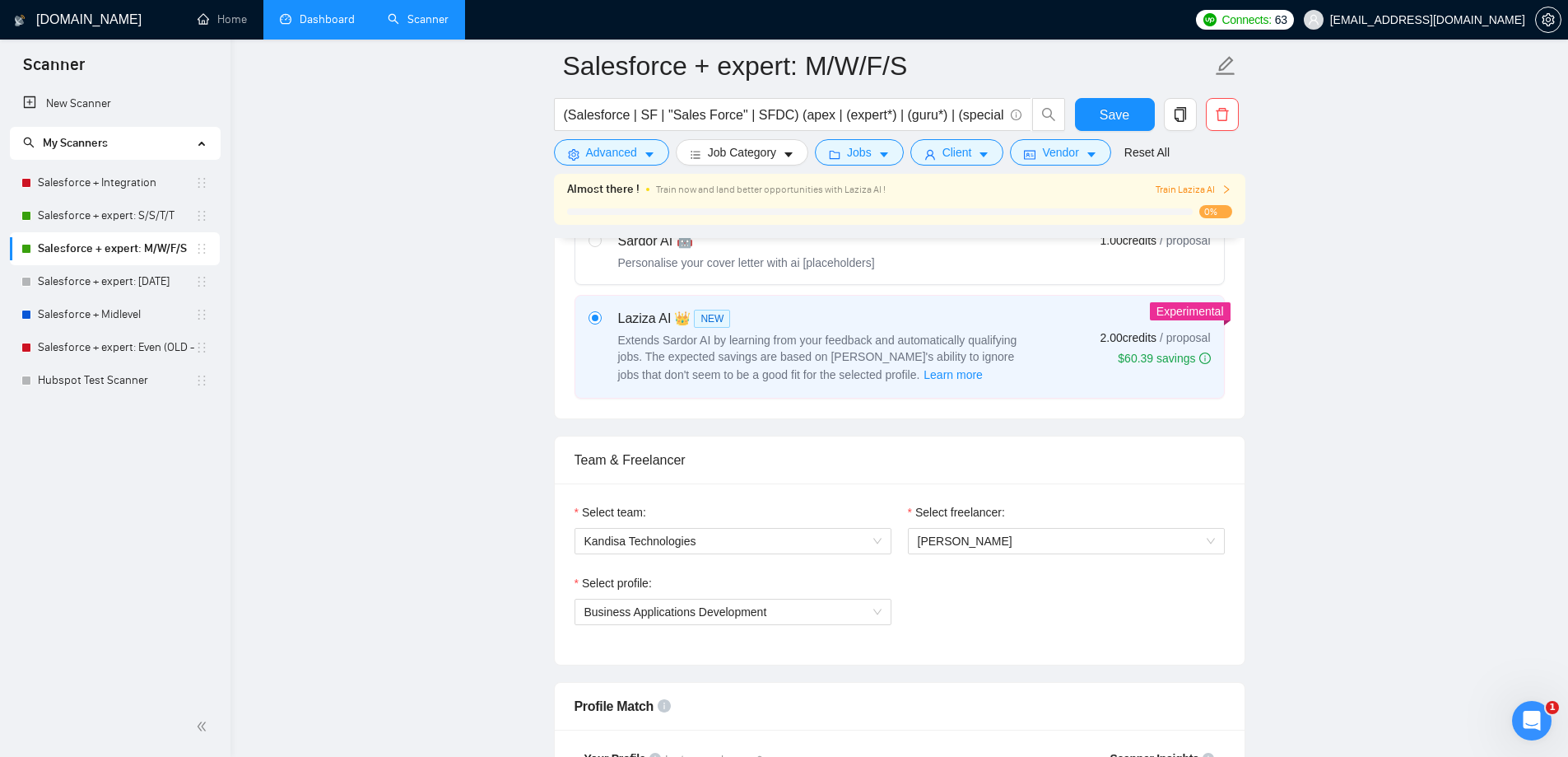
scroll to position [988, 0]
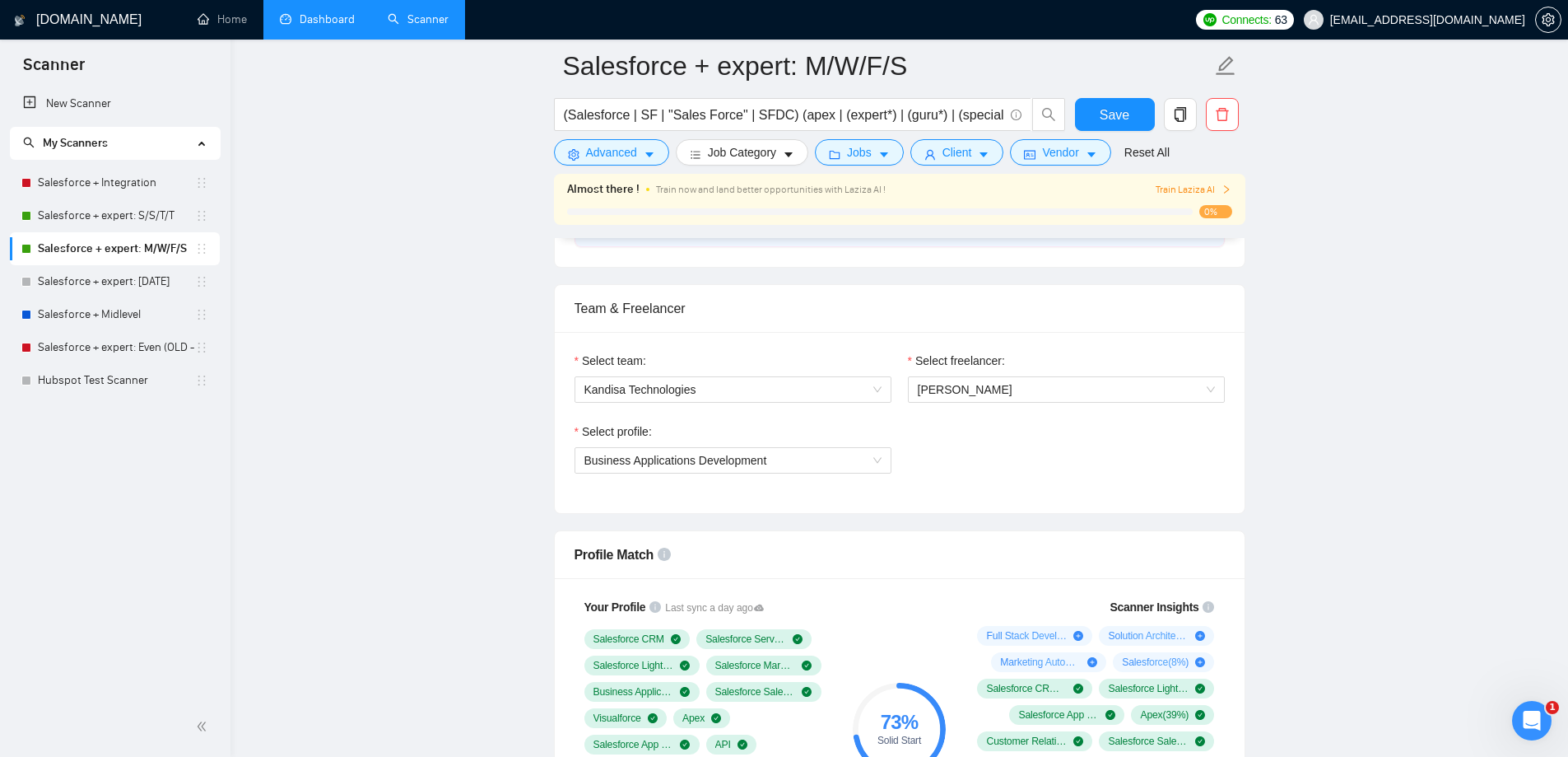
click at [335, 12] on link "Dashboard" at bounding box center [317, 19] width 75 height 14
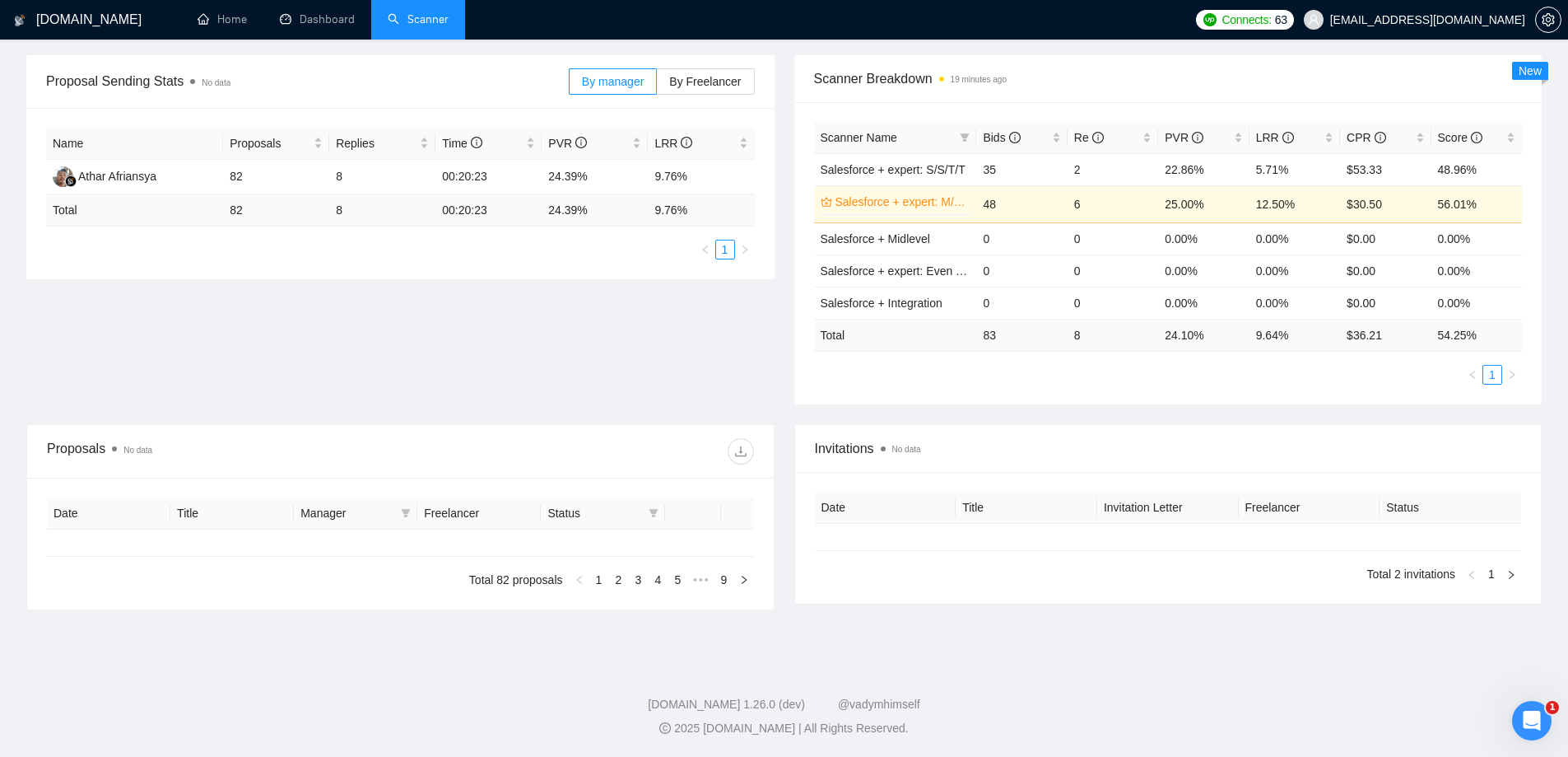
type input "[DATE]"
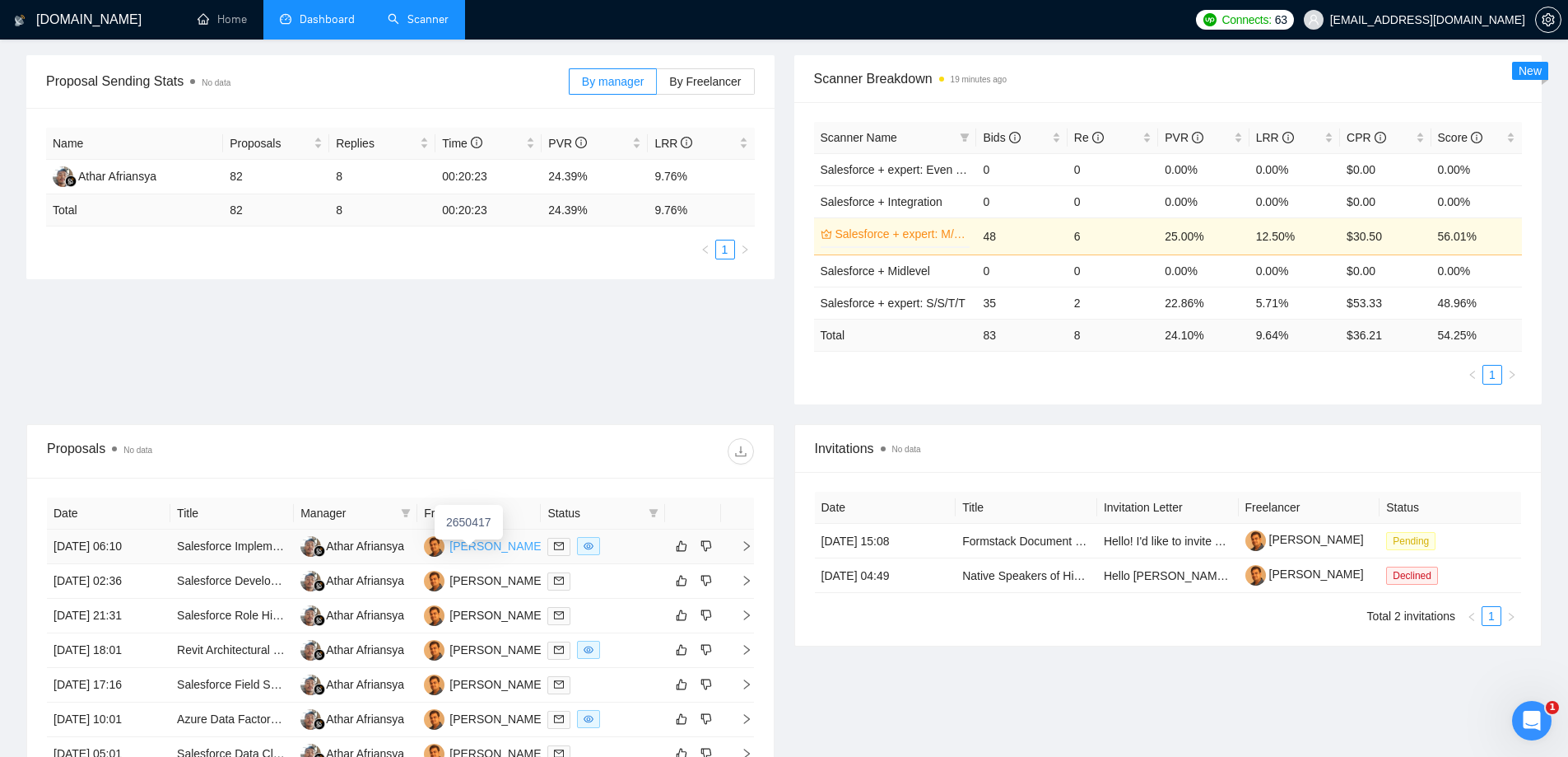
click at [491, 548] on div "Rajesh Shah" at bounding box center [497, 546] width 94 height 18
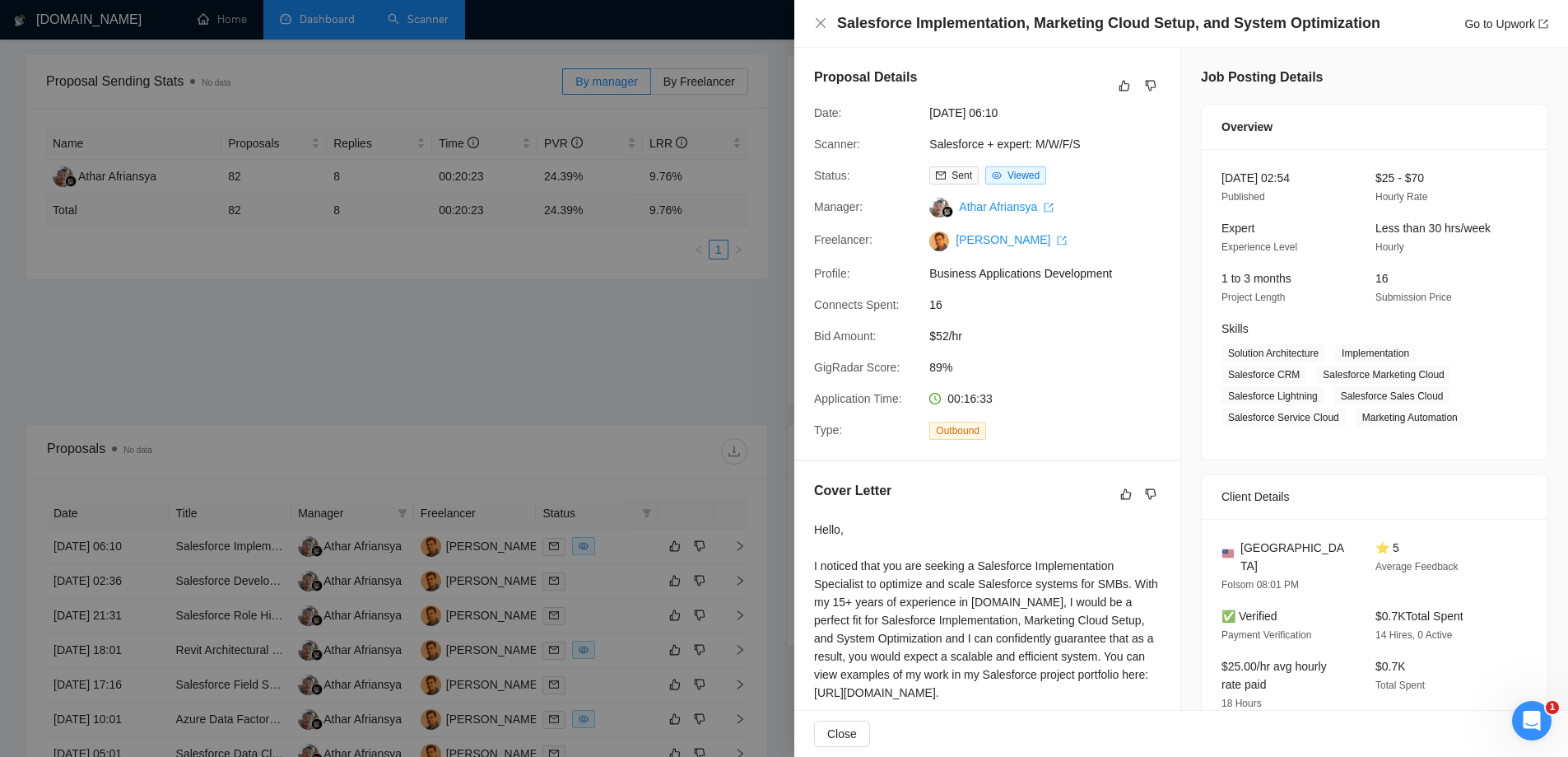
click at [407, 34] on div at bounding box center [784, 378] width 1568 height 757
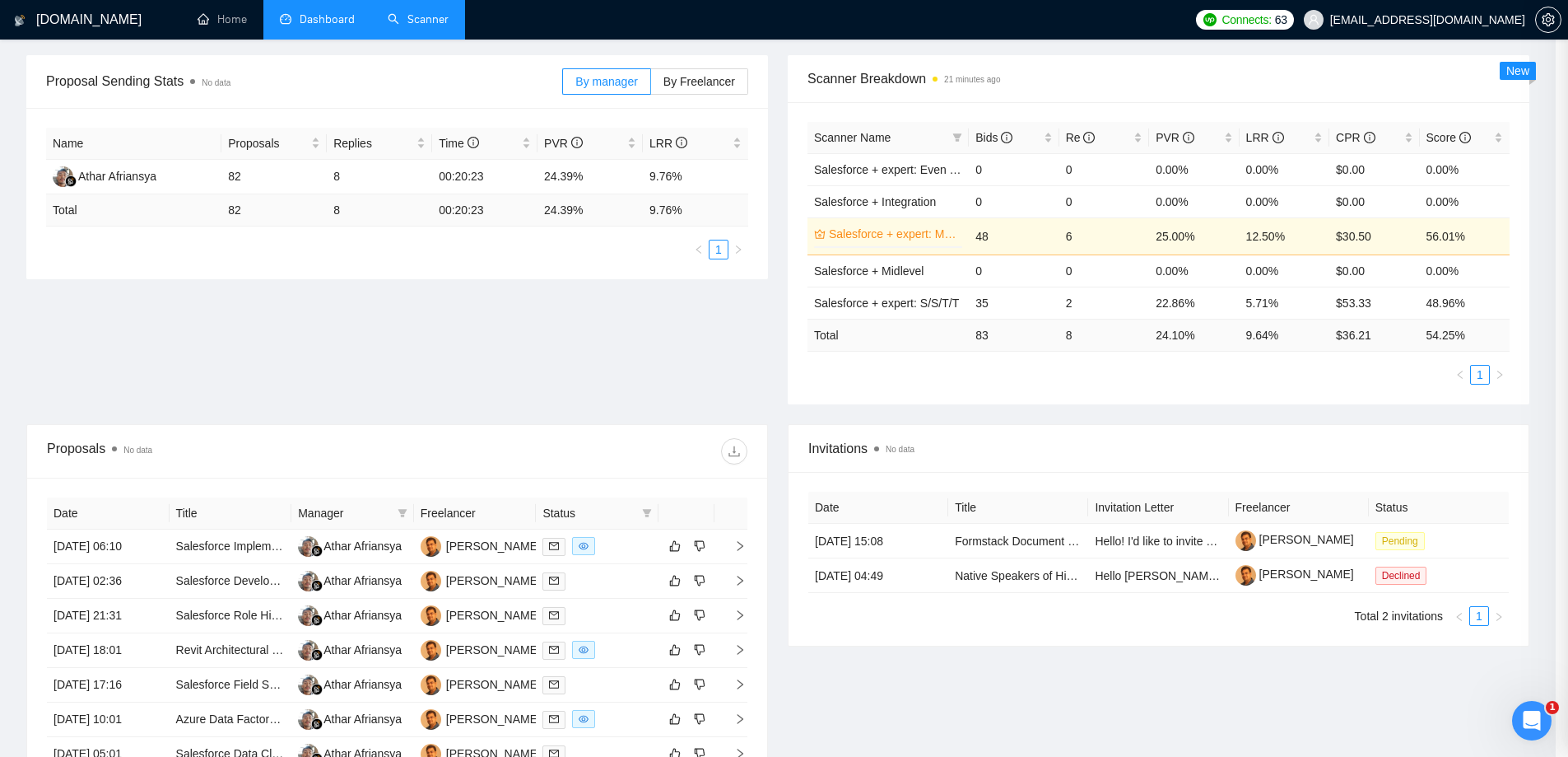
click at [407, 34] on div at bounding box center [784, 378] width 1568 height 757
click at [409, 27] on link "Scanner" at bounding box center [418, 19] width 61 height 14
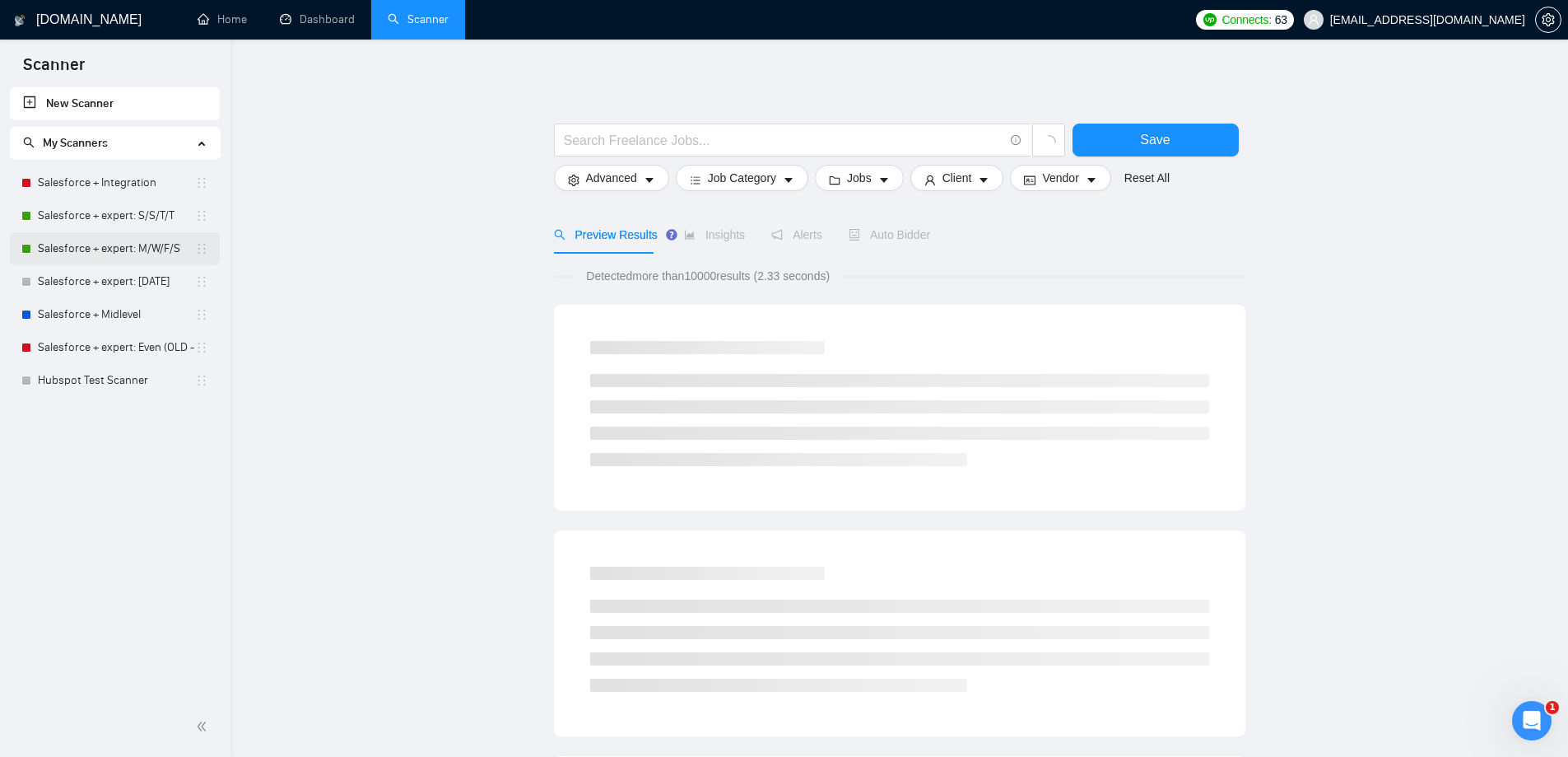
click at [91, 249] on link "Salesforce + expert: M/W/F/S" at bounding box center [116, 249] width 157 height 33
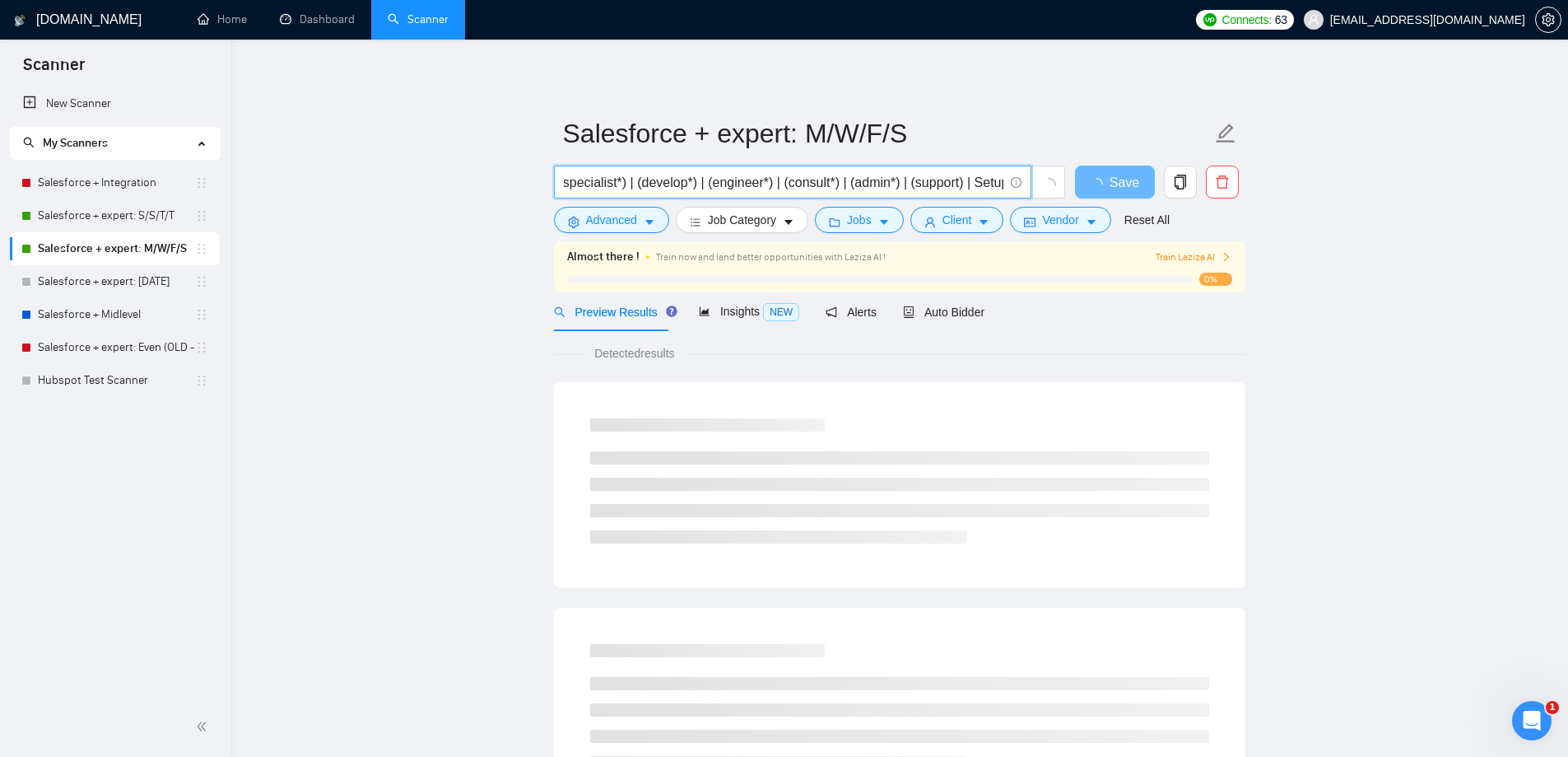
scroll to position [0, 676]
drag, startPoint x: 921, startPoint y: 180, endPoint x: 1149, endPoint y: 204, distance: 229.3
click at [1149, 204] on div "(Salesforce | SF | "Sales Force" | SFDC) (apex | (expert*) | (guru*) | (special…" at bounding box center [896, 186] width 691 height 41
click at [978, 216] on icon "caret-down" at bounding box center [983, 221] width 11 height 11
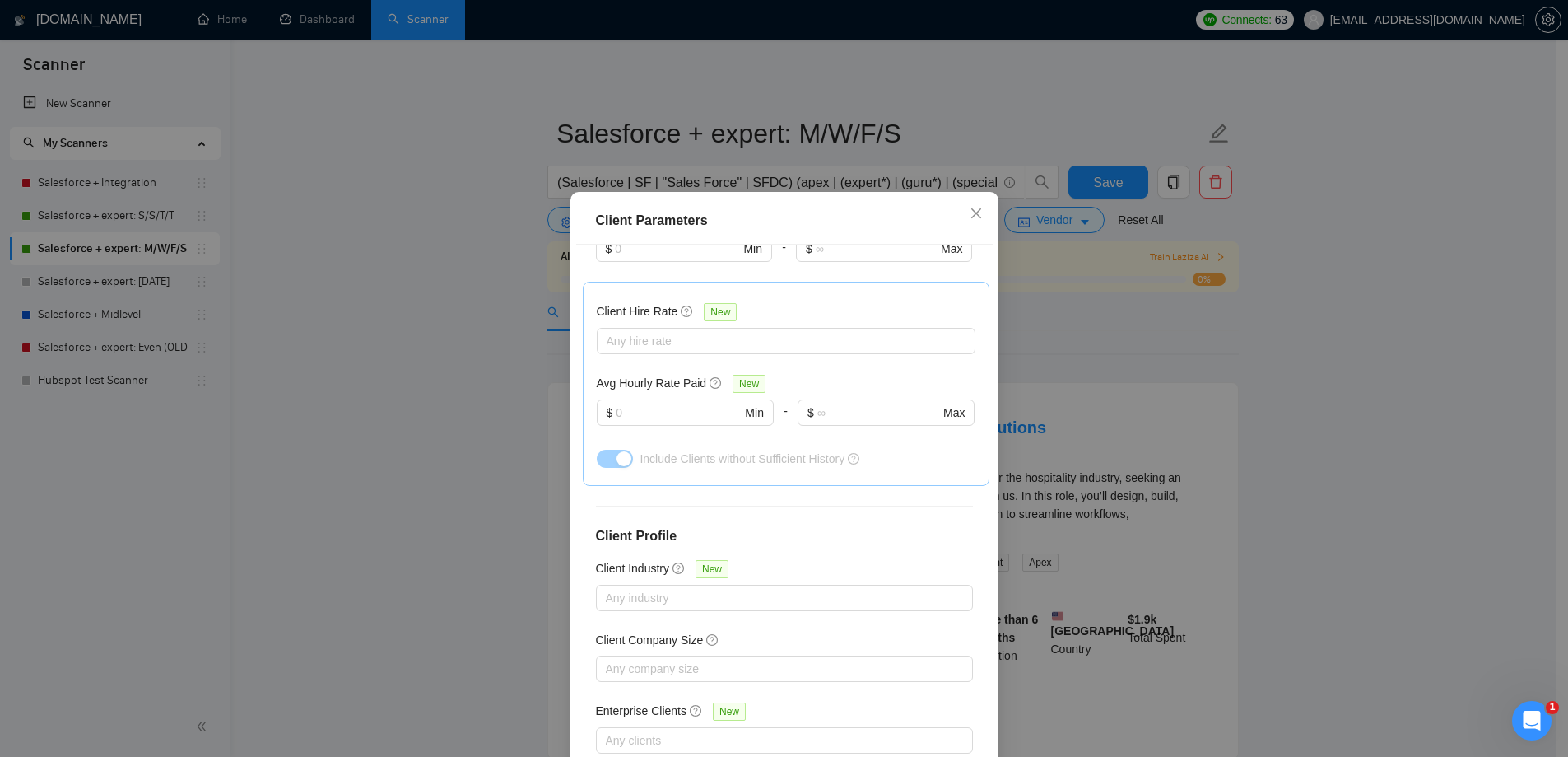
scroll to position [495, 0]
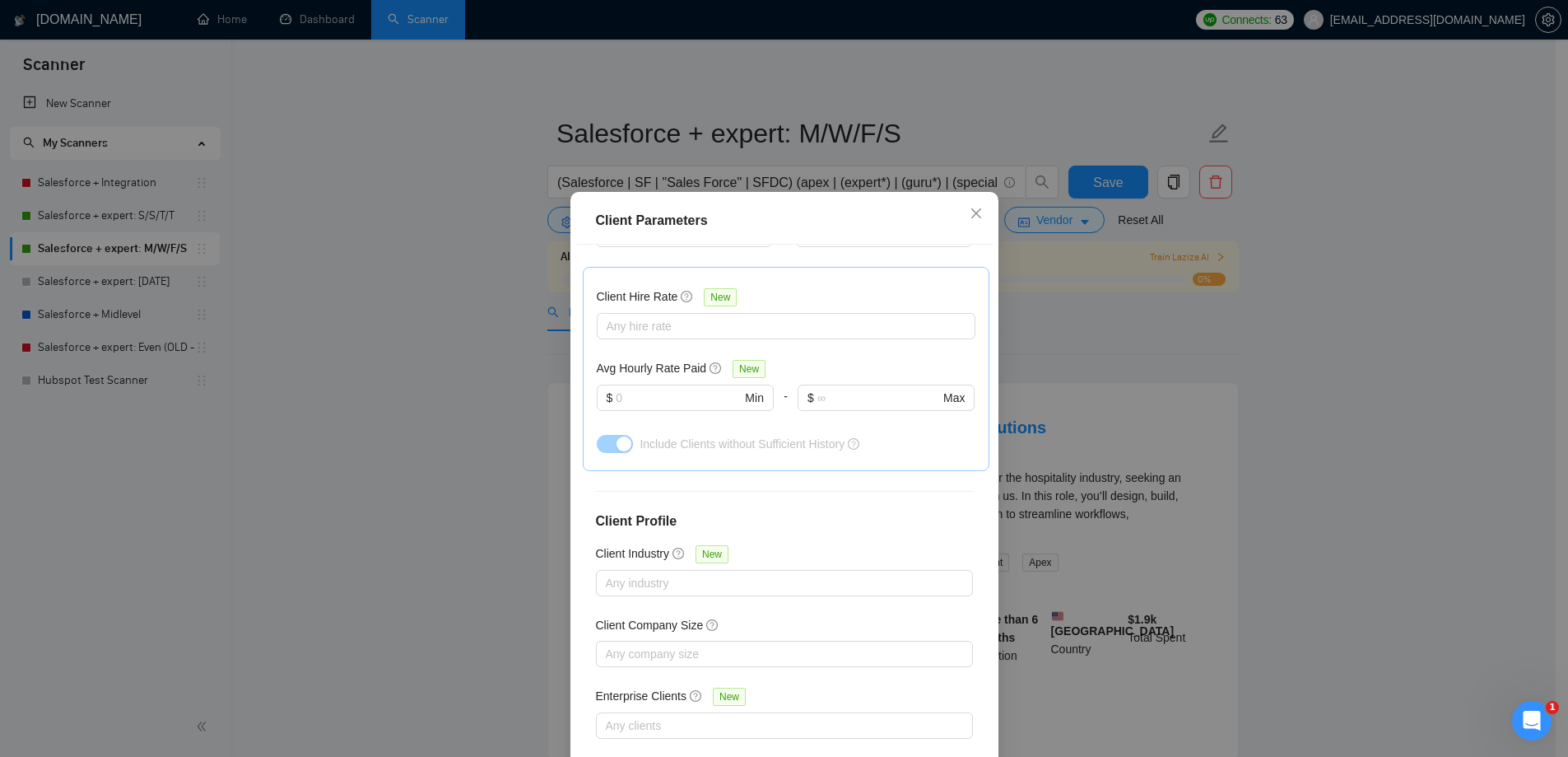
click at [1330, 400] on div "Client Parameters Client Location Include Client Countries Select Exclude Clien…" at bounding box center [784, 378] width 1568 height 757
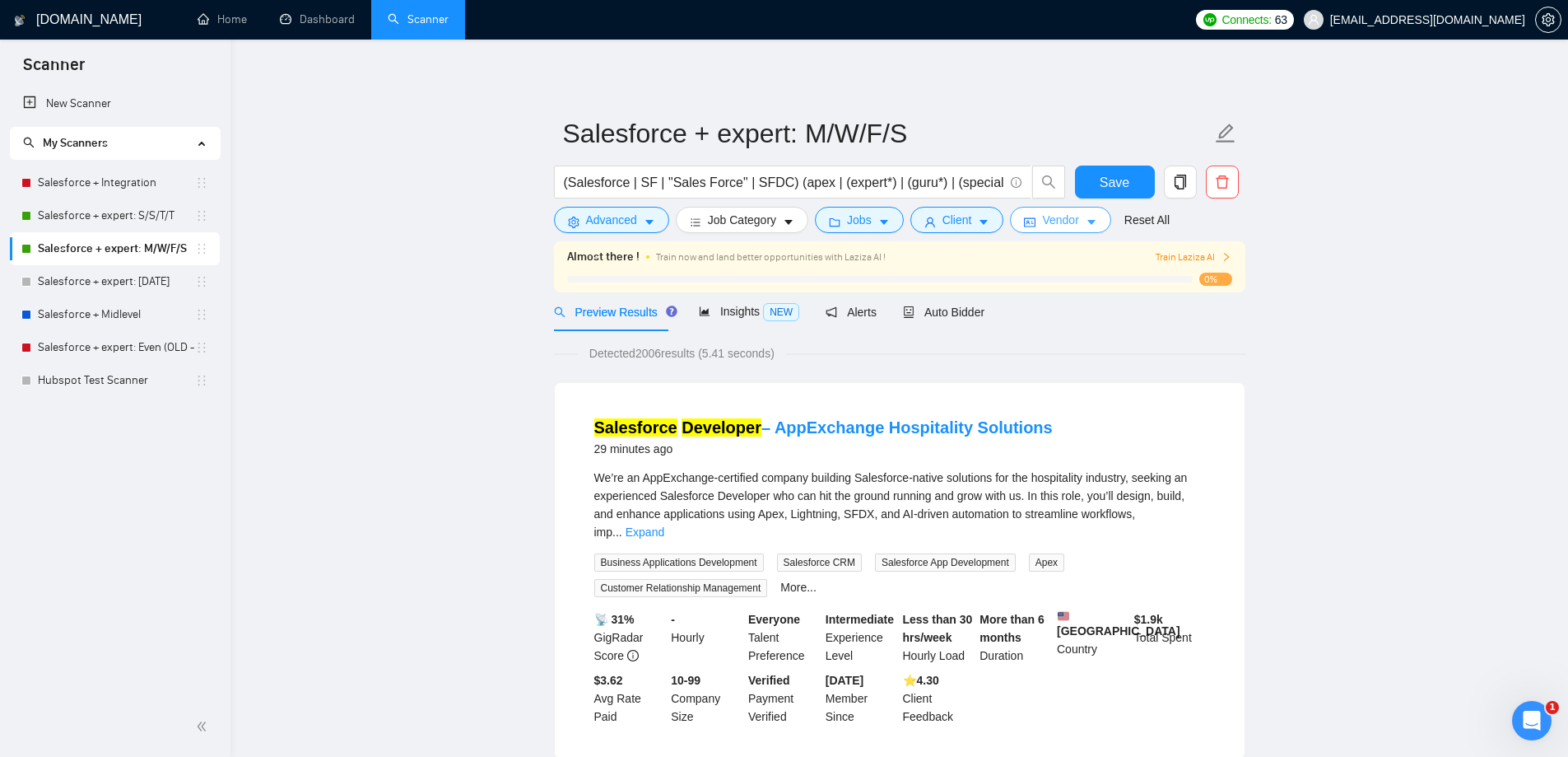
click at [1042, 220] on span "Vendor" at bounding box center [1060, 220] width 36 height 18
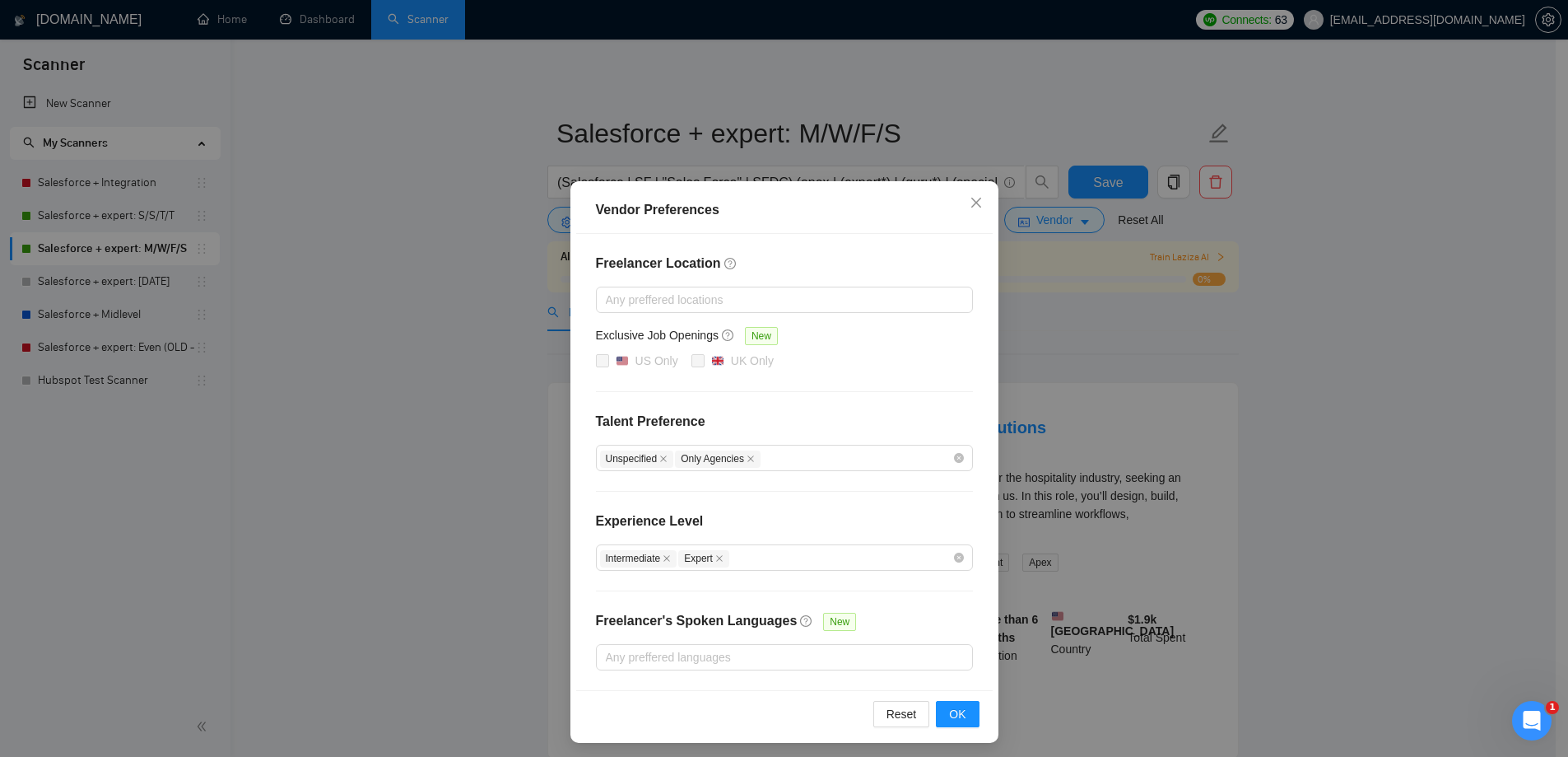
click at [1388, 383] on div "Vendor Preferences Freelancer Location Any preffered locations Exclusive Job Op…" at bounding box center [784, 378] width 1568 height 757
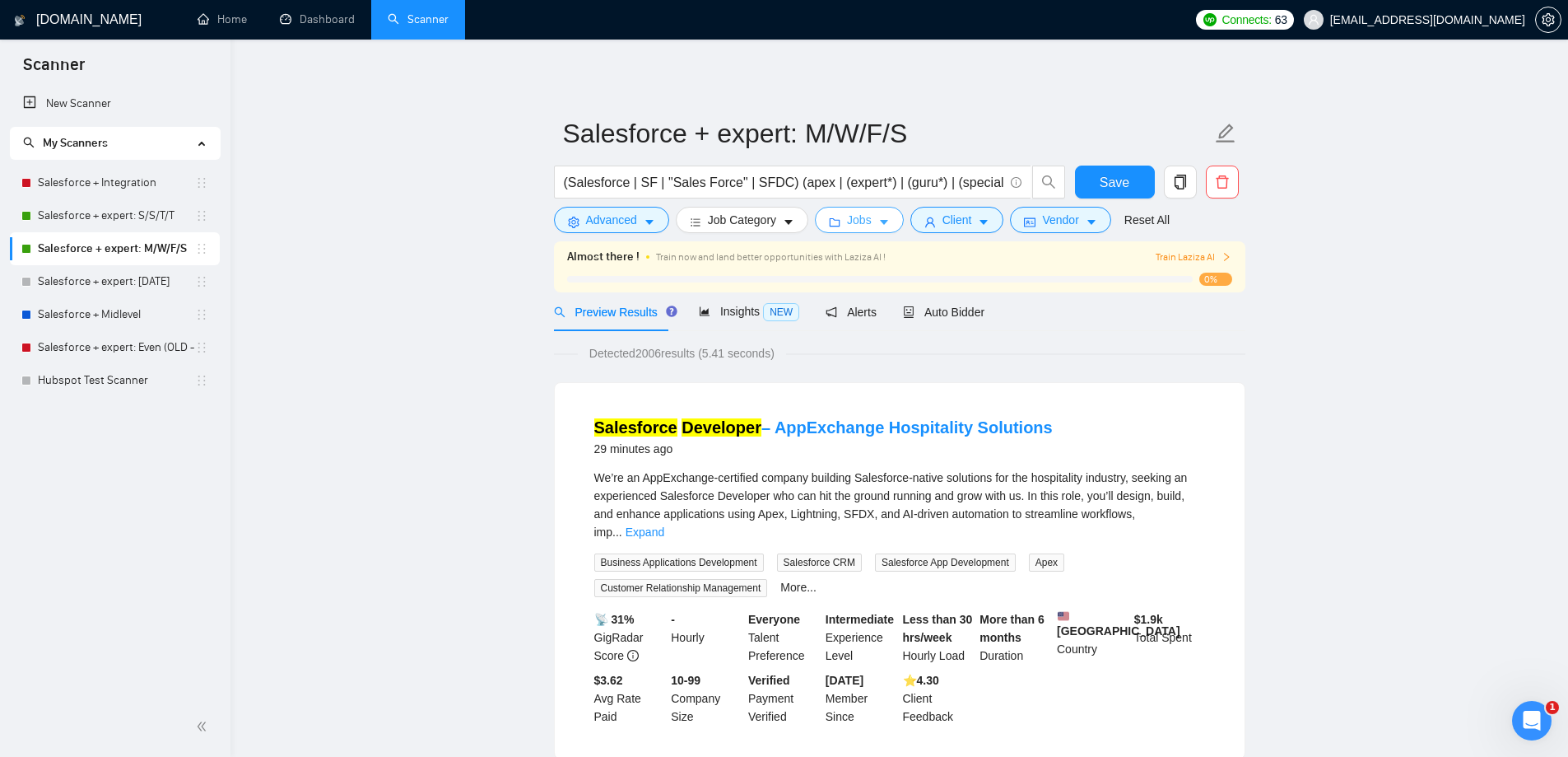
click at [880, 221] on icon "caret-down" at bounding box center [884, 223] width 9 height 5
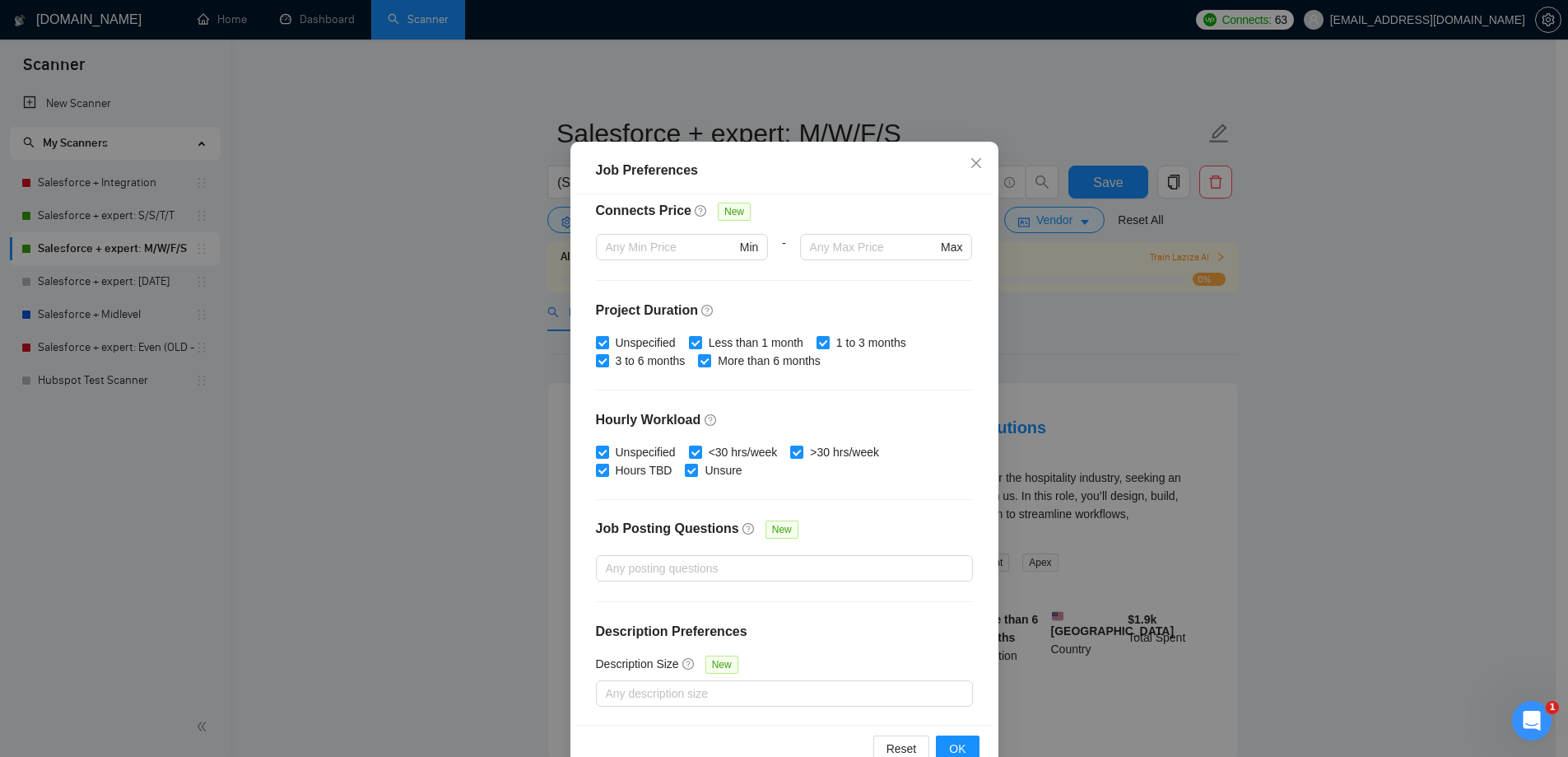
scroll to position [91, 0]
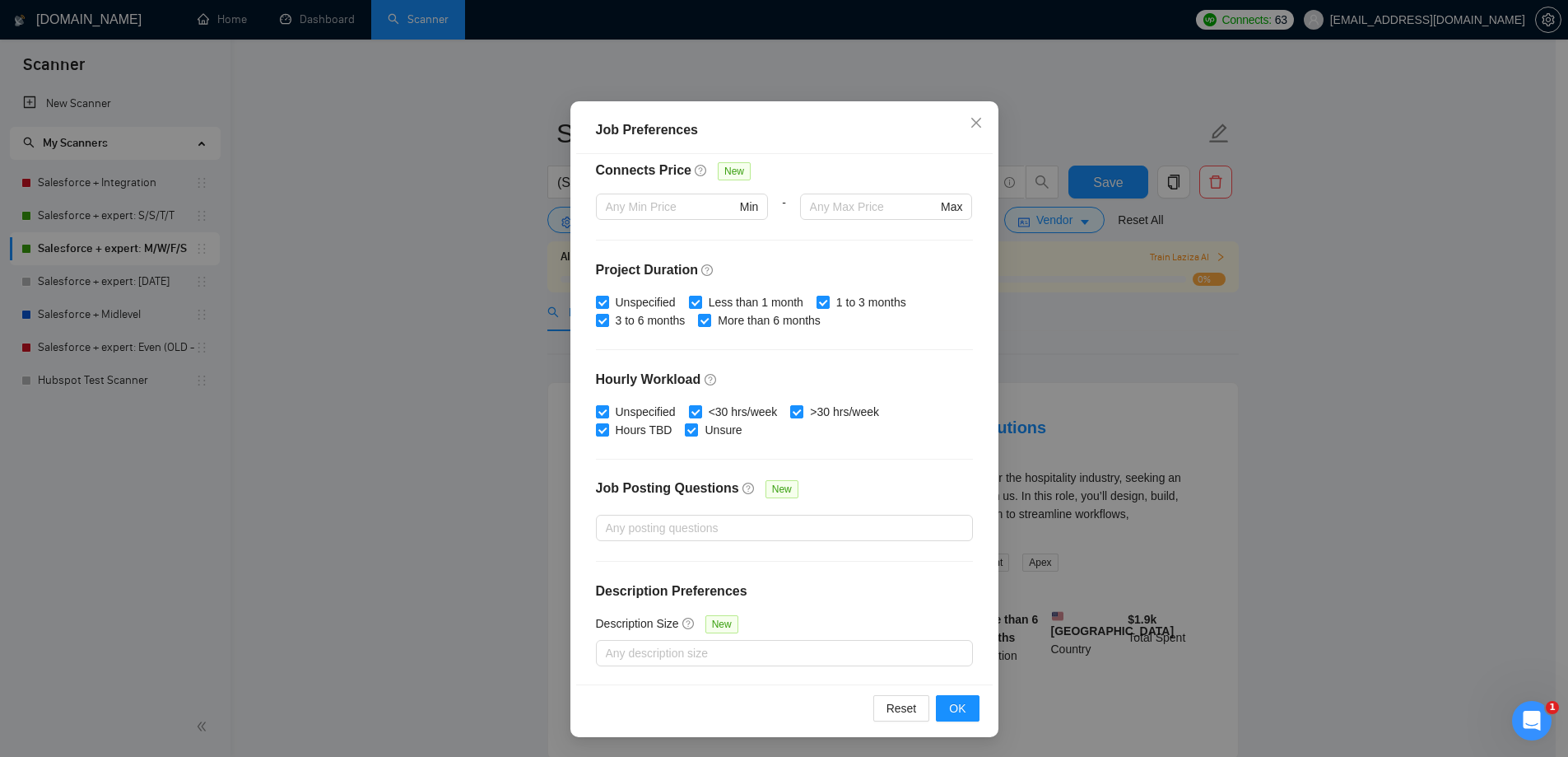
click at [1374, 460] on div "Job Preferences Budget Project Type All Fixed Price Hourly Rate Fixed Price Bud…" at bounding box center [784, 378] width 1568 height 757
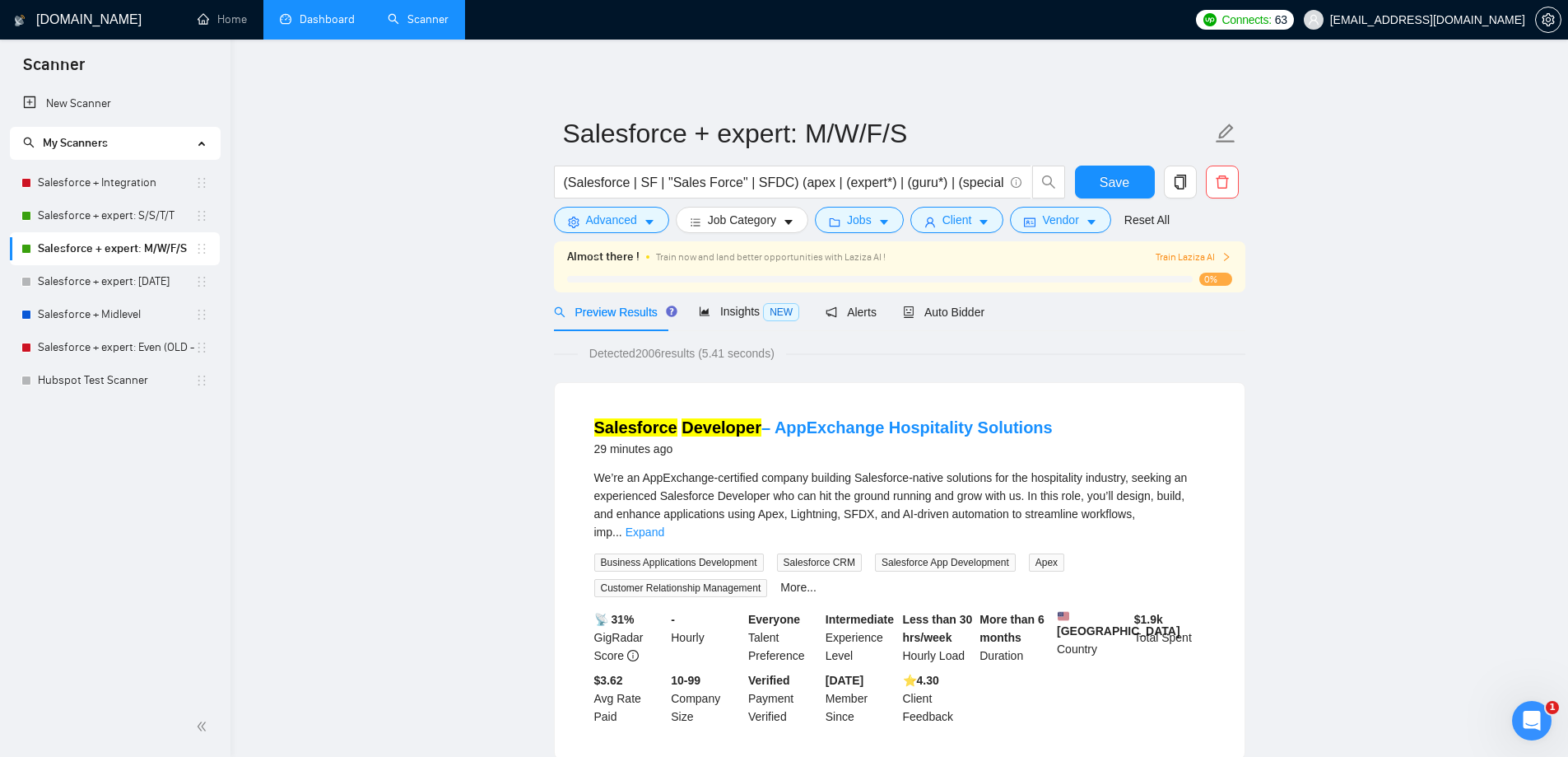
click at [347, 12] on link "Dashboard" at bounding box center [317, 19] width 75 height 14
